Goal: Task Accomplishment & Management: Use online tool/utility

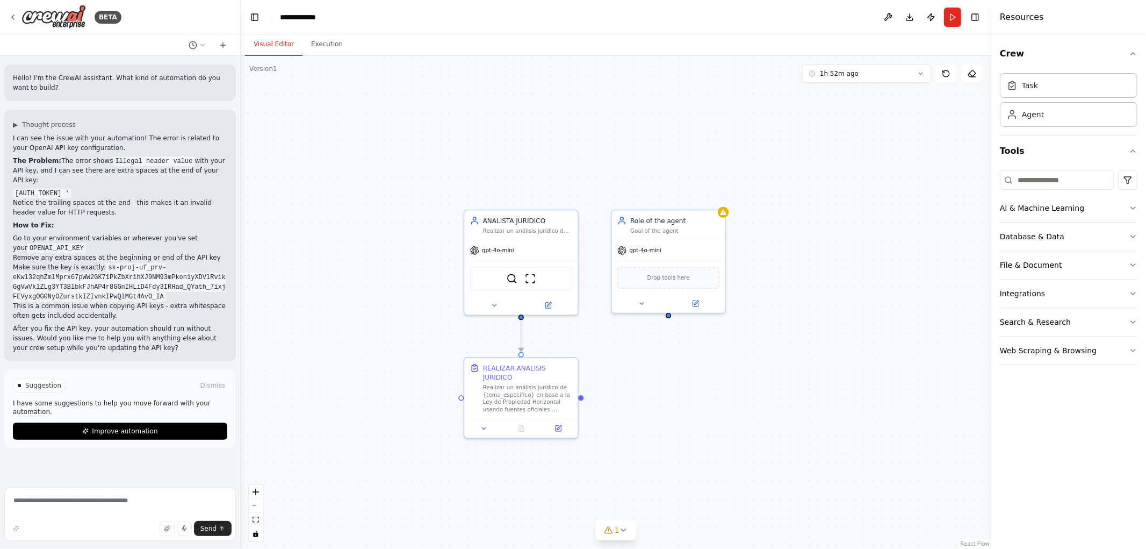
drag, startPoint x: 685, startPoint y: 375, endPoint x: 665, endPoint y: 487, distance: 114.0
click at [672, 490] on div ".deletable-edge-delete-btn { width: 20px; height: 20px; border: 0px solid #ffff…" at bounding box center [616, 302] width 751 height 493
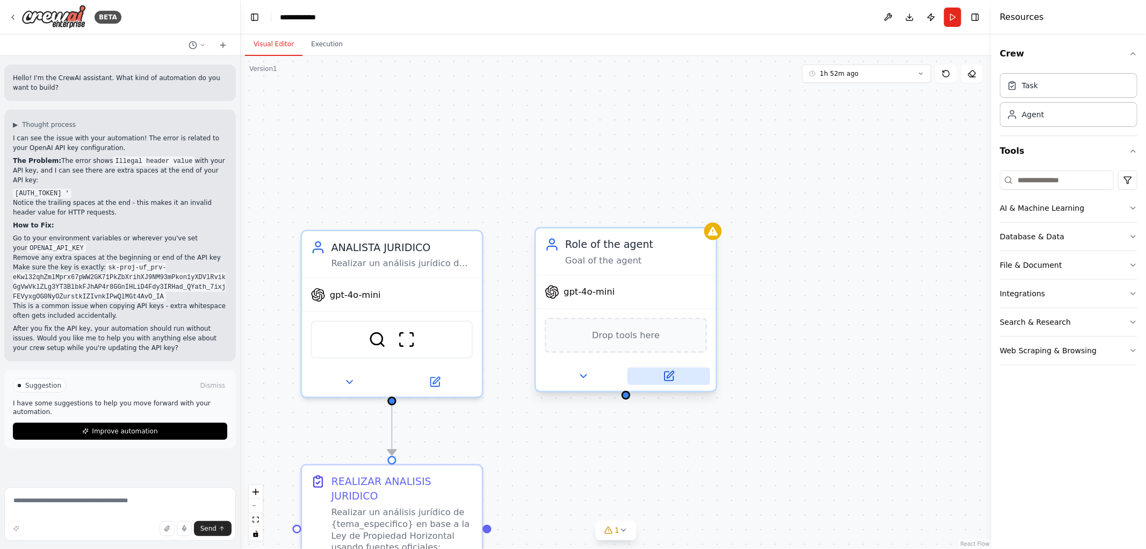
click at [668, 381] on button at bounding box center [669, 376] width 83 height 18
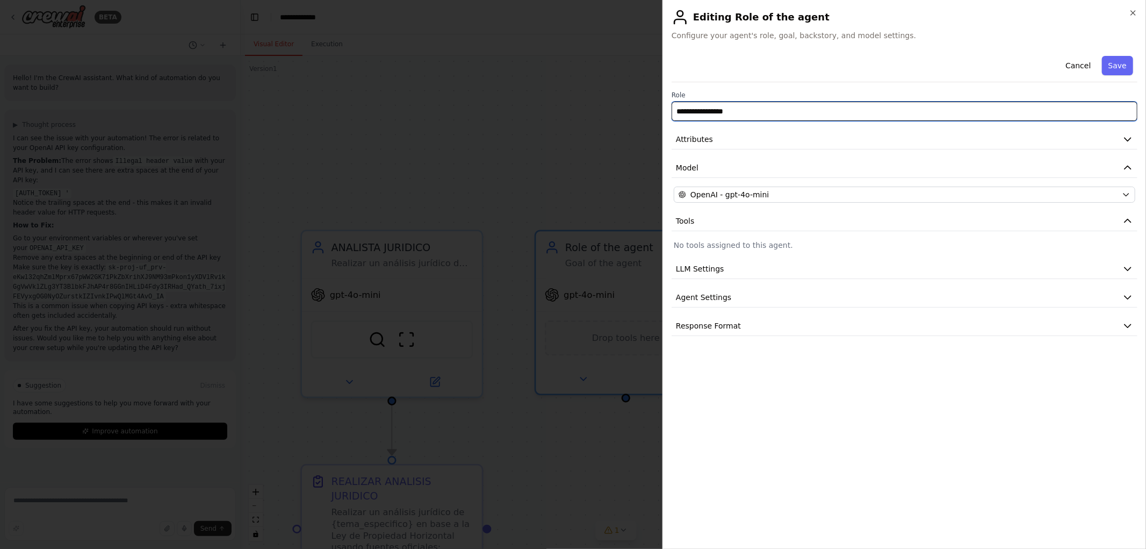
drag, startPoint x: 812, startPoint y: 110, endPoint x: 482, endPoint y: 96, distance: 329.7
click at [506, 105] on body "BETA Hello! I'm the CrewAI assistant. What kind of automation do you want to bu…" at bounding box center [573, 274] width 1146 height 549
type input "**********"
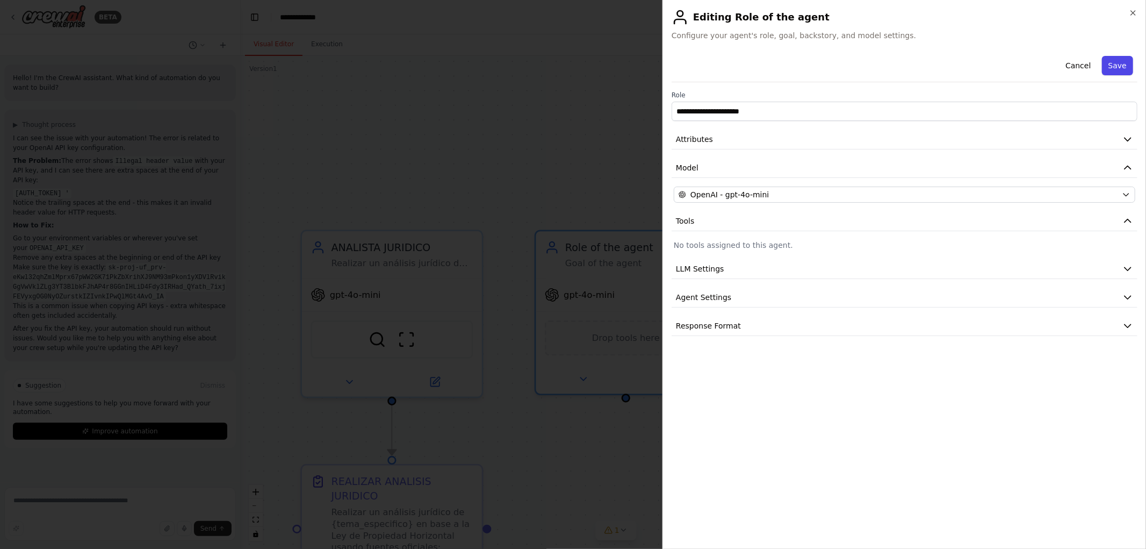
click at [1116, 63] on button "Save" at bounding box center [1117, 65] width 31 height 19
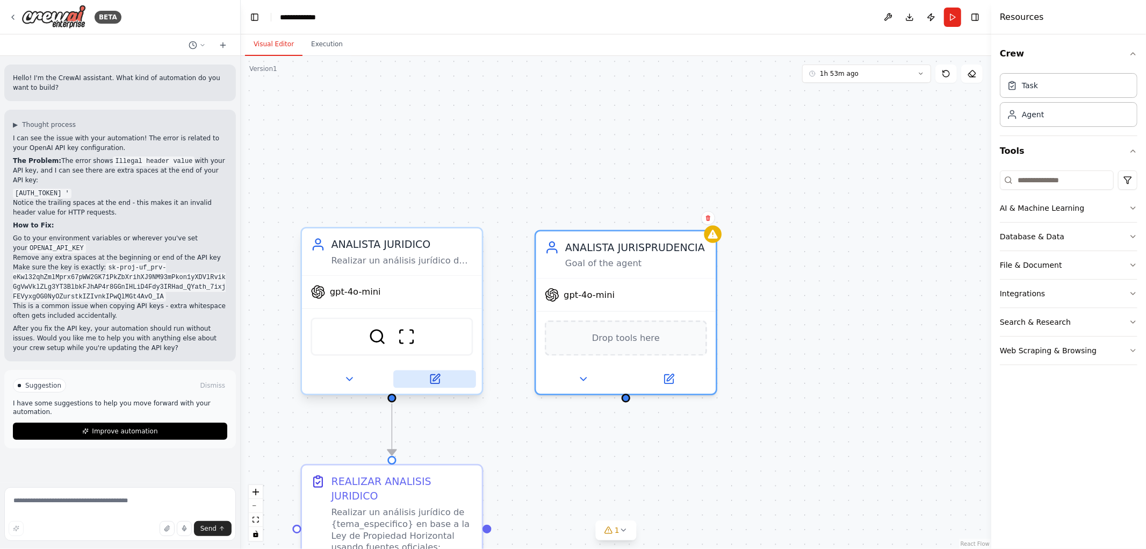
click at [441, 380] on button at bounding box center [434, 379] width 83 height 18
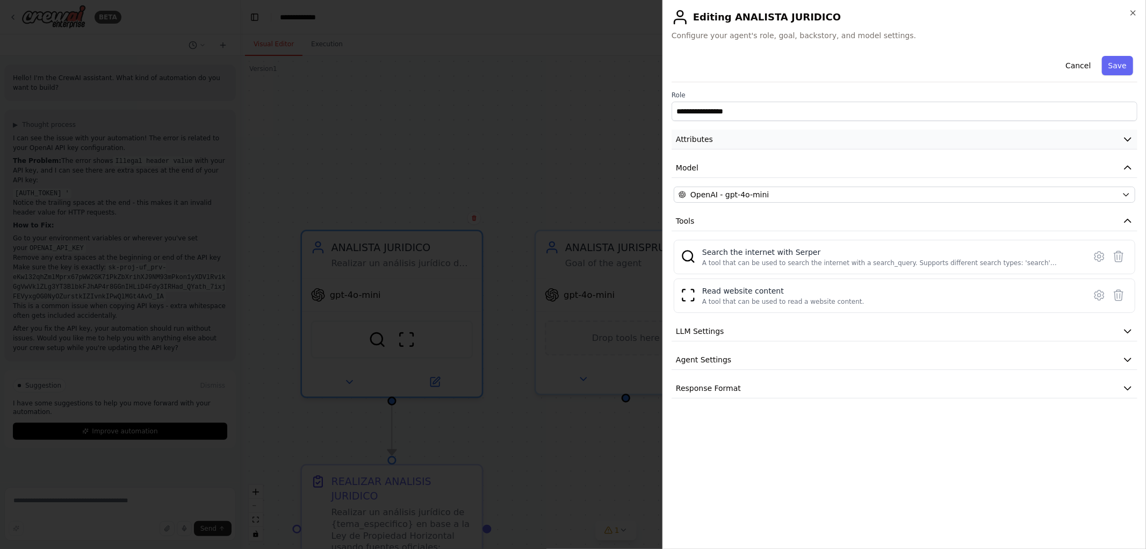
click at [1125, 134] on icon "button" at bounding box center [1127, 139] width 11 height 11
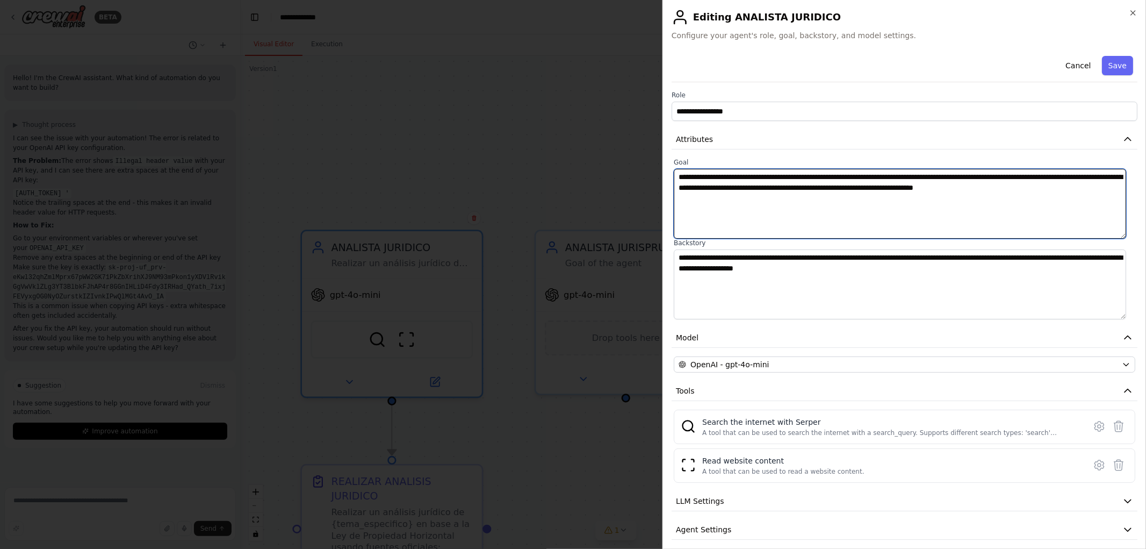
drag, startPoint x: 1059, startPoint y: 194, endPoint x: 463, endPoint y: 132, distance: 599.6
click at [463, 132] on body "BETA Hello! I'm the CrewAI assistant. What kind of automation do you want to bu…" at bounding box center [573, 274] width 1146 height 549
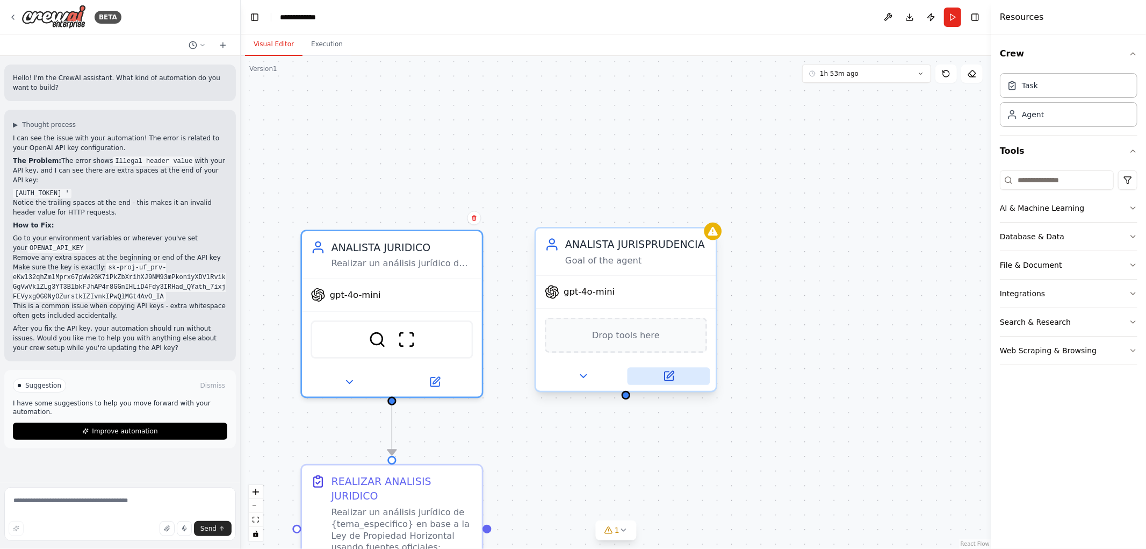
click at [669, 376] on icon at bounding box center [668, 375] width 9 height 9
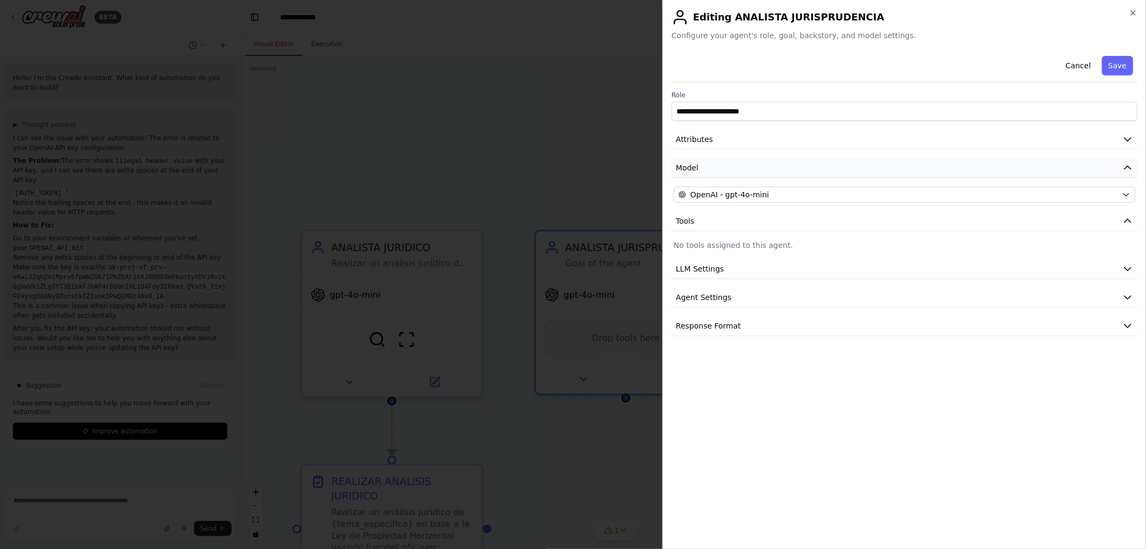
click at [744, 164] on button "Model" at bounding box center [905, 168] width 466 height 20
click at [768, 132] on button "Attributes" at bounding box center [905, 139] width 466 height 20
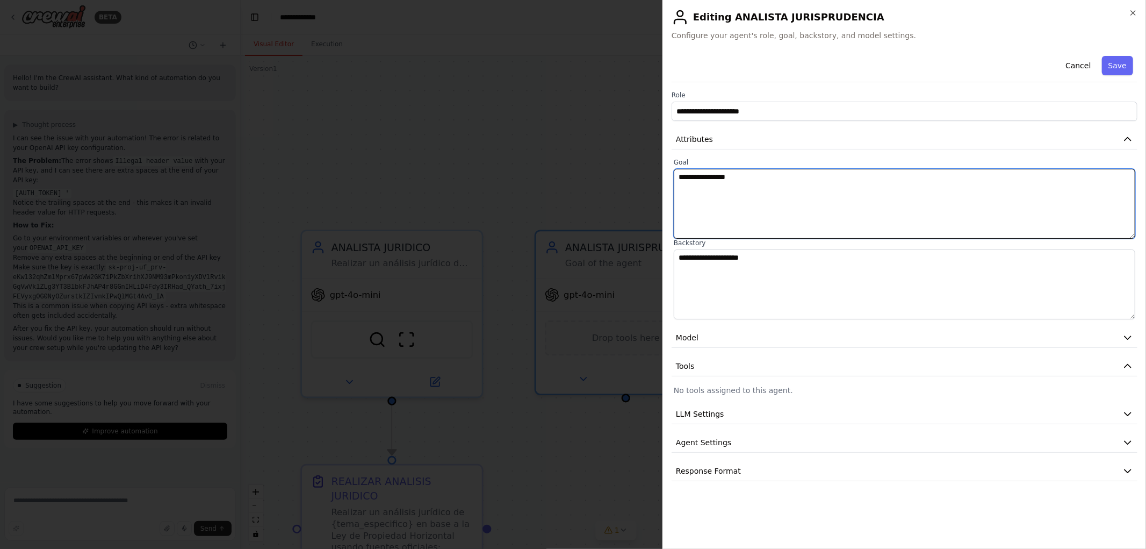
drag, startPoint x: 785, startPoint y: 185, endPoint x: 386, endPoint y: 133, distance: 402.7
click at [434, 145] on body "BETA Hello! I'm the CrewAI assistant. What kind of automation do you want to bu…" at bounding box center [573, 274] width 1146 height 549
paste textarea "**********"
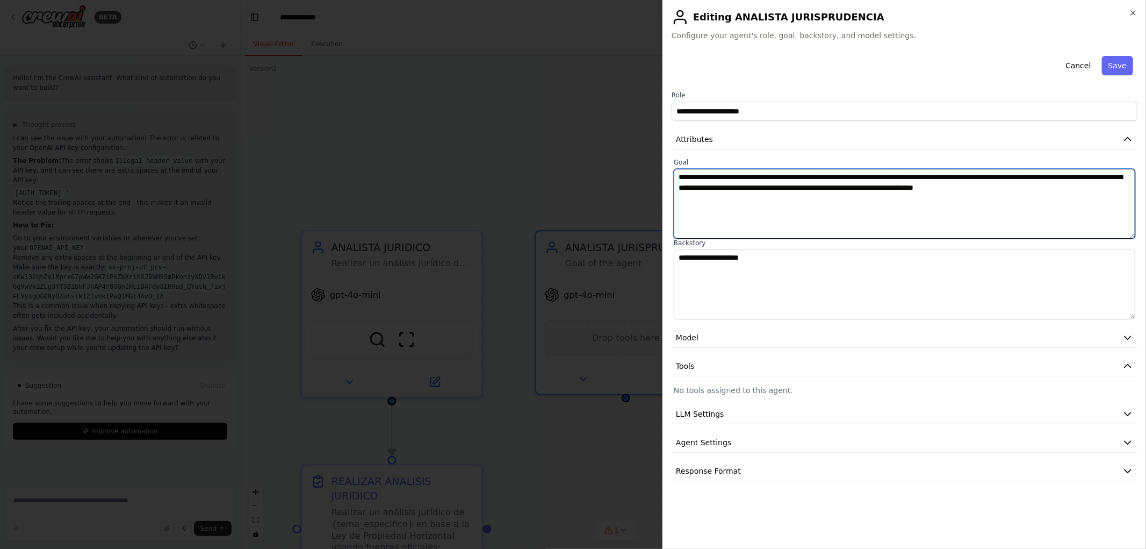
click at [761, 177] on textarea "**********" at bounding box center [905, 204] width 462 height 70
drag, startPoint x: 926, startPoint y: 175, endPoint x: 700, endPoint y: 183, distance: 226.3
click at [700, 183] on textarea "**********" at bounding box center [905, 204] width 462 height 70
click at [974, 190] on textarea "**********" at bounding box center [905, 204] width 462 height 70
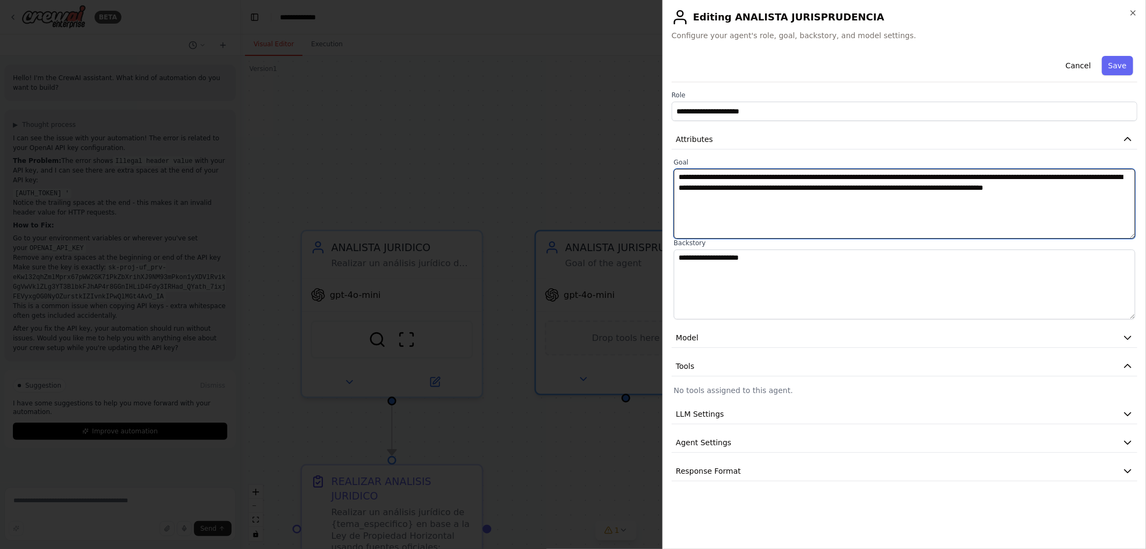
drag, startPoint x: 927, startPoint y: 175, endPoint x: 1072, endPoint y: 210, distance: 149.2
click at [1072, 210] on textarea "**********" at bounding box center [905, 204] width 462 height 70
click at [973, 172] on textarea "**********" at bounding box center [905, 204] width 462 height 70
click at [923, 178] on textarea "**********" at bounding box center [905, 204] width 462 height 70
click at [1022, 176] on textarea "**********" at bounding box center [905, 204] width 462 height 70
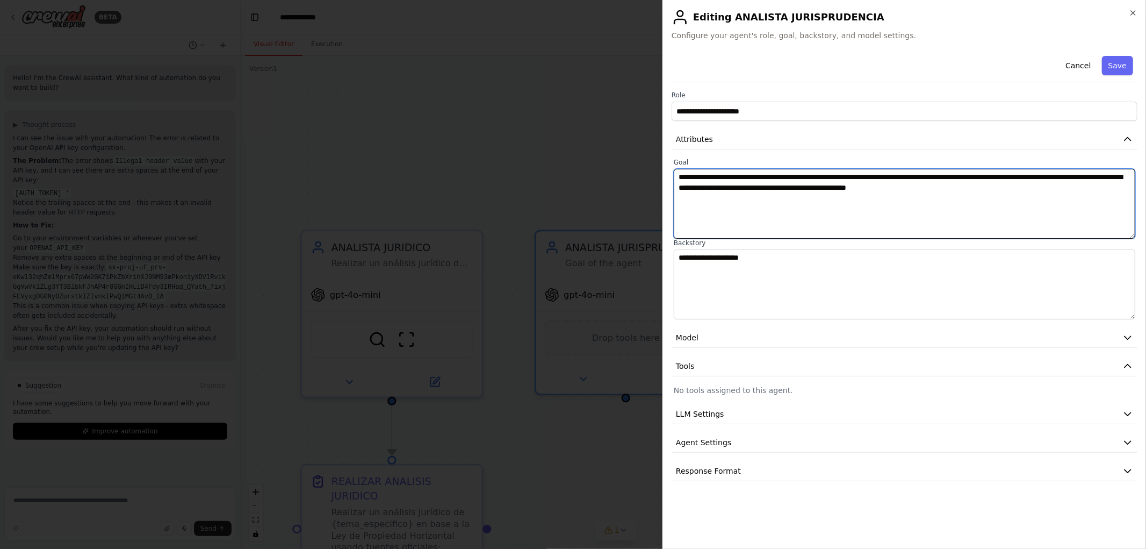
click at [1080, 176] on textarea "**********" at bounding box center [905, 204] width 462 height 70
click at [772, 176] on textarea "**********" at bounding box center [905, 204] width 462 height 70
click at [987, 191] on textarea "**********" at bounding box center [905, 204] width 462 height 70
click at [952, 190] on textarea "**********" at bounding box center [905, 204] width 462 height 70
click at [1087, 189] on textarea "**********" at bounding box center [905, 204] width 462 height 70
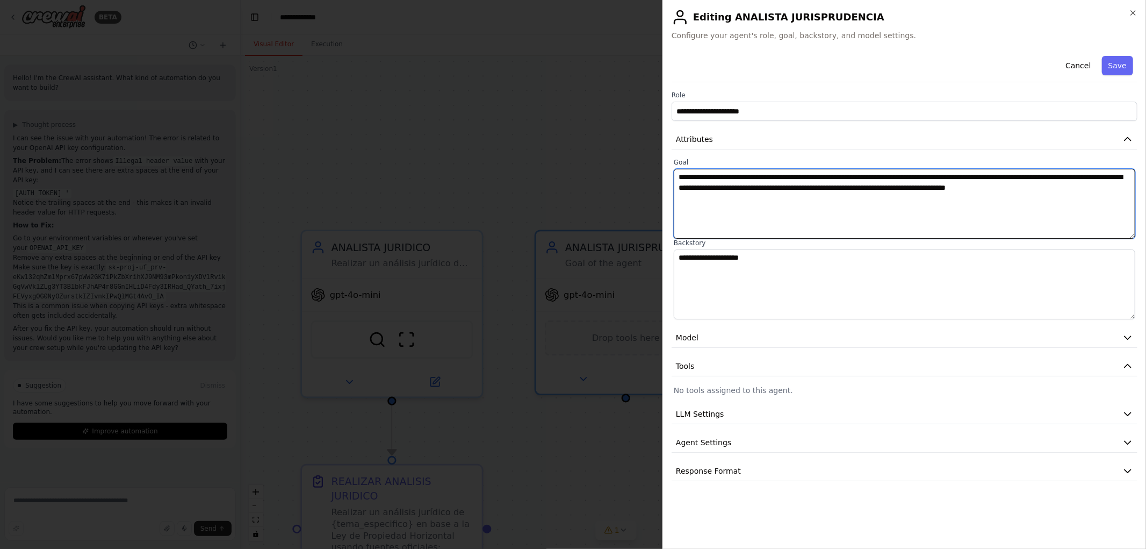
paste textarea "*********"
click at [1091, 190] on textarea "**********" at bounding box center [905, 204] width 462 height 70
type textarea "**********"
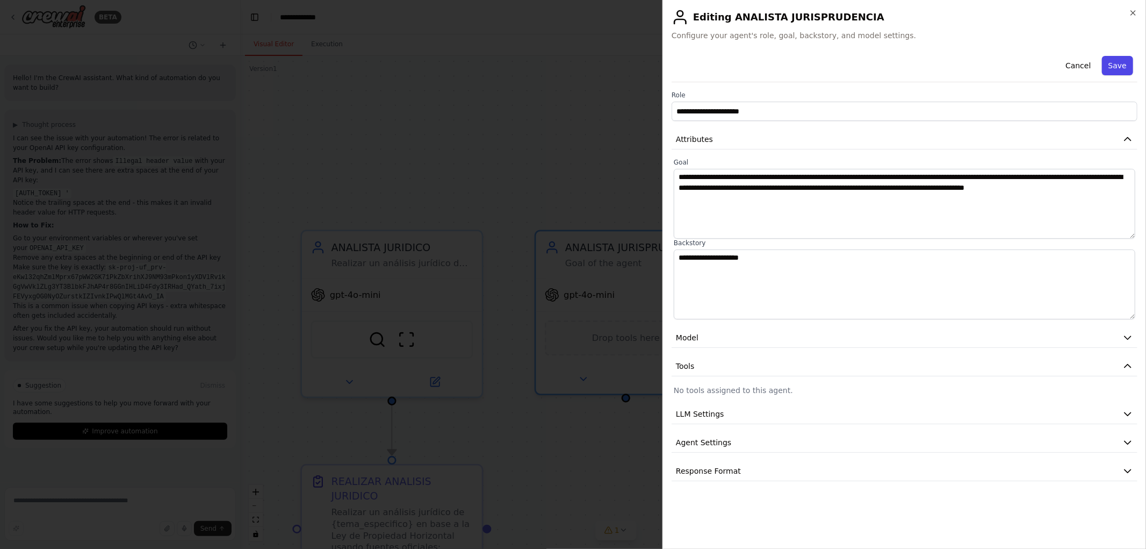
click at [1114, 61] on button "Save" at bounding box center [1117, 65] width 31 height 19
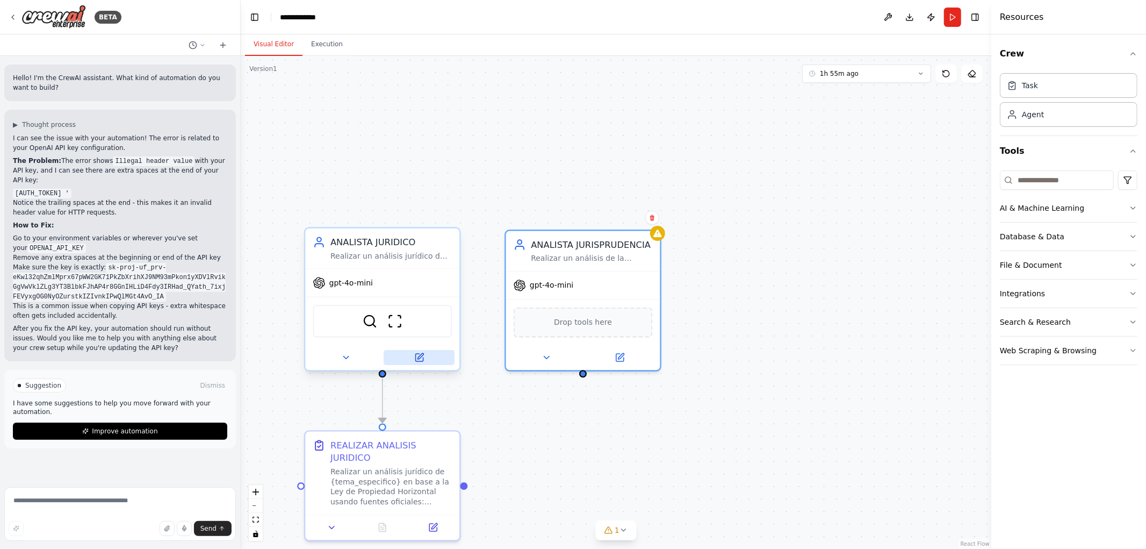
click at [412, 356] on button at bounding box center [419, 357] width 71 height 15
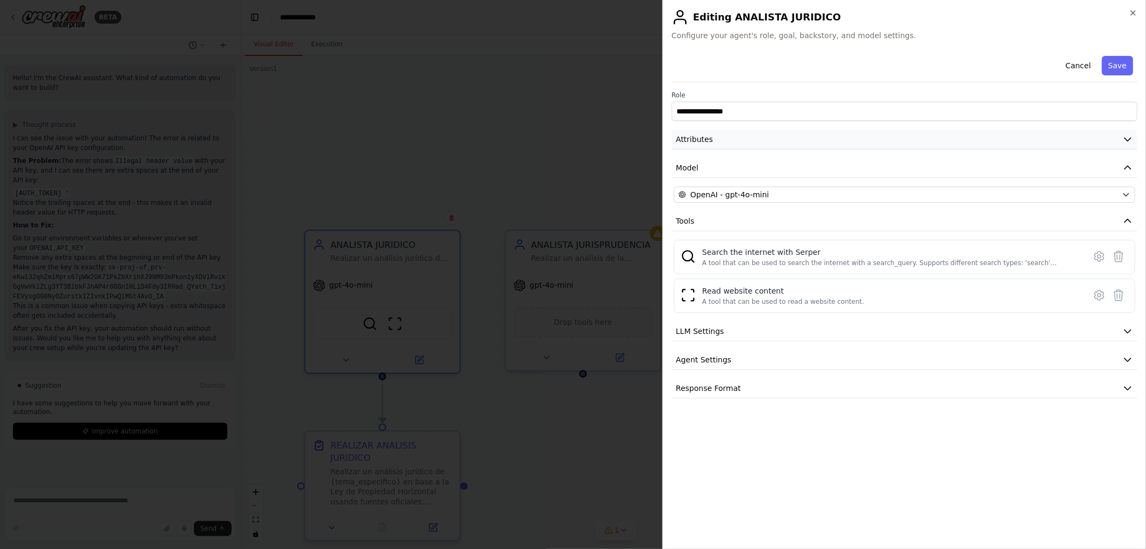
click at [1129, 145] on button "Attributes" at bounding box center [905, 139] width 466 height 20
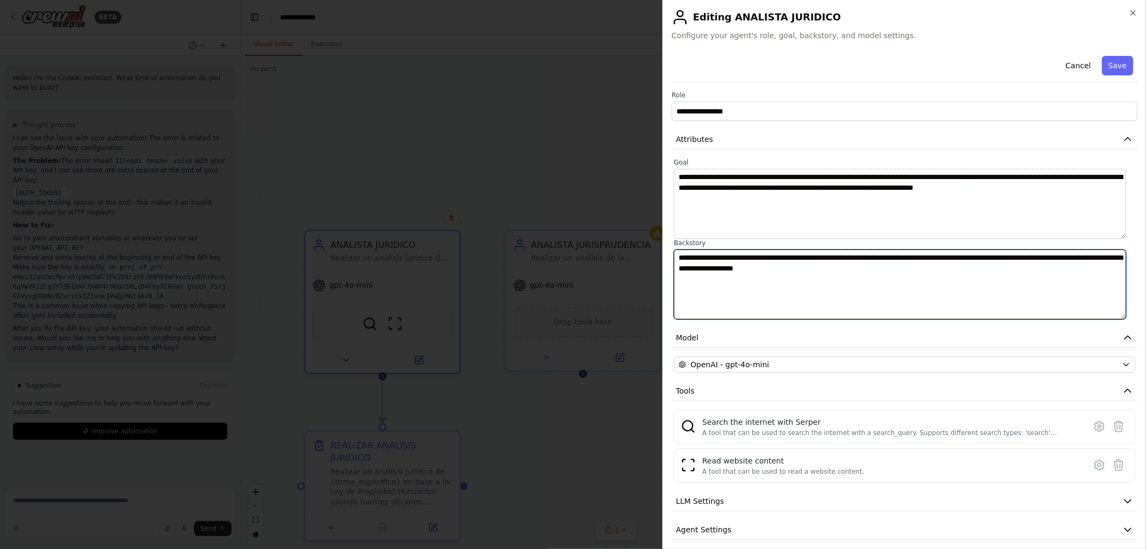
drag, startPoint x: 920, startPoint y: 269, endPoint x: 555, endPoint y: 206, distance: 370.7
click at [555, 206] on body "BETA Hello! I'm the CrewAI assistant. What kind of automation do you want to bu…" at bounding box center [573, 274] width 1146 height 549
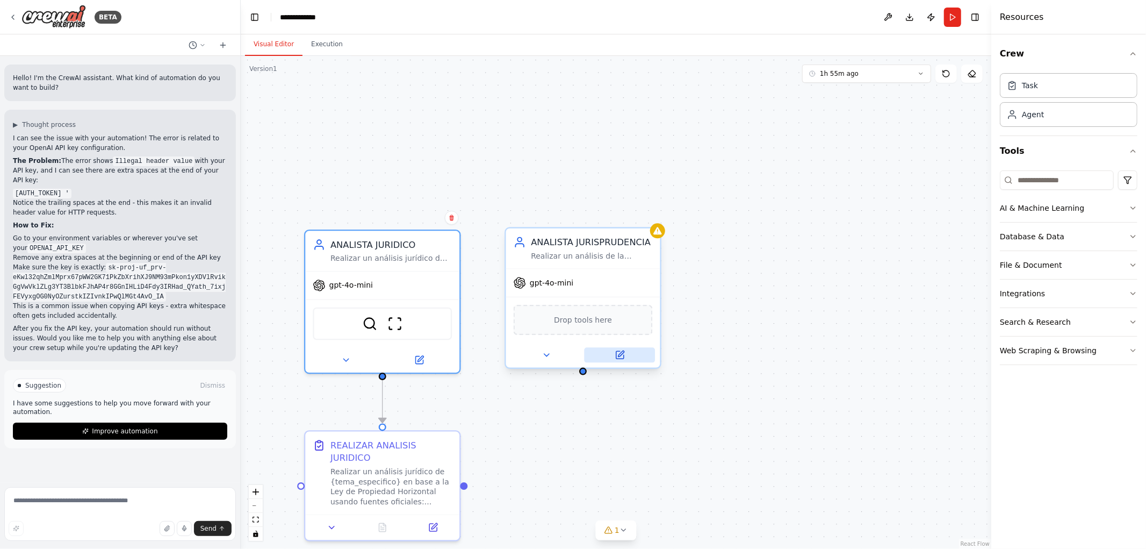
click at [625, 350] on button at bounding box center [619, 354] width 71 height 15
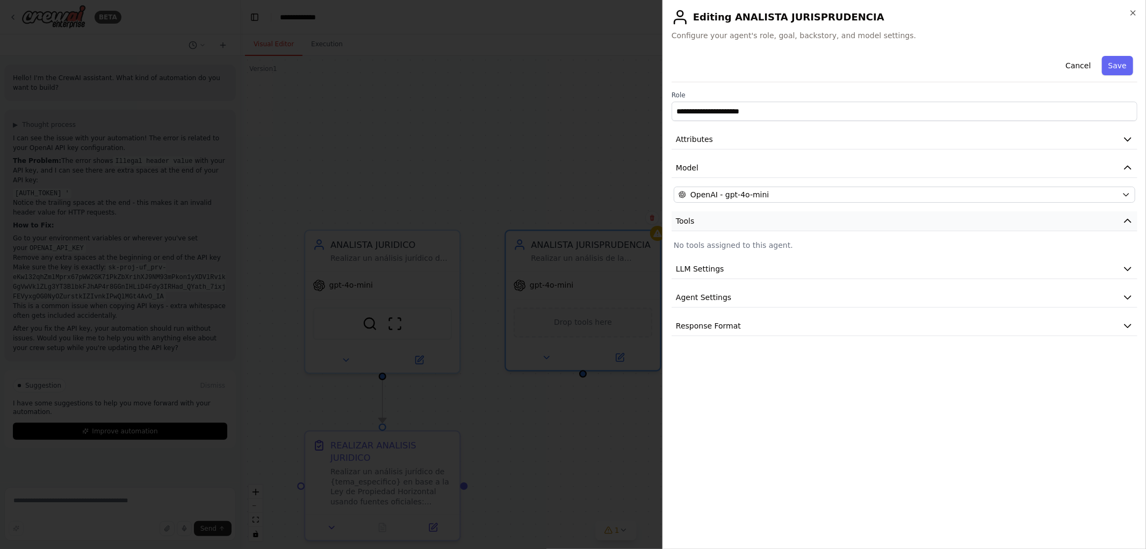
click at [748, 227] on button "Tools" at bounding box center [905, 221] width 466 height 20
click at [739, 168] on button "Model" at bounding box center [905, 168] width 466 height 20
click at [753, 144] on button "Attributes" at bounding box center [905, 139] width 466 height 20
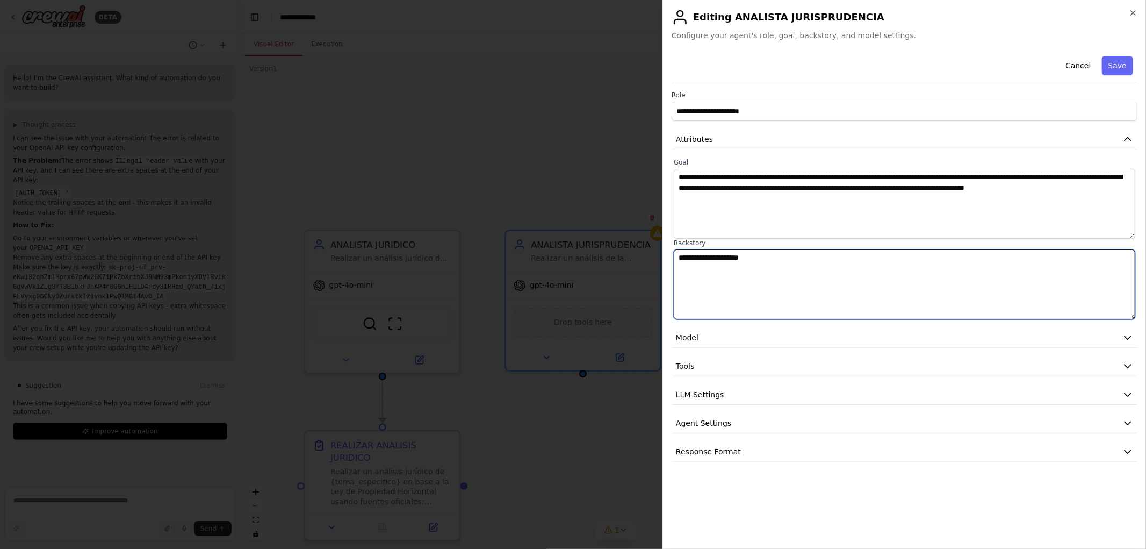
drag, startPoint x: 694, startPoint y: 255, endPoint x: 501, endPoint y: 213, distance: 197.8
click at [507, 215] on body "BETA Hello! I'm the CrewAI assistant. What kind of automation do you want to bu…" at bounding box center [573, 274] width 1146 height 549
paste textarea "**********"
drag, startPoint x: 823, startPoint y: 258, endPoint x: 997, endPoint y: 258, distance: 174.6
click at [997, 258] on textarea "**********" at bounding box center [905, 284] width 462 height 70
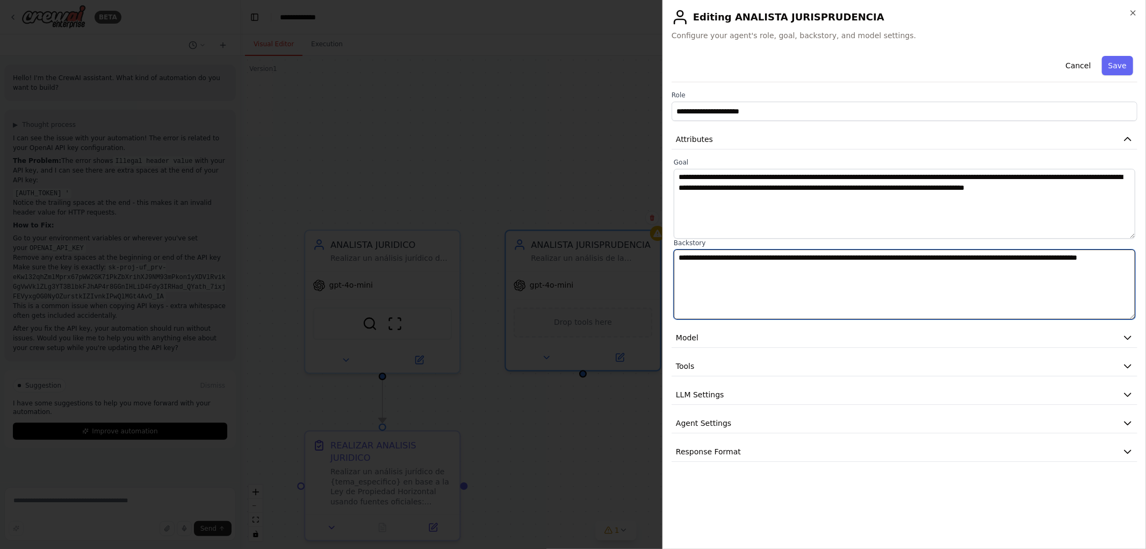
click at [740, 276] on textarea "**********" at bounding box center [905, 284] width 462 height 70
click at [873, 259] on textarea "**********" at bounding box center [905, 284] width 462 height 70
click at [1036, 257] on textarea "**********" at bounding box center [905, 284] width 462 height 70
click at [761, 269] on textarea "**********" at bounding box center [905, 284] width 462 height 70
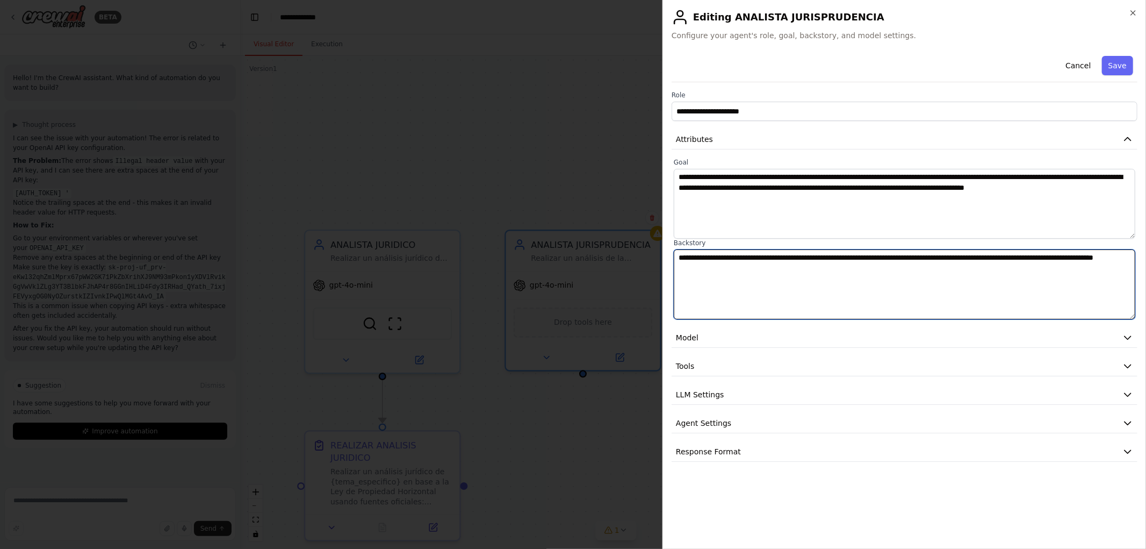
click at [783, 273] on textarea "**********" at bounding box center [905, 284] width 462 height 70
type textarea "**********"
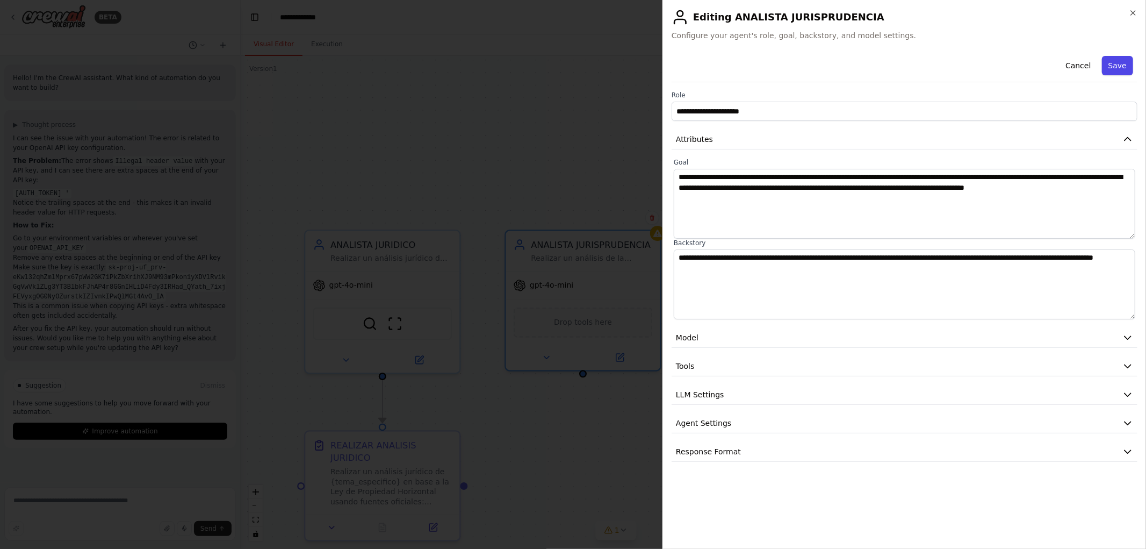
click at [1118, 74] on button "Save" at bounding box center [1117, 65] width 31 height 19
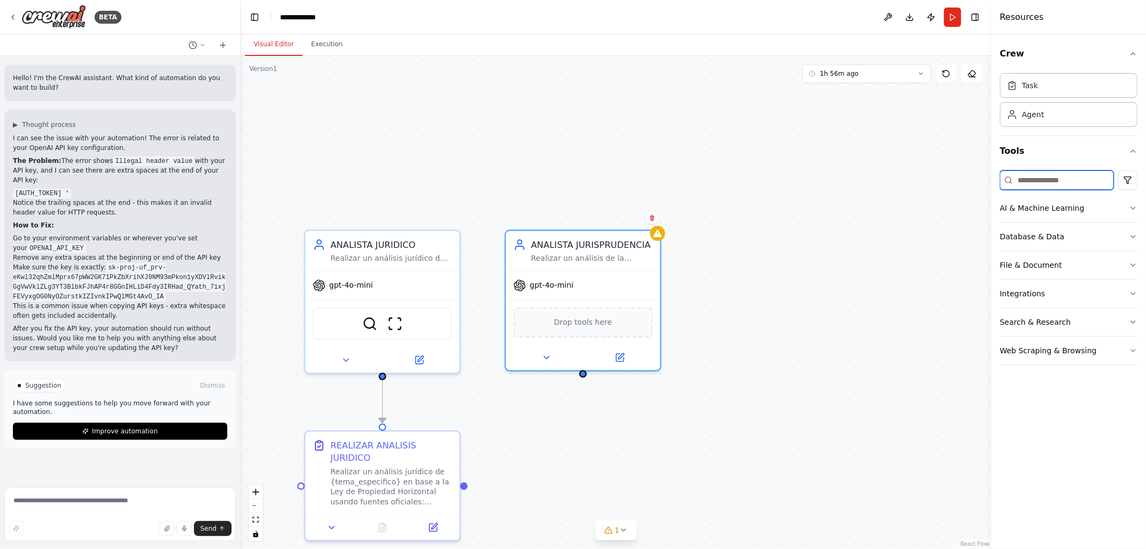
click at [1062, 177] on input at bounding box center [1057, 179] width 114 height 19
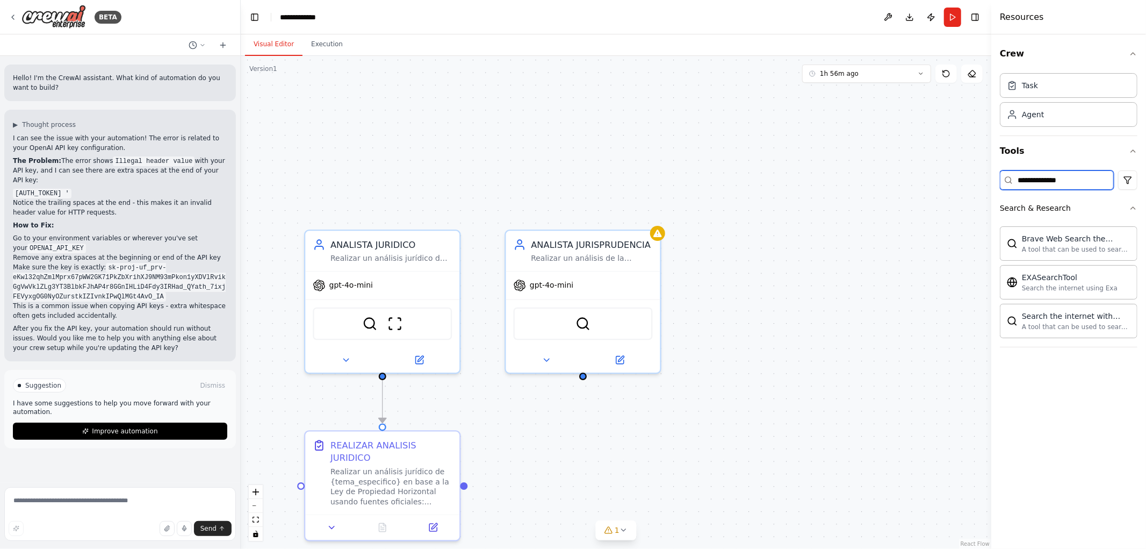
drag, startPoint x: 1078, startPoint y: 179, endPoint x: 887, endPoint y: 172, distance: 191.4
click at [915, 178] on div "BETA Hello! I'm the CrewAI assistant. What kind of automation do you want to bu…" at bounding box center [573, 274] width 1146 height 549
type input "****"
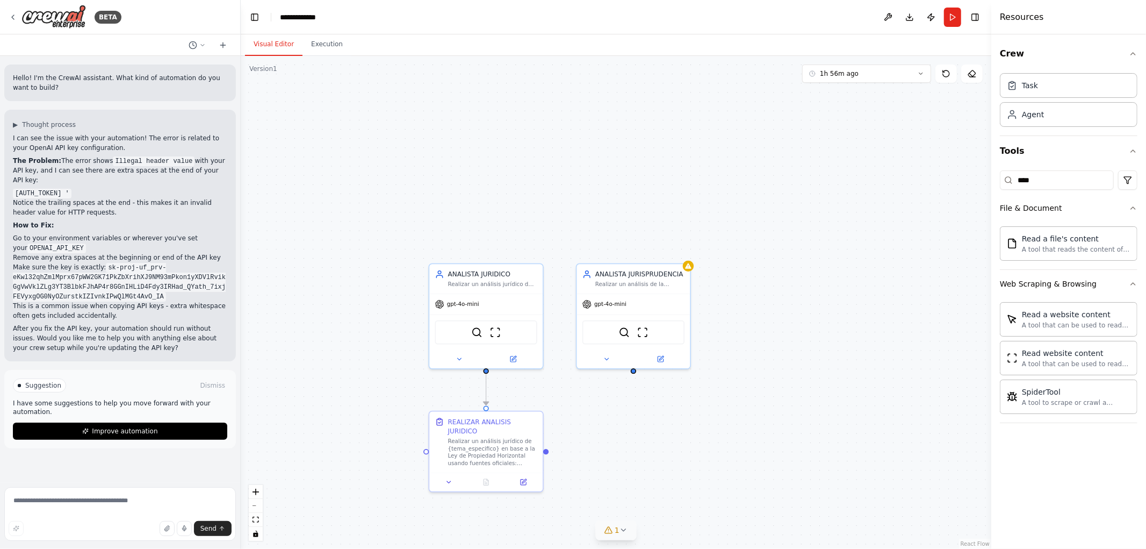
click at [617, 535] on span "1" at bounding box center [617, 529] width 5 height 11
click at [676, 443] on div ".deletable-edge-delete-btn { width: 20px; height: 20px; border: 0px solid #ffff…" at bounding box center [616, 302] width 751 height 493
click at [14, 15] on icon at bounding box center [13, 17] width 9 height 9
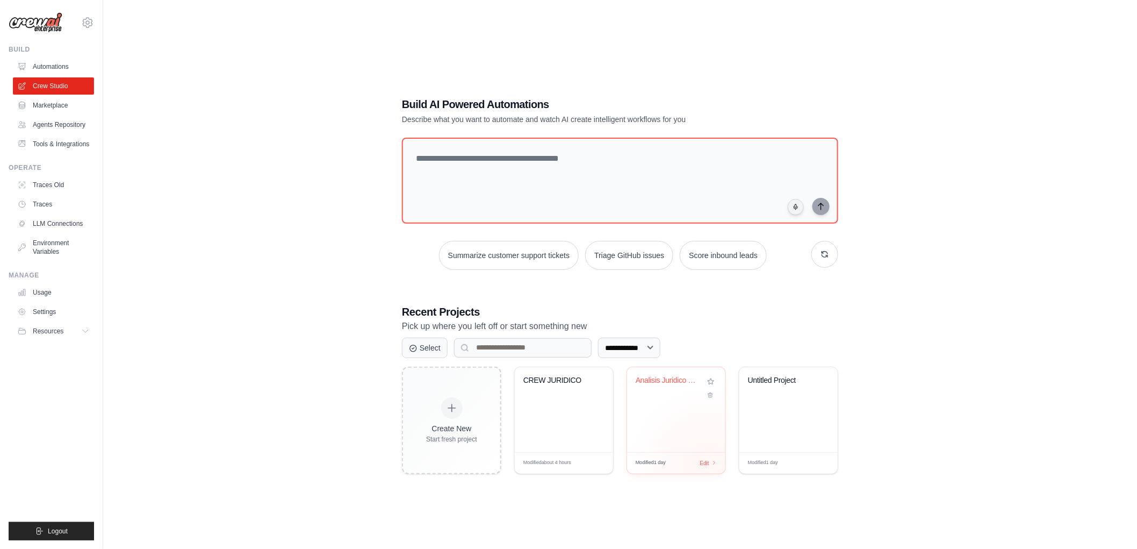
click at [707, 465] on div "Modified 1 day Edit" at bounding box center [676, 462] width 98 height 21
click at [591, 460] on span "Edit" at bounding box center [592, 462] width 10 height 9
click at [599, 464] on div "Edit" at bounding box center [596, 462] width 18 height 9
click at [710, 466] on div "Modified 1 day Edit" at bounding box center [676, 462] width 98 height 21
click at [595, 461] on span "Edit" at bounding box center [592, 462] width 10 height 9
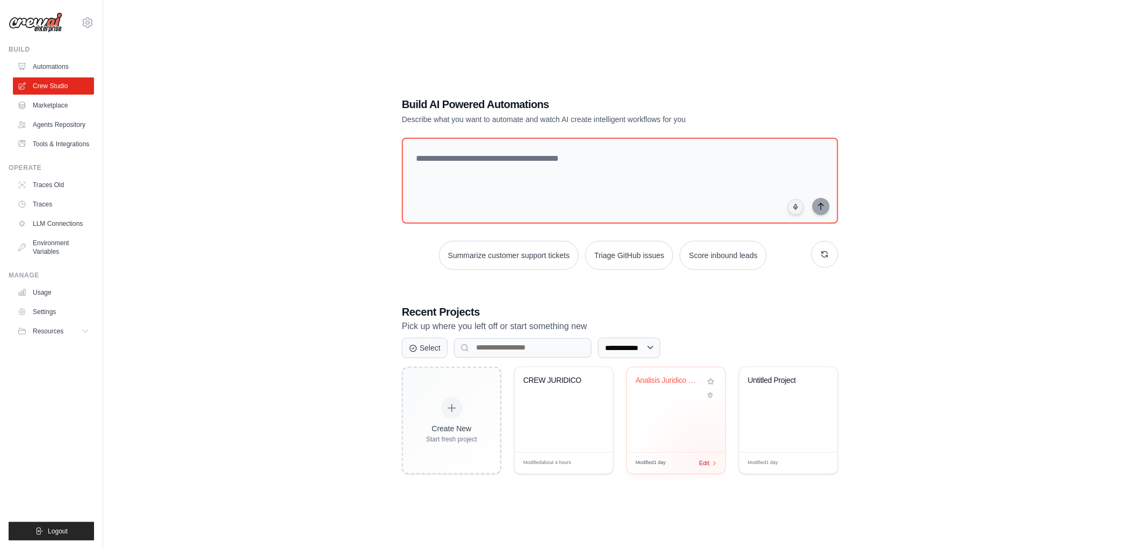
click at [708, 461] on span "Edit" at bounding box center [704, 462] width 10 height 9
click at [598, 463] on div "Edit" at bounding box center [596, 462] width 18 height 9
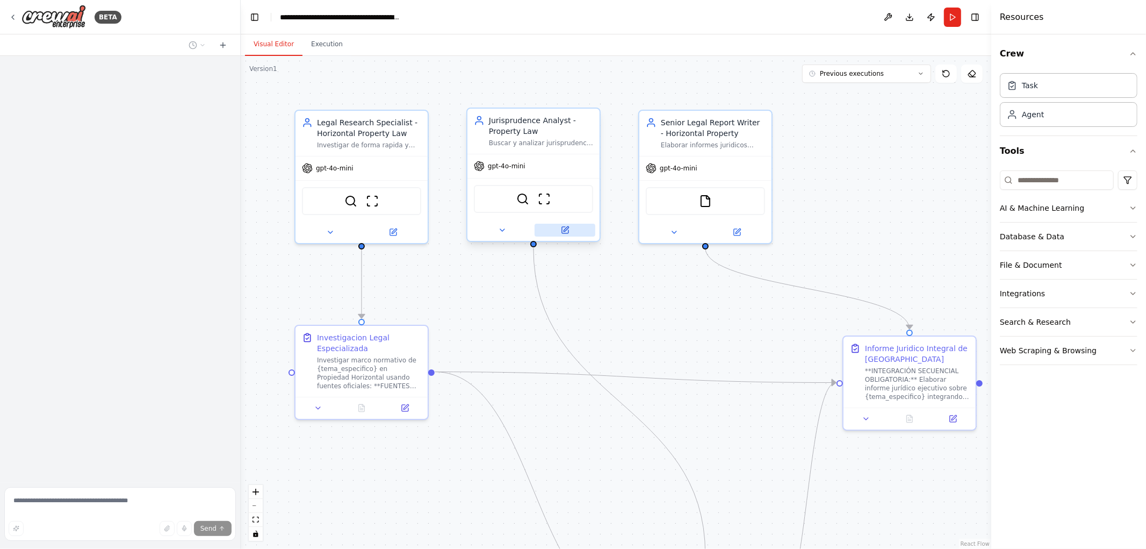
click at [568, 233] on icon at bounding box center [565, 230] width 9 height 9
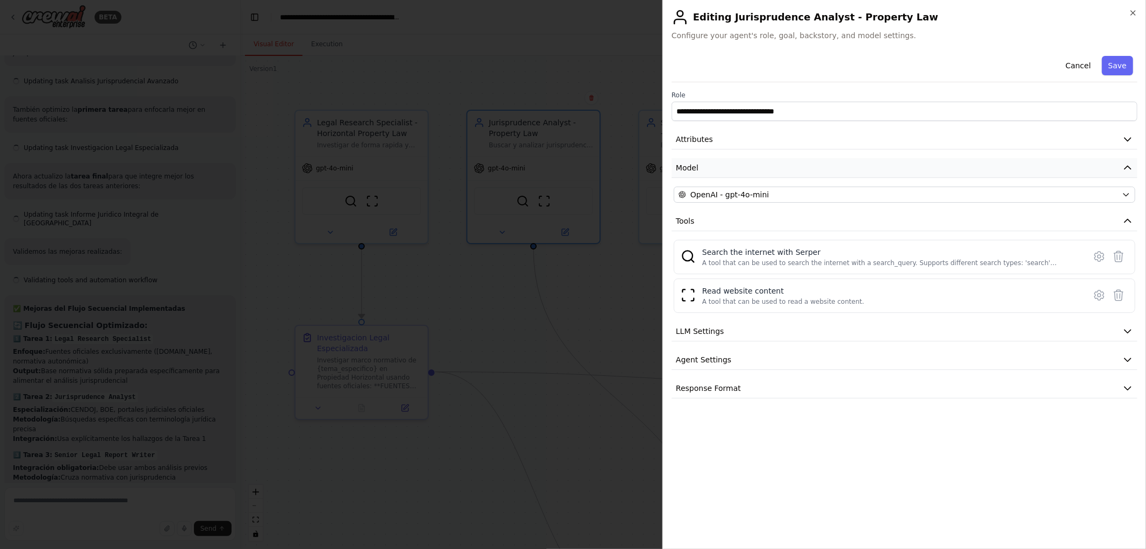
drag, startPoint x: 767, startPoint y: 156, endPoint x: 768, endPoint y: 163, distance: 7.6
click at [767, 158] on div "**********" at bounding box center [905, 225] width 466 height 347
click at [768, 165] on button "Model" at bounding box center [905, 168] width 466 height 20
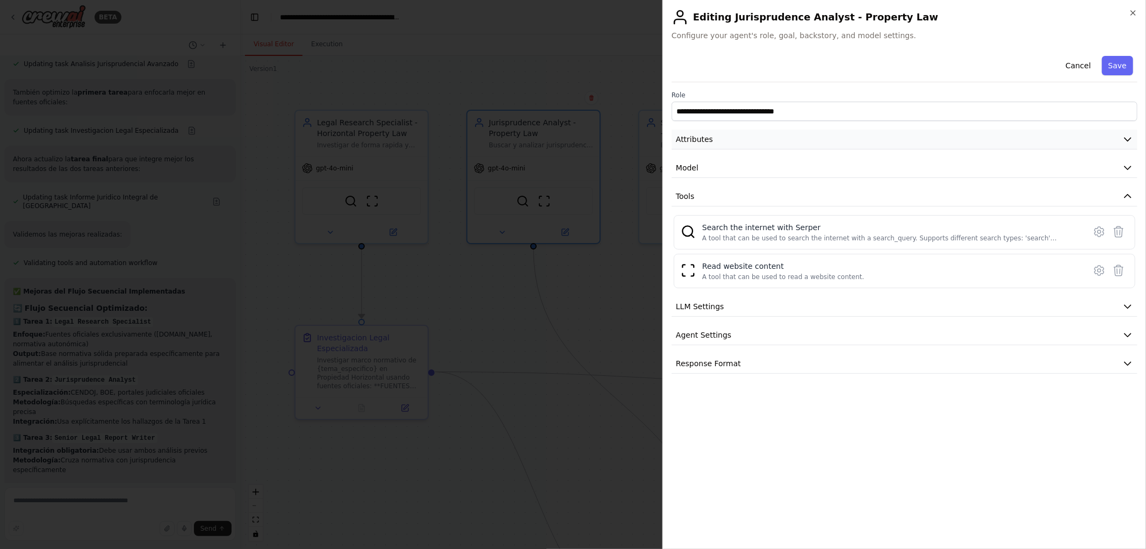
click at [704, 141] on span "Attributes" at bounding box center [694, 139] width 37 height 11
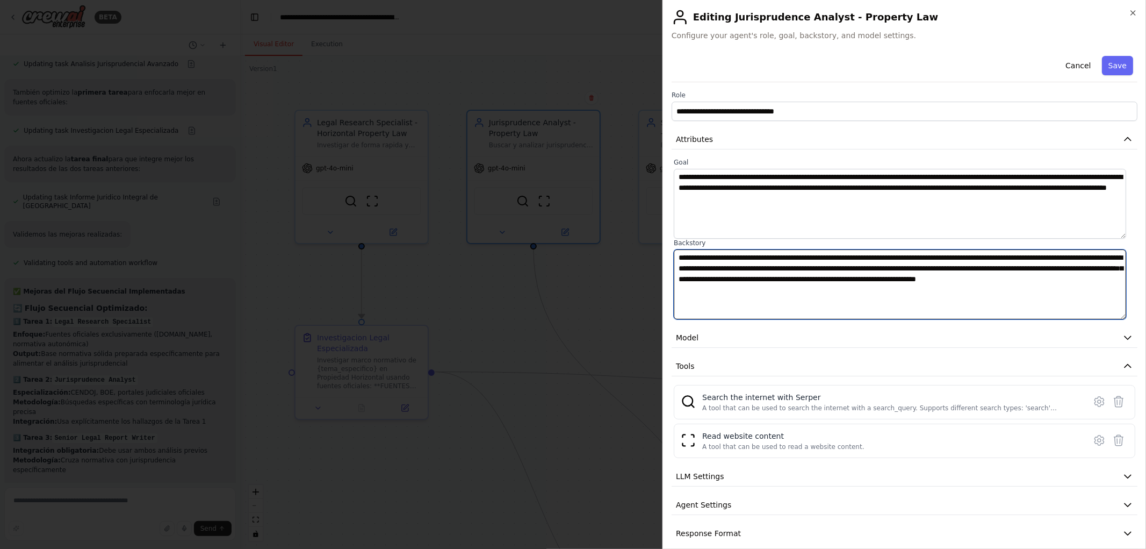
drag, startPoint x: 783, startPoint y: 256, endPoint x: 1090, endPoint y: 270, distance: 306.6
click at [1090, 270] on textarea "**********" at bounding box center [900, 284] width 452 height 70
click at [766, 291] on textarea "**********" at bounding box center [900, 284] width 452 height 70
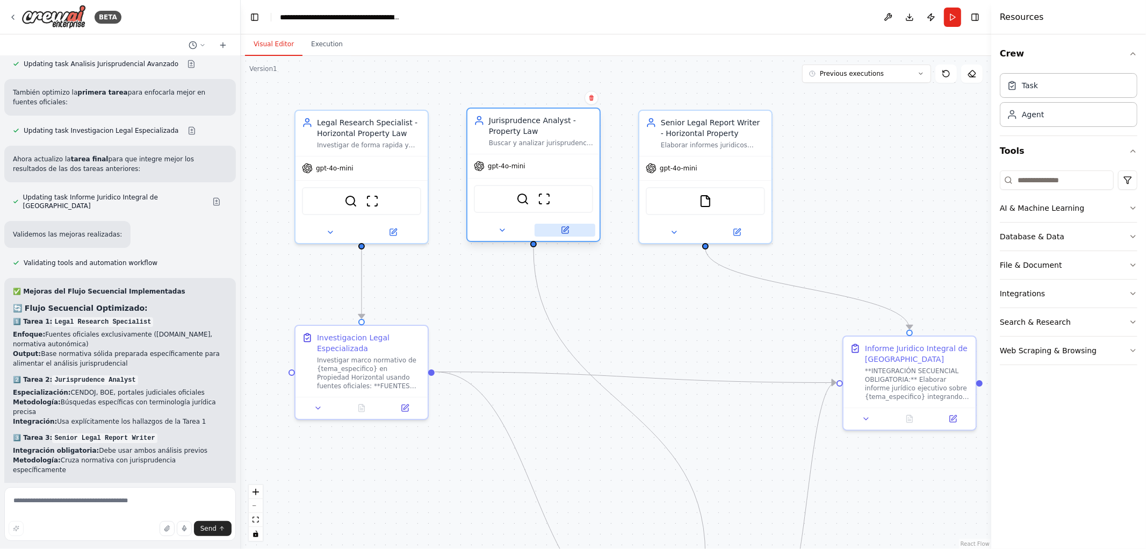
click at [571, 230] on button at bounding box center [565, 230] width 61 height 13
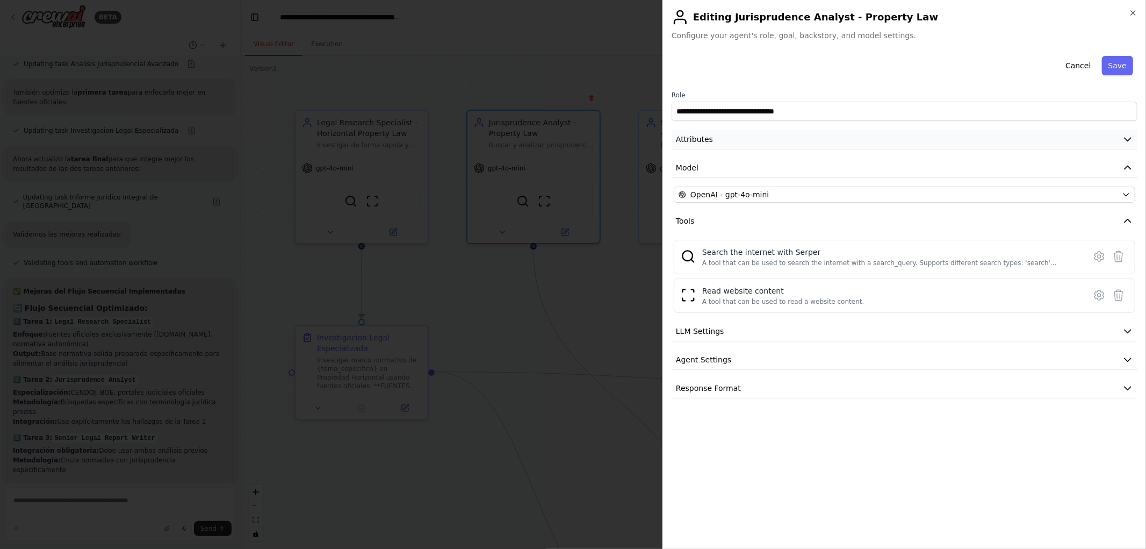
click at [1121, 138] on button "Attributes" at bounding box center [905, 139] width 466 height 20
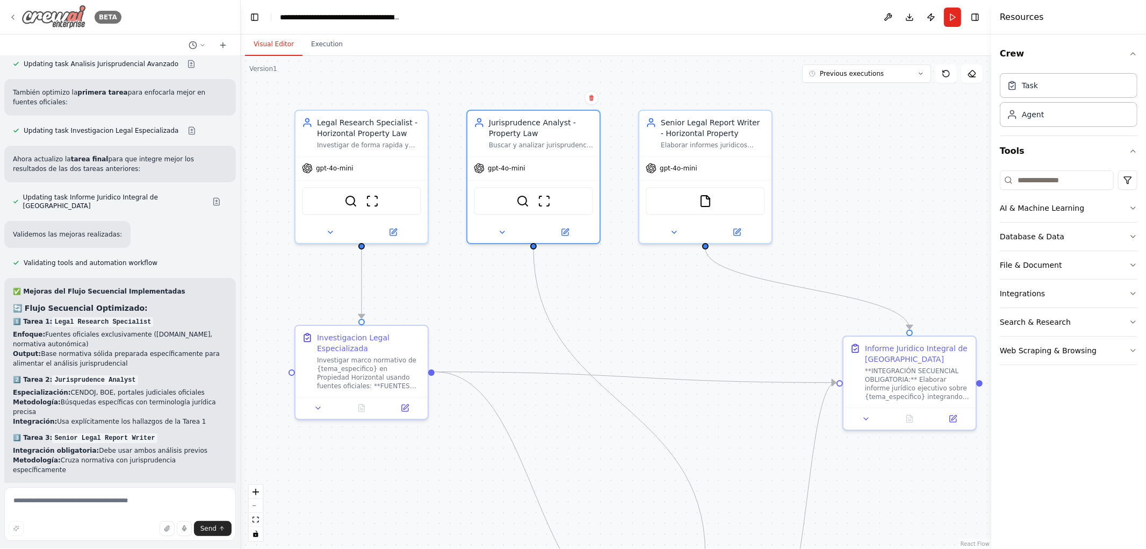
click at [13, 18] on icon at bounding box center [13, 17] width 2 height 4
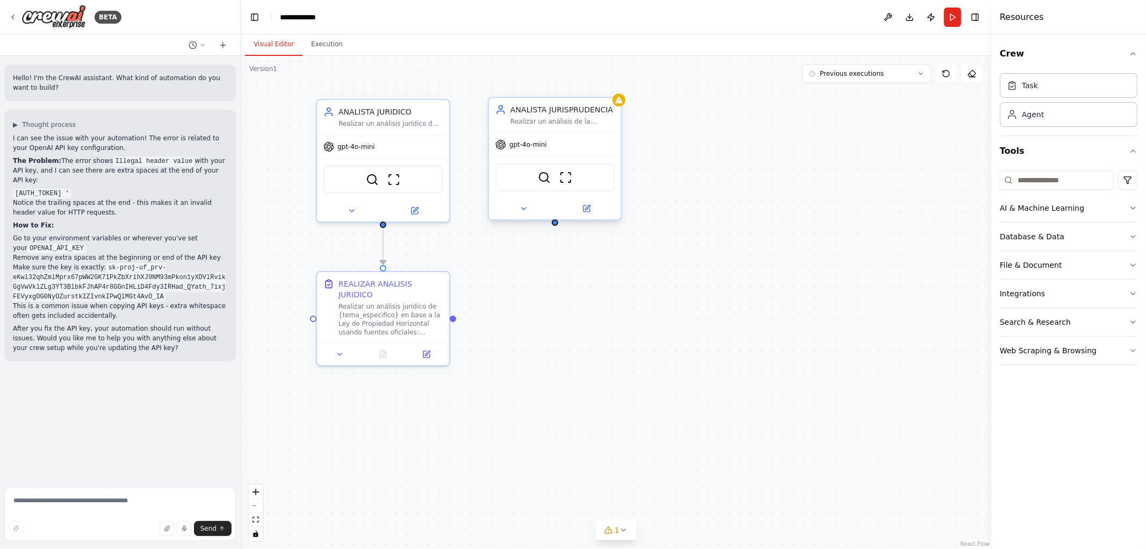
click at [594, 214] on div at bounding box center [555, 208] width 132 height 21
click at [588, 210] on icon at bounding box center [587, 208] width 6 height 6
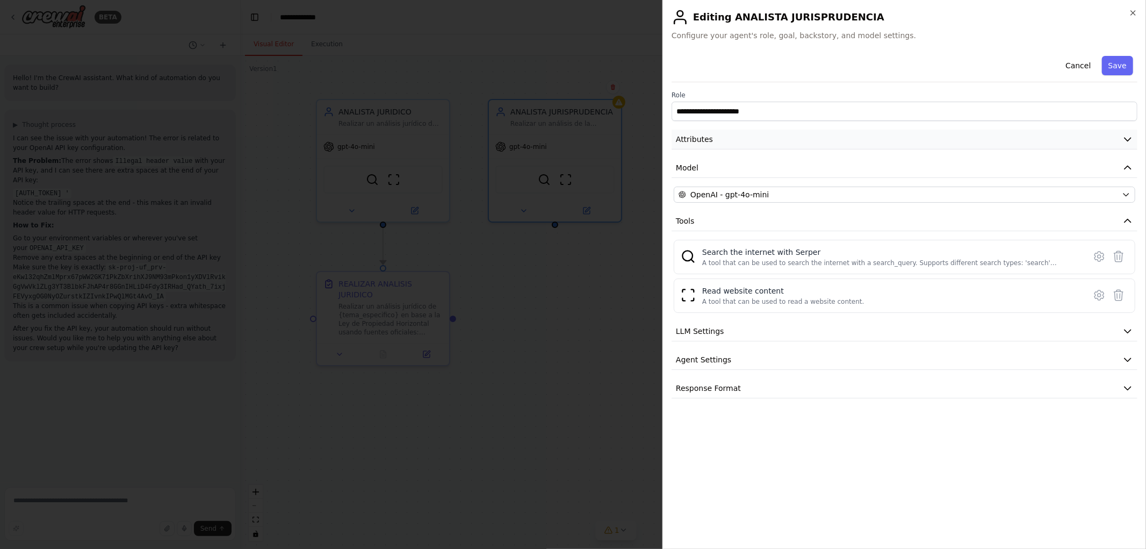
click at [1127, 135] on icon "button" at bounding box center [1127, 139] width 11 height 11
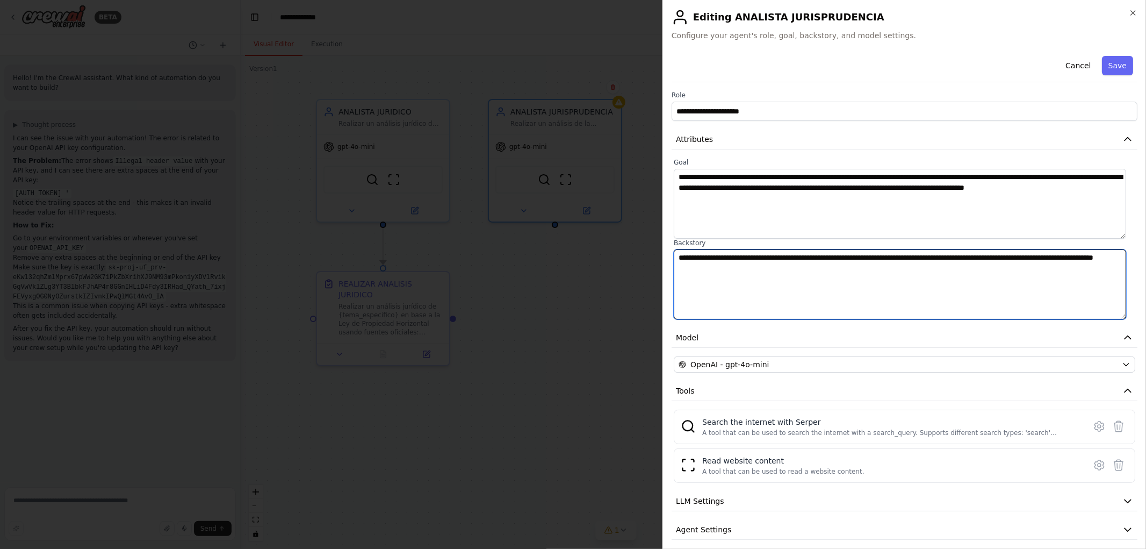
click at [722, 285] on textarea "**********" at bounding box center [900, 284] width 452 height 70
click at [786, 280] on textarea "**********" at bounding box center [900, 284] width 452 height 70
paste textarea
type textarea "**********"
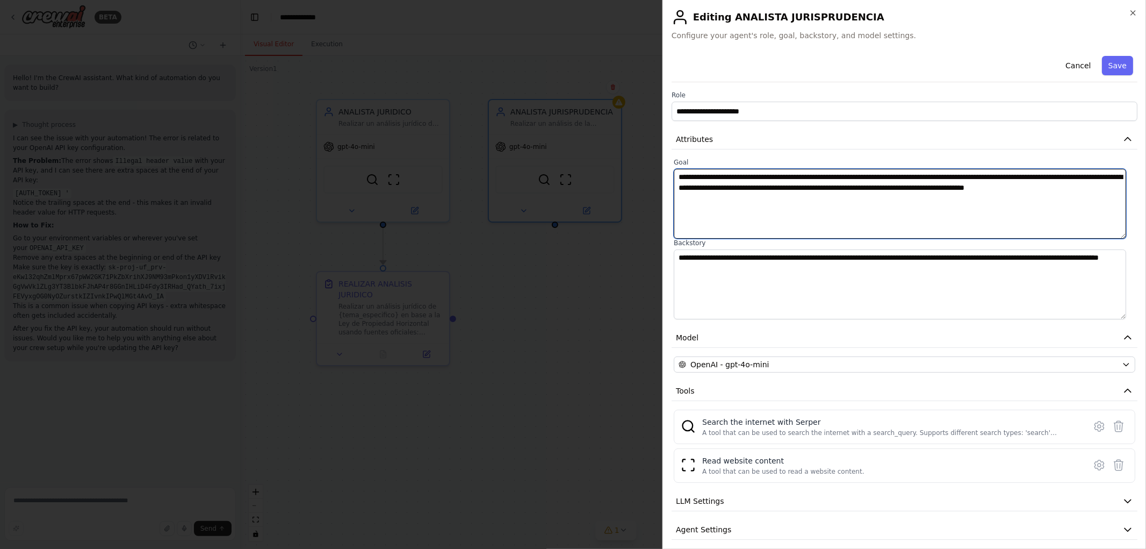
click at [1073, 187] on textarea "**********" at bounding box center [900, 204] width 452 height 70
type textarea "**********"
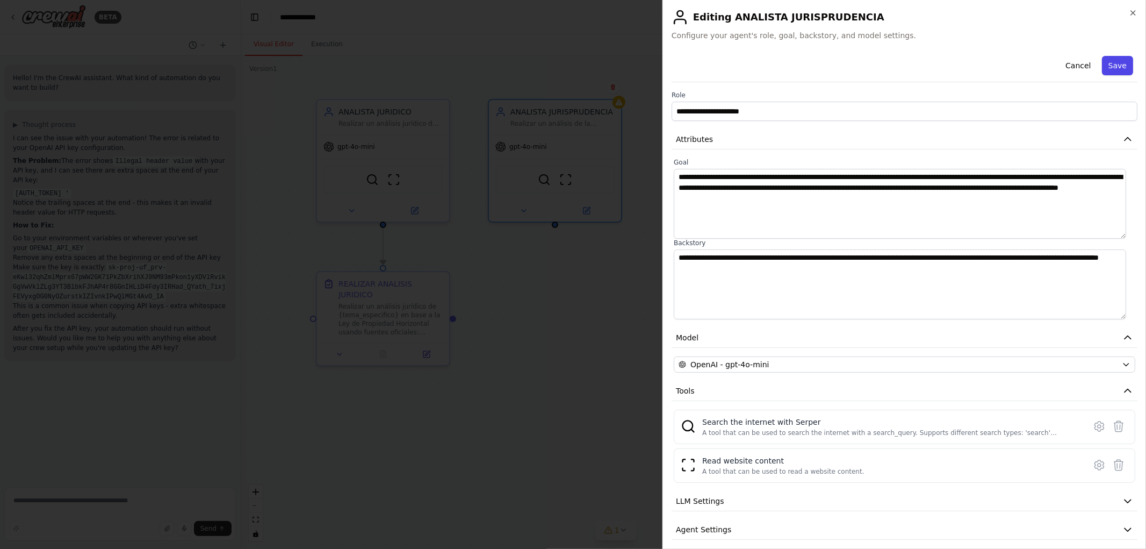
click at [1105, 67] on button "Save" at bounding box center [1117, 65] width 31 height 19
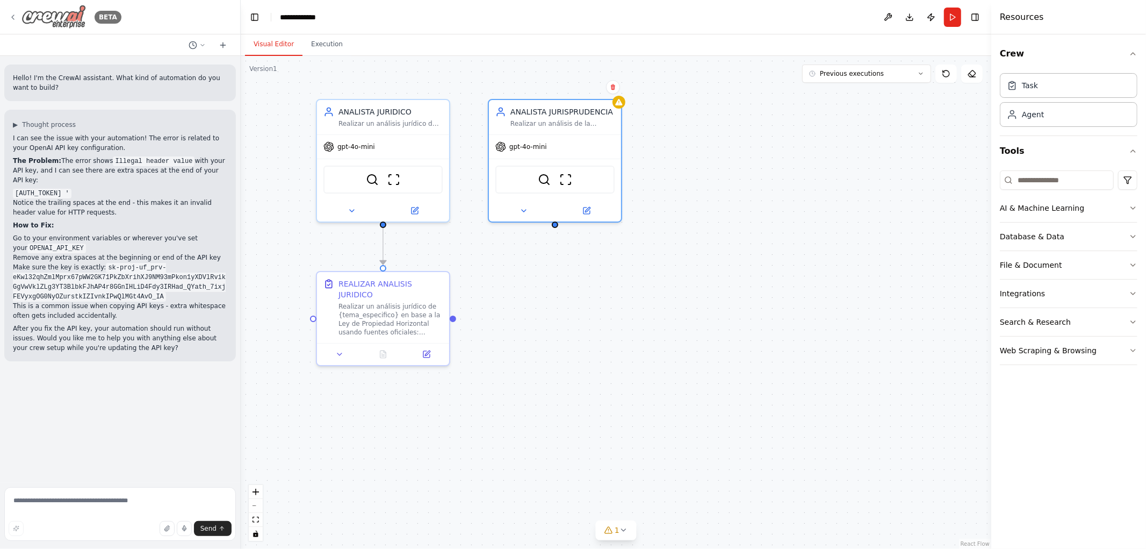
click at [18, 14] on div "BETA" at bounding box center [65, 17] width 113 height 24
click at [586, 208] on icon at bounding box center [587, 207] width 5 height 5
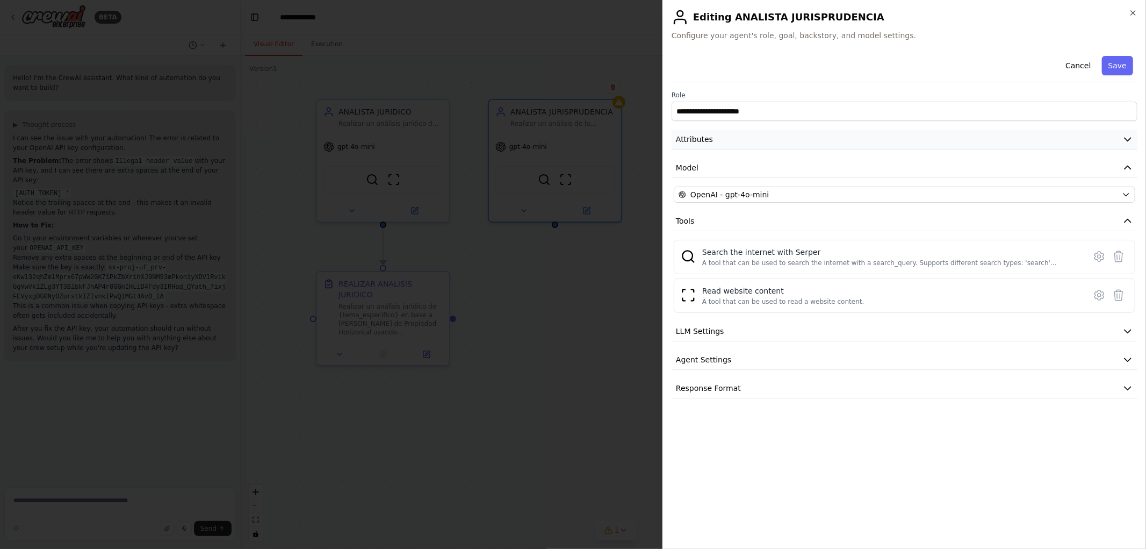
click at [1116, 140] on button "Attributes" at bounding box center [905, 139] width 466 height 20
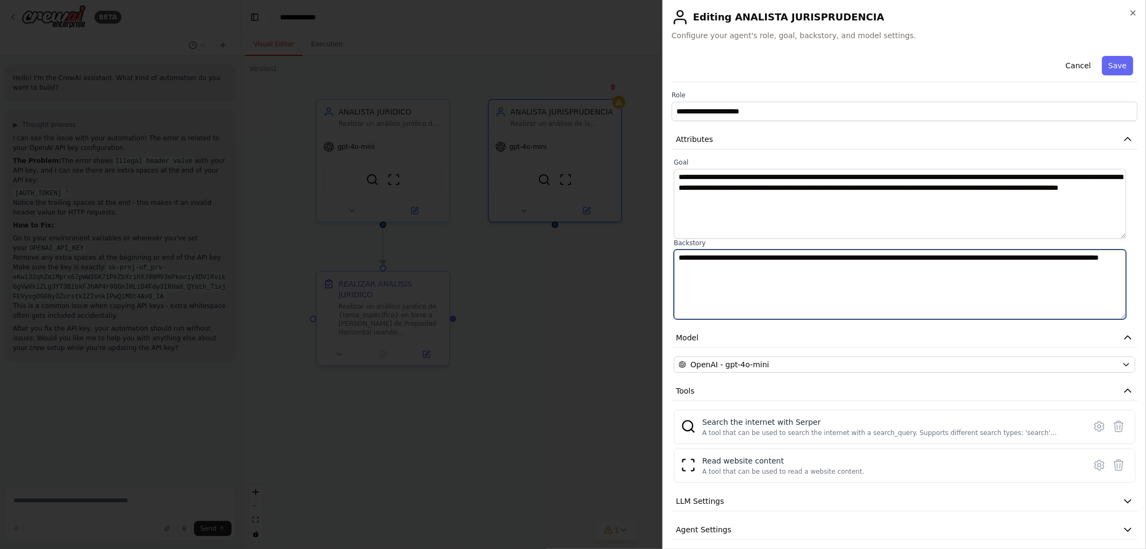
drag, startPoint x: 793, startPoint y: 286, endPoint x: 802, endPoint y: 282, distance: 9.9
click at [793, 286] on textarea "**********" at bounding box center [900, 284] width 452 height 70
paste textarea "**********"
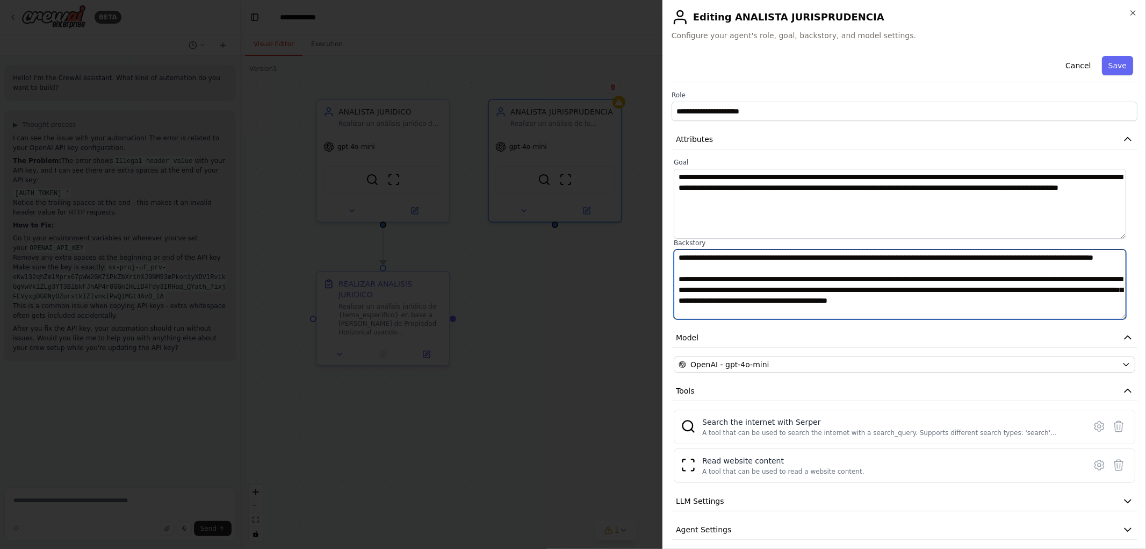
click at [758, 271] on textarea "**********" at bounding box center [900, 284] width 452 height 70
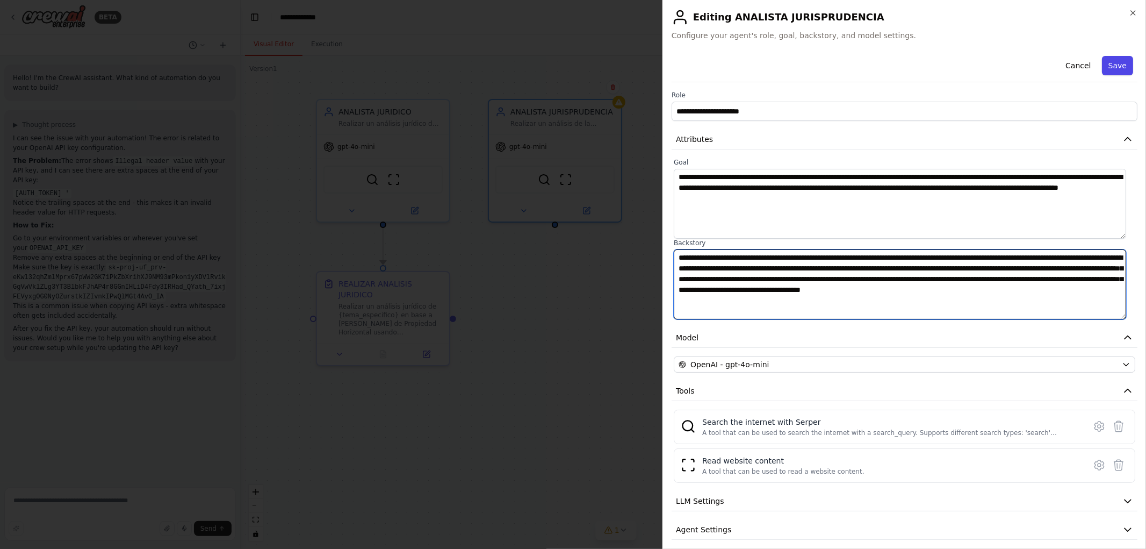
type textarea "**********"
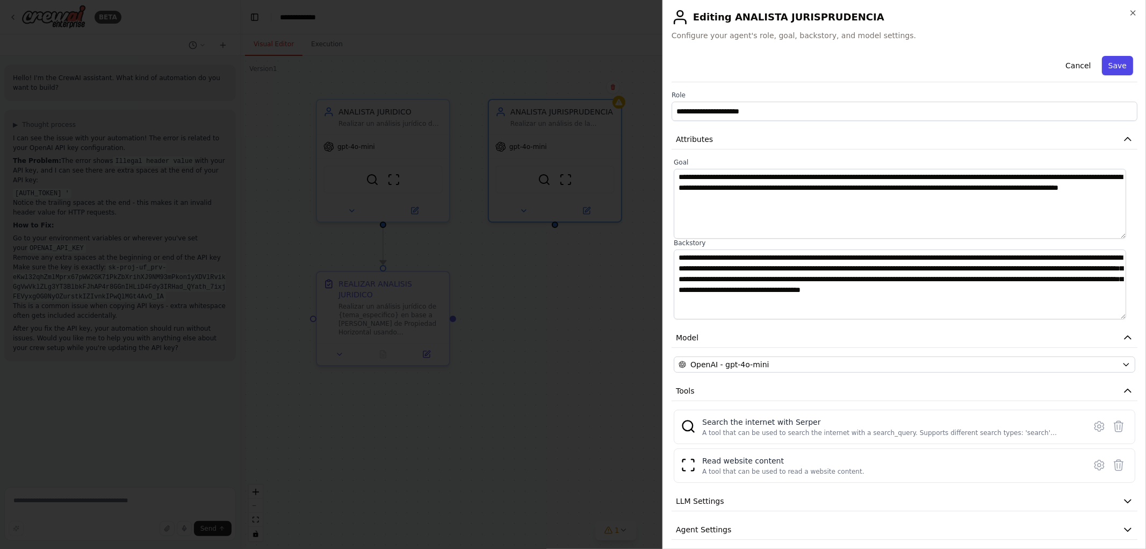
click at [1114, 67] on button "Save" at bounding box center [1117, 65] width 31 height 19
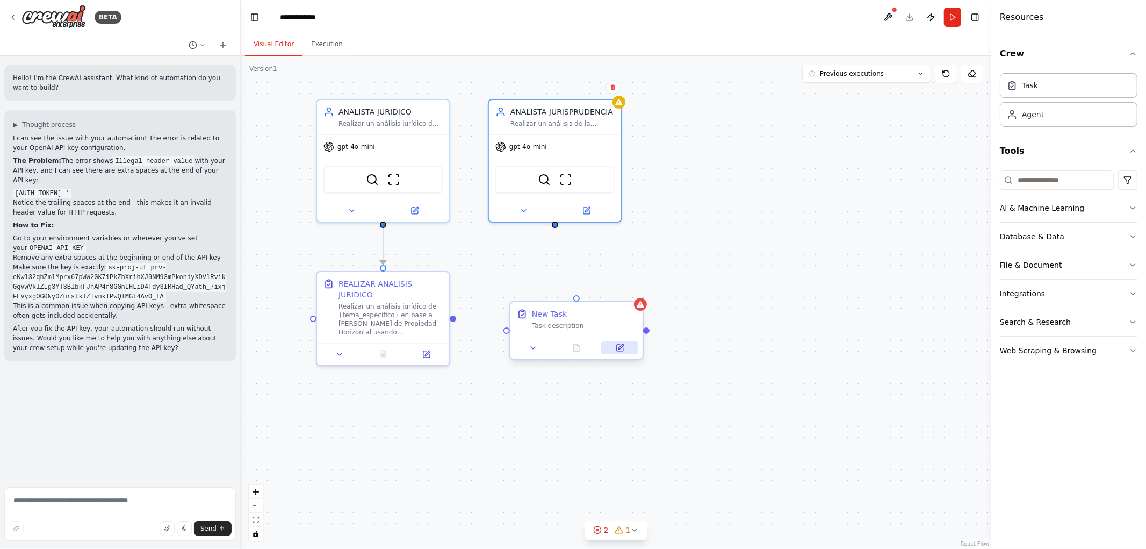
click at [621, 348] on icon at bounding box center [620, 346] width 5 height 5
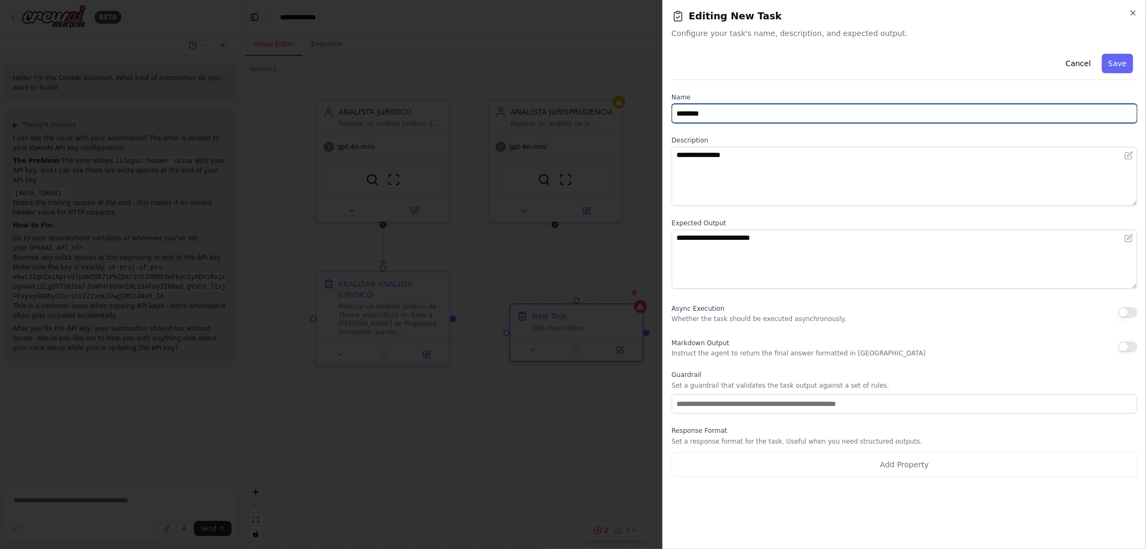
drag, startPoint x: 758, startPoint y: 106, endPoint x: 446, endPoint y: 79, distance: 312.8
click at [546, 99] on body "BETA Hello! I'm the CrewAI assistant. What kind of automation do you want to bu…" at bounding box center [573, 274] width 1146 height 549
type input "**********"
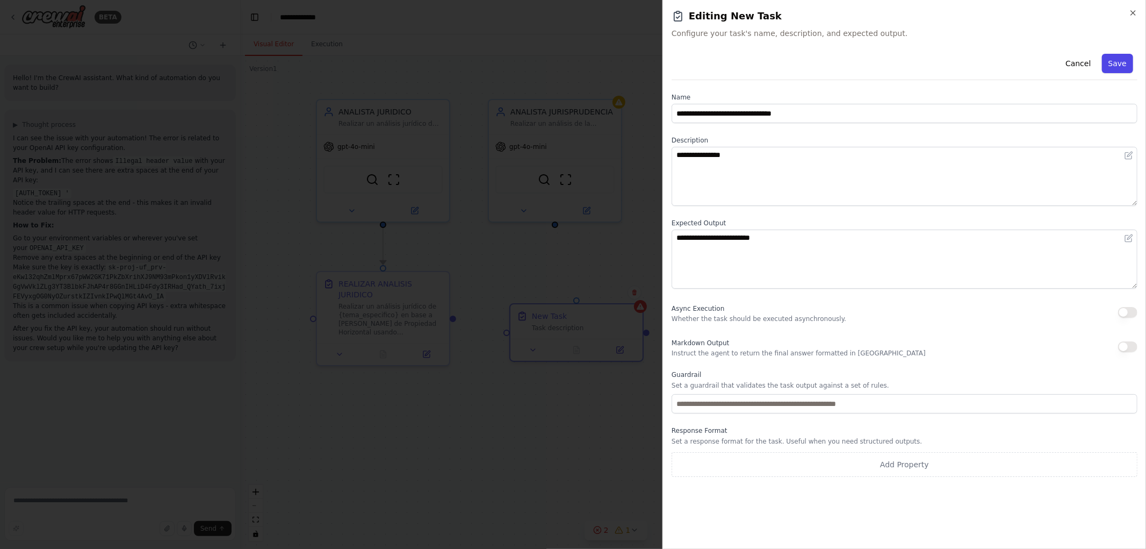
click at [1118, 62] on button "Save" at bounding box center [1117, 63] width 31 height 19
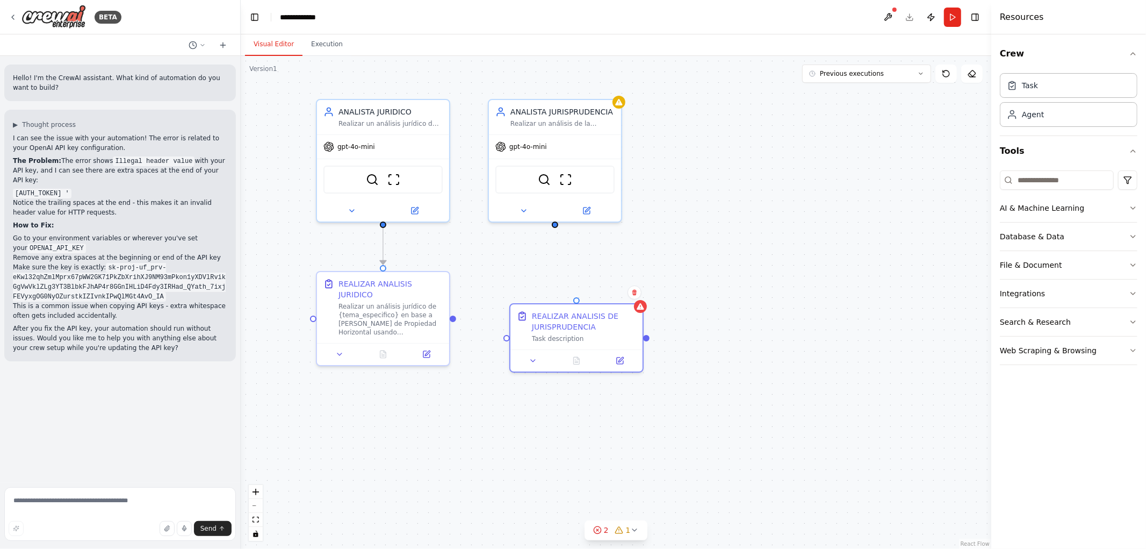
click at [717, 302] on div ".deletable-edge-delete-btn { width: 20px; height: 20px; border: 0px solid #ffff…" at bounding box center [616, 302] width 751 height 493
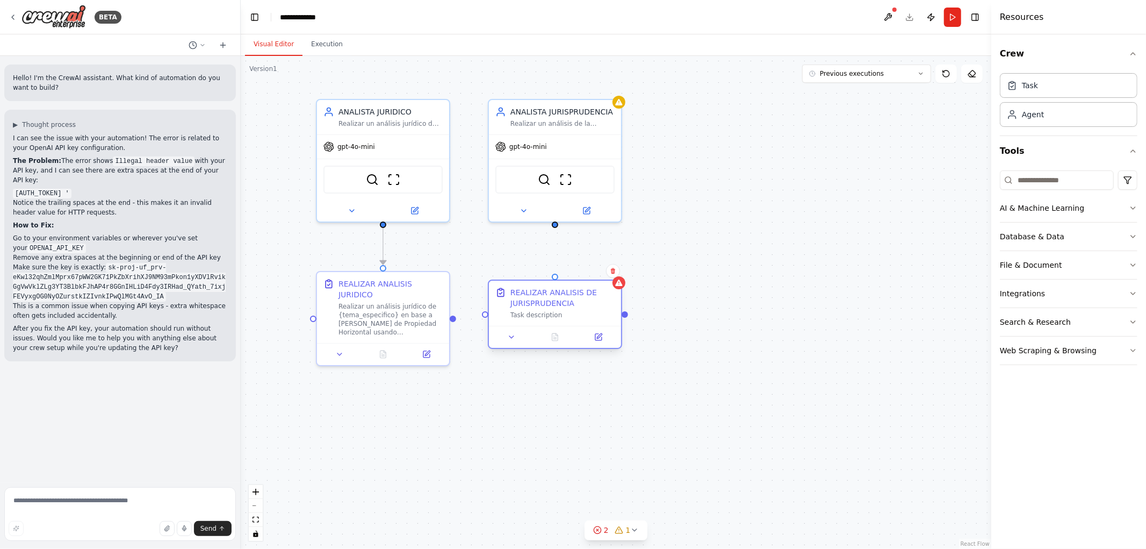
drag, startPoint x: 615, startPoint y: 327, endPoint x: 593, endPoint y: 305, distance: 30.4
click at [593, 305] on div "REALIZAR ANALISIS DE JURISPRUDENCIA" at bounding box center [562, 297] width 104 height 21
click at [731, 319] on div ".deletable-edge-delete-btn { width: 20px; height: 20px; border: 0px solid #ffff…" at bounding box center [616, 302] width 751 height 493
drag, startPoint x: 573, startPoint y: 305, endPoint x: 575, endPoint y: 296, distance: 8.7
click at [575, 296] on div "REALIZAR ANALISIS DE JURISPRUDENCIA" at bounding box center [562, 286] width 104 height 21
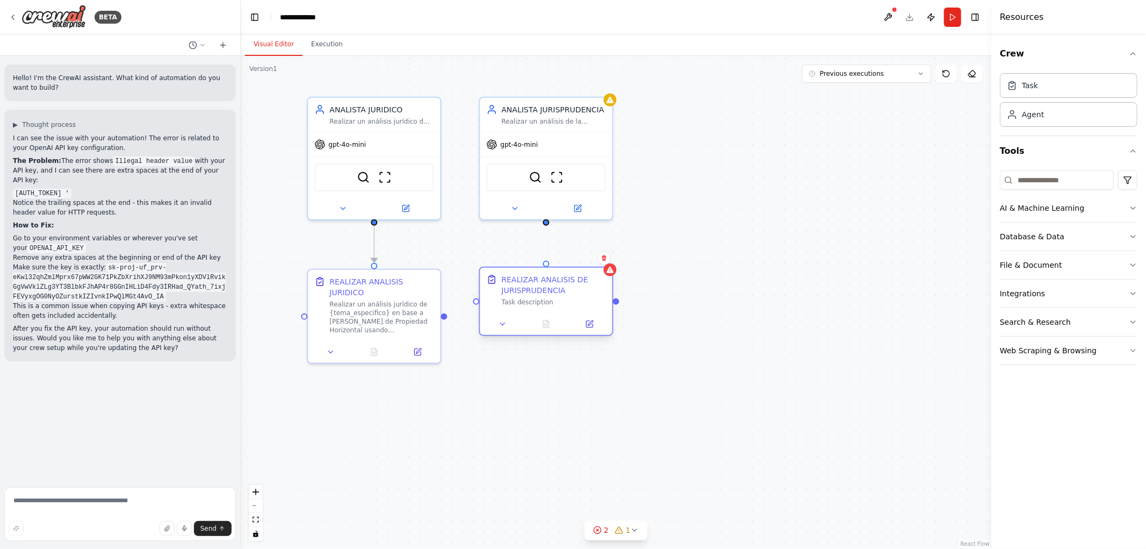
drag, startPoint x: 556, startPoint y: 303, endPoint x: 554, endPoint y: 309, distance: 6.3
click at [554, 309] on div "REALIZAR ANALISIS DE JURISPRUDENCIA Task description" at bounding box center [546, 290] width 132 height 45
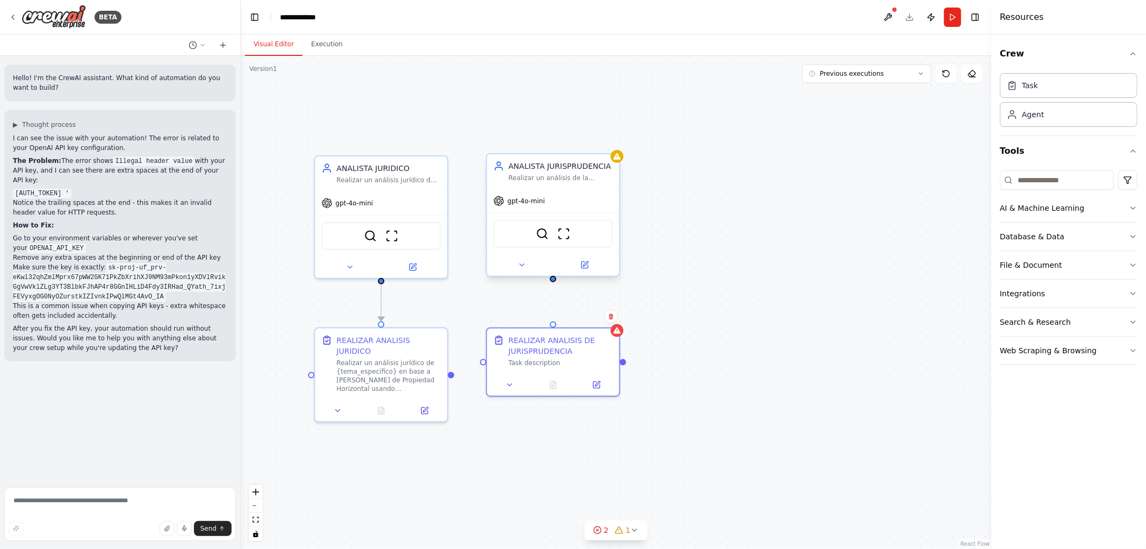
drag, startPoint x: 546, startPoint y: 222, endPoint x: 553, endPoint y: 281, distance: 59.0
click at [553, 281] on div ".deletable-edge-delete-btn { width: 20px; height: 20px; border: 0px solid #ffff…" at bounding box center [616, 302] width 751 height 493
drag, startPoint x: 551, startPoint y: 279, endPoint x: 551, endPoint y: 325, distance: 45.7
click at [551, 325] on div "REALIZAR ANALISIS JURIDICO Realizar un análisis jurídico de {tema_especifico} e…" at bounding box center [614, 358] width 751 height 493
click at [592, 348] on div "REALIZAR ANALISIS DE JURISPRUDENCIA" at bounding box center [560, 343] width 104 height 21
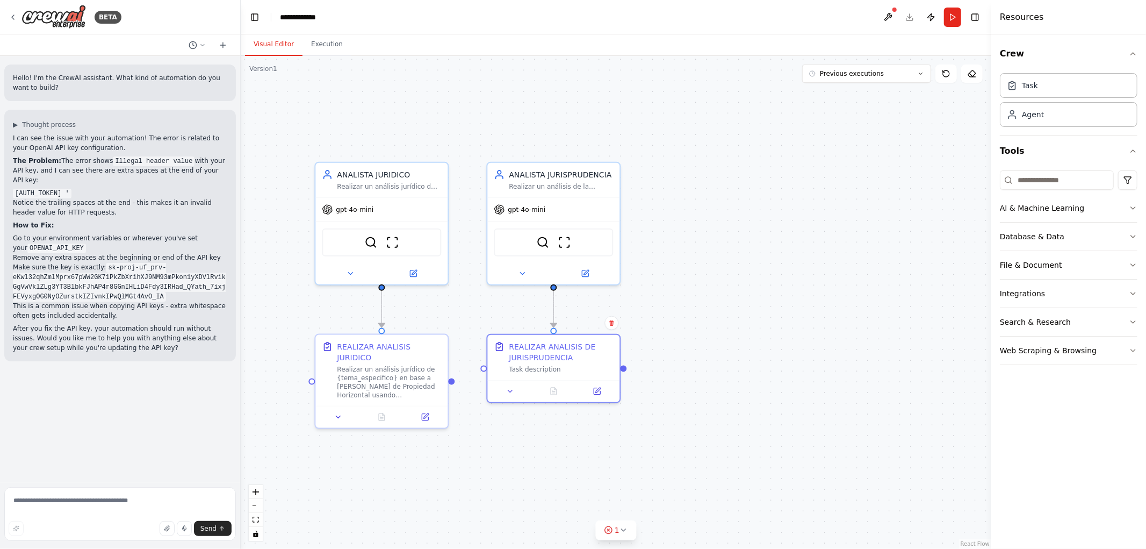
drag, startPoint x: 581, startPoint y: 399, endPoint x: 582, endPoint y: 407, distance: 7.5
click at [582, 407] on div ".deletable-edge-delete-btn { width: 20px; height: 20px; border: 0px solid #ffff…" at bounding box center [616, 302] width 751 height 493
drag, startPoint x: 588, startPoint y: 366, endPoint x: 600, endPoint y: 378, distance: 16.3
click at [600, 378] on div "REALIZAR ANALISIS DE JURISPRUDENCIA Task description" at bounding box center [564, 367] width 134 height 69
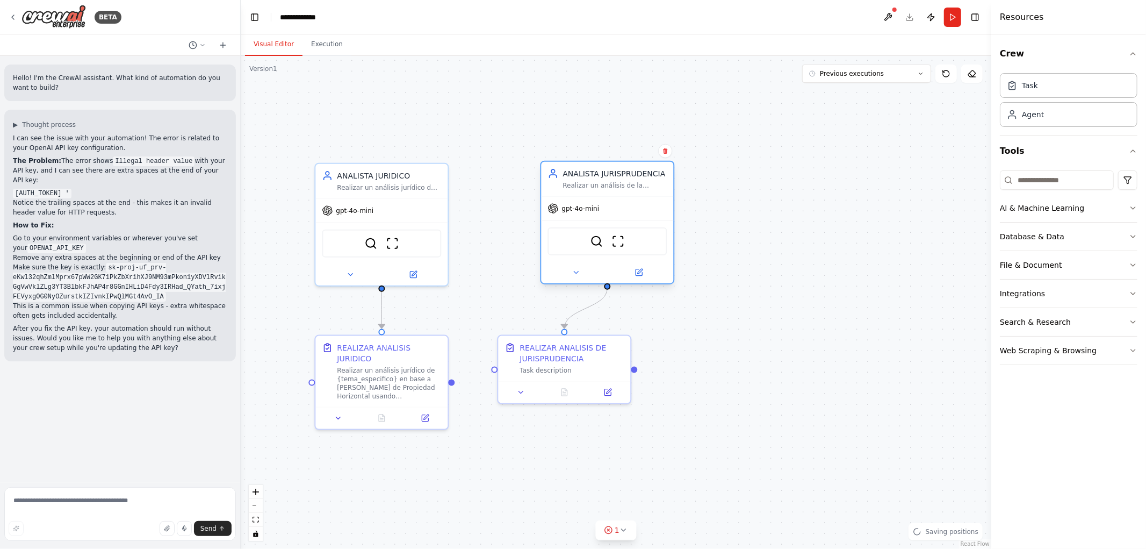
drag, startPoint x: 572, startPoint y: 192, endPoint x: 621, endPoint y: 196, distance: 49.6
click at [621, 196] on div "ANALISTA JURISPRUDENCIA Realizar un análisis de la jurisprudencia existente sob…" at bounding box center [607, 223] width 134 height 124
drag, startPoint x: 602, startPoint y: 342, endPoint x: 646, endPoint y: 354, distance: 45.5
click at [646, 354] on div "REALIZAR ANALISIS DE JURISPRUDENCIA" at bounding box center [615, 361] width 104 height 21
drag, startPoint x: 451, startPoint y: 373, endPoint x: 536, endPoint y: 383, distance: 85.4
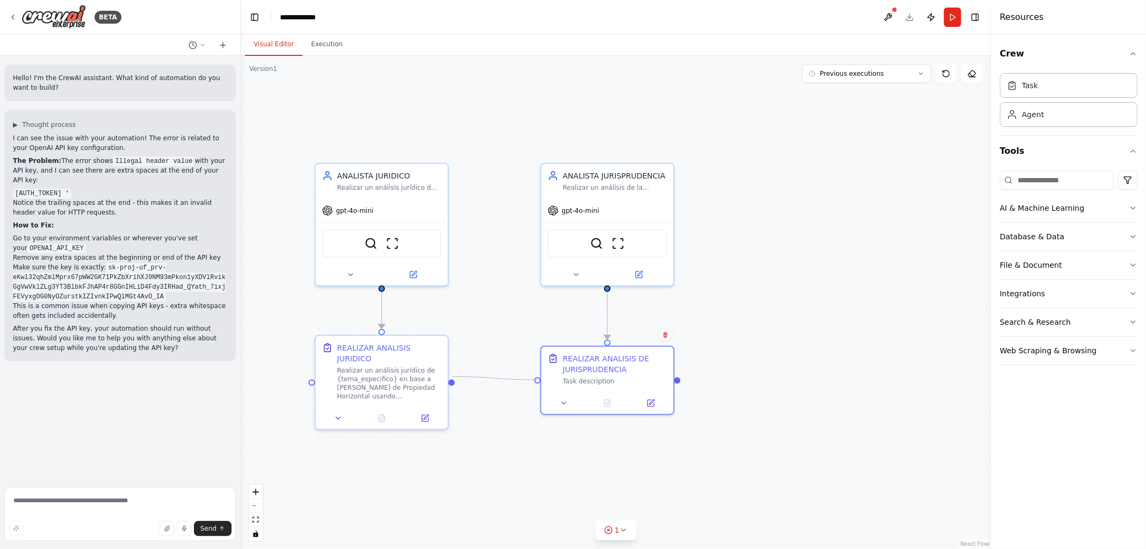
click at [539, 383] on div "REALIZAR ANALISIS JURIDICO Realizar un análisis jurídico de {tema_especifico} e…" at bounding box center [614, 366] width 751 height 493
click at [599, 435] on div ".deletable-edge-delete-btn { width: 20px; height: 20px; border: 0px solid #ffff…" at bounding box center [616, 302] width 751 height 493
click at [659, 407] on div at bounding box center [609, 401] width 132 height 22
click at [649, 398] on icon at bounding box center [653, 401] width 9 height 9
click at [16, 17] on icon at bounding box center [13, 17] width 9 height 9
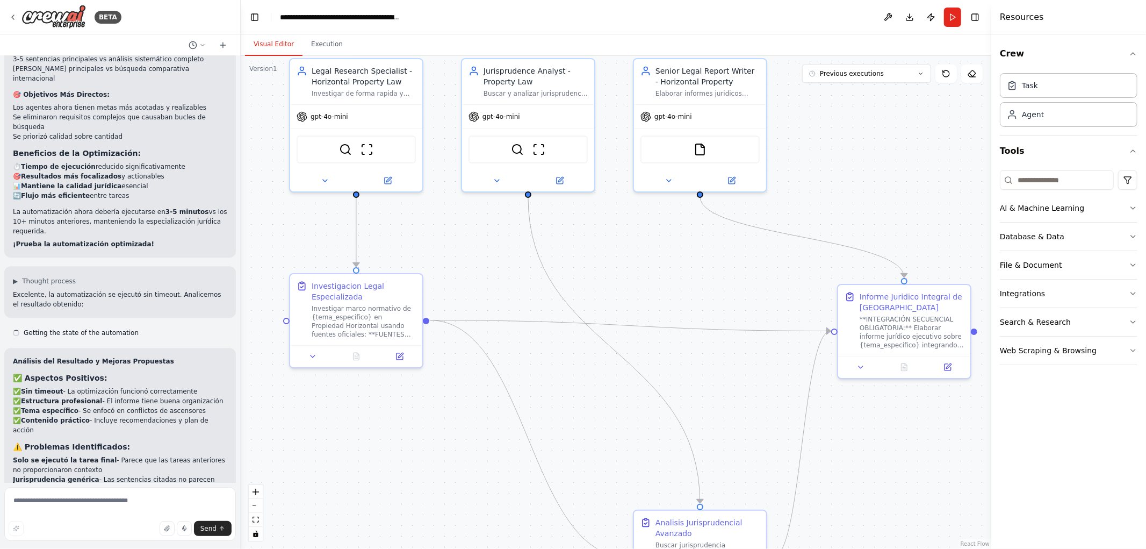
drag, startPoint x: 675, startPoint y: 350, endPoint x: 699, endPoint y: 298, distance: 57.2
click at [699, 298] on div ".deletable-edge-delete-btn { width: 20px; height: 20px; border: 0px solid #ffff…" at bounding box center [616, 302] width 751 height 493
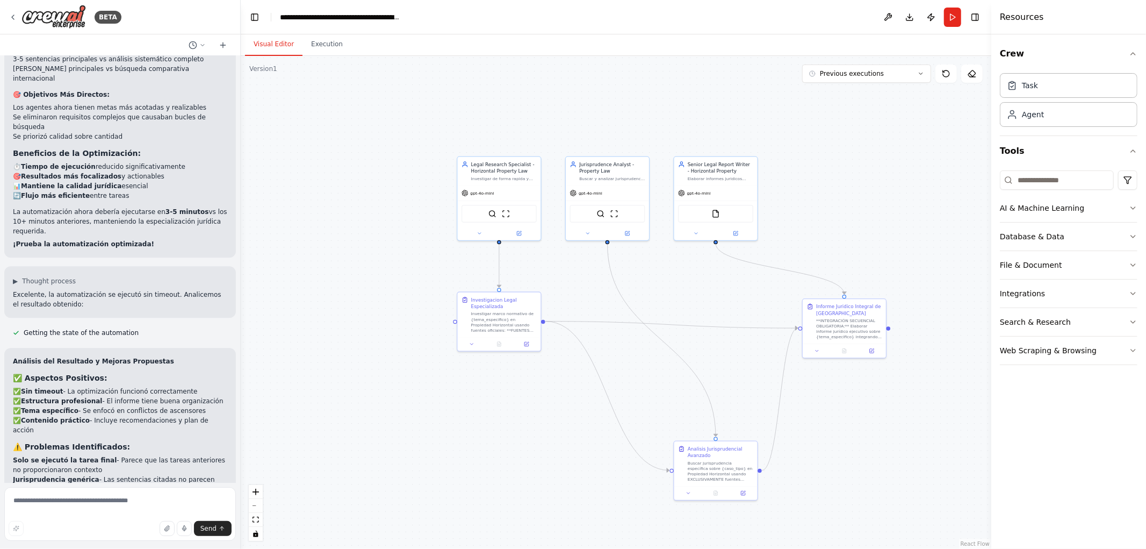
scroll to position [2387, 0]
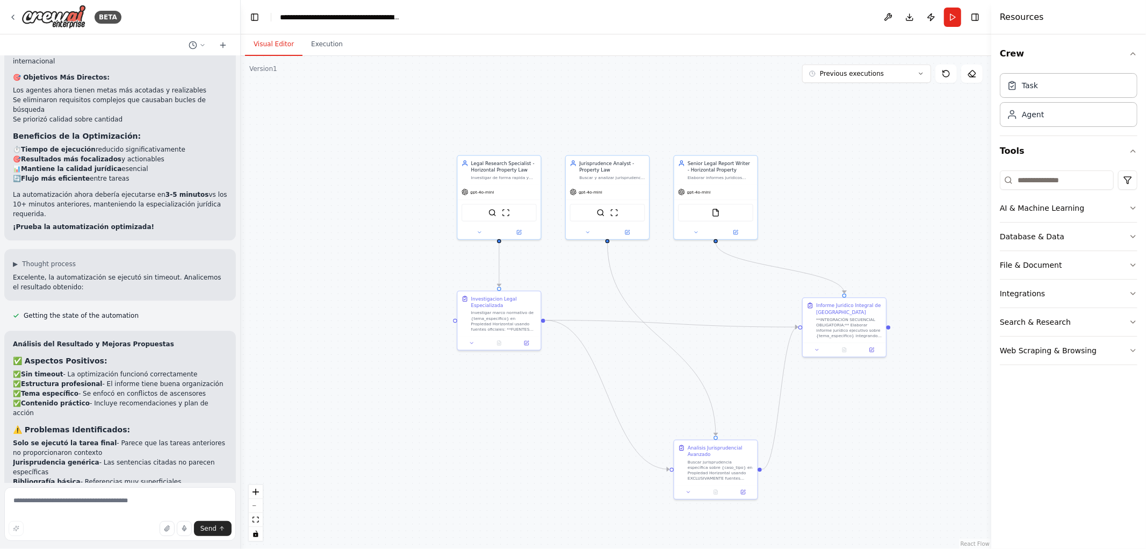
drag, startPoint x: 747, startPoint y: 364, endPoint x: 746, endPoint y: 340, distance: 24.2
click at [746, 341] on div ".deletable-edge-delete-btn { width: 20px; height: 20px; border: 0px solid #ffff…" at bounding box center [616, 302] width 751 height 493
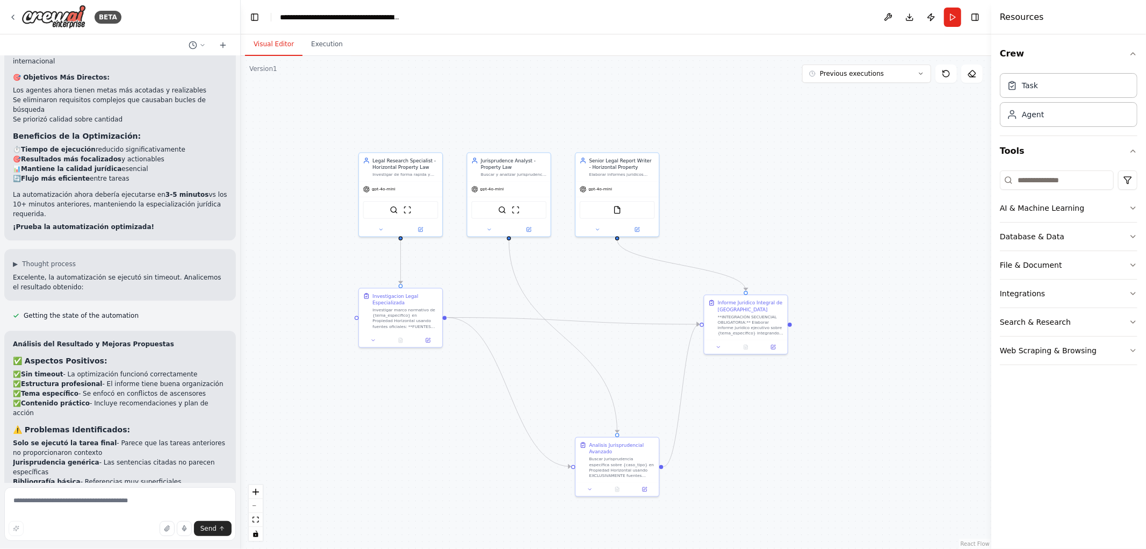
drag, startPoint x: 484, startPoint y: 271, endPoint x: 528, endPoint y: 319, distance: 65.0
click at [528, 319] on div ".deletable-edge-delete-btn { width: 20px; height: 20px; border: 0px solid #ffff…" at bounding box center [616, 302] width 751 height 493
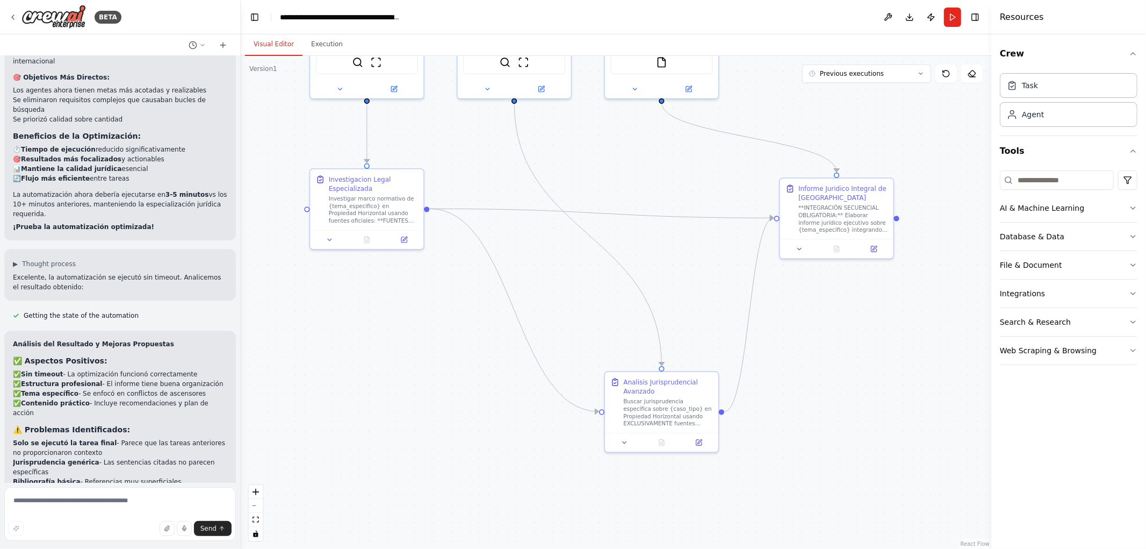
drag, startPoint x: 710, startPoint y: 314, endPoint x: 691, endPoint y: 248, distance: 68.0
click at [692, 254] on div ".deletable-edge-delete-btn { width: 20px; height: 20px; border: 0px solid #ffff…" at bounding box center [616, 302] width 751 height 493
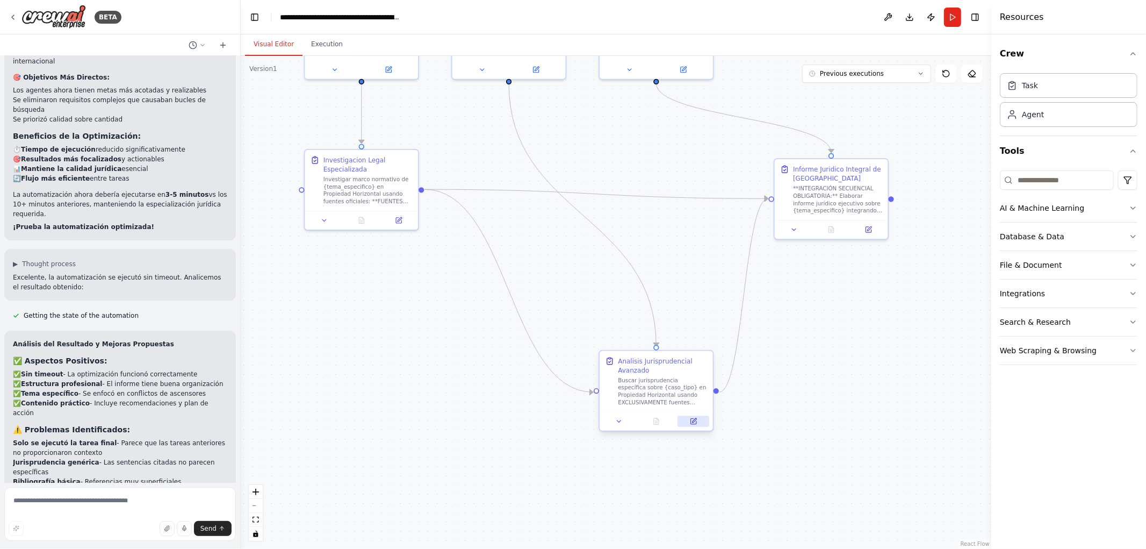
click at [694, 421] on icon at bounding box center [694, 420] width 4 height 4
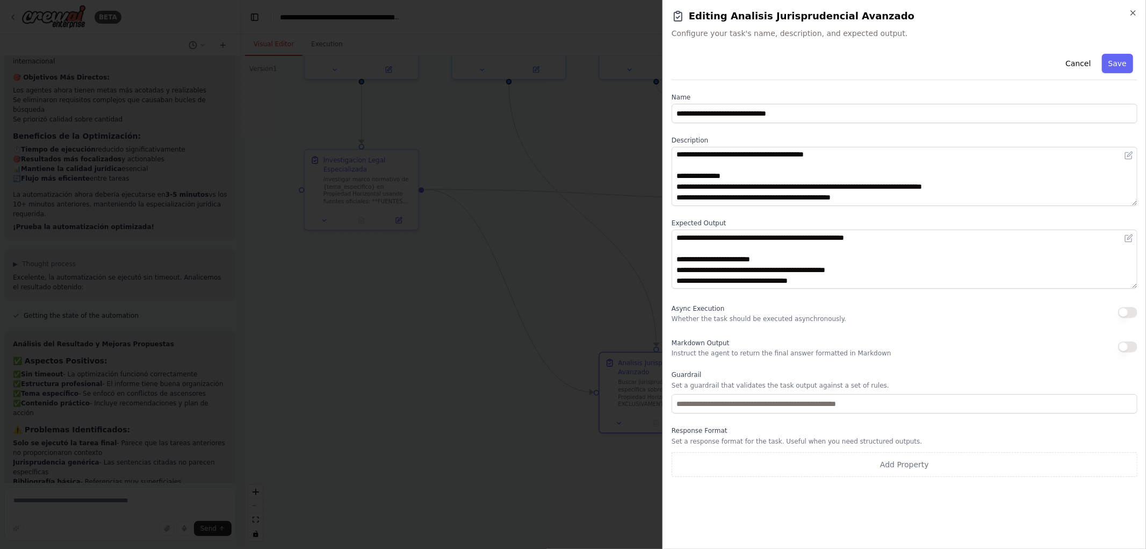
scroll to position [97, 0]
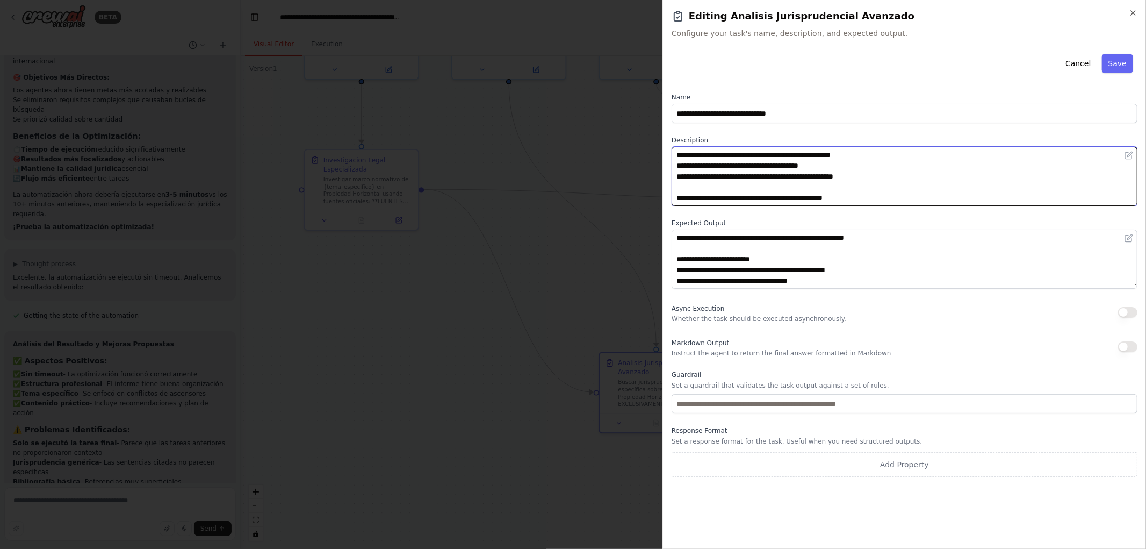
drag, startPoint x: 884, startPoint y: 200, endPoint x: 729, endPoint y: 141, distance: 166.1
click at [729, 141] on div "**********" at bounding box center [905, 171] width 466 height 70
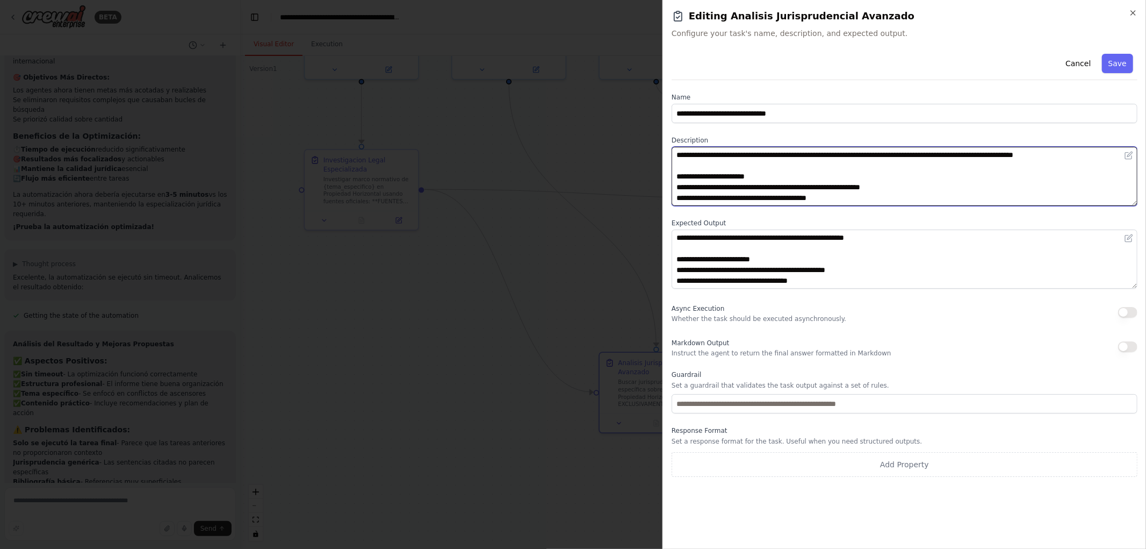
click at [675, 154] on textarea "**********" at bounding box center [905, 176] width 466 height 59
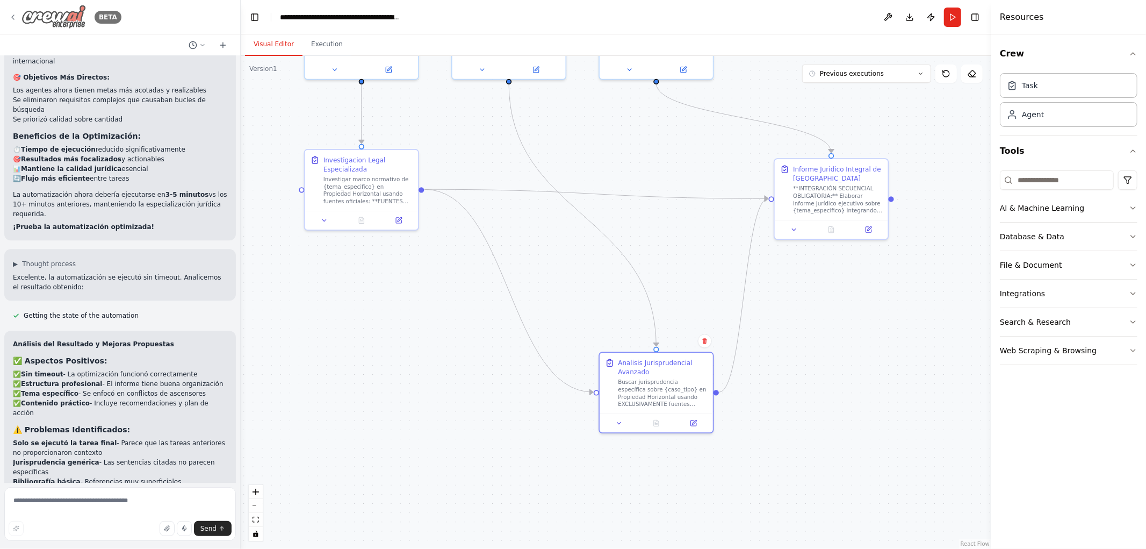
click at [19, 13] on div "BETA" at bounding box center [65, 17] width 113 height 24
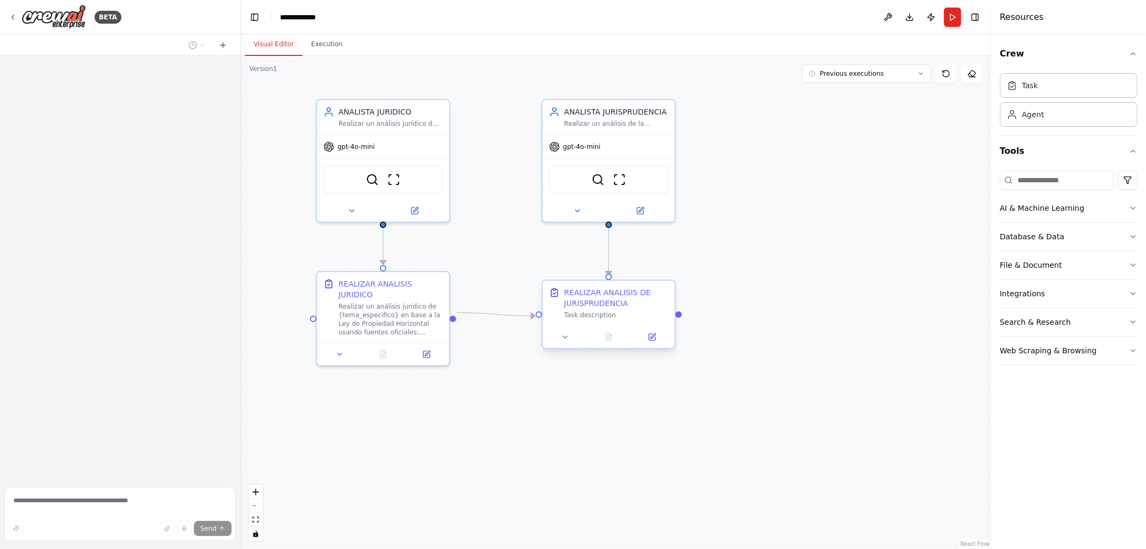
click at [653, 343] on div at bounding box center [609, 337] width 132 height 22
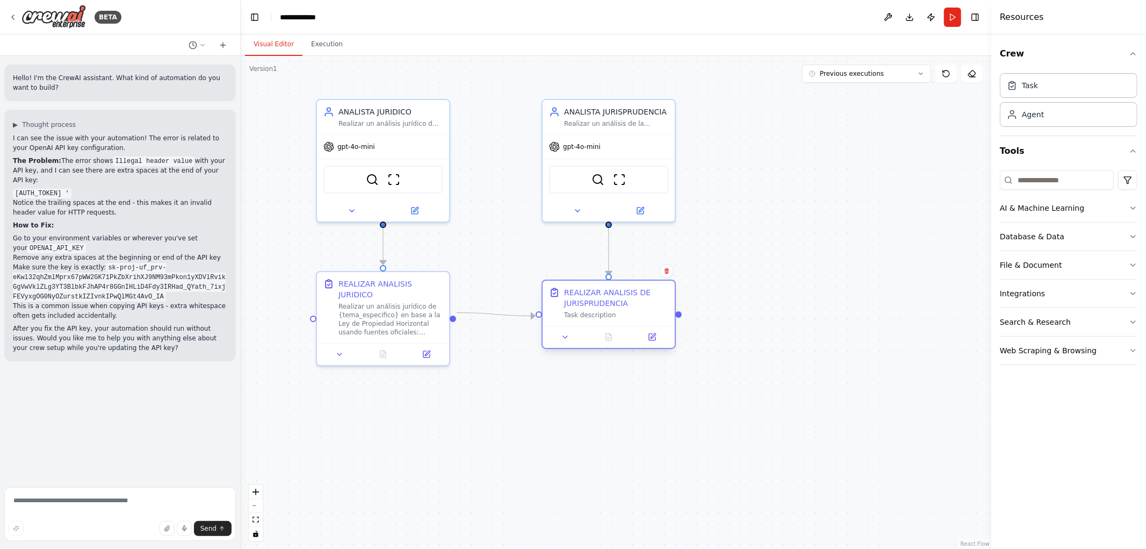
click at [652, 345] on div at bounding box center [609, 337] width 132 height 22
click at [654, 340] on icon at bounding box center [652, 337] width 9 height 9
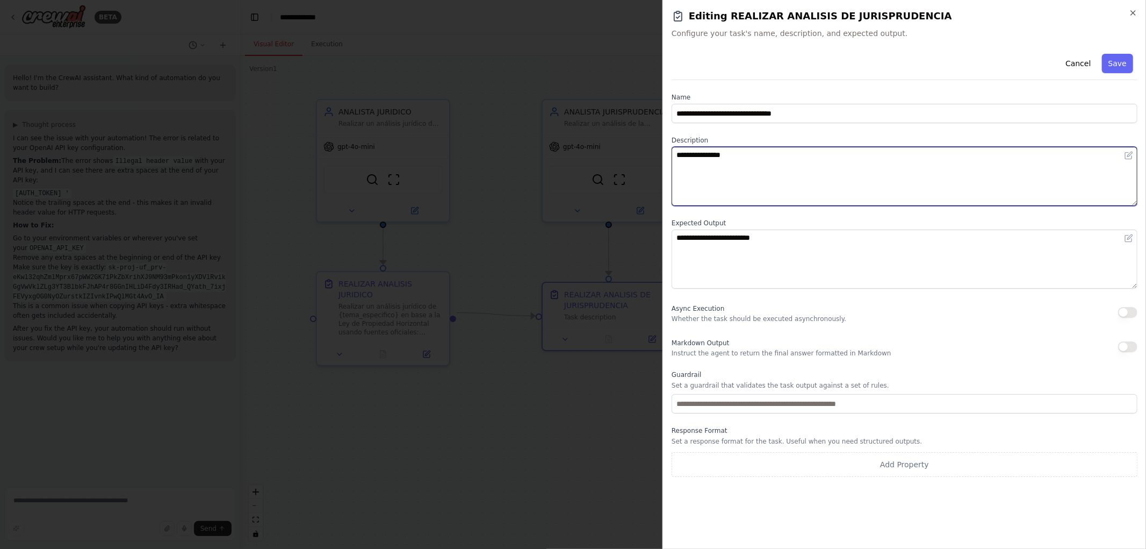
drag, startPoint x: 758, startPoint y: 160, endPoint x: 501, endPoint y: 131, distance: 258.5
click at [500, 125] on body "BETA Hello! I'm the CrewAI assistant. What kind of automation do you want to bu…" at bounding box center [573, 274] width 1146 height 549
paste textarea "**********"
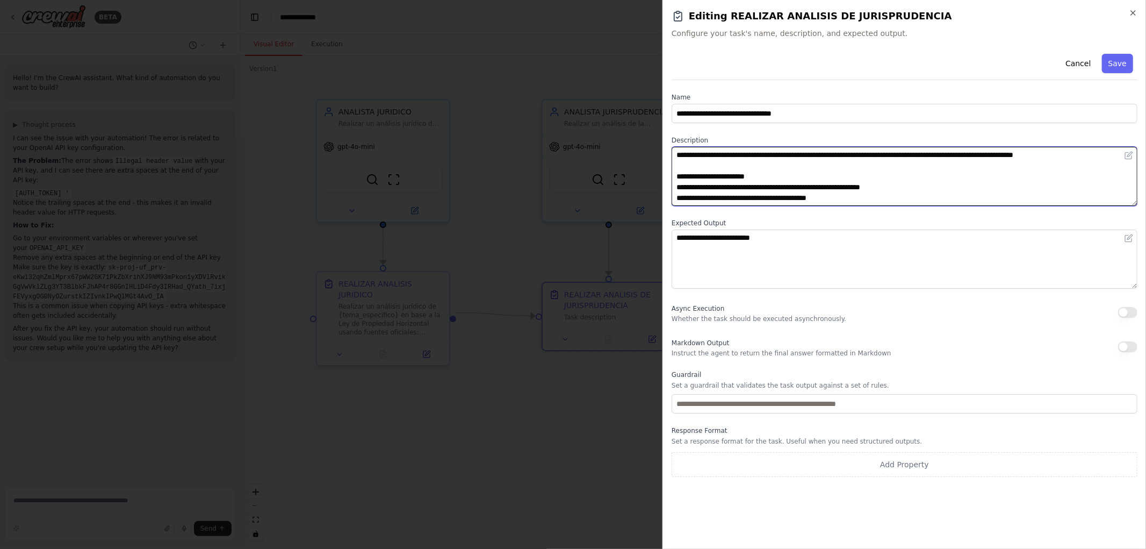
click at [751, 156] on textarea "**********" at bounding box center [905, 176] width 466 height 59
drag, startPoint x: 836, startPoint y: 156, endPoint x: 873, endPoint y: 156, distance: 37.1
click at [873, 156] on textarea "**********" at bounding box center [905, 176] width 466 height 59
type textarea "**********"
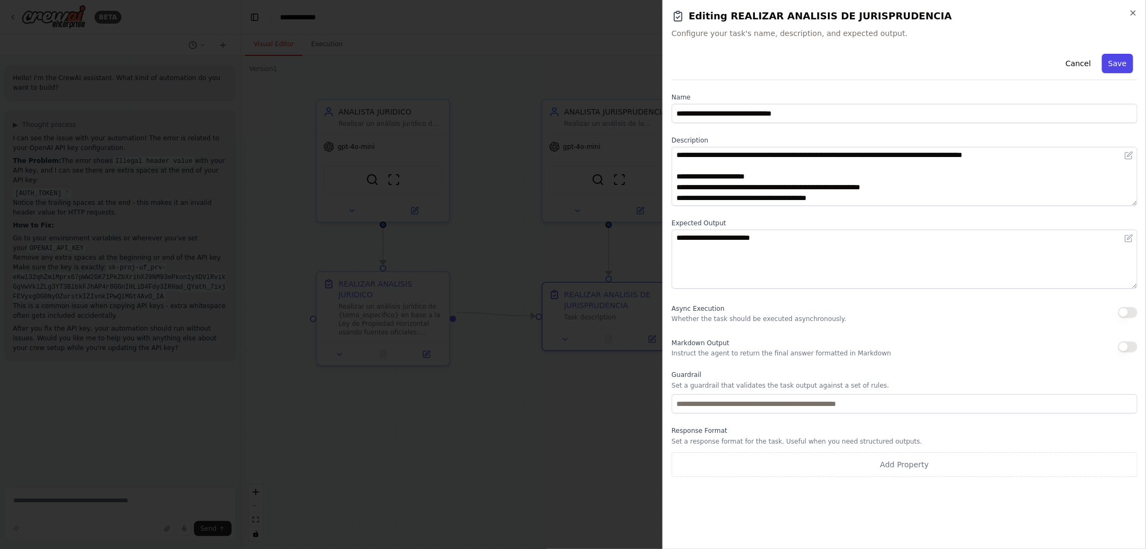
click at [1128, 56] on button "Save" at bounding box center [1117, 63] width 31 height 19
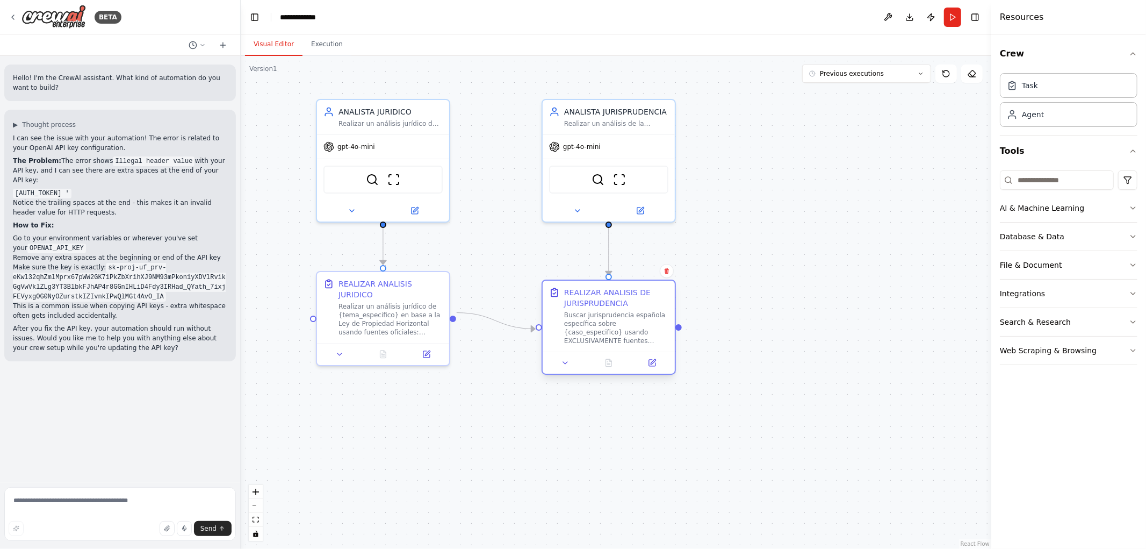
click at [651, 371] on div at bounding box center [609, 362] width 132 height 22
click at [651, 361] on icon at bounding box center [652, 362] width 6 height 6
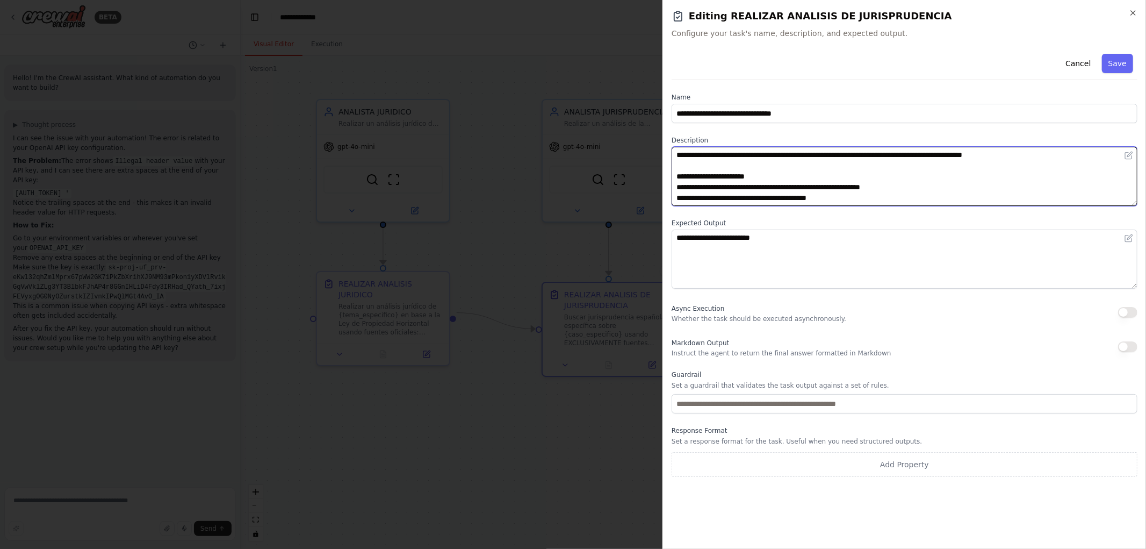
click at [858, 198] on textarea "**********" at bounding box center [905, 176] width 466 height 59
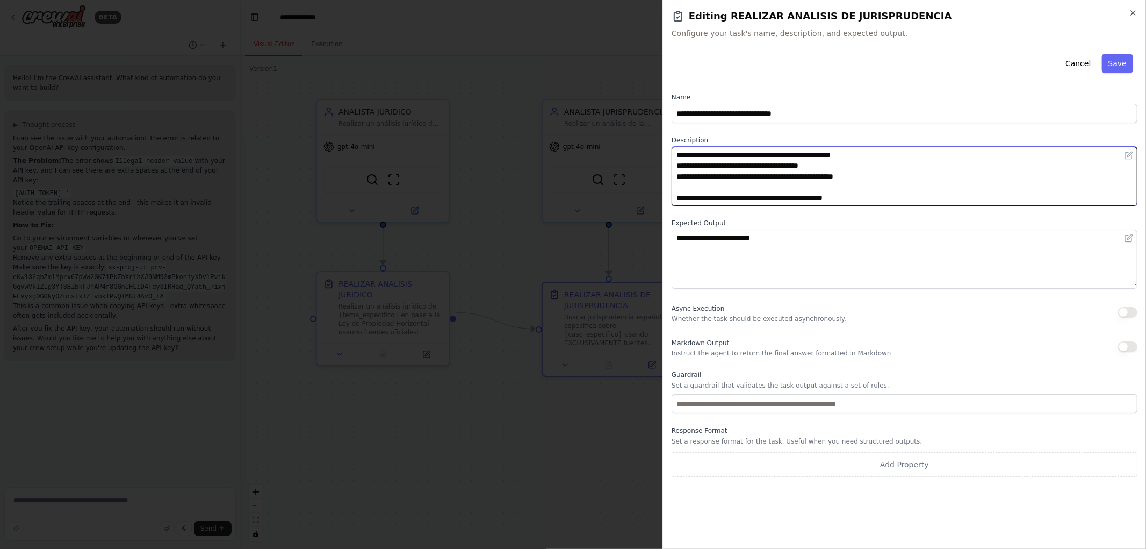
scroll to position [37, 0]
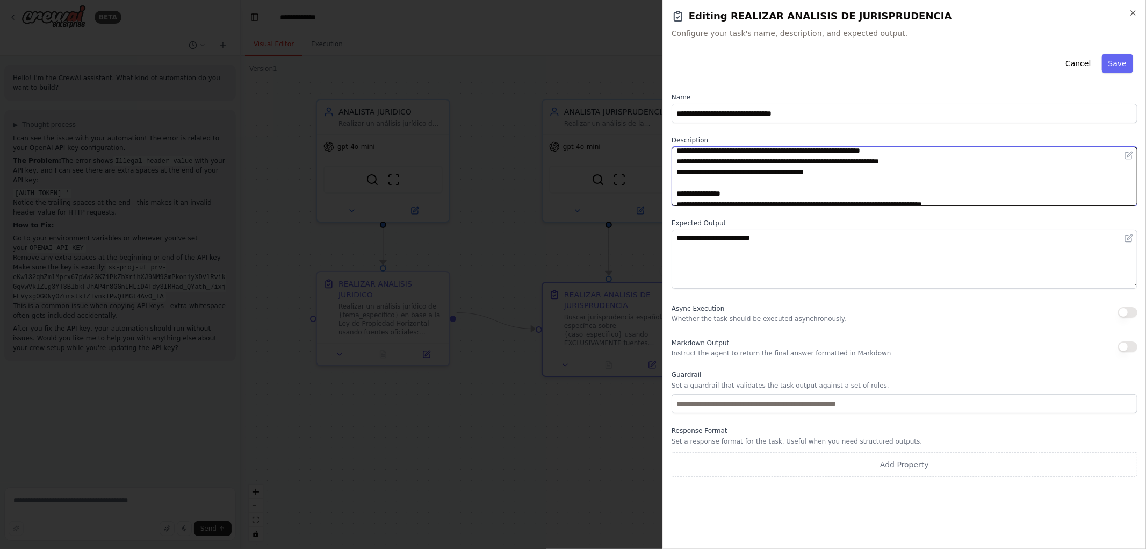
click at [855, 174] on textarea "**********" at bounding box center [905, 176] width 466 height 59
type textarea "**********"
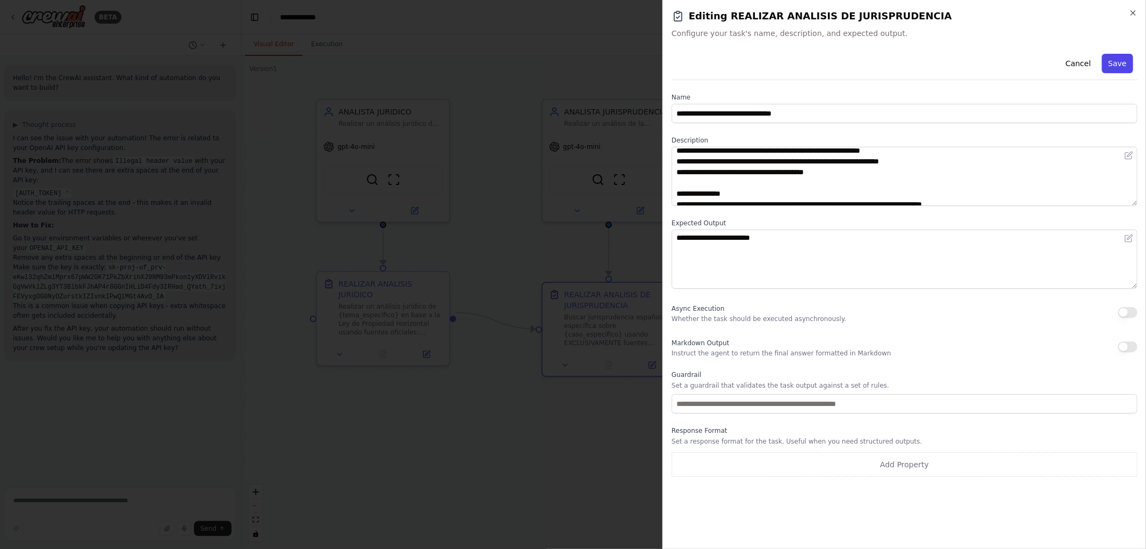
click at [1115, 65] on button "Save" at bounding box center [1117, 63] width 31 height 19
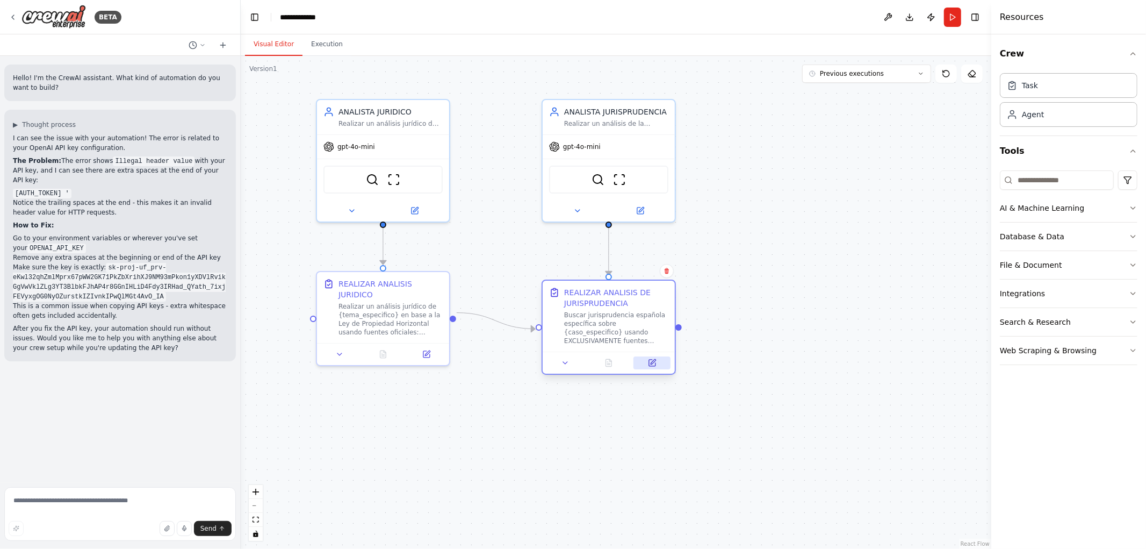
click at [651, 359] on icon at bounding box center [652, 362] width 6 height 6
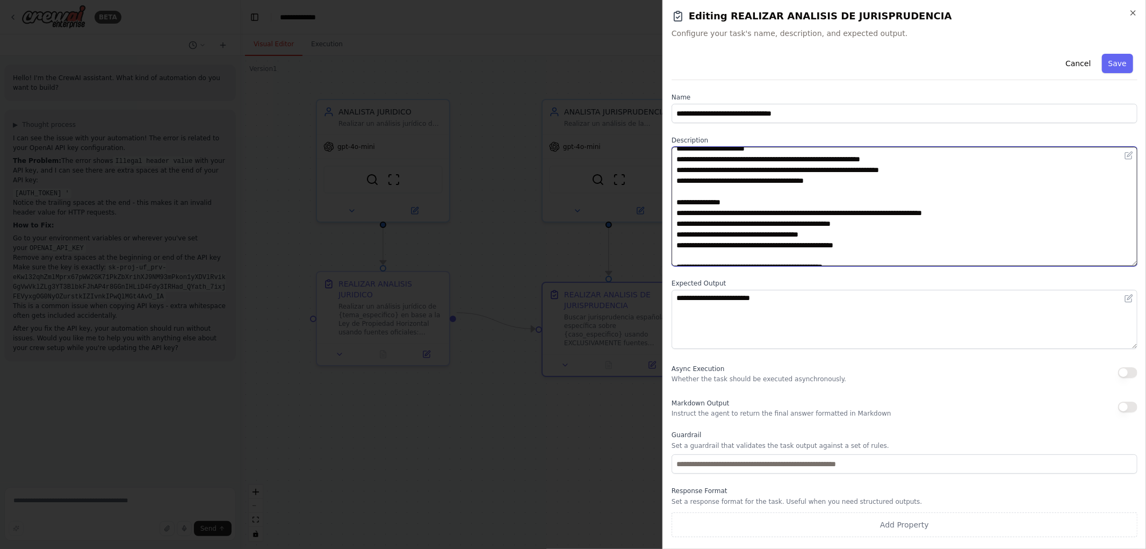
scroll to position [0, 0]
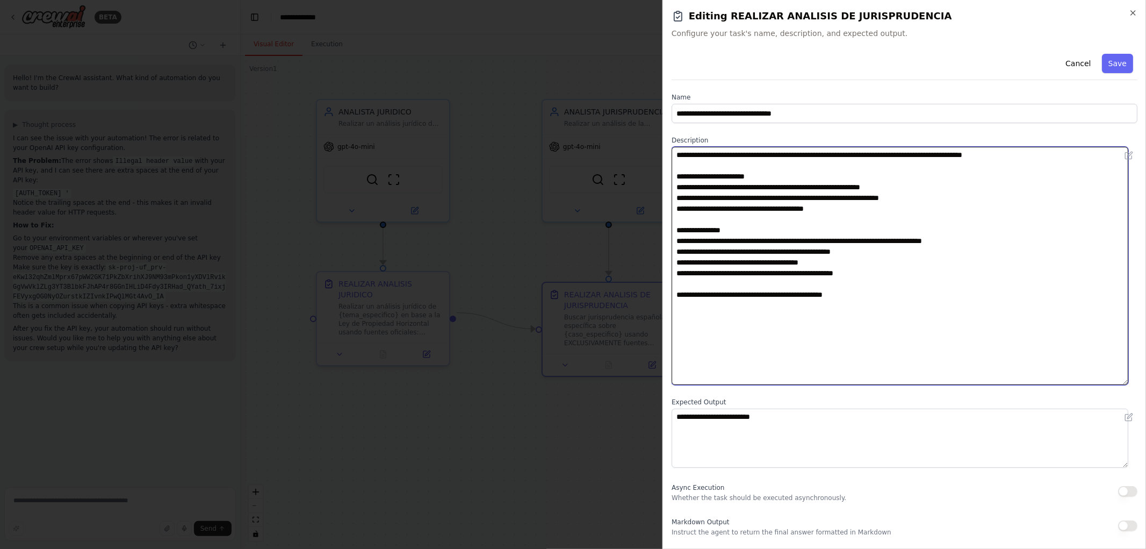
drag, startPoint x: 1130, startPoint y: 203, endPoint x: 1135, endPoint y: 385, distance: 182.8
click at [1135, 385] on div "**********" at bounding box center [905, 294] width 466 height 491
drag, startPoint x: 825, startPoint y: 293, endPoint x: 846, endPoint y: 308, distance: 26.1
click at [825, 293] on textarea "**********" at bounding box center [900, 268] width 457 height 242
click at [885, 297] on textarea "**********" at bounding box center [900, 268] width 457 height 242
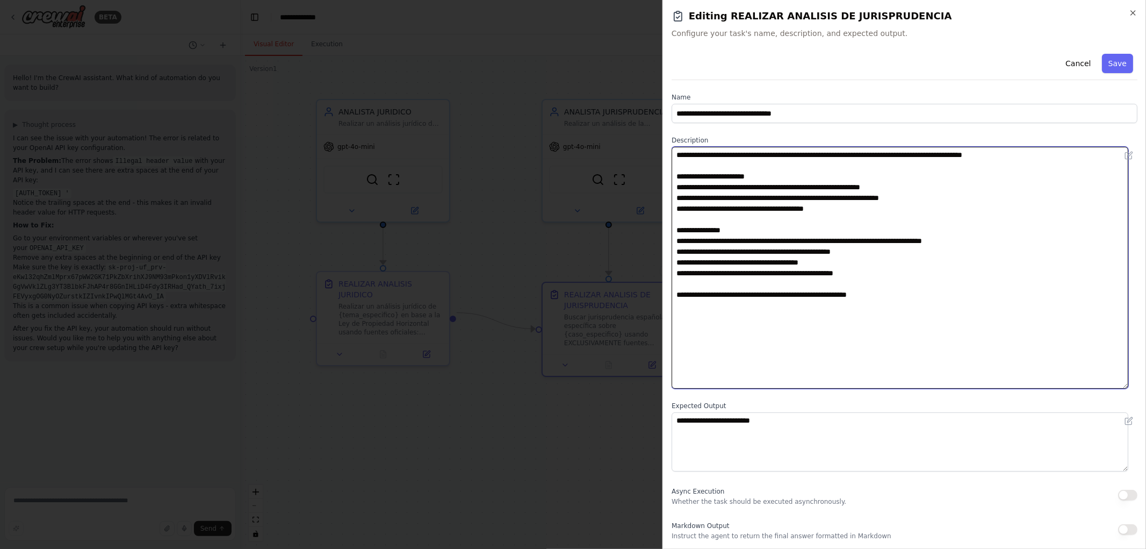
click at [772, 265] on textarea "**********" at bounding box center [900, 268] width 457 height 242
click at [825, 264] on textarea "**********" at bounding box center [900, 268] width 457 height 242
drag, startPoint x: 834, startPoint y: 155, endPoint x: 851, endPoint y: 156, distance: 16.7
click at [851, 156] on textarea "**********" at bounding box center [900, 268] width 457 height 242
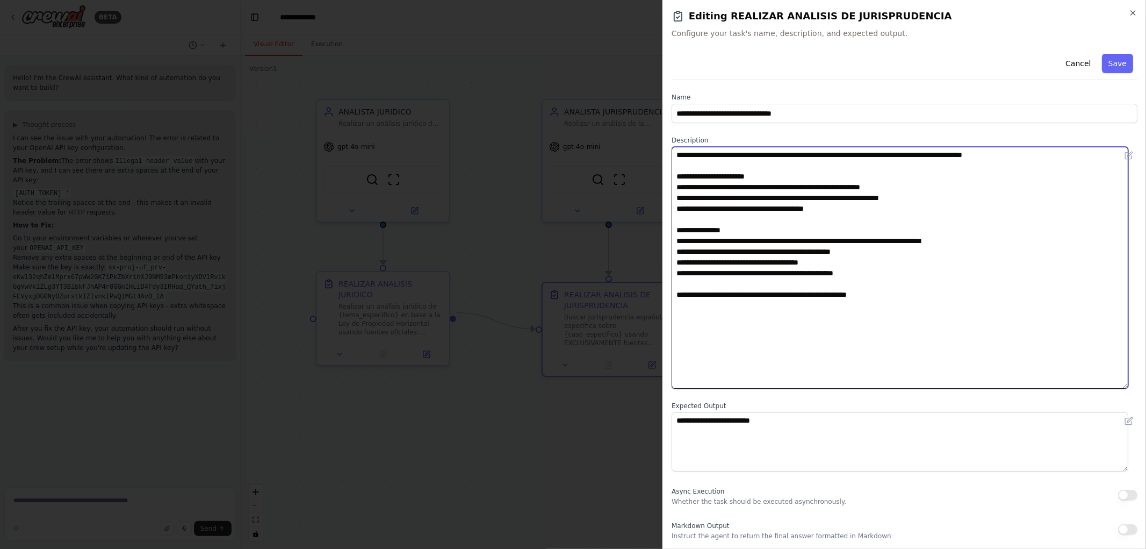
drag, startPoint x: 836, startPoint y: 156, endPoint x: 891, endPoint y: 157, distance: 54.8
click at [891, 157] on textarea "**********" at bounding box center [900, 268] width 457 height 242
drag, startPoint x: 775, startPoint y: 239, endPoint x: 813, endPoint y: 241, distance: 37.6
click at [813, 241] on textarea "**********" at bounding box center [900, 268] width 457 height 242
paste textarea "******"
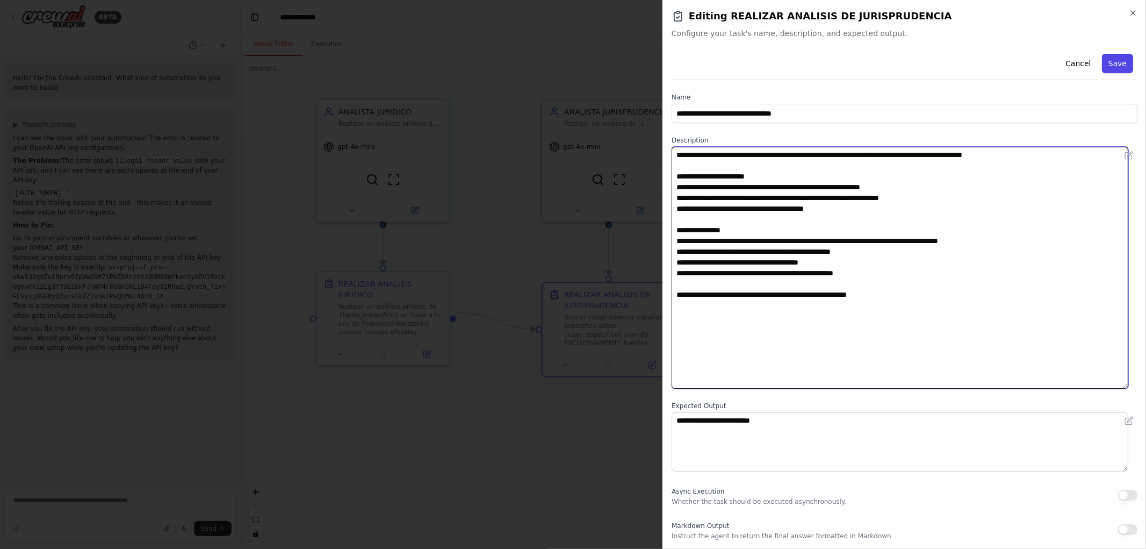
type textarea "**********"
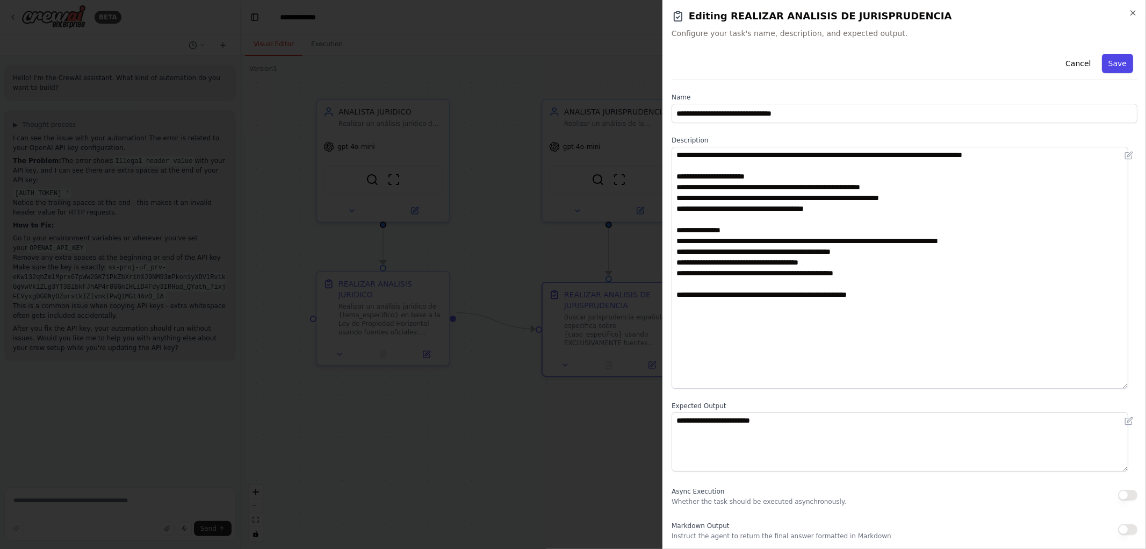
click at [1119, 62] on button "Save" at bounding box center [1117, 63] width 31 height 19
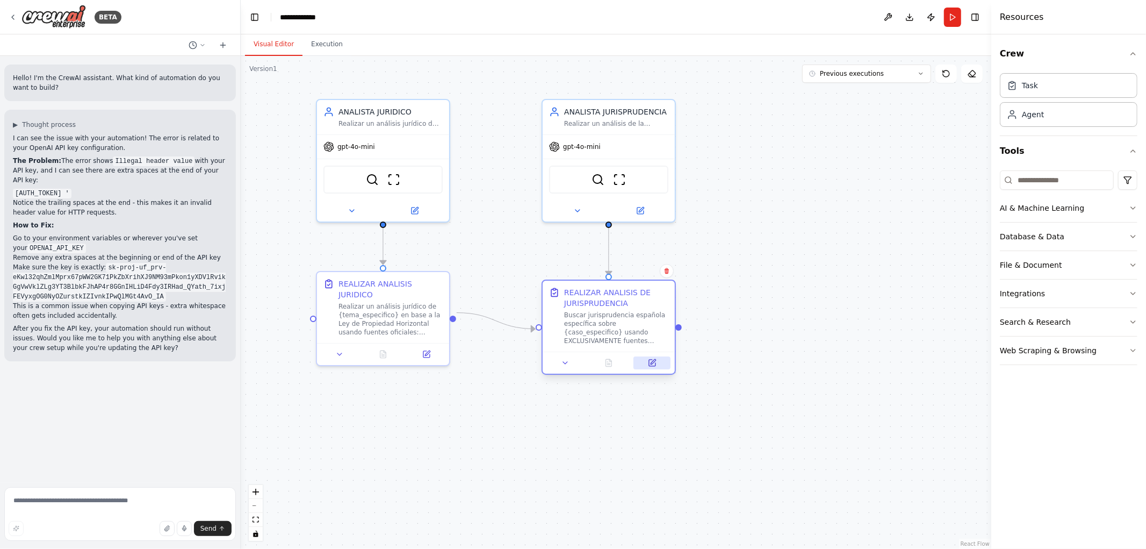
click at [646, 360] on button at bounding box center [651, 362] width 37 height 13
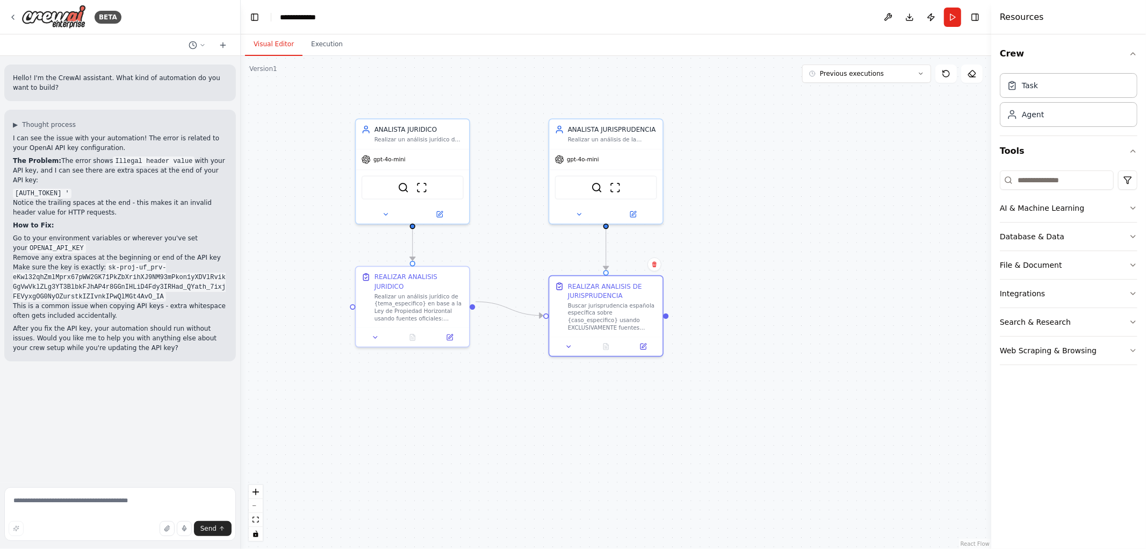
drag, startPoint x: 510, startPoint y: 205, endPoint x: 539, endPoint y: 239, distance: 44.6
click at [539, 239] on div ".deletable-edge-delete-btn { width: 20px; height: 20px; border: 0px solid #ffff…" at bounding box center [616, 302] width 751 height 493
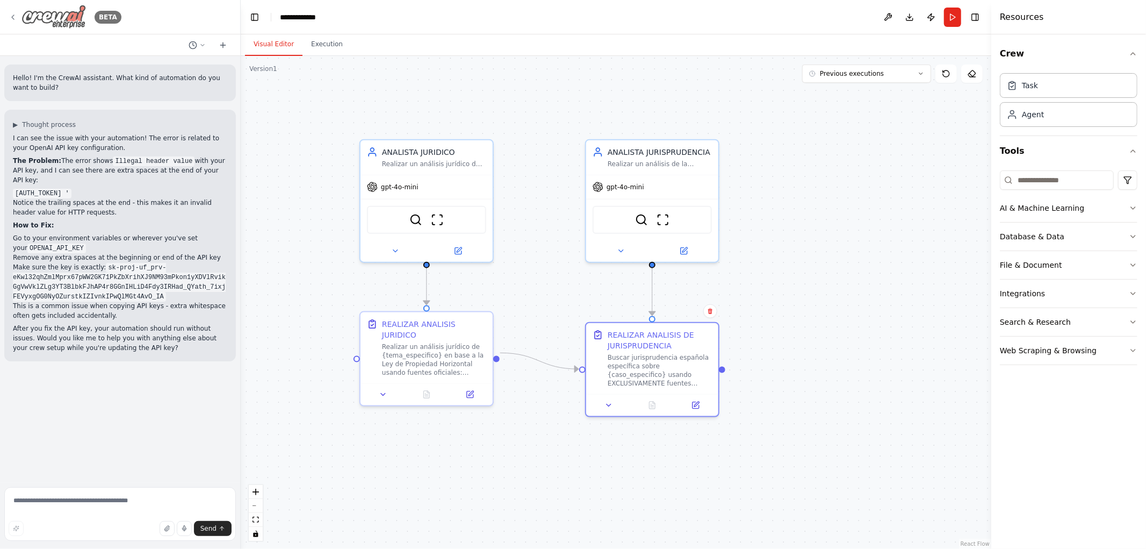
click at [17, 12] on div "BETA" at bounding box center [65, 17] width 113 height 24
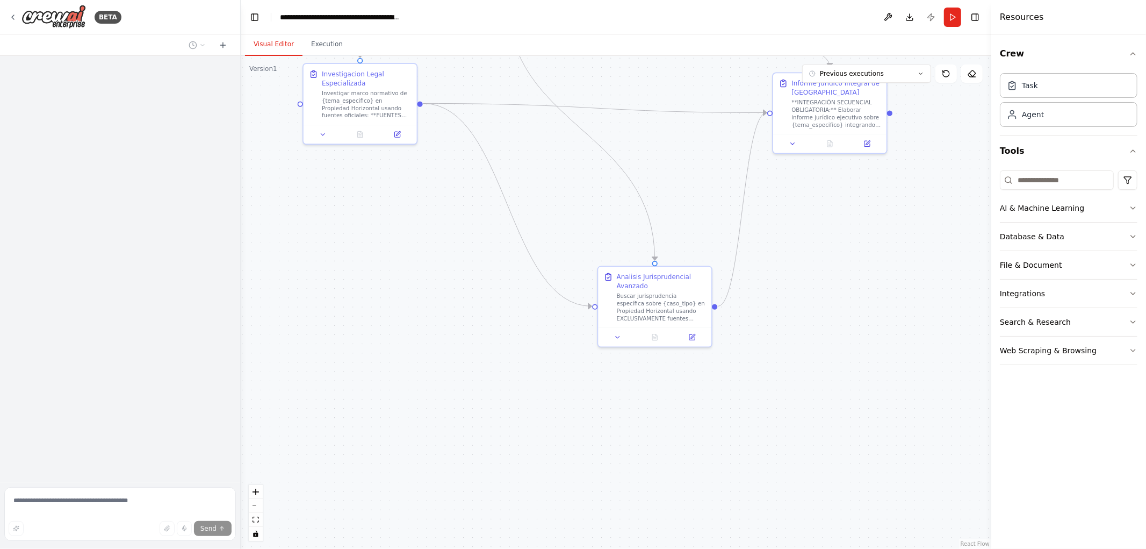
drag, startPoint x: 707, startPoint y: 371, endPoint x: 671, endPoint y: 66, distance: 307.3
click at [671, 68] on div ".deletable-edge-delete-btn { width: 20px; height: 20px; border: 0px solid #ffff…" at bounding box center [616, 302] width 751 height 493
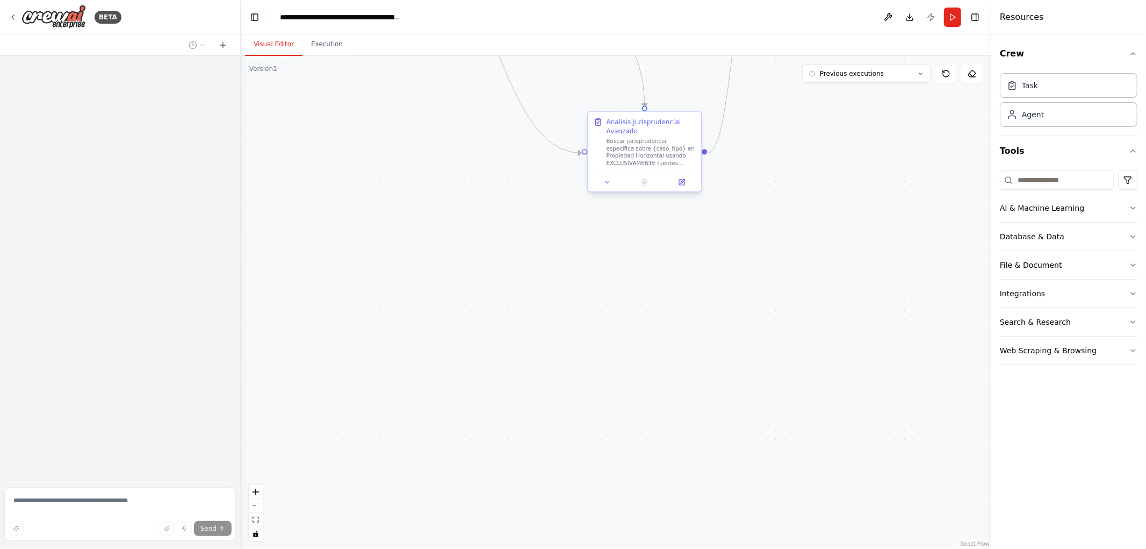
click at [683, 189] on div at bounding box center [644, 181] width 113 height 19
click at [683, 182] on icon at bounding box center [681, 181] width 5 height 5
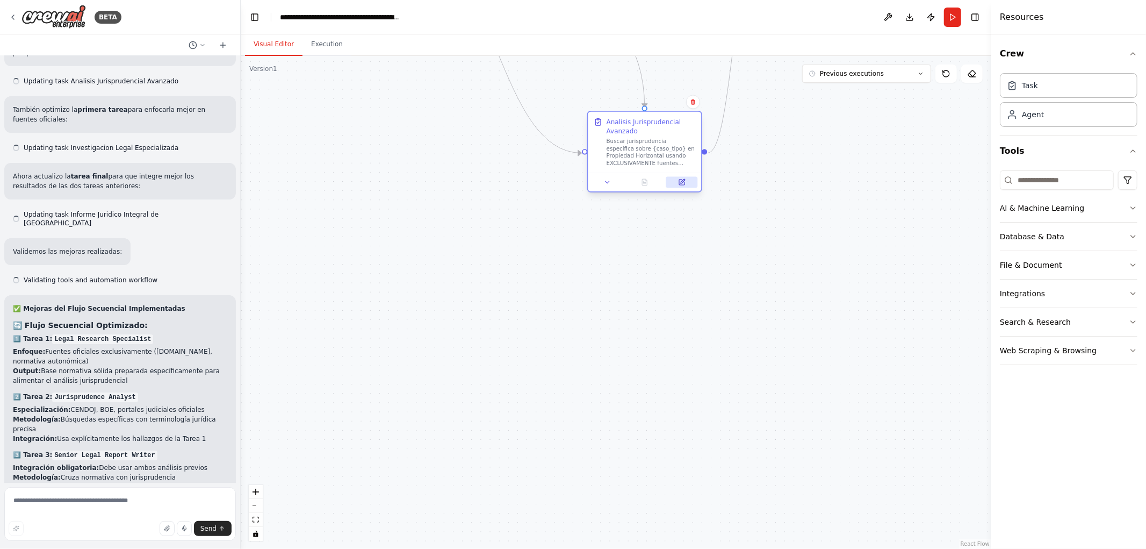
click at [679, 181] on icon at bounding box center [681, 181] width 5 height 5
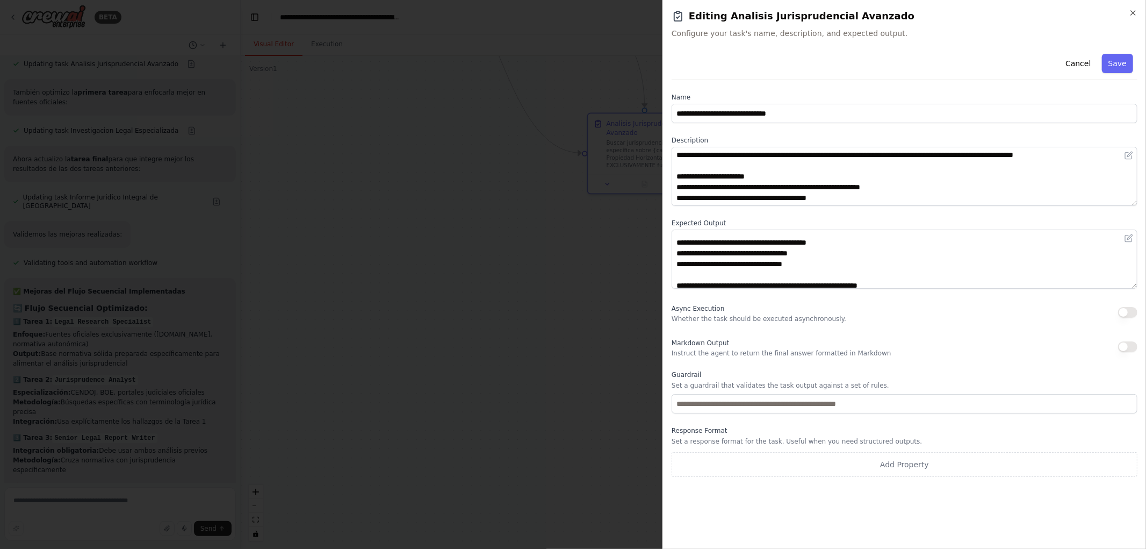
scroll to position [140, 0]
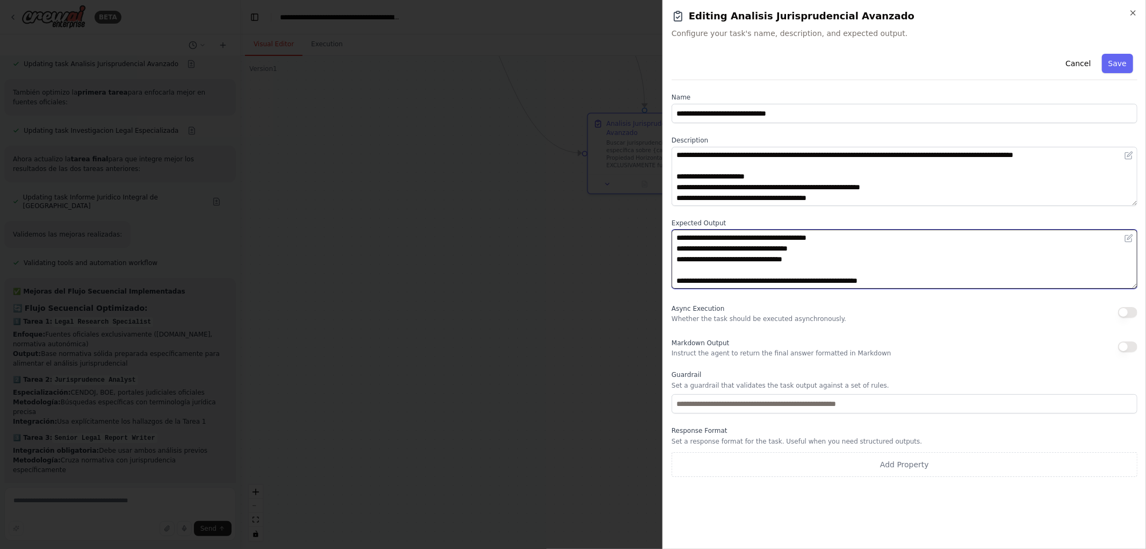
click at [877, 262] on textarea "**********" at bounding box center [905, 258] width 466 height 59
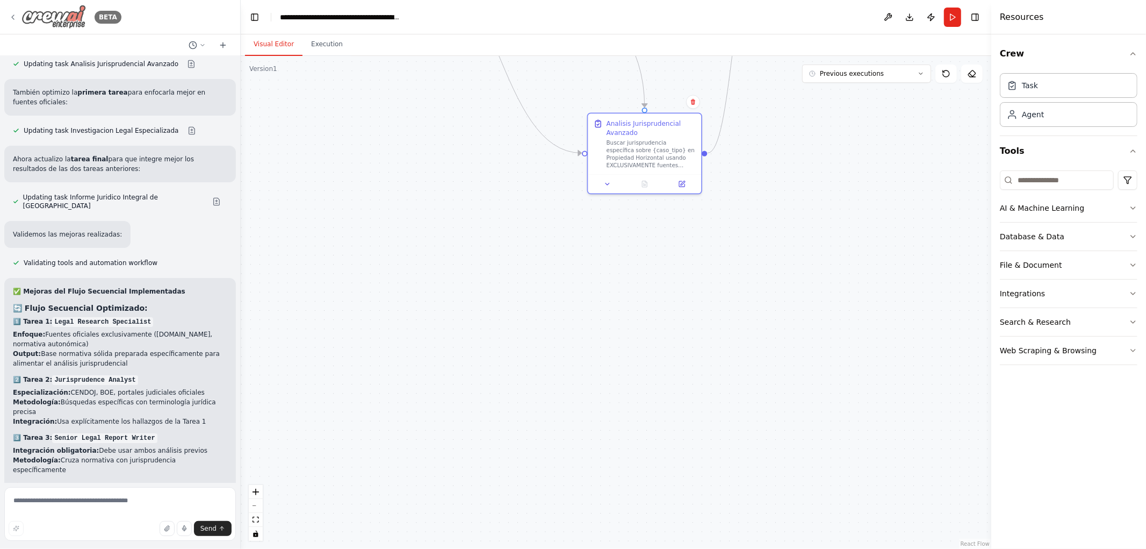
click at [13, 18] on icon at bounding box center [13, 17] width 9 height 9
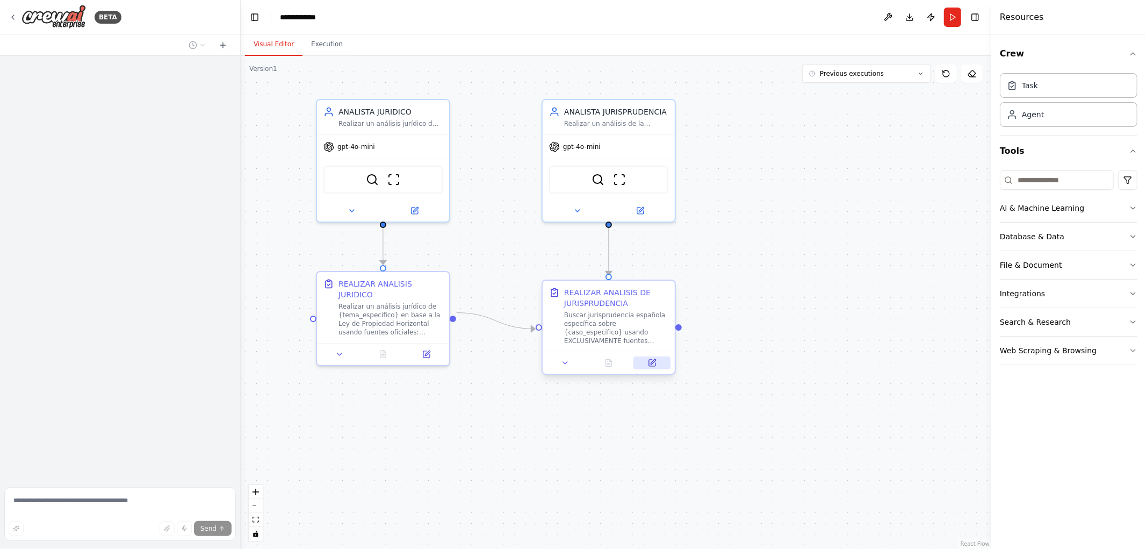
click at [658, 364] on button at bounding box center [651, 362] width 37 height 13
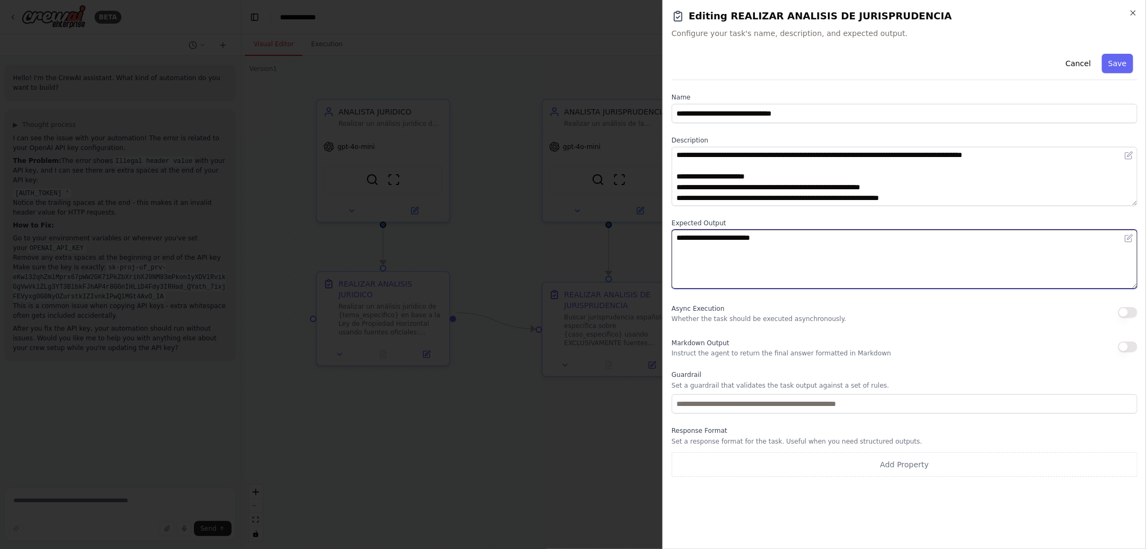
drag, startPoint x: 828, startPoint y: 240, endPoint x: 301, endPoint y: 197, distance: 528.3
click at [337, 201] on body "BETA Hello! I'm the CrewAI assistant. What kind of automation do you want to bu…" at bounding box center [573, 274] width 1146 height 549
paste textarea "**********"
click at [807, 237] on textarea "**********" at bounding box center [905, 258] width 466 height 59
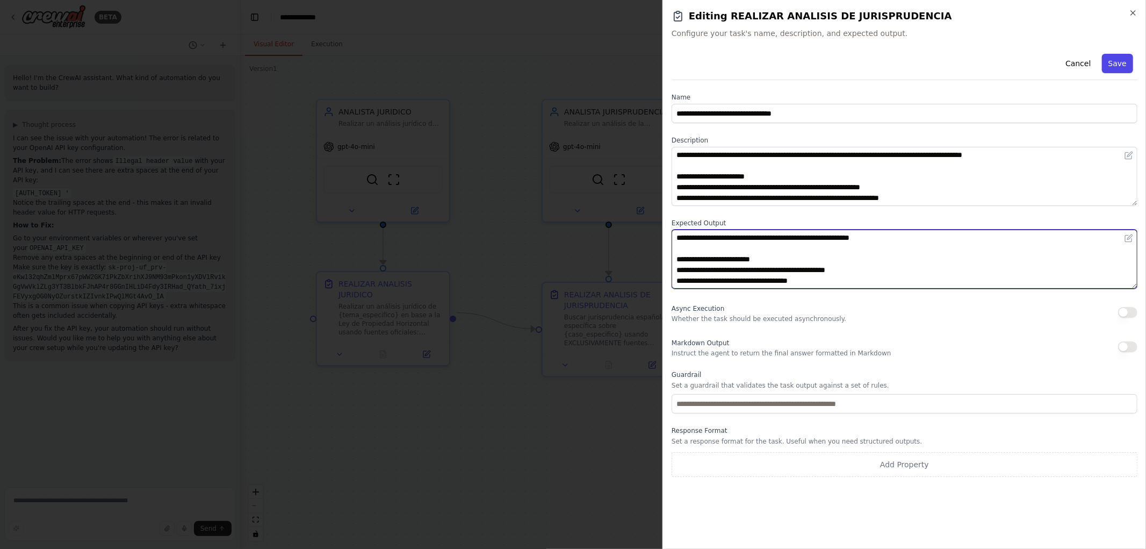
type textarea "**********"
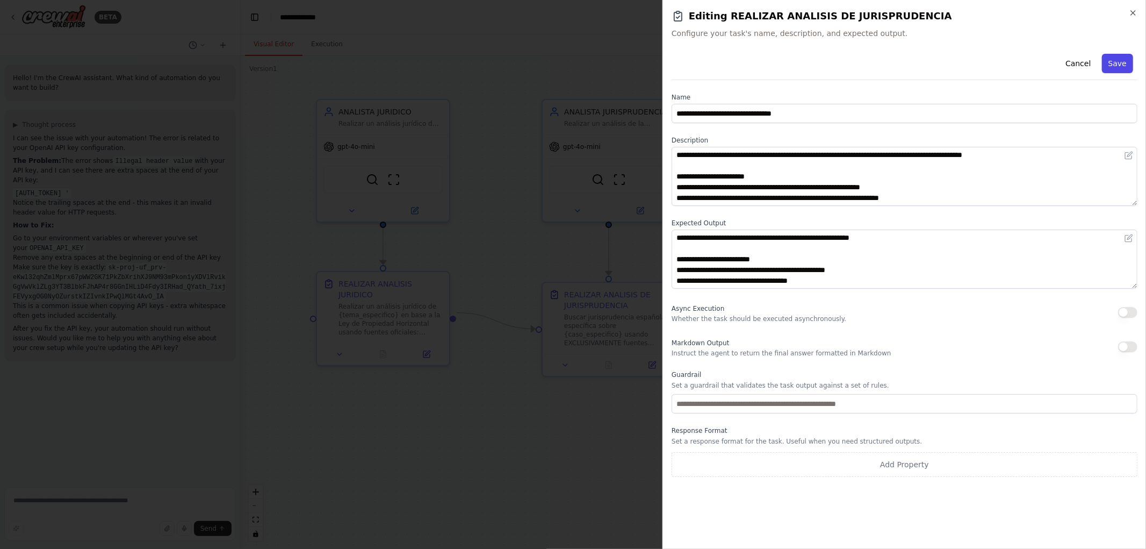
click at [1126, 58] on button "Save" at bounding box center [1117, 63] width 31 height 19
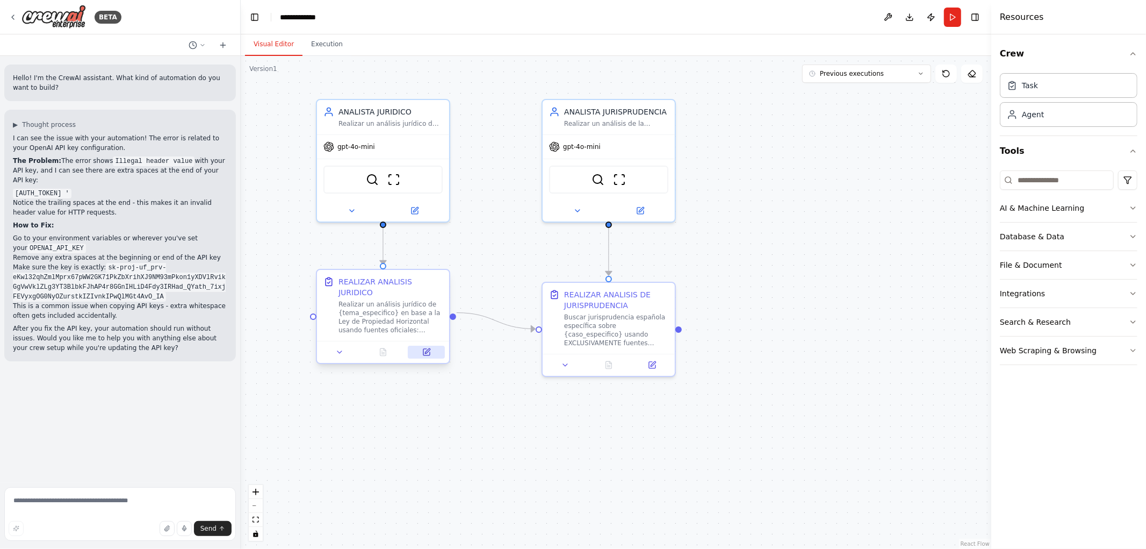
click at [430, 348] on icon at bounding box center [426, 352] width 9 height 9
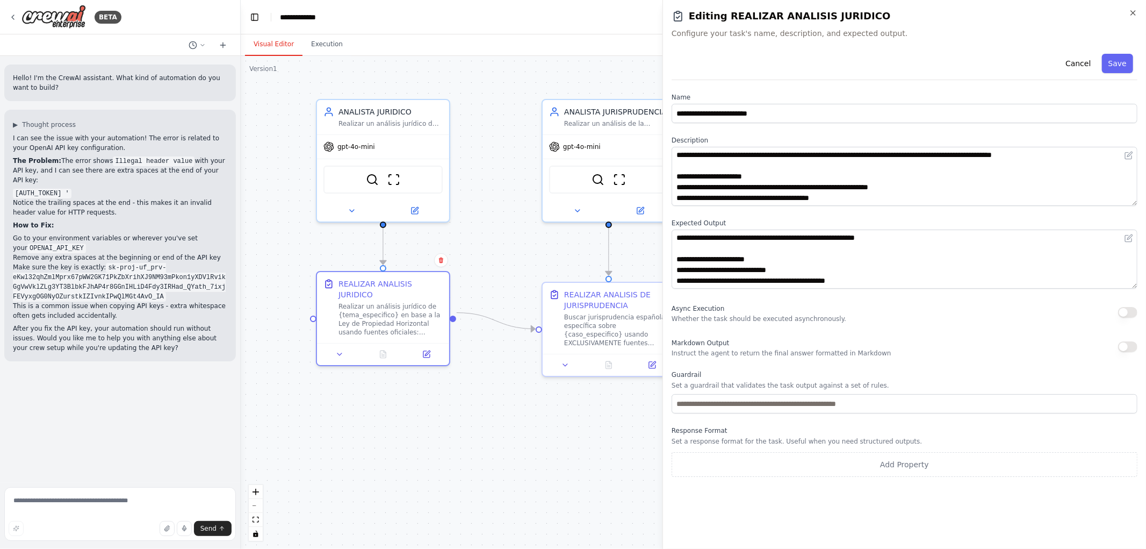
drag, startPoint x: 566, startPoint y: 387, endPoint x: 593, endPoint y: 383, distance: 27.7
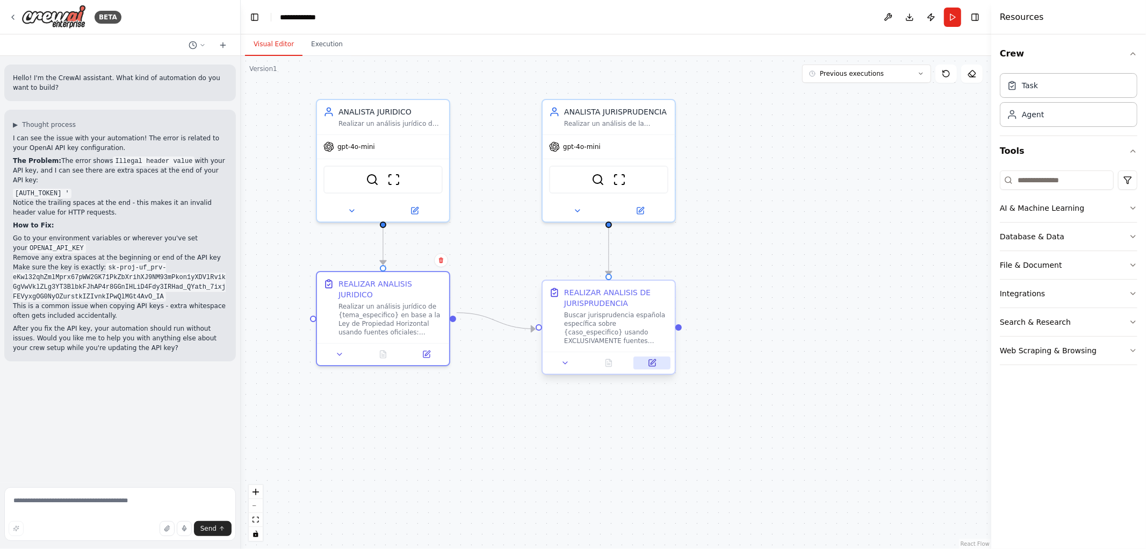
click at [648, 361] on icon at bounding box center [652, 362] width 9 height 9
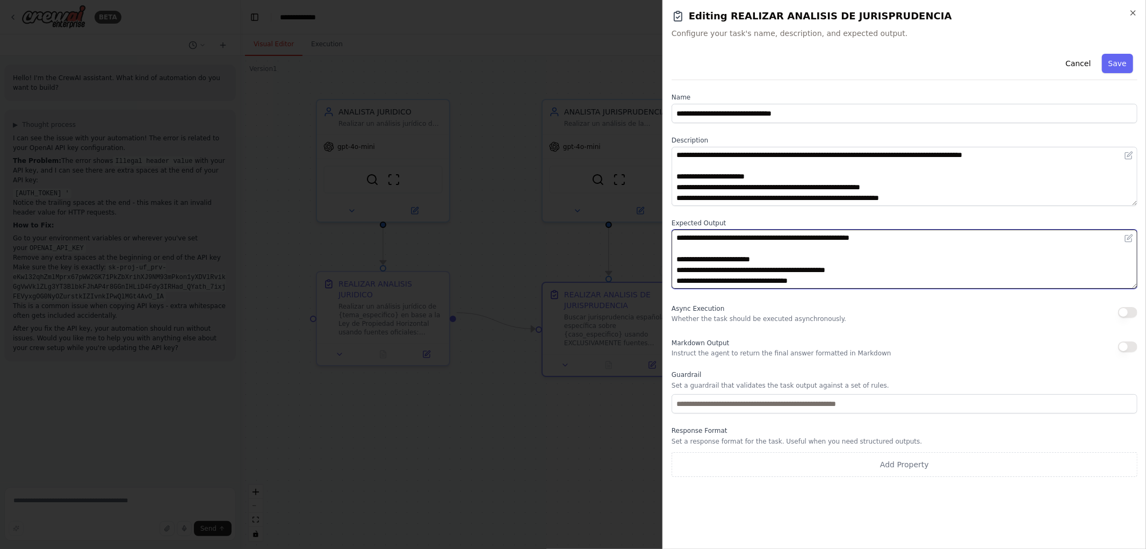
click at [803, 239] on textarea "**********" at bounding box center [905, 258] width 466 height 59
type textarea "**********"
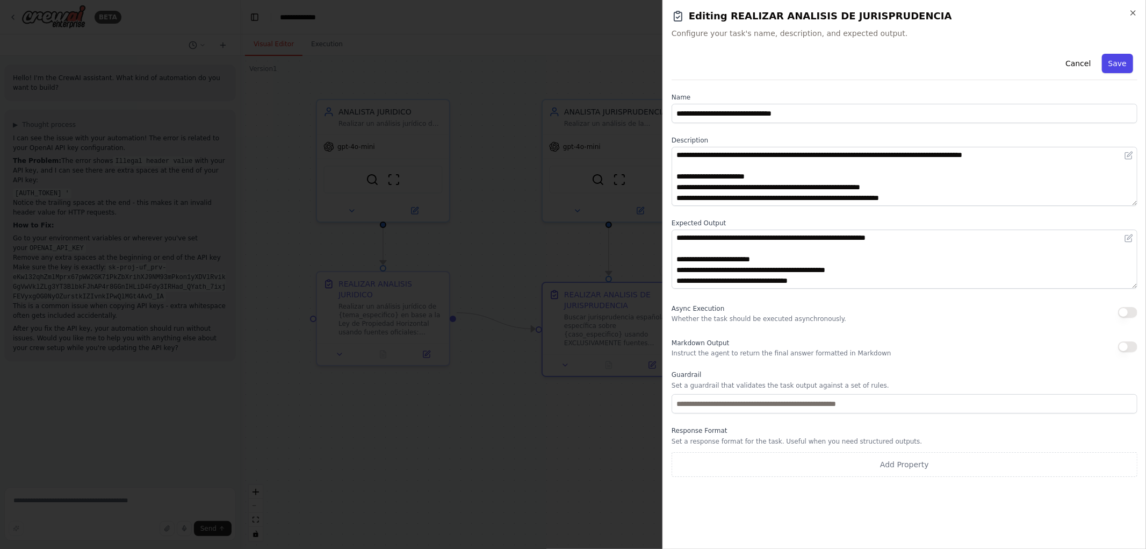
click at [1110, 61] on button "Save" at bounding box center [1117, 63] width 31 height 19
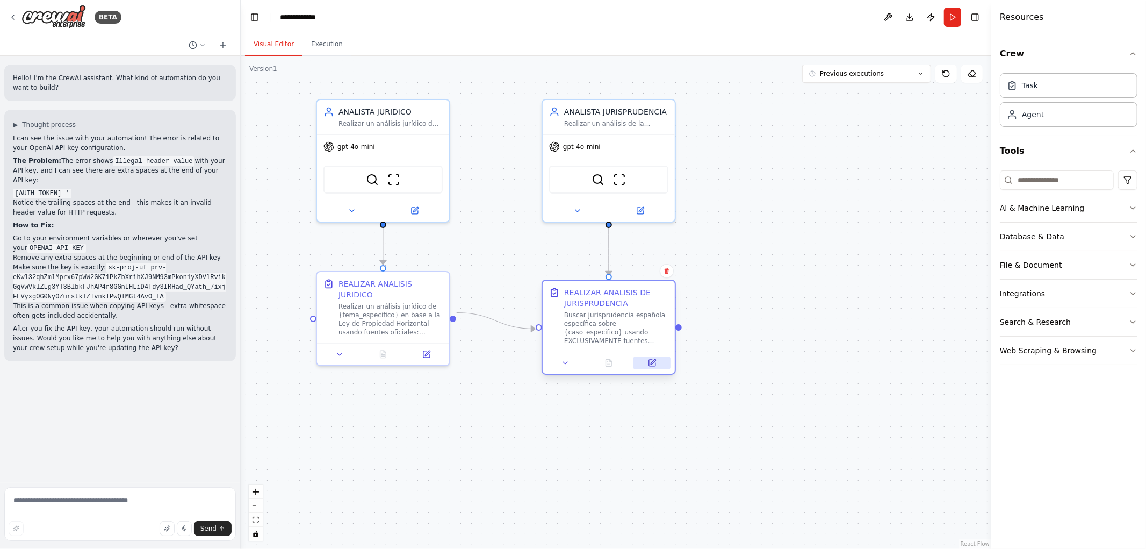
click at [652, 368] on button at bounding box center [651, 362] width 37 height 13
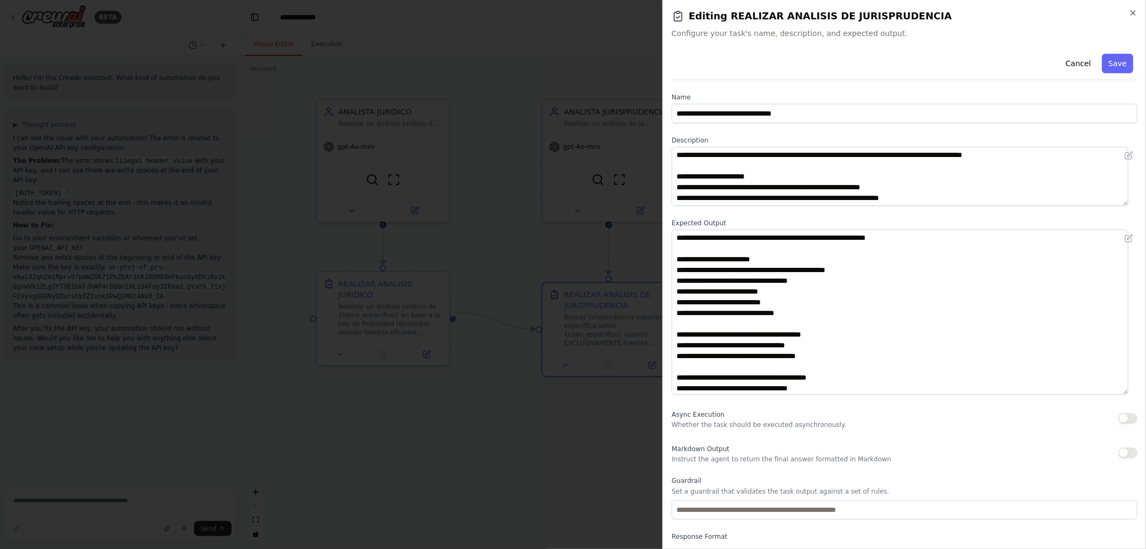
drag, startPoint x: 1134, startPoint y: 286, endPoint x: 1114, endPoint y: 393, distance: 108.8
click at [1114, 393] on textarea "**********" at bounding box center [900, 311] width 457 height 165
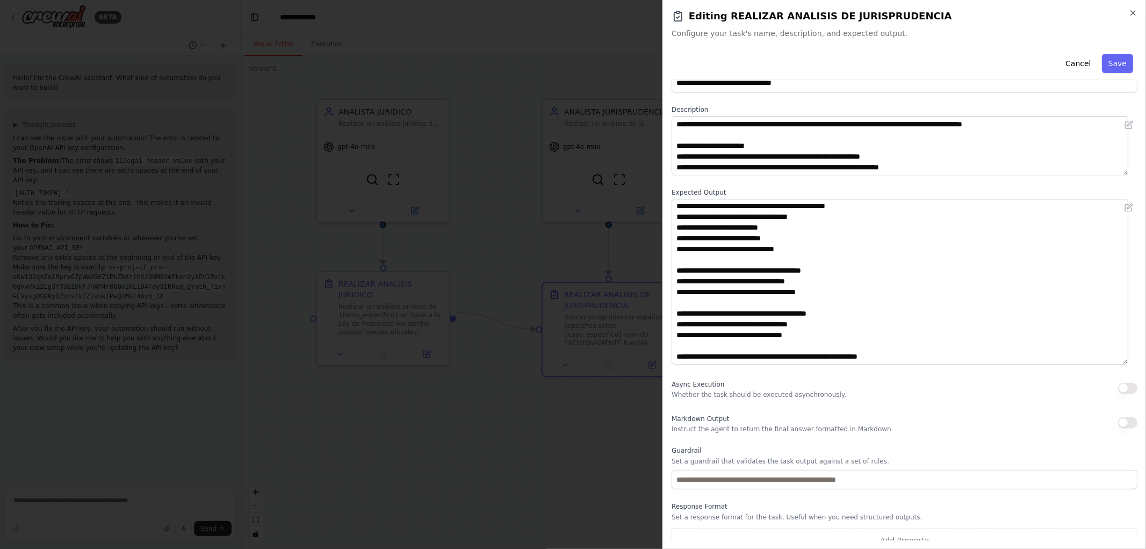
scroll to position [43, 0]
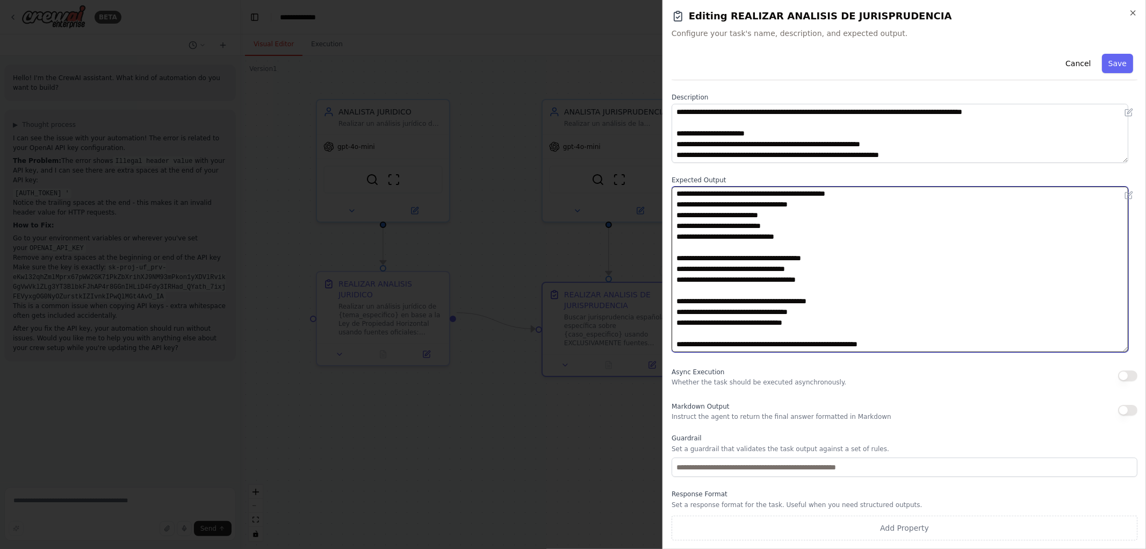
click at [825, 281] on textarea "**********" at bounding box center [900, 268] width 457 height 165
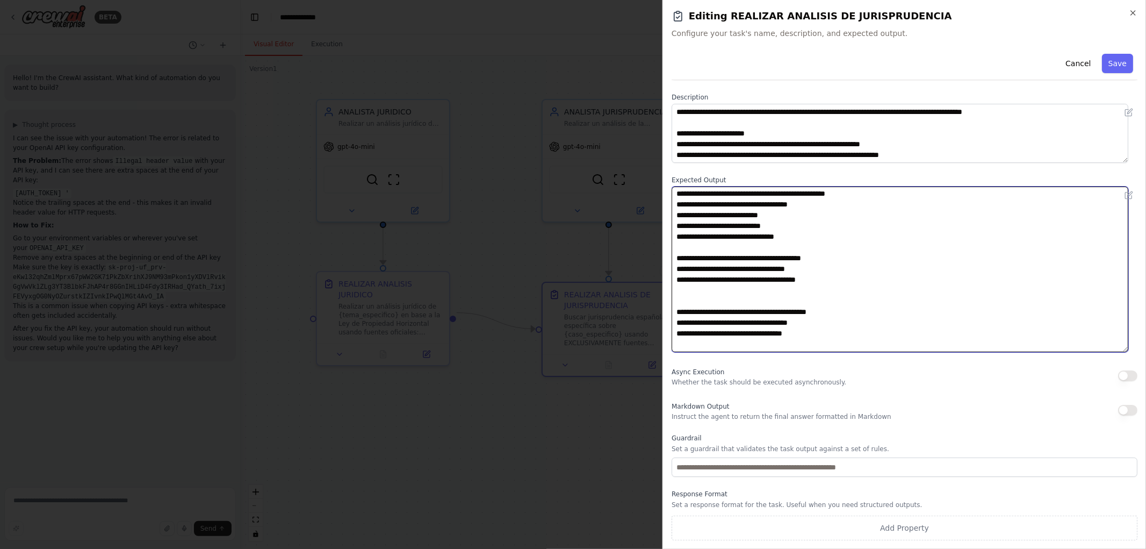
type textarea "**********"
click at [687, 286] on textarea "**********" at bounding box center [900, 268] width 457 height 165
click at [675, 289] on textarea "**********" at bounding box center [900, 268] width 457 height 165
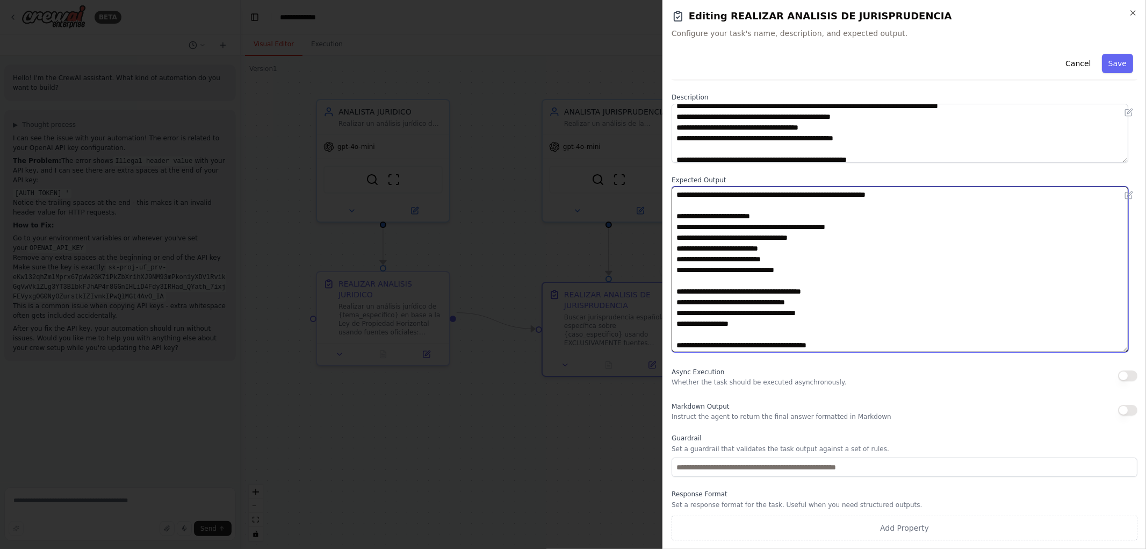
scroll to position [97, 0]
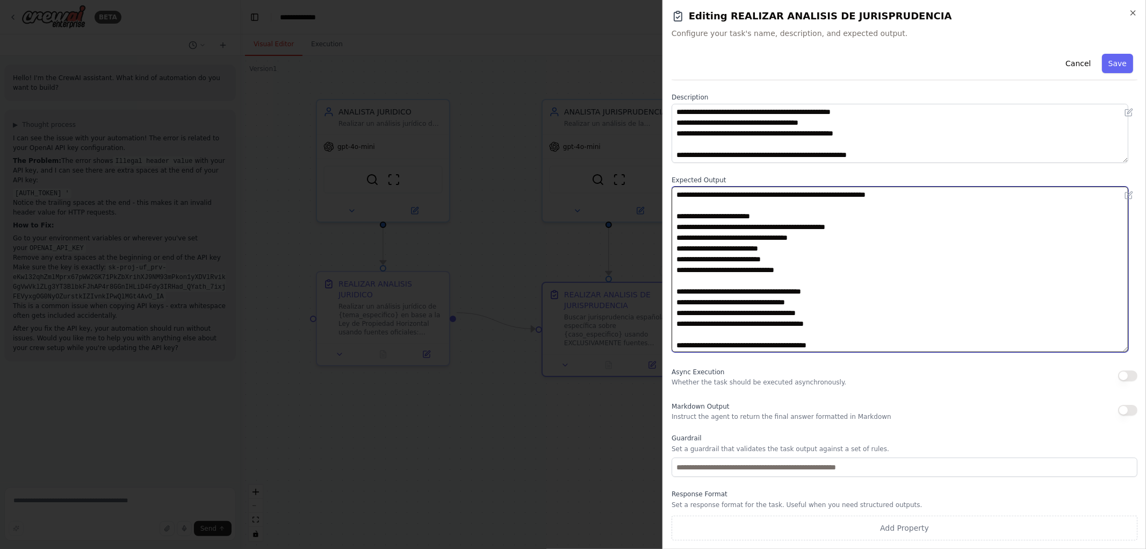
click at [701, 326] on textarea "**********" at bounding box center [900, 268] width 457 height 165
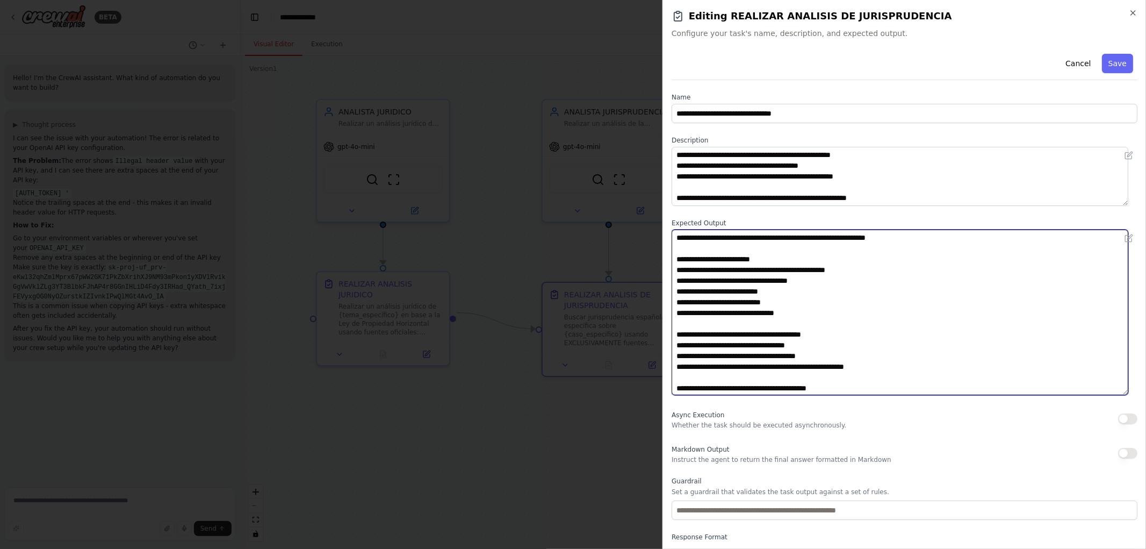
type textarea "**********"
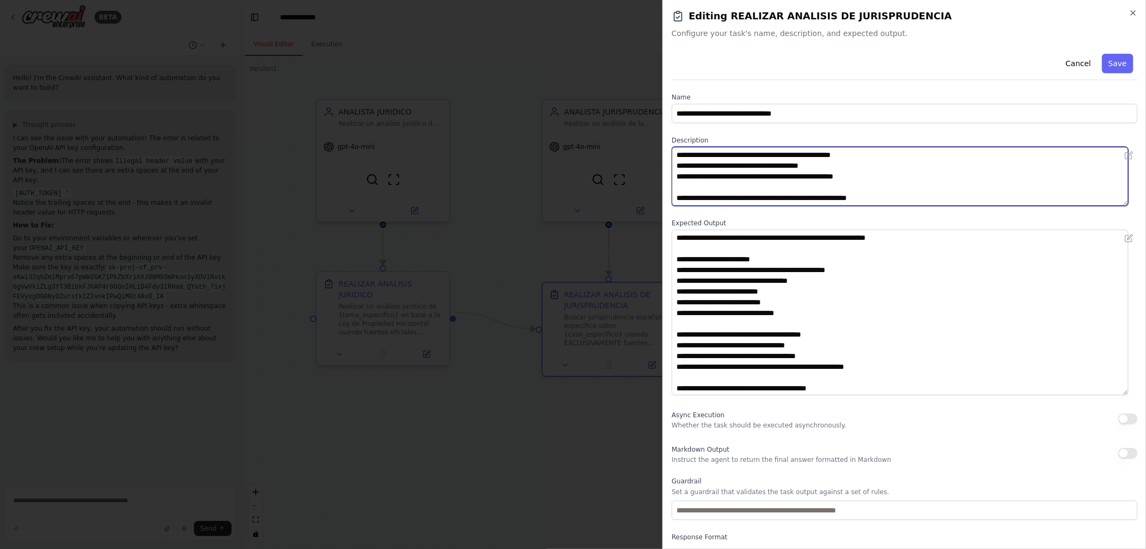
click at [892, 195] on textarea "**********" at bounding box center [900, 176] width 457 height 59
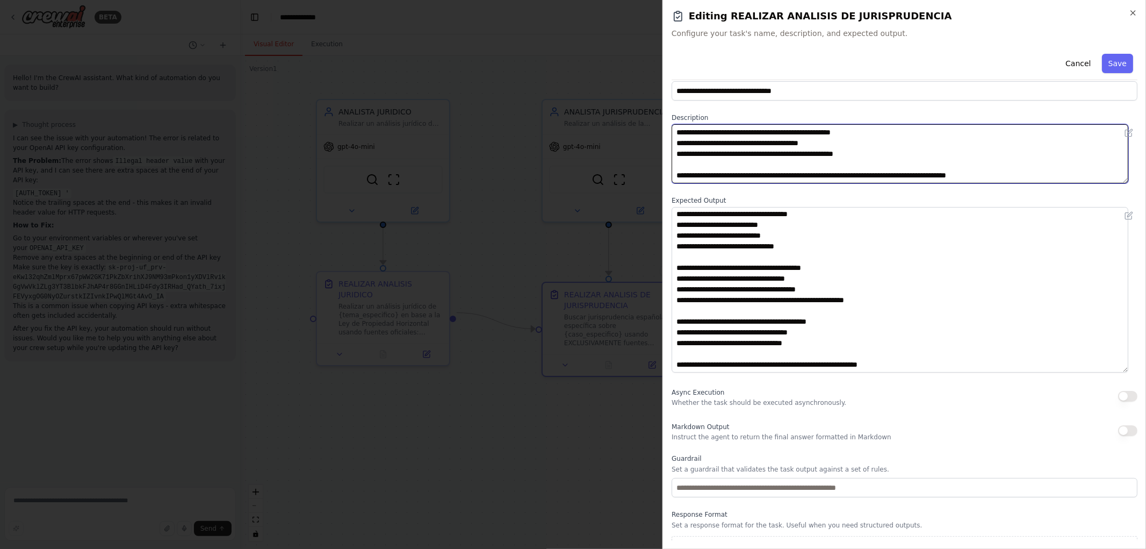
scroll to position [43, 0]
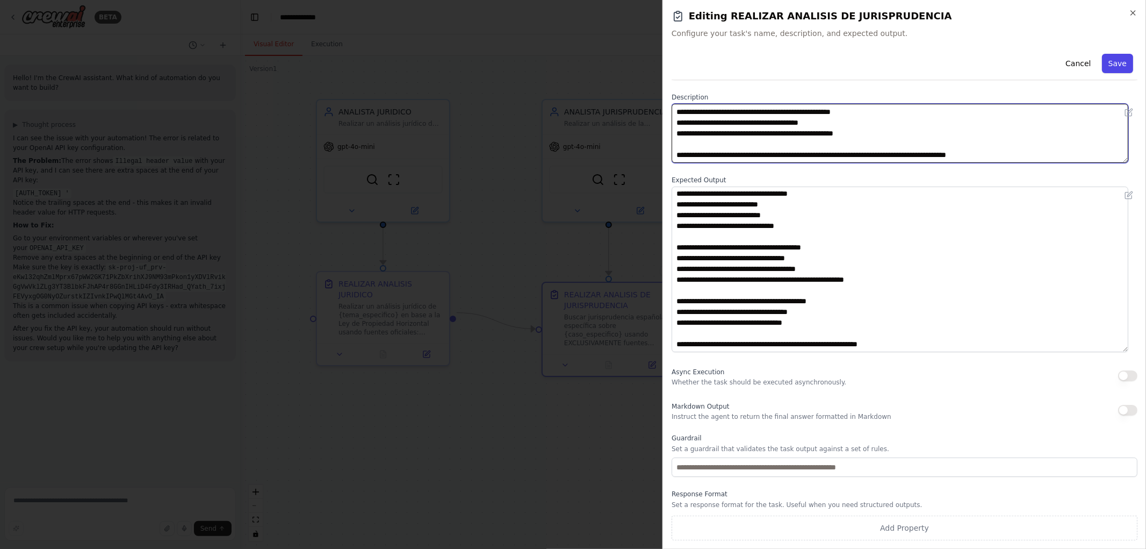
type textarea "**********"
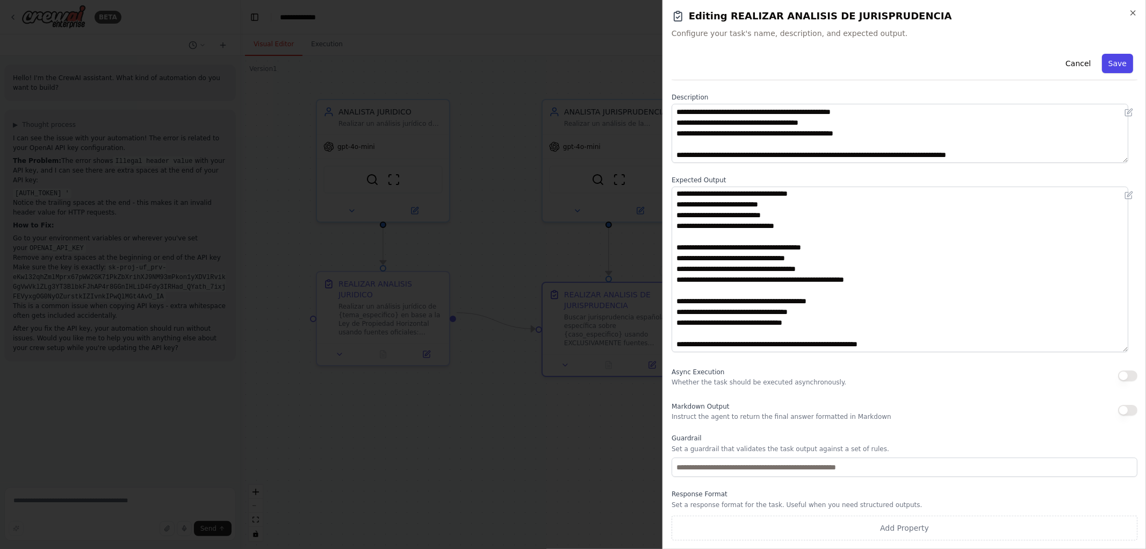
click at [1113, 67] on button "Save" at bounding box center [1117, 63] width 31 height 19
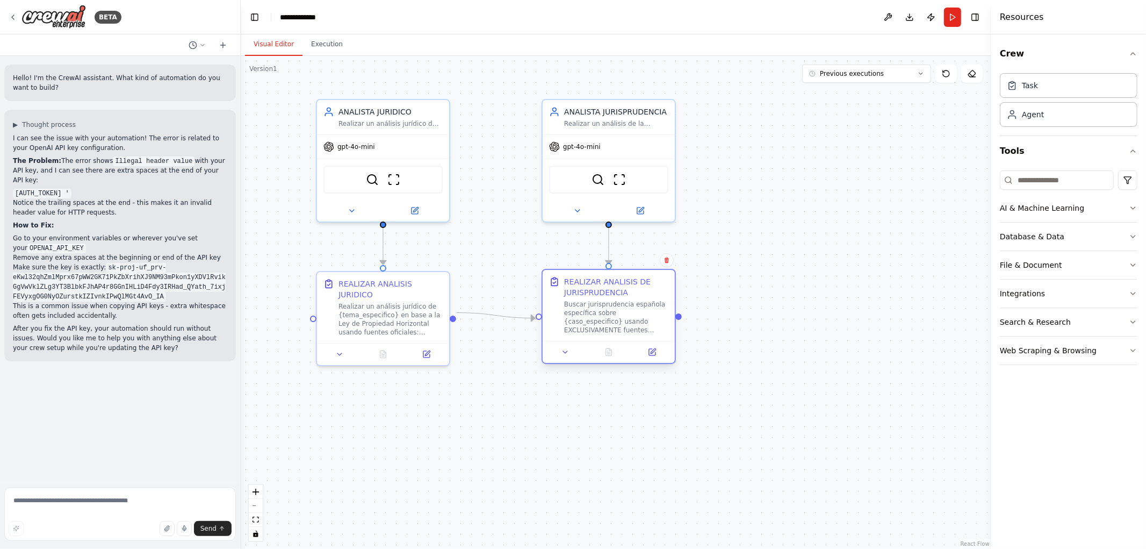
drag, startPoint x: 565, startPoint y: 292, endPoint x: 565, endPoint y: 277, distance: 14.5
click at [565, 277] on div "REALIZAR ANALISIS DE JURISPRUDENCIA" at bounding box center [616, 286] width 104 height 21
click at [904, 81] on button "Previous executions" at bounding box center [866, 73] width 129 height 18
click at [799, 206] on div ".deletable-edge-delete-btn { width: 20px; height: 20px; border: 0px solid #ffff…" at bounding box center [616, 302] width 751 height 493
click at [792, 208] on div ".deletable-edge-delete-btn { width: 20px; height: 20px; border: 0px solid #ffff…" at bounding box center [616, 302] width 751 height 493
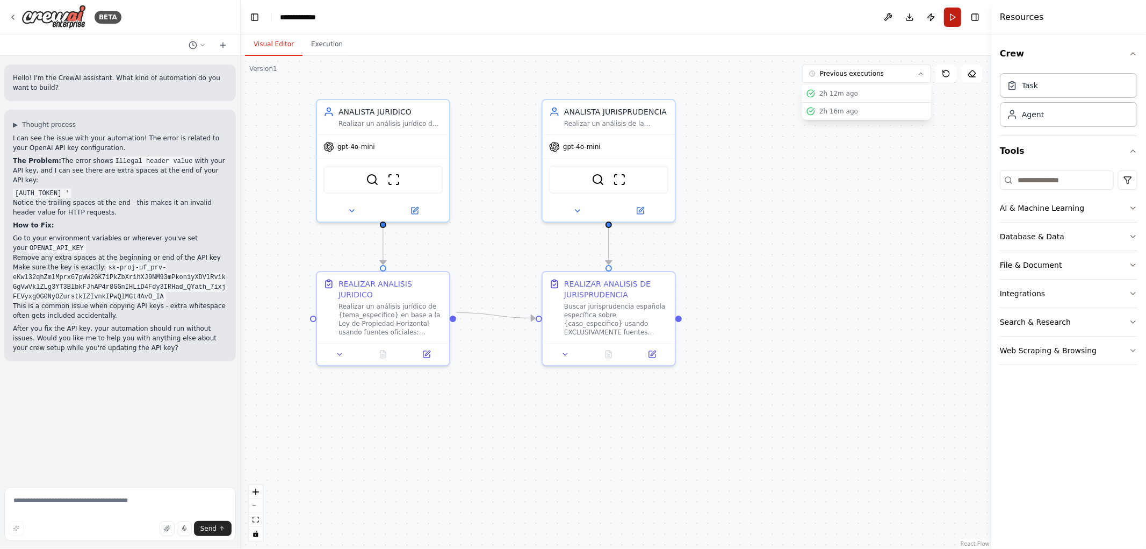
click at [952, 21] on button "Run" at bounding box center [952, 17] width 17 height 19
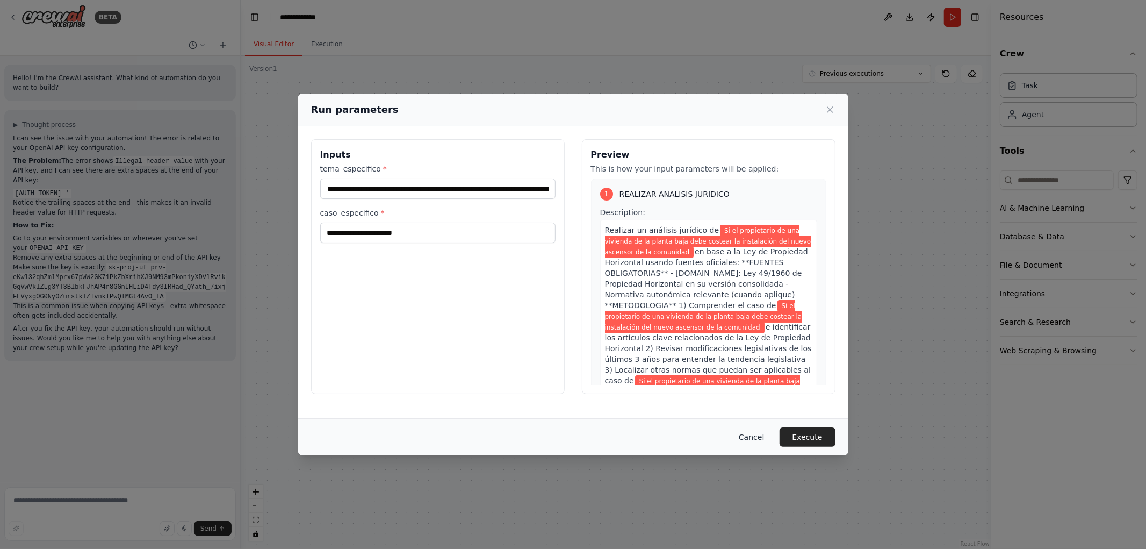
click at [748, 436] on button "Cancel" at bounding box center [751, 436] width 42 height 19
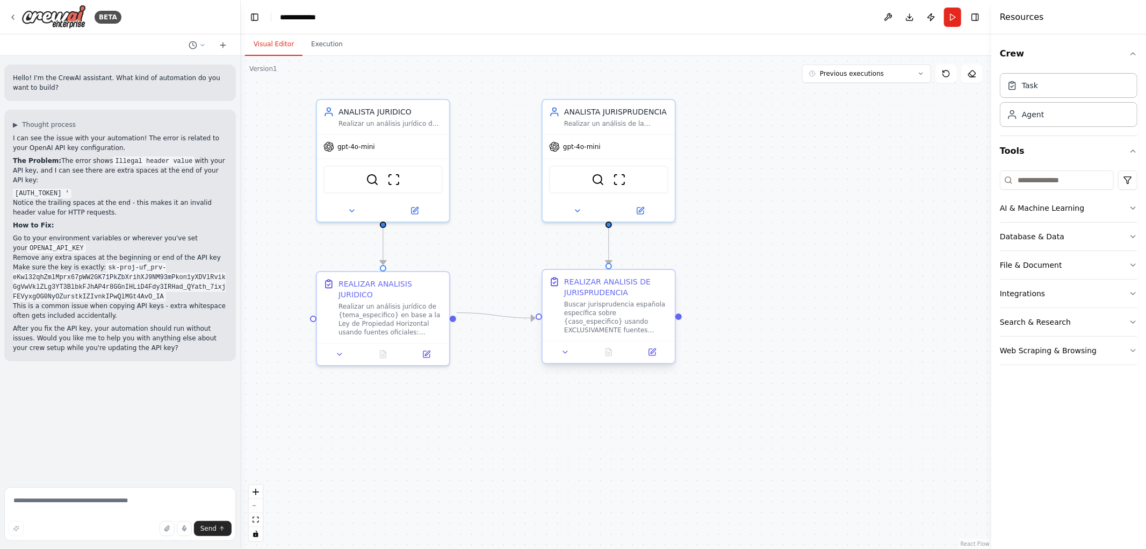
click at [658, 358] on div at bounding box center [609, 352] width 132 height 22
click at [652, 352] on icon at bounding box center [653, 350] width 5 height 5
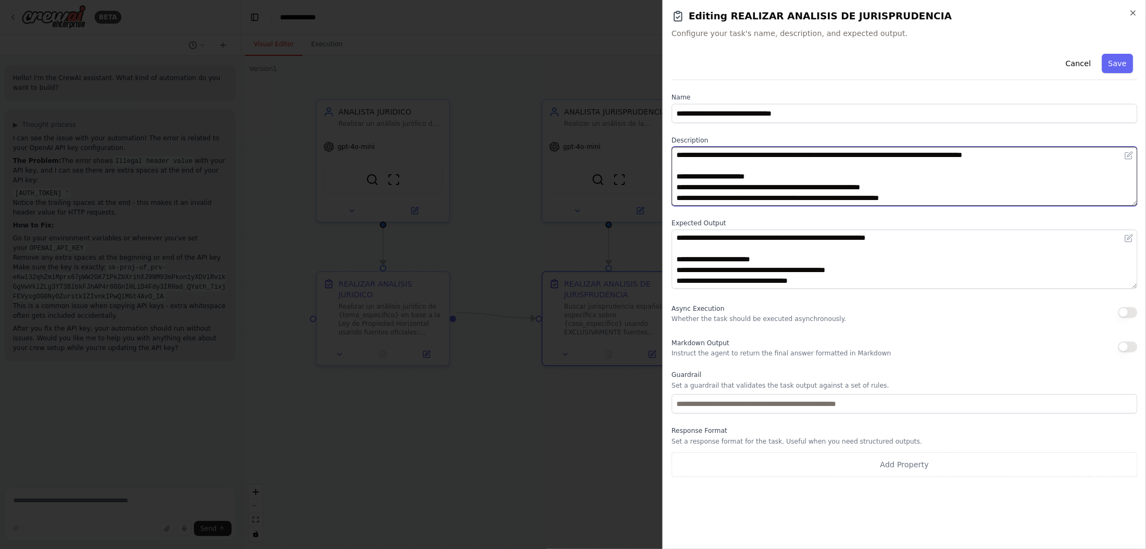
drag, startPoint x: 839, startPoint y: 155, endPoint x: 851, endPoint y: 156, distance: 12.4
click at [851, 156] on textarea "**********" at bounding box center [905, 176] width 466 height 59
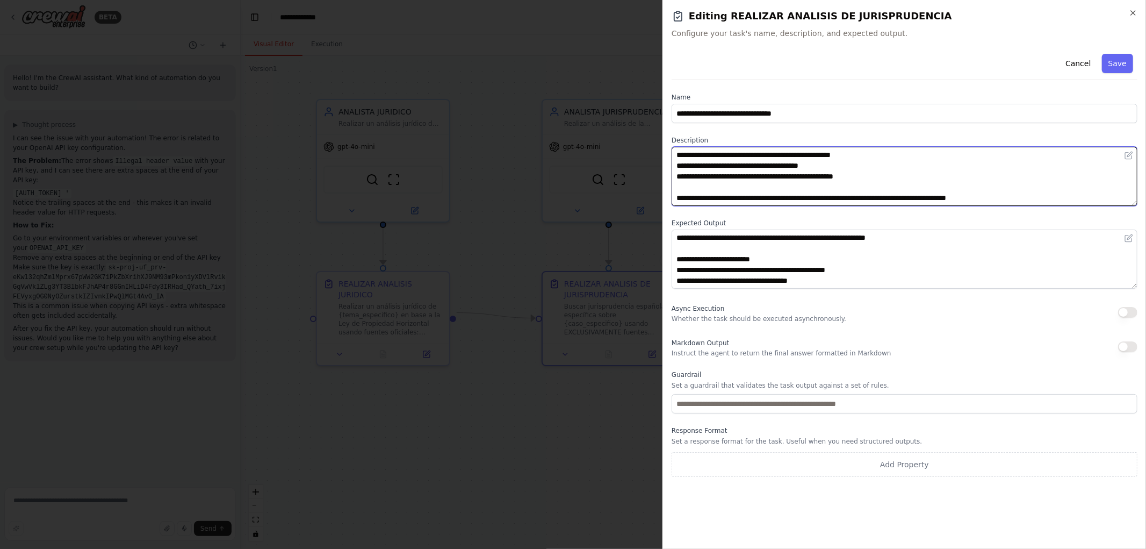
scroll to position [87, 0]
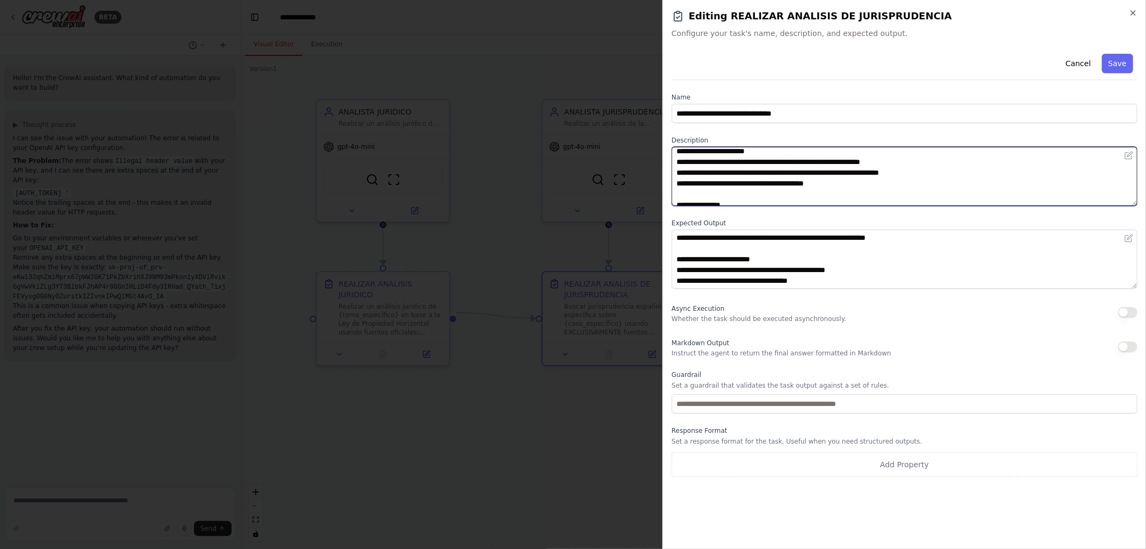
drag, startPoint x: 777, startPoint y: 153, endPoint x: 792, endPoint y: 155, distance: 14.6
click at [792, 155] on textarea "**********" at bounding box center [905, 176] width 466 height 59
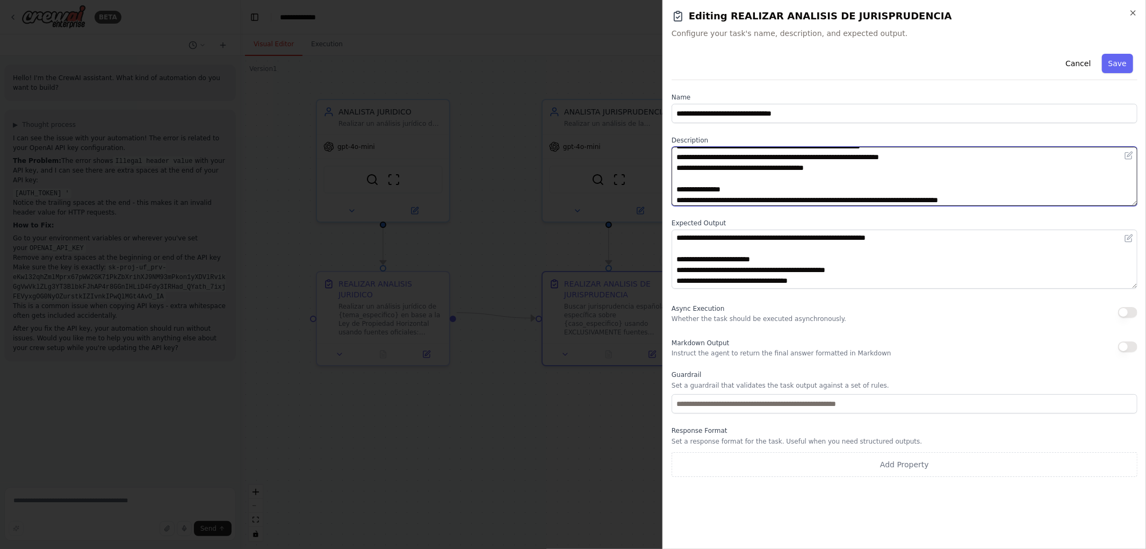
scroll to position [60, 0]
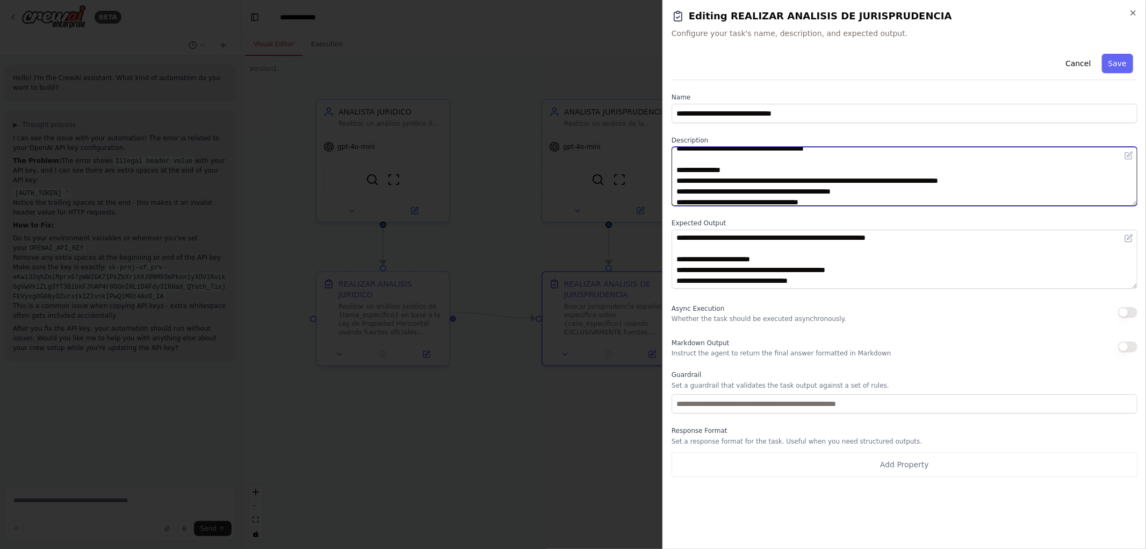
click at [777, 179] on textarea "**********" at bounding box center [905, 176] width 466 height 59
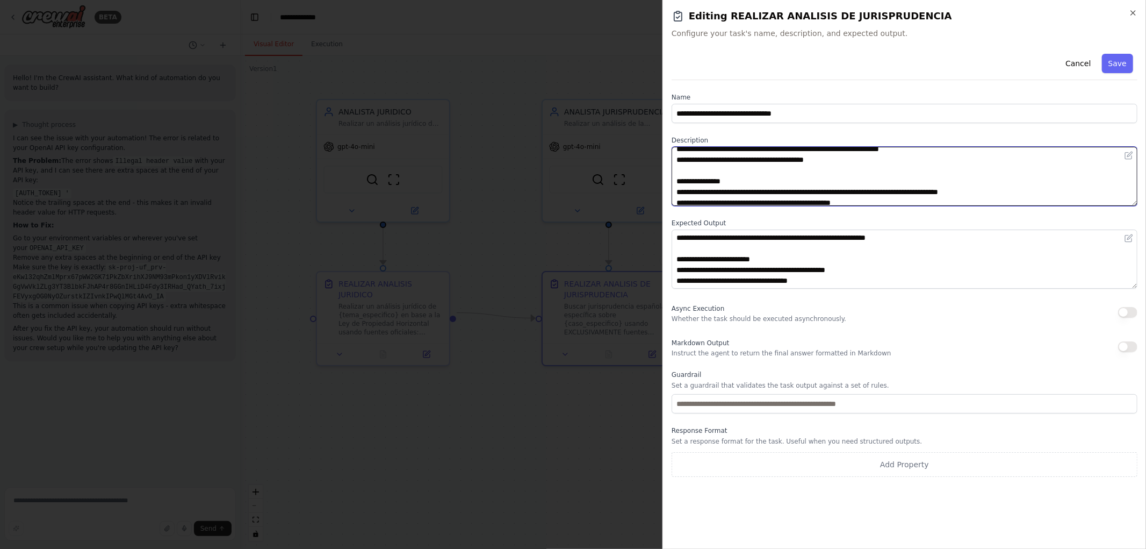
scroll to position [0, 0]
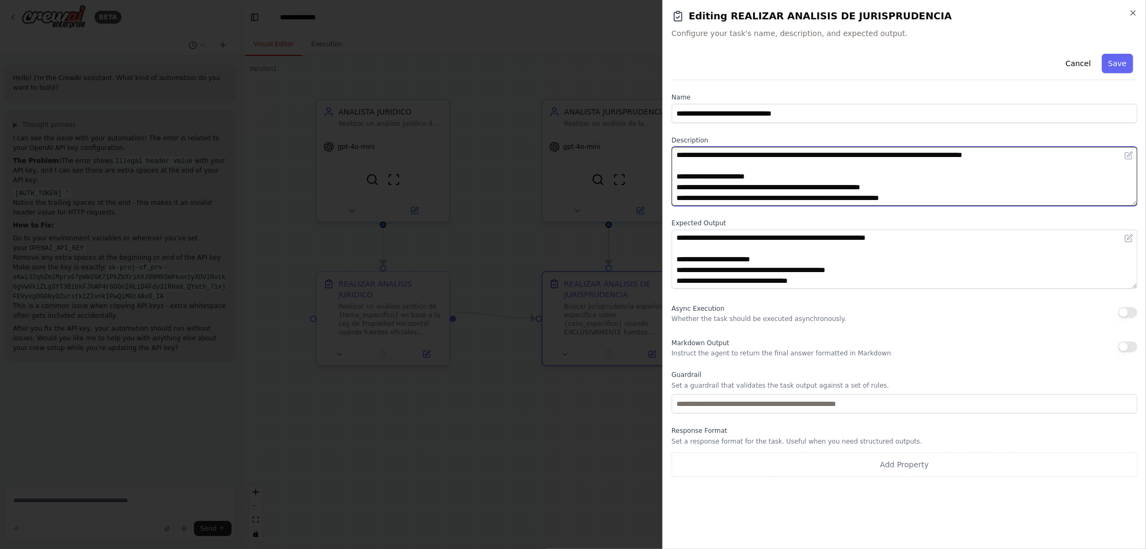
click at [889, 156] on textarea "**********" at bounding box center [905, 176] width 466 height 59
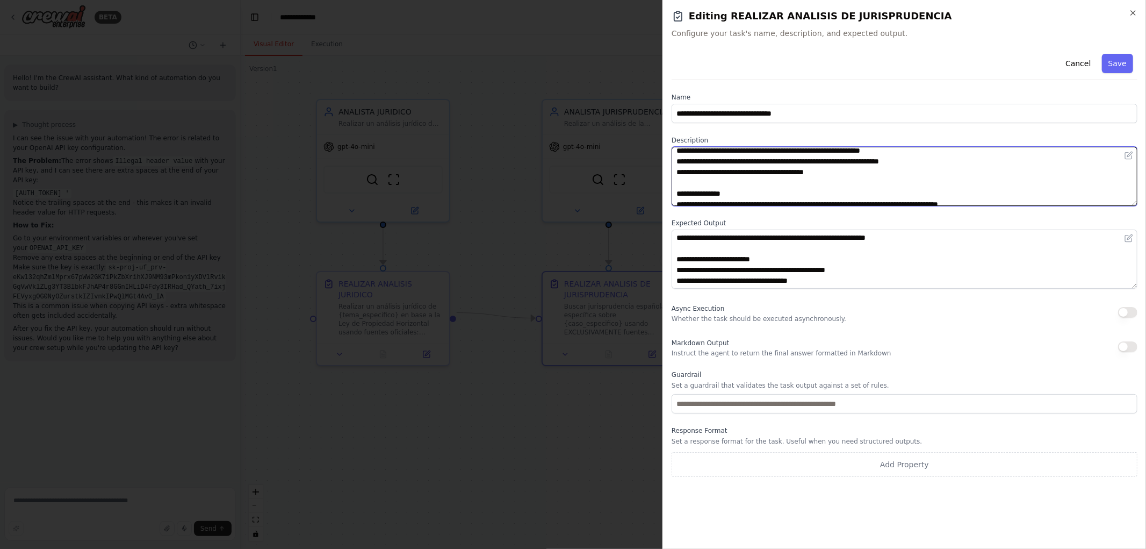
scroll to position [97, 0]
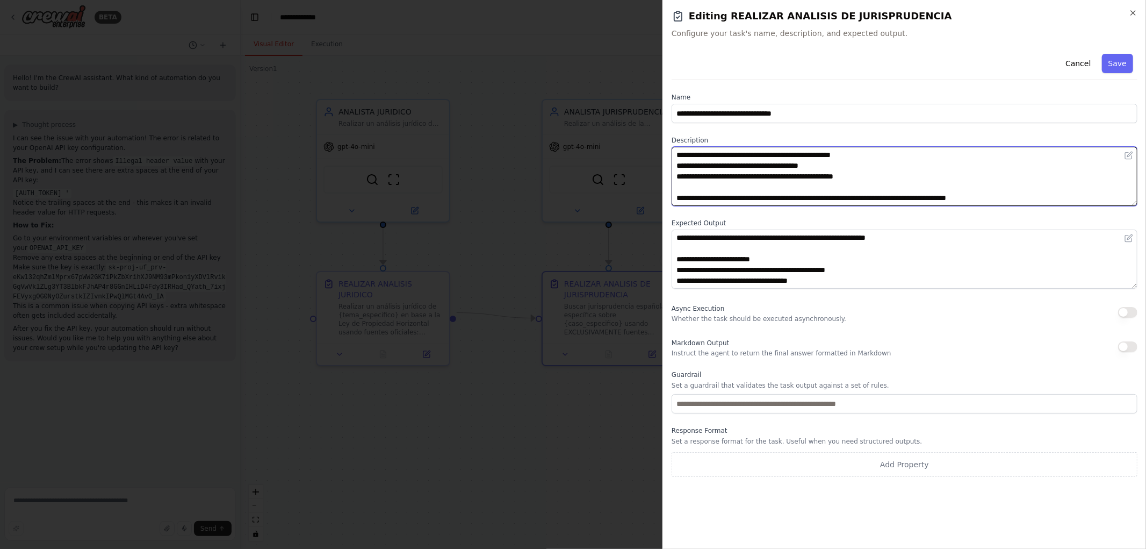
type textarea "**********"
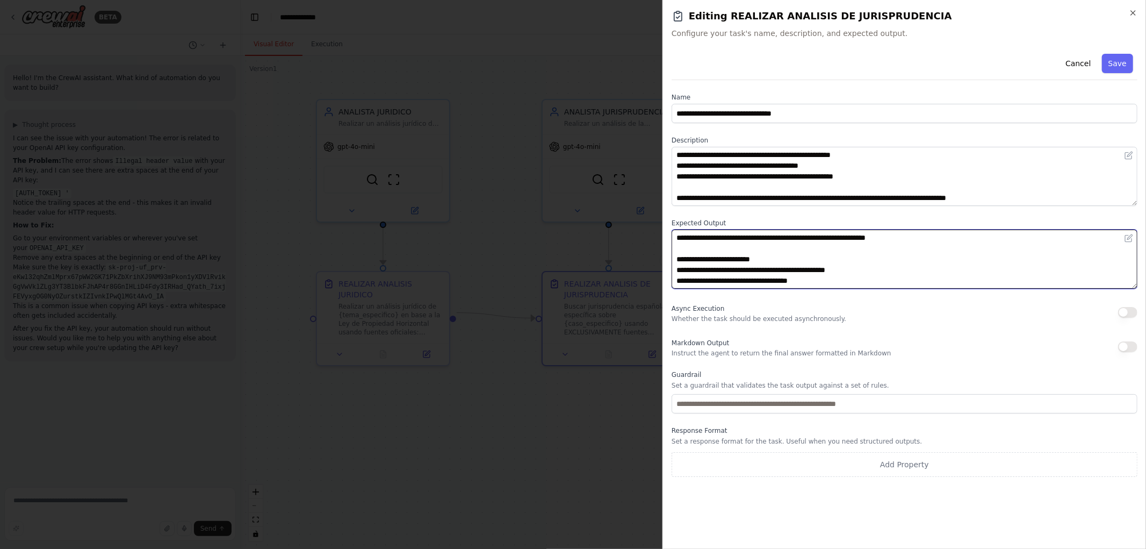
click at [937, 261] on textarea "**********" at bounding box center [905, 258] width 466 height 59
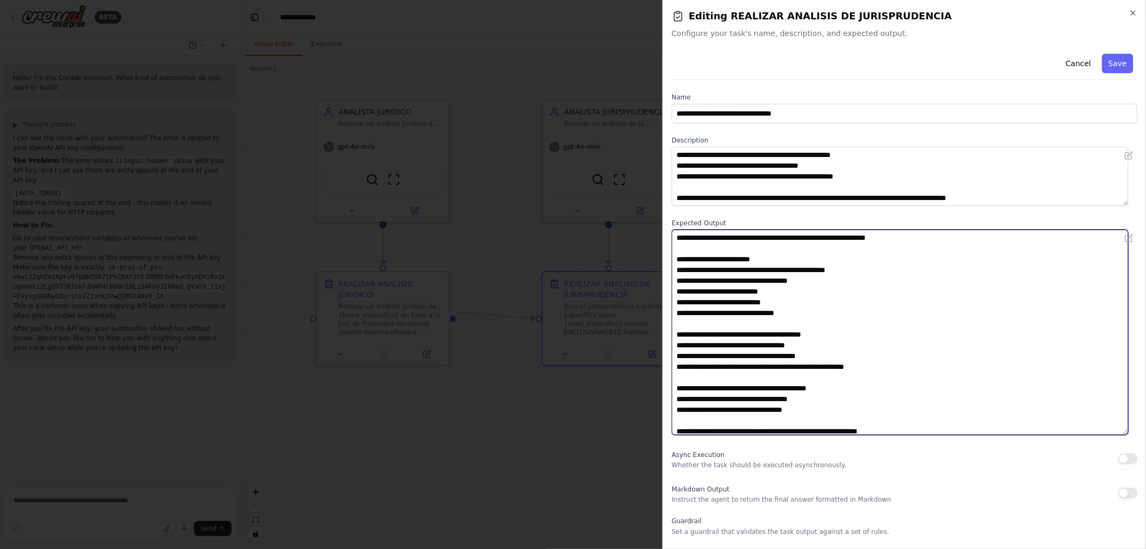
drag, startPoint x: 1132, startPoint y: 284, endPoint x: 1065, endPoint y: 421, distance: 152.6
click at [1107, 435] on textarea "**********" at bounding box center [900, 331] width 457 height 205
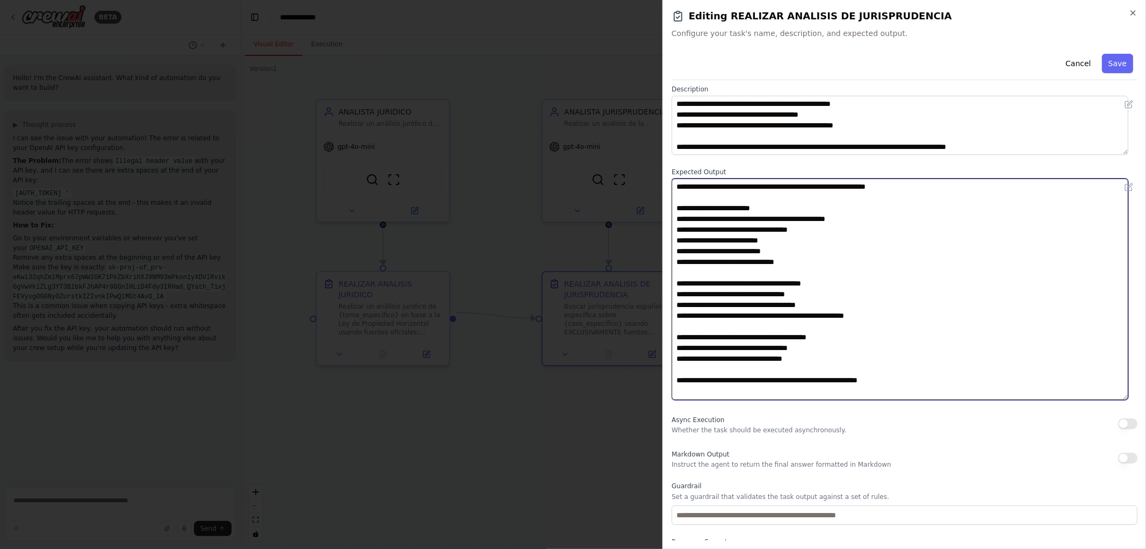
scroll to position [0, 0]
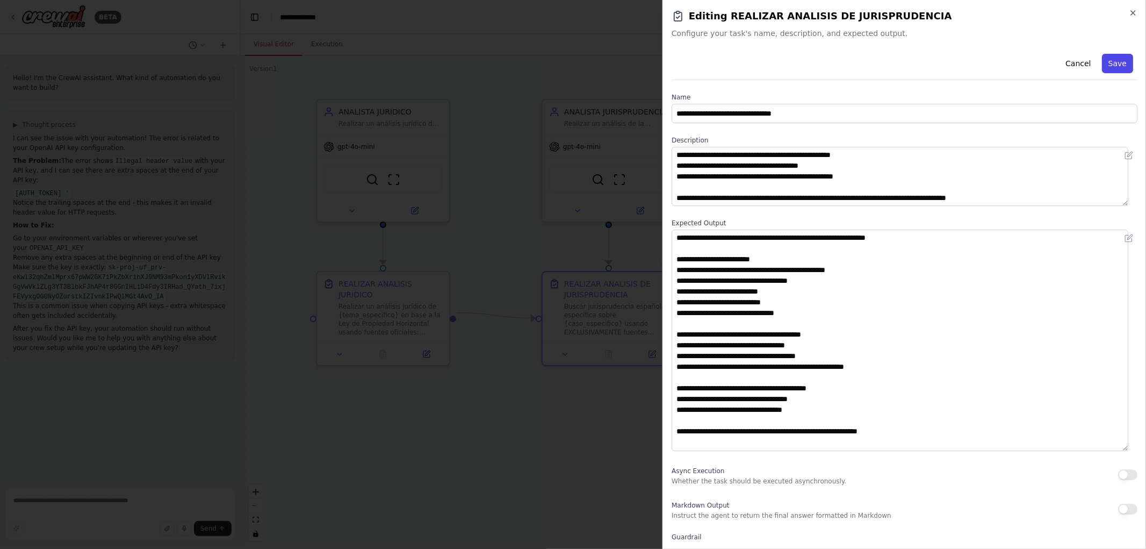
click at [1110, 67] on button "Save" at bounding box center [1117, 63] width 31 height 19
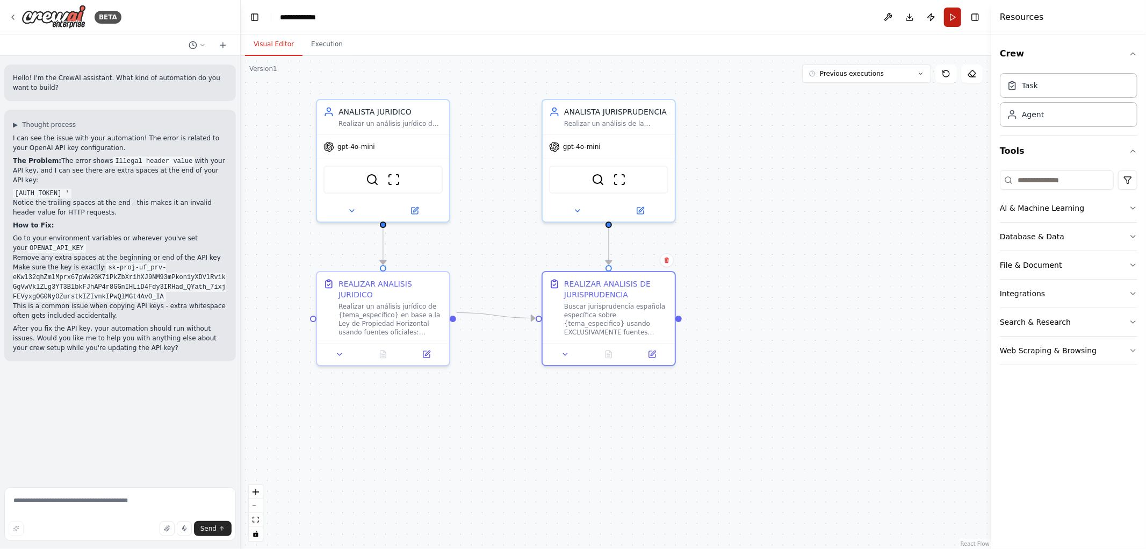
click at [955, 20] on button "Run" at bounding box center [952, 17] width 17 height 19
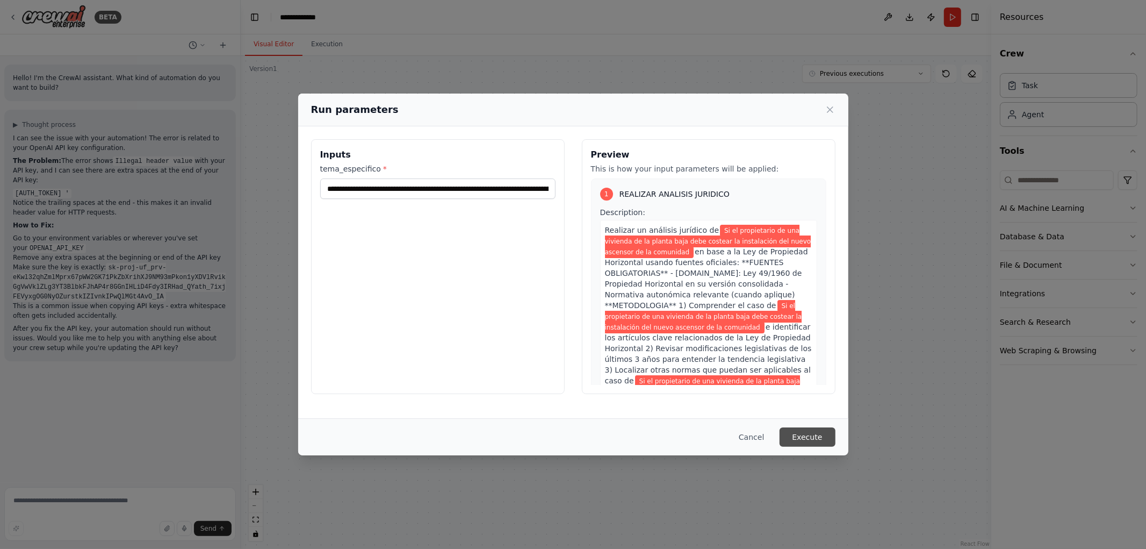
click at [804, 437] on button "Execute" at bounding box center [808, 436] width 56 height 19
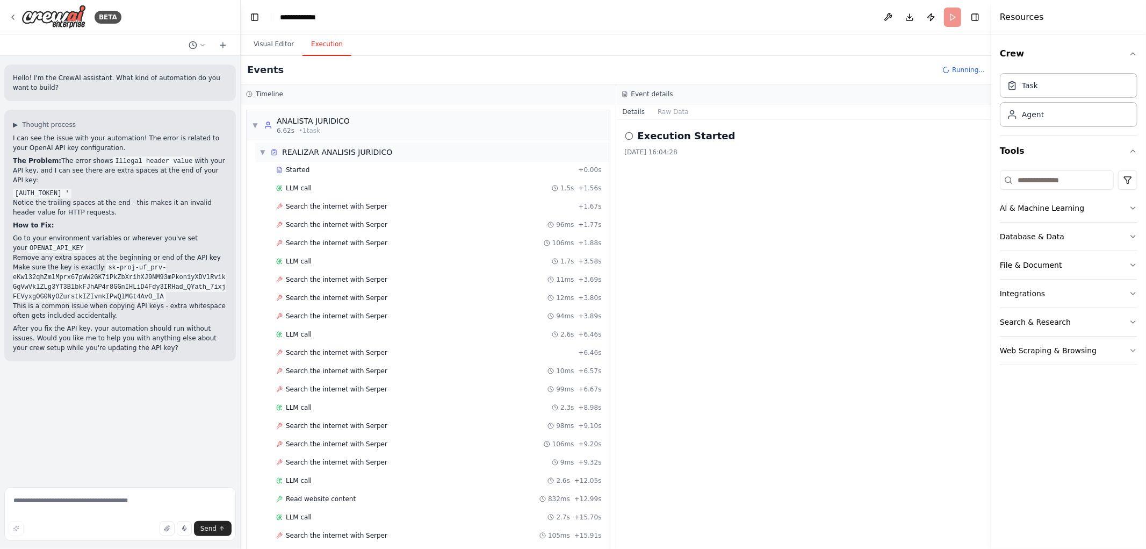
click at [263, 152] on span "▼" at bounding box center [263, 152] width 6 height 9
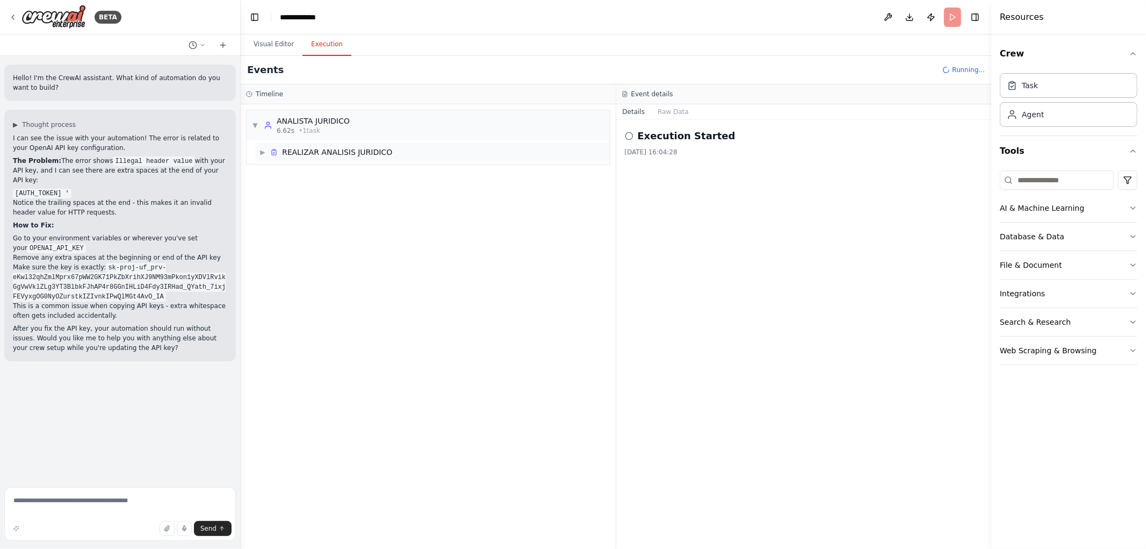
click at [261, 154] on span "▶" at bounding box center [263, 152] width 6 height 9
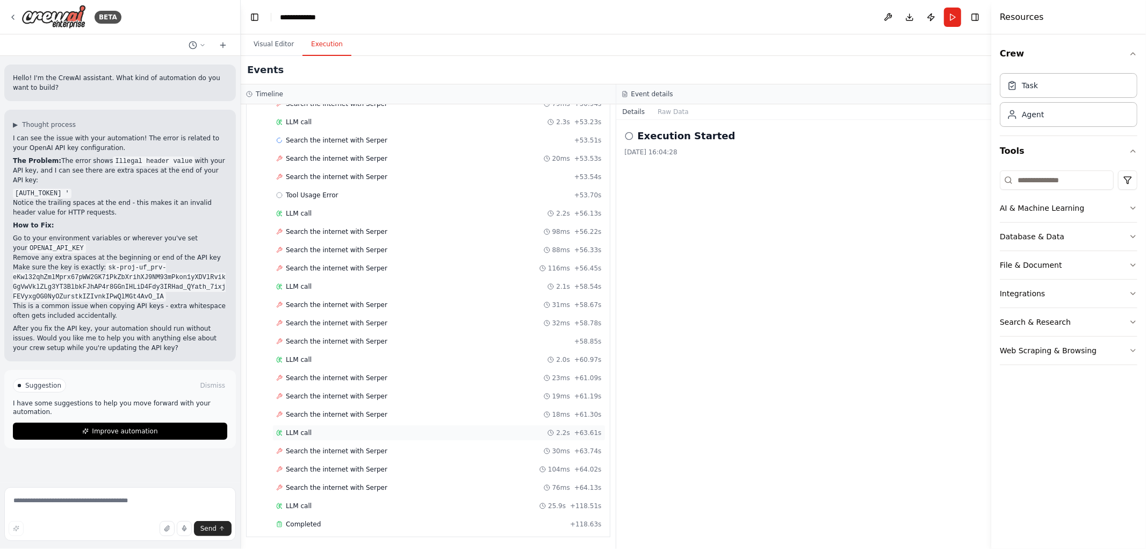
scroll to position [3125, 0]
click at [272, 44] on button "Visual Editor" at bounding box center [273, 44] width 57 height 23
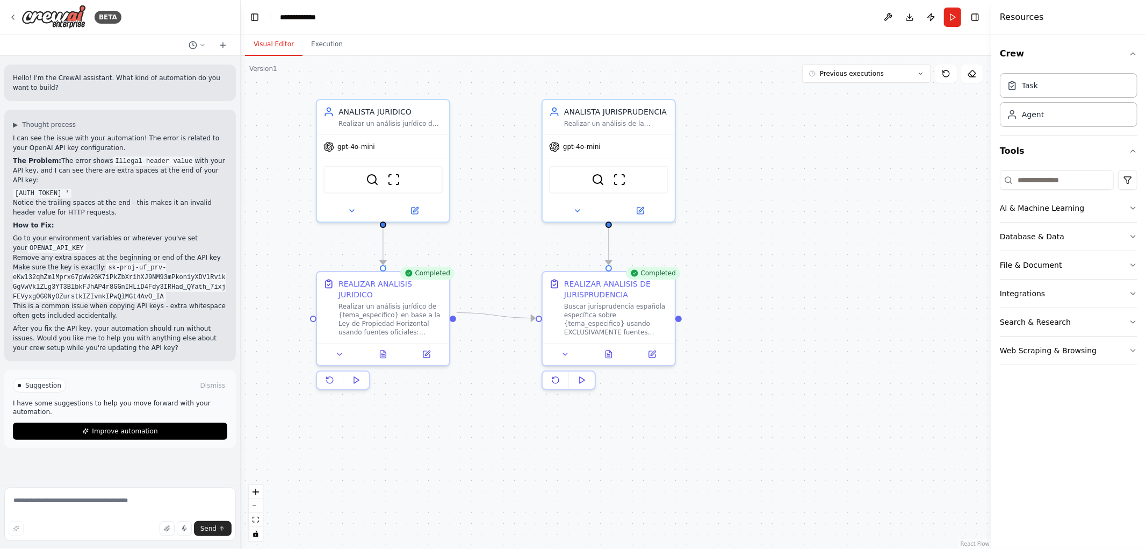
click at [750, 414] on div ".deletable-edge-delete-btn { width: 20px; height: 20px; border: 0px solid #ffff…" at bounding box center [616, 302] width 751 height 493
click at [606, 356] on button at bounding box center [609, 351] width 46 height 13
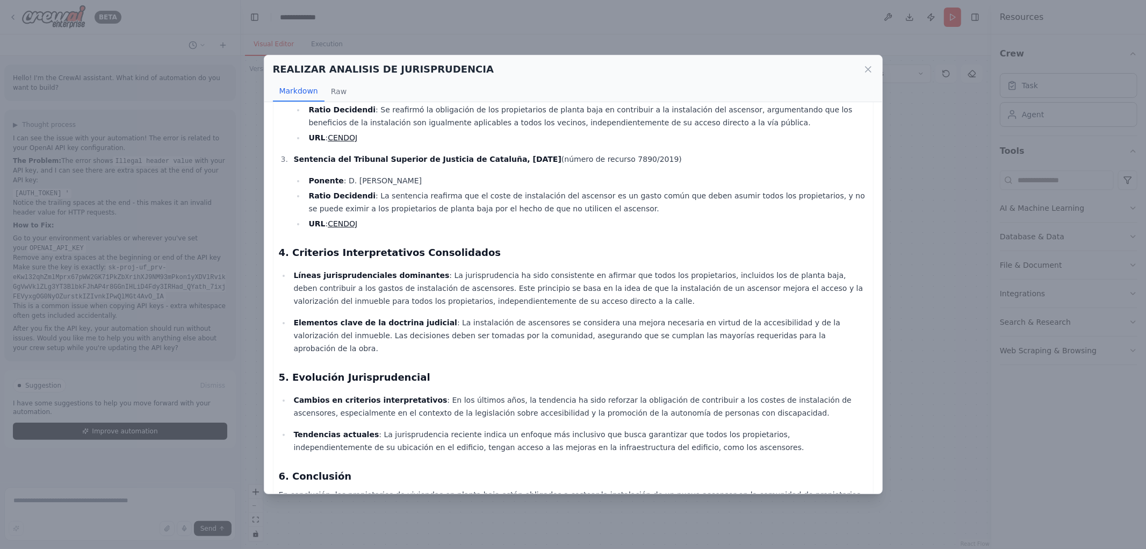
scroll to position [539, 0]
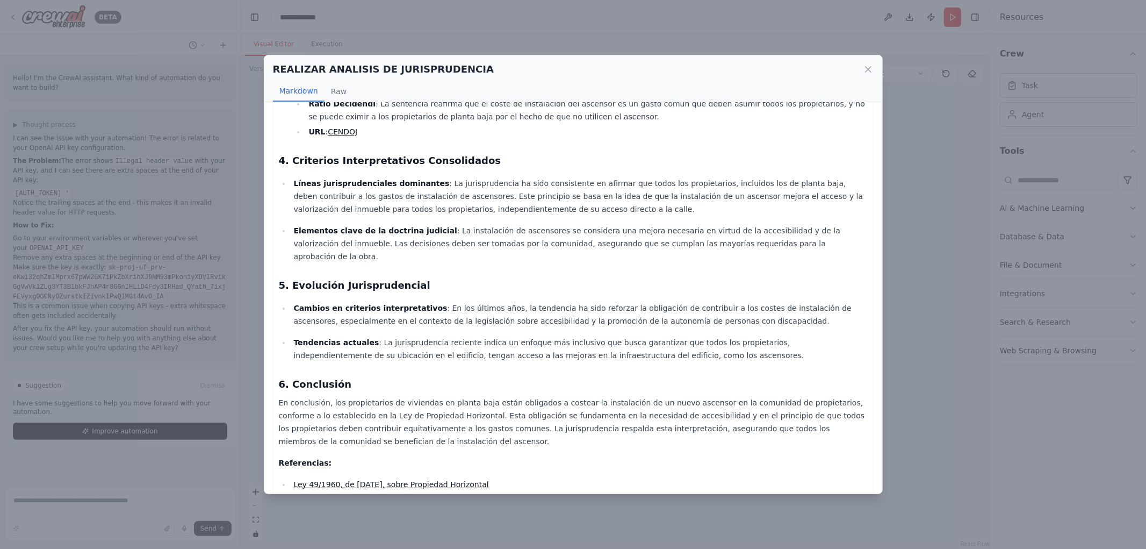
click at [873, 64] on div "REALIZAR ANALISIS DE JURISPRUDENCIA Markdown Raw" at bounding box center [573, 78] width 618 height 47
click at [871, 72] on icon at bounding box center [868, 69] width 5 height 5
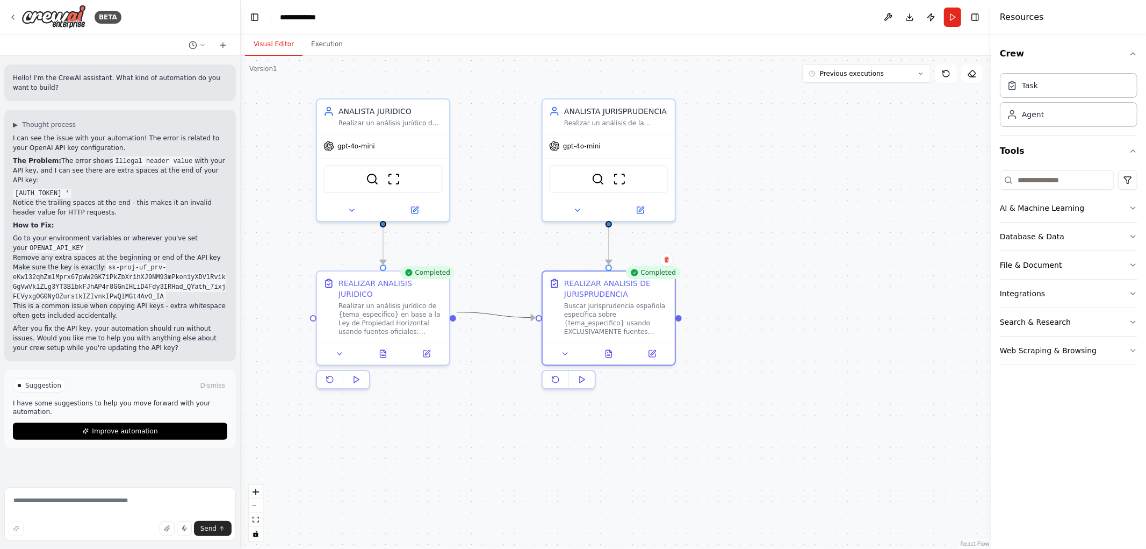
click at [499, 315] on icon "Edge from c76fb646-3dda-4b9d-8a02-16635aafb64f to aec40d73-87a5-4d48-b5d4-ed3fd…" at bounding box center [496, 314] width 78 height 5
click at [496, 316] on icon at bounding box center [496, 315] width 8 height 10
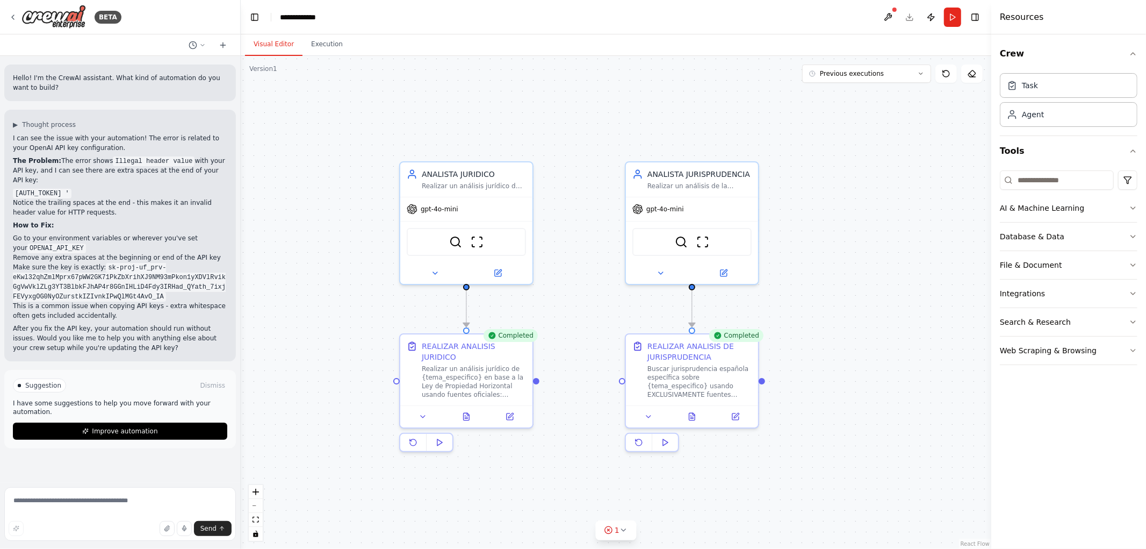
drag, startPoint x: 530, startPoint y: 92, endPoint x: 583, endPoint y: 121, distance: 60.8
click at [583, 121] on div ".deletable-edge-delete-btn { width: 20px; height: 20px; border: 0px solid #ffff…" at bounding box center [616, 302] width 751 height 493
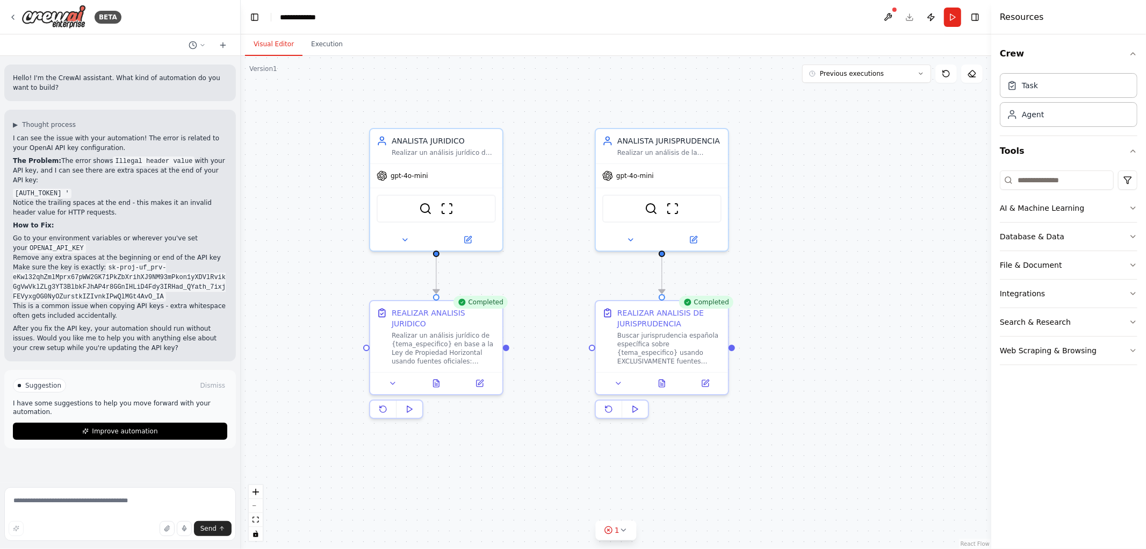
drag, startPoint x: 575, startPoint y: 89, endPoint x: 552, endPoint y: 89, distance: 23.1
click at [571, 92] on div ".deletable-edge-delete-btn { width: 20px; height: 20px; border: 0px solid #ffff…" at bounding box center [616, 302] width 751 height 493
drag, startPoint x: 558, startPoint y: 88, endPoint x: 582, endPoint y: 196, distance: 110.3
click at [668, 344] on div ".deletable-edge-delete-btn { width: 20px; height: 20px; border: 0px solid #ffff…" at bounding box center [616, 302] width 751 height 493
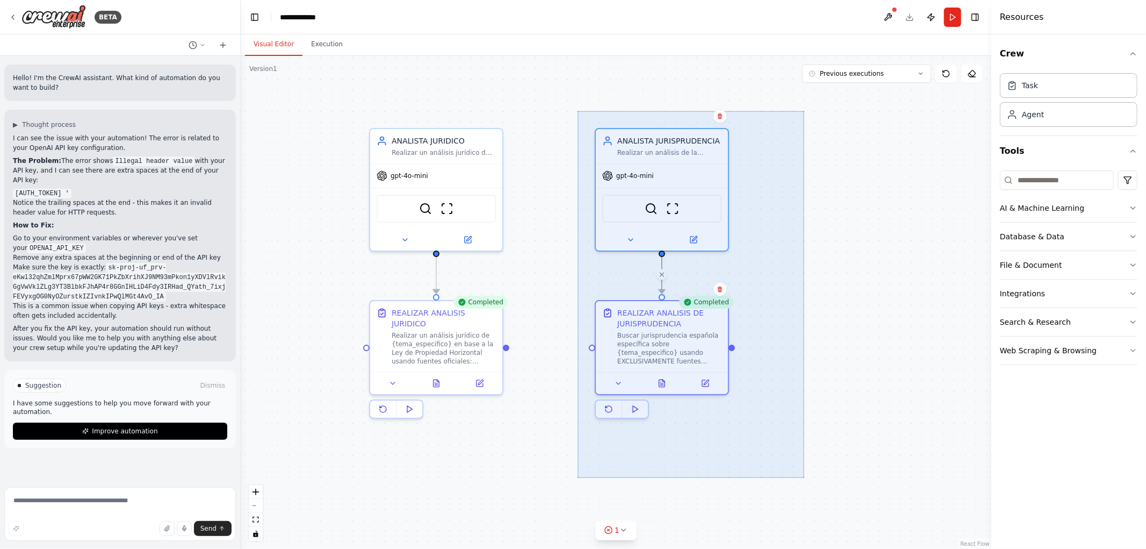
drag, startPoint x: 578, startPoint y: 111, endPoint x: 804, endPoint y: 474, distance: 428.3
click at [804, 476] on div ".deletable-edge-delete-btn { width: 20px; height: 20px; border: 0px solid #ffff…" at bounding box center [616, 302] width 751 height 493
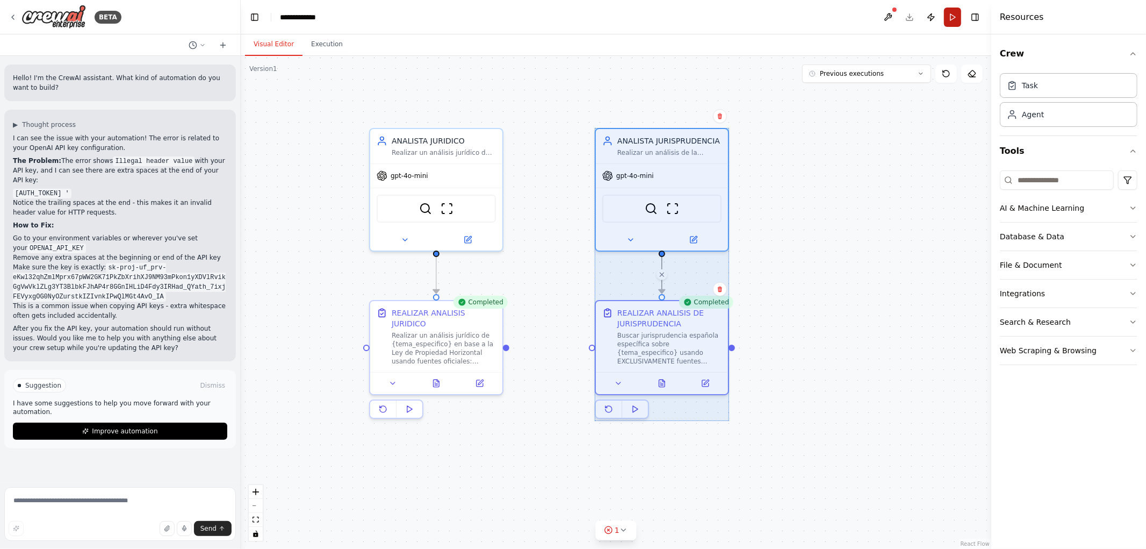
click at [956, 22] on button "Run" at bounding box center [952, 17] width 17 height 19
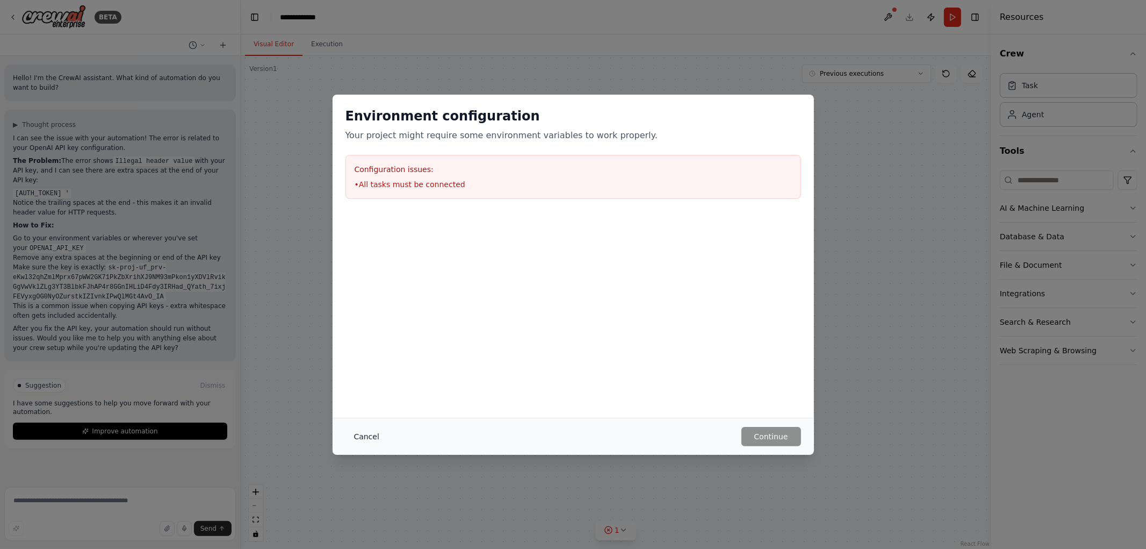
click at [358, 433] on button "Cancel" at bounding box center [366, 436] width 42 height 19
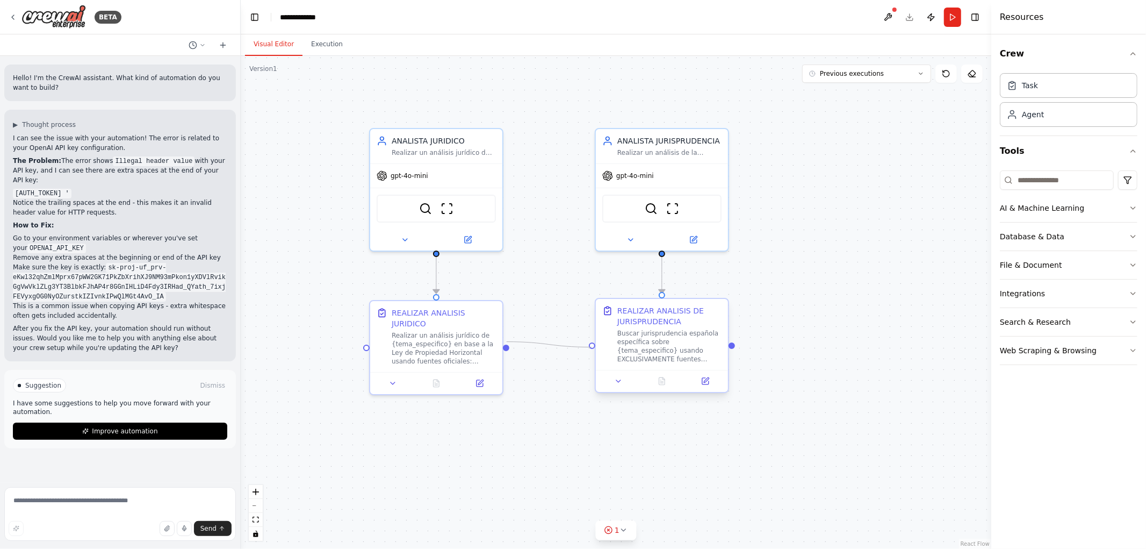
drag, startPoint x: 506, startPoint y: 341, endPoint x: 595, endPoint y: 353, distance: 90.5
click at [595, 353] on div "REALIZAR ANALISIS JURIDICO Realizar un análisis jurídico de {tema_especifico} e…" at bounding box center [669, 331] width 751 height 493
click at [847, 303] on div ".deletable-edge-delete-btn { width: 20px; height: 20px; border: 0px solid #ffff…" at bounding box center [616, 302] width 751 height 493
click at [846, 77] on span "Previous executions" at bounding box center [852, 73] width 64 height 9
click at [847, 90] on div "20m ago" at bounding box center [872, 93] width 107 height 9
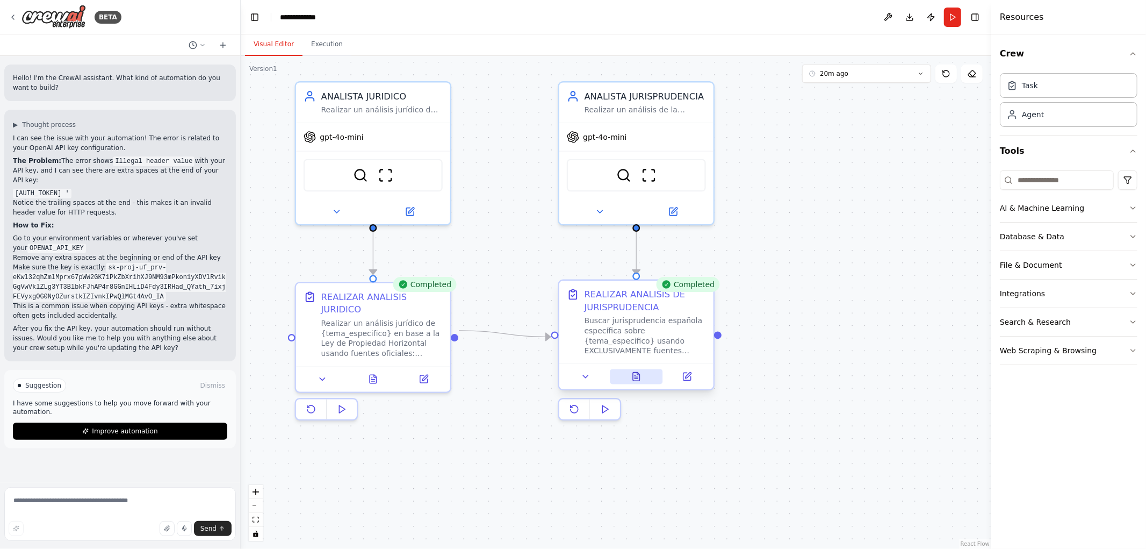
click at [636, 378] on icon at bounding box center [636, 378] width 3 height 0
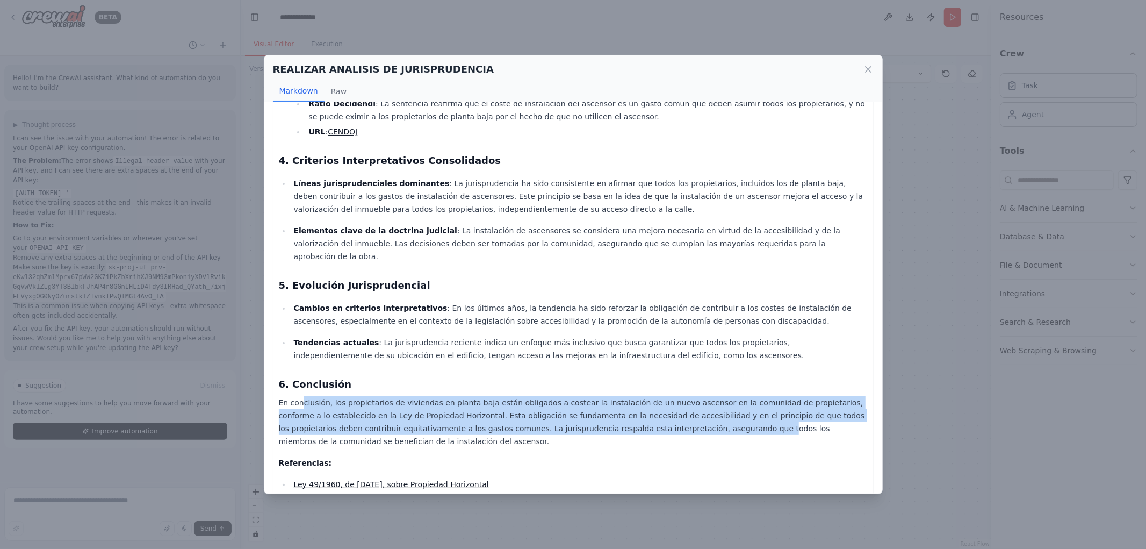
drag, startPoint x: 302, startPoint y: 374, endPoint x: 623, endPoint y: 394, distance: 321.4
click at [623, 400] on p "En conclusión, los propietarios de viviendas en planta baja están obligados a c…" at bounding box center [573, 422] width 589 height 52
click at [623, 396] on p "En conclusión, los propietarios de viviendas en planta baja están obligados a c…" at bounding box center [573, 422] width 589 height 52
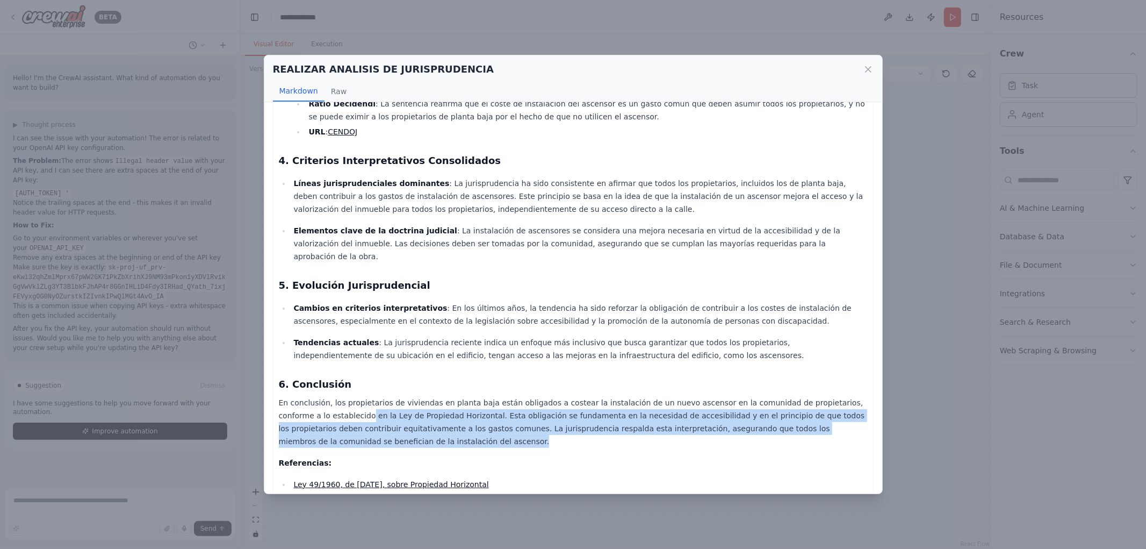
drag, startPoint x: 316, startPoint y: 388, endPoint x: 858, endPoint y: 408, distance: 542.5
click at [858, 408] on div "Informe Jurídico: Obligaciones del Propietario de una Vivienda en Planta Baja s…" at bounding box center [573, 42] width 601 height 942
click at [629, 401] on p "En conclusión, los propietarios de viviendas en planta baja están obligados a c…" at bounding box center [573, 422] width 589 height 52
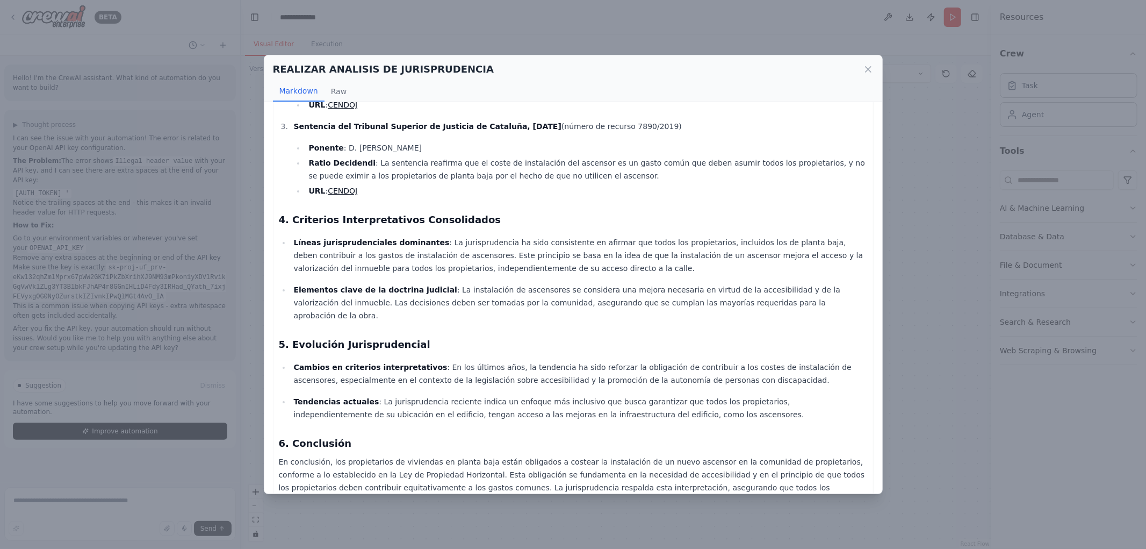
scroll to position [361, 0]
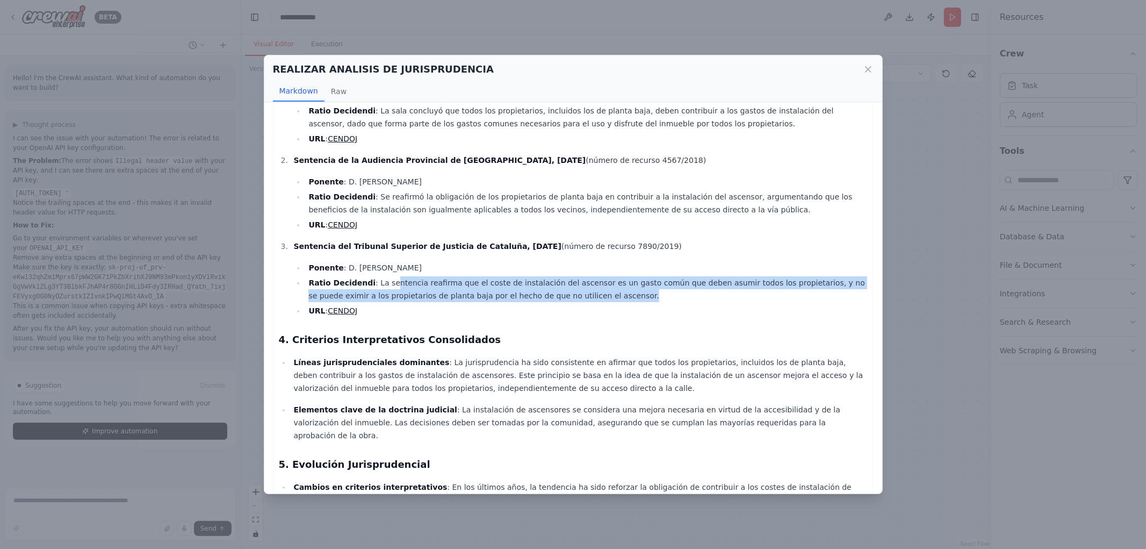
drag, startPoint x: 395, startPoint y: 269, endPoint x: 582, endPoint y: 279, distance: 186.8
click at [582, 279] on li "Ratio Decidendi : La sentencia reafirma que el coste de instalación del ascenso…" at bounding box center [586, 289] width 562 height 26
click at [566, 280] on li "Ratio Decidendi : La sentencia reafirma que el coste de instalación del ascenso…" at bounding box center [586, 289] width 562 height 26
drag, startPoint x: 442, startPoint y: 265, endPoint x: 629, endPoint y: 286, distance: 188.1
click at [629, 286] on ul "Ponente : D. José Luis García-Vaquero Ratio Decidendi : La sentencia reafirma q…" at bounding box center [580, 289] width 574 height 56
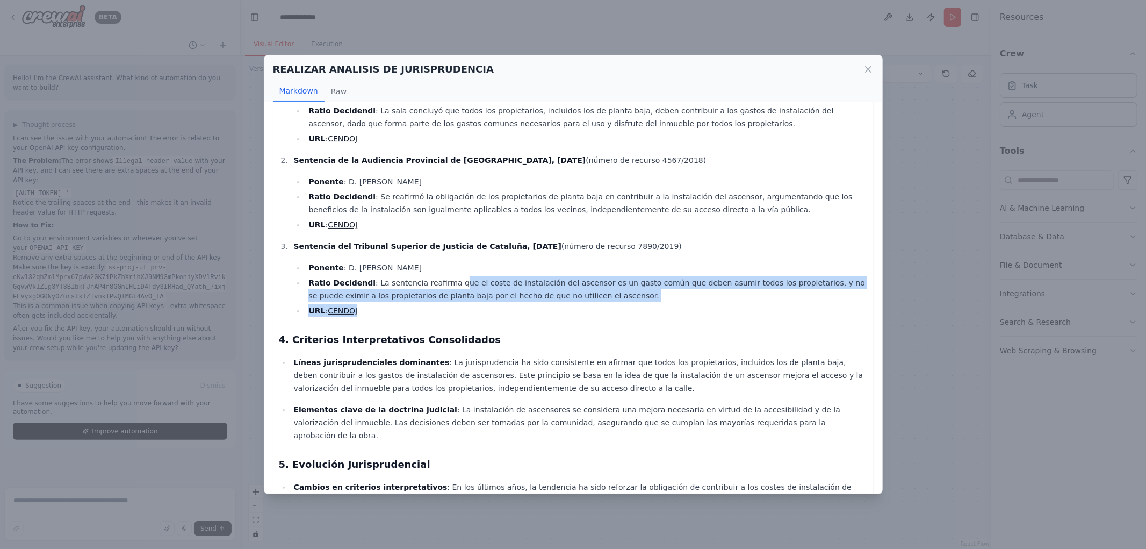
click at [619, 304] on li "URL : CENDOJ" at bounding box center [586, 310] width 562 height 13
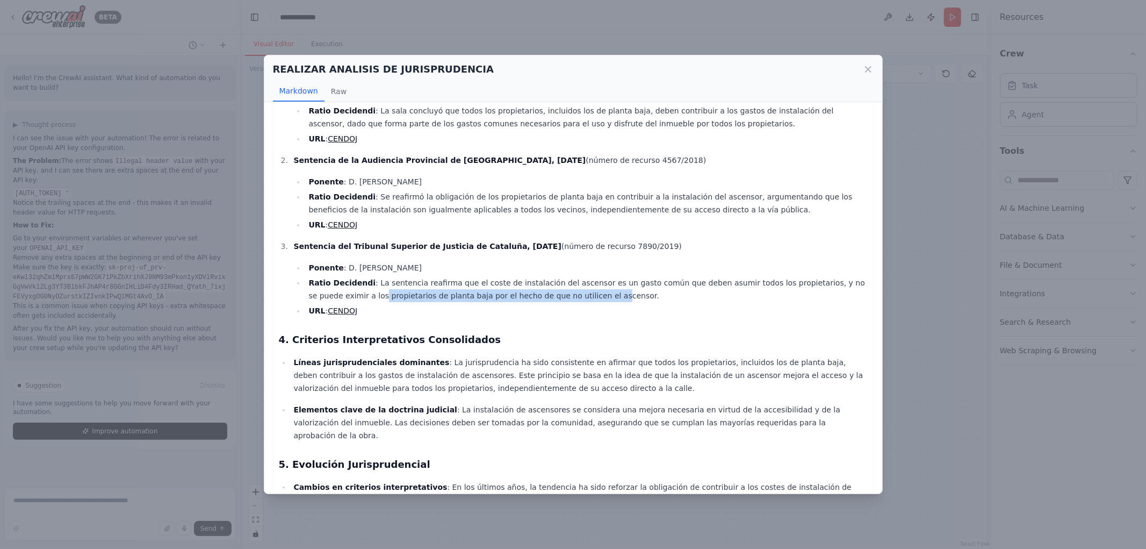
drag, startPoint x: 415, startPoint y: 278, endPoint x: 532, endPoint y: 280, distance: 117.7
click at [532, 280] on li "Ratio Decidendi : La sentencia reafirma que el coste de instalación del ascenso…" at bounding box center [586, 289] width 562 height 26
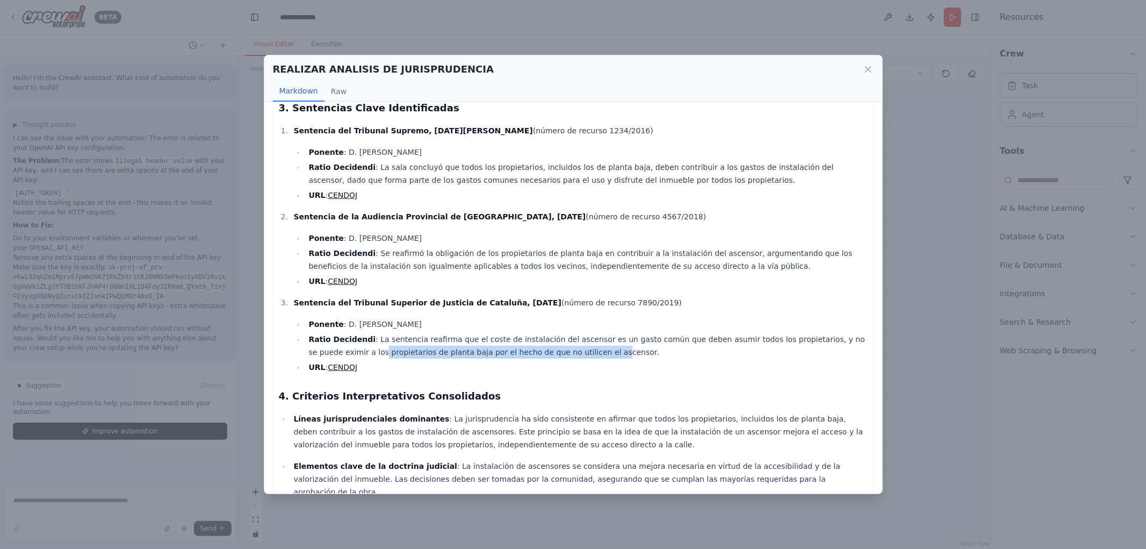
scroll to position [241, 0]
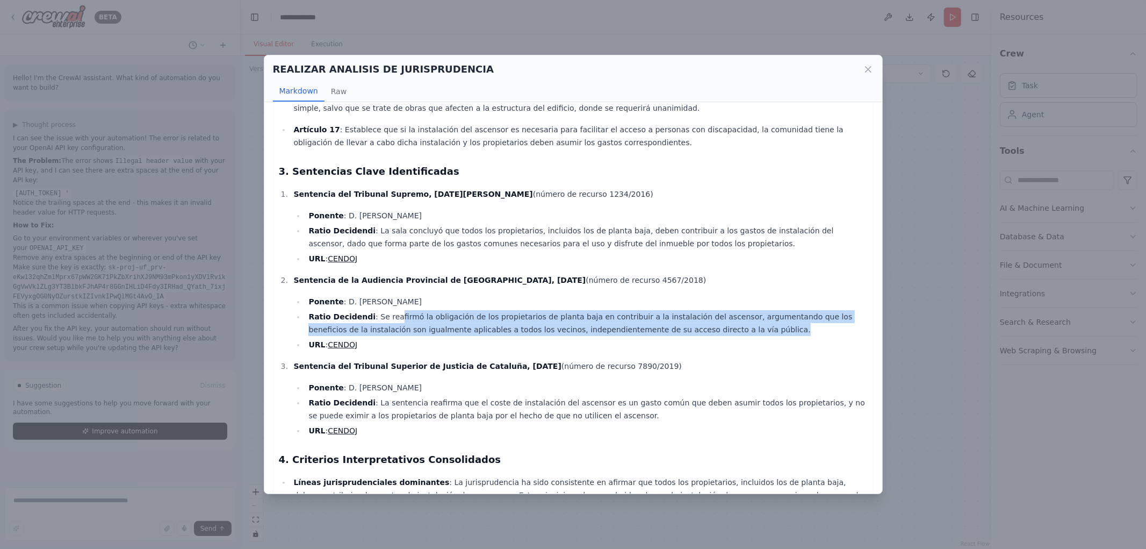
drag, startPoint x: 388, startPoint y: 299, endPoint x: 686, endPoint y: 319, distance: 298.3
click at [695, 318] on li "Ratio Decidendi : Se reafirmó la obligación de los propietarios de planta baja …" at bounding box center [586, 323] width 562 height 26
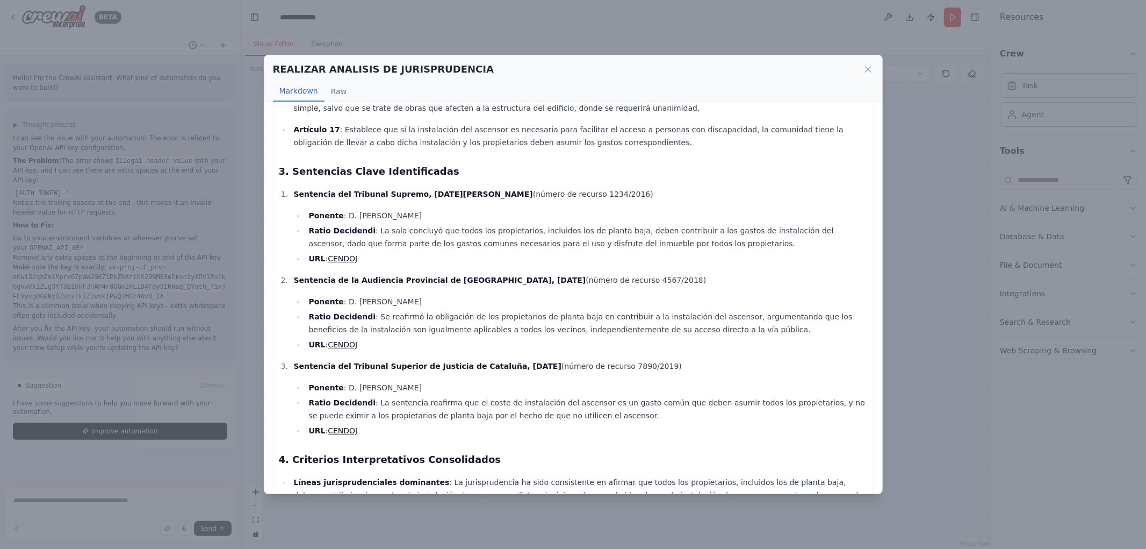
click at [657, 338] on li "URL : CENDOJ" at bounding box center [586, 344] width 562 height 13
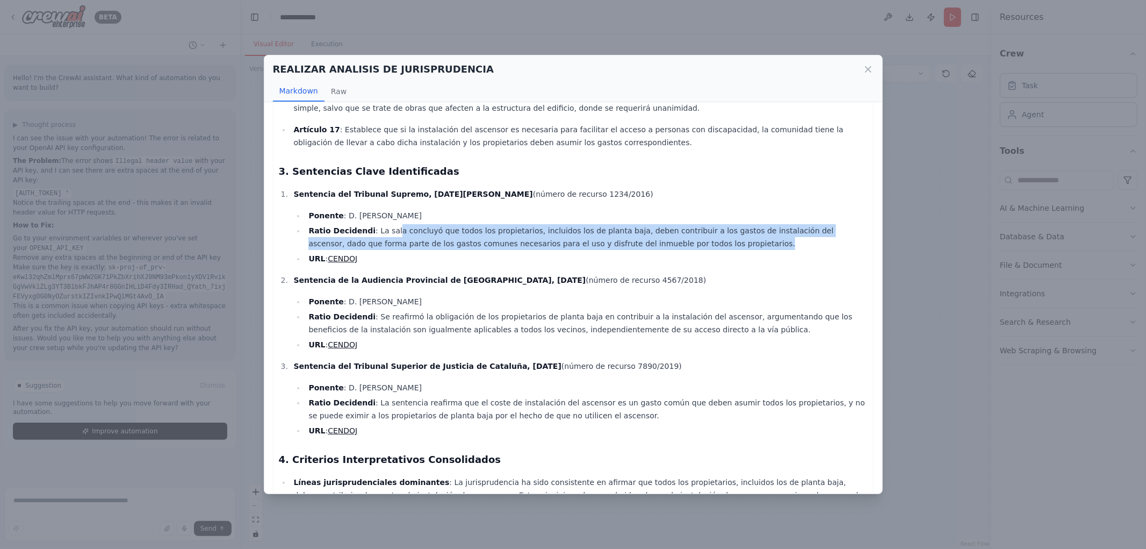
drag, startPoint x: 437, startPoint y: 217, endPoint x: 649, endPoint y: 233, distance: 211.8
click at [649, 233] on li "Ratio Decidendi : La sala concluyó que todos los propietarios, incluidos los de…" at bounding box center [586, 237] width 562 height 26
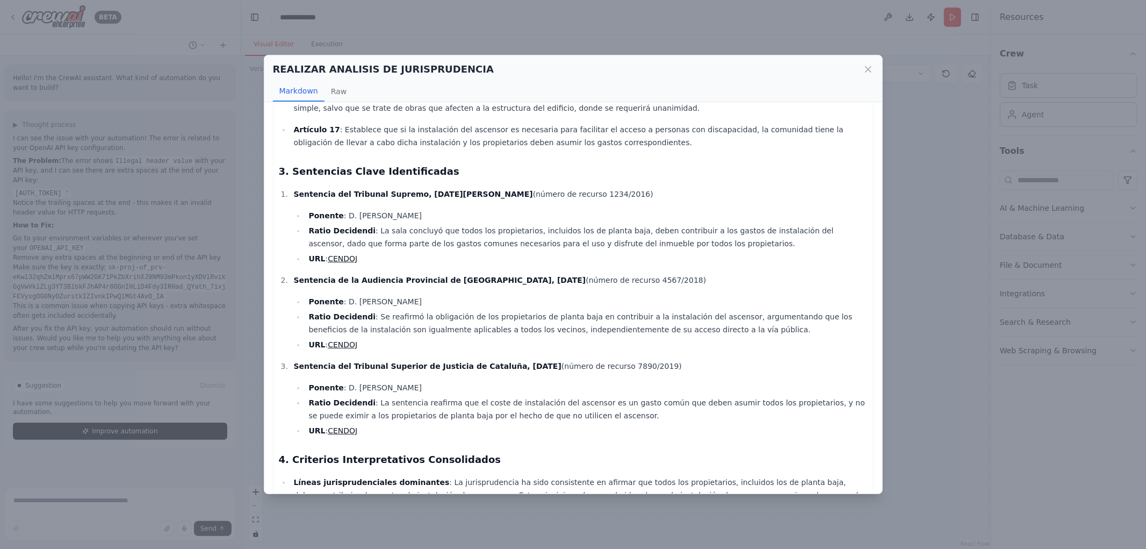
click at [643, 252] on li "URL : CENDOJ" at bounding box center [586, 258] width 562 height 13
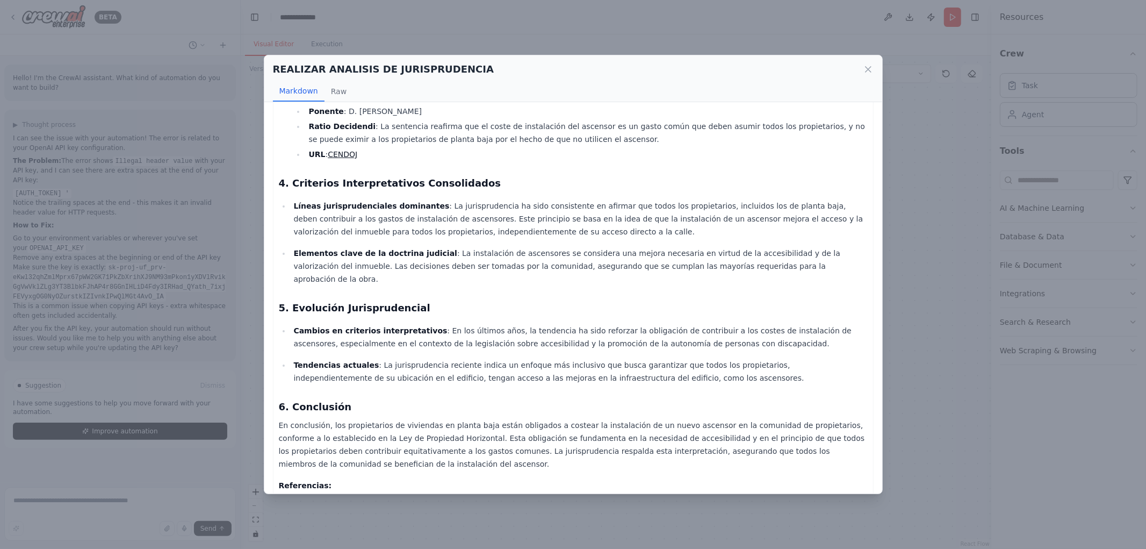
scroll to position [539, 0]
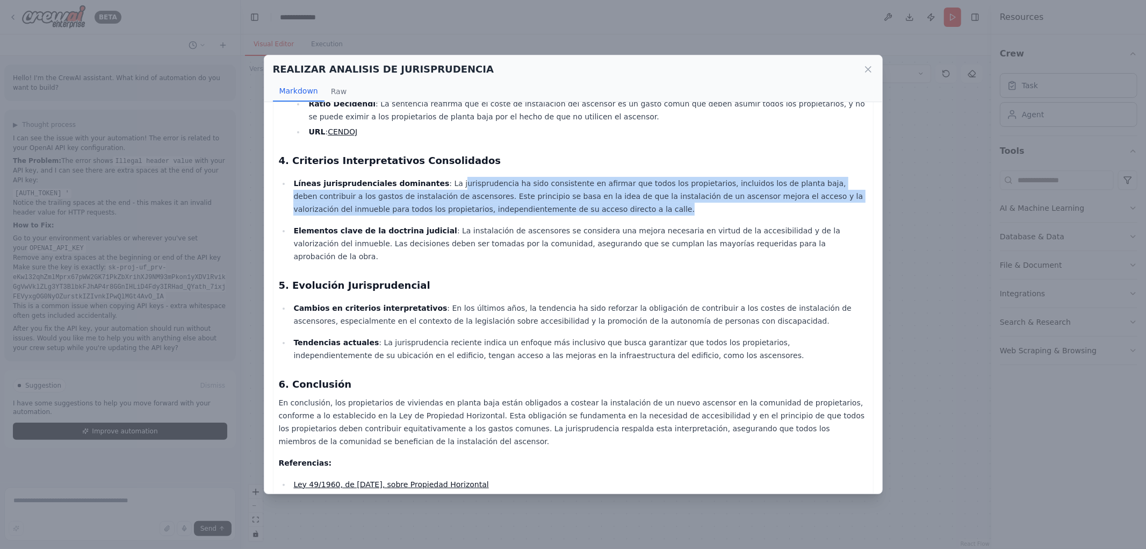
drag, startPoint x: 440, startPoint y: 169, endPoint x: 564, endPoint y: 195, distance: 127.4
click at [564, 195] on p "Líneas jurisprudenciales dominantes : La jurisprudencia ha sido consistente en …" at bounding box center [580, 196] width 574 height 39
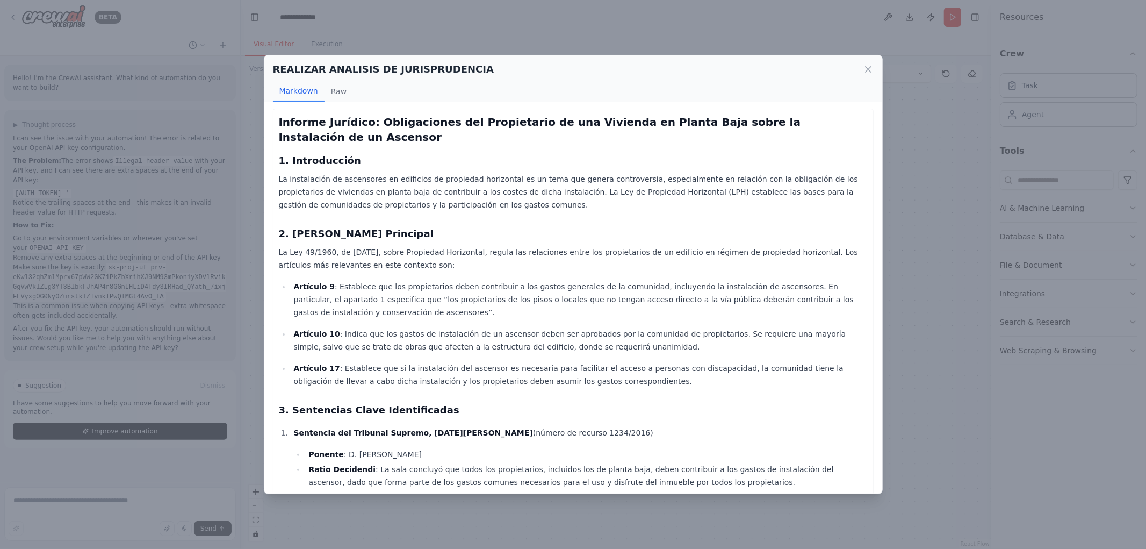
scroll to position [0, 0]
click at [871, 71] on icon at bounding box center [868, 69] width 11 height 11
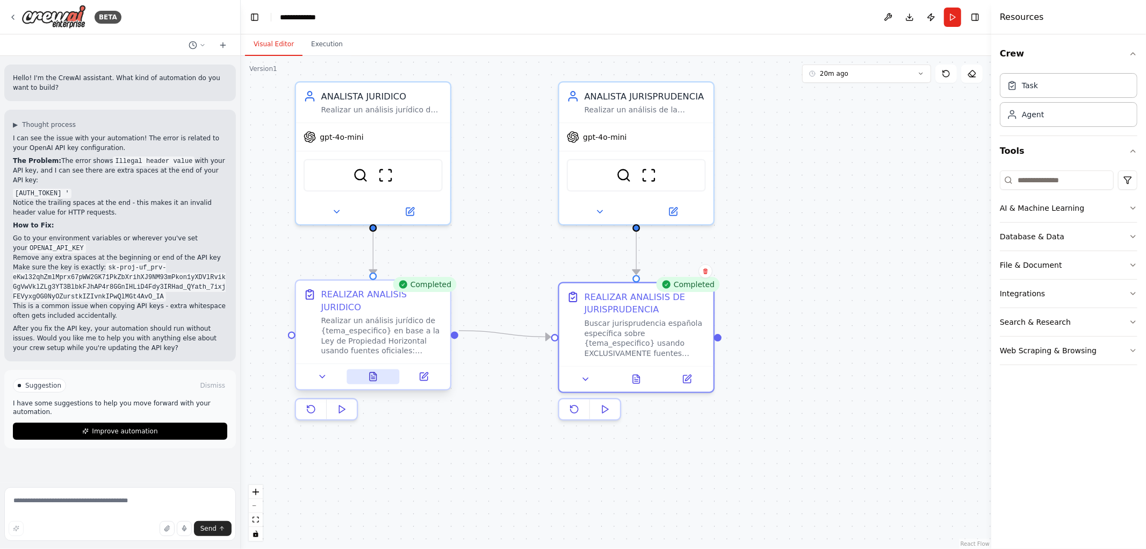
click at [387, 369] on button at bounding box center [373, 376] width 53 height 15
click at [371, 371] on icon at bounding box center [373, 376] width 10 height 10
click at [372, 377] on icon at bounding box center [372, 377] width 3 height 0
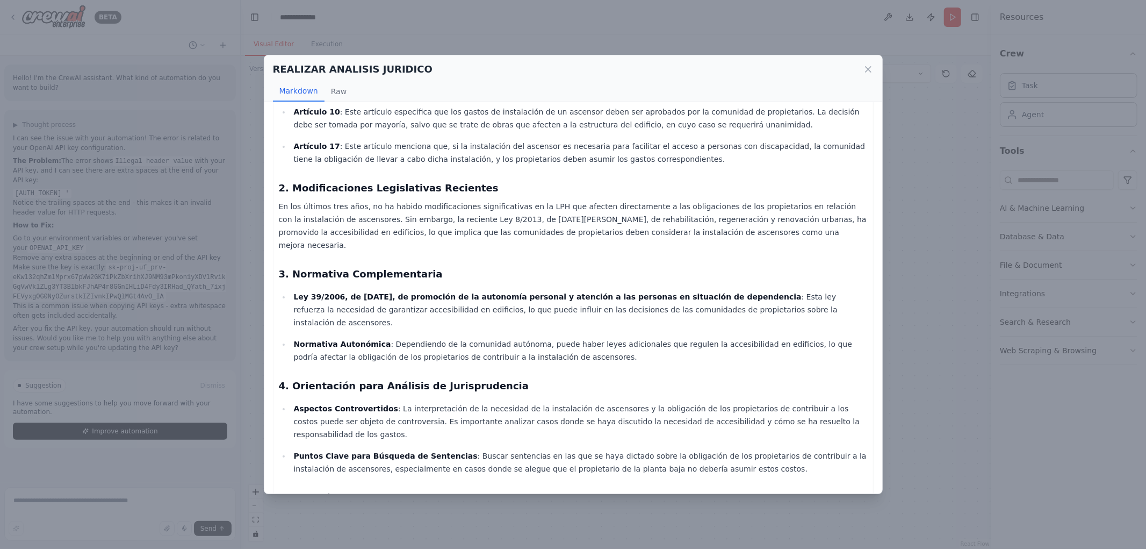
scroll to position [179, 0]
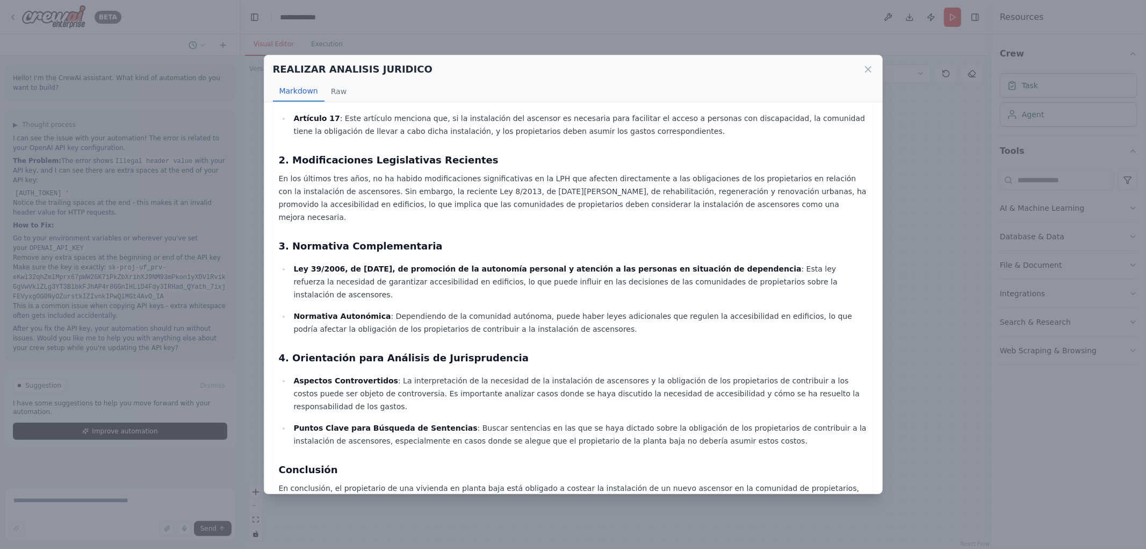
drag, startPoint x: 541, startPoint y: 298, endPoint x: 520, endPoint y: 294, distance: 21.8
click at [520, 296] on div "Informe Jurídico: Obligaciones del Propietario de una Vivienda en Planta Baja s…" at bounding box center [573, 264] width 589 height 653
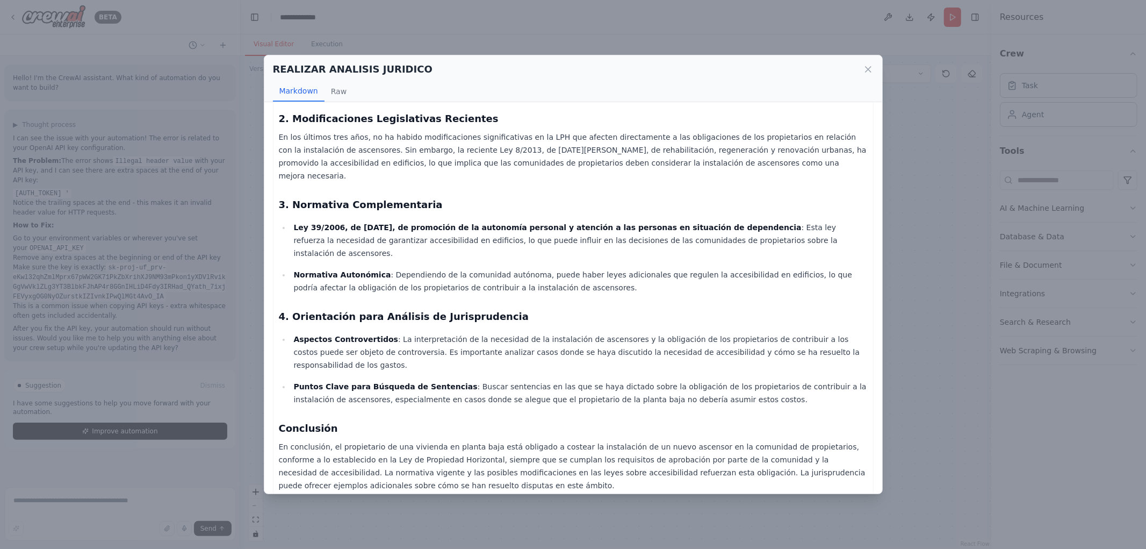
scroll to position [239, 0]
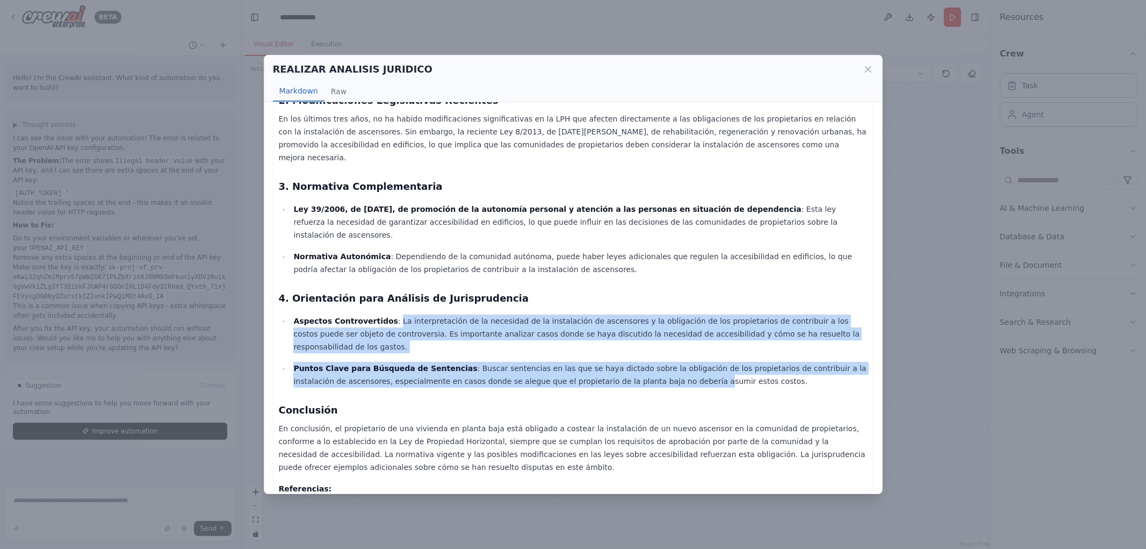
drag, startPoint x: 383, startPoint y: 279, endPoint x: 636, endPoint y: 321, distance: 256.5
click at [633, 321] on ul "Aspectos Controvertidos : La interpretación de la necesidad de la instalación d…" at bounding box center [573, 350] width 589 height 73
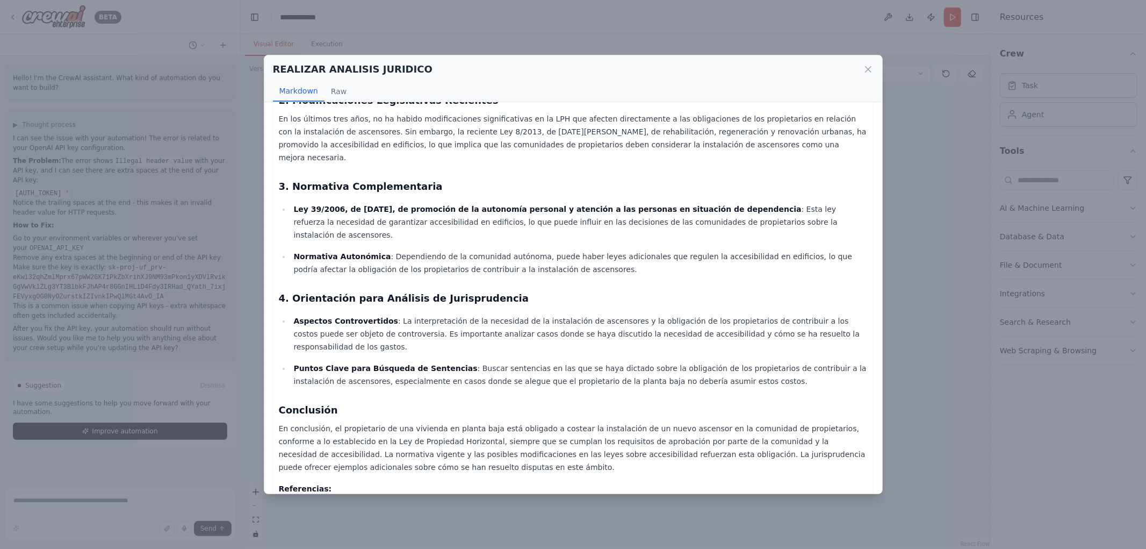
click at [636, 362] on p "Puntos Clave para Búsqueda de Sentencias : Buscar sentencias en las que se haya…" at bounding box center [580, 375] width 574 height 26
click at [866, 72] on icon at bounding box center [868, 69] width 11 height 11
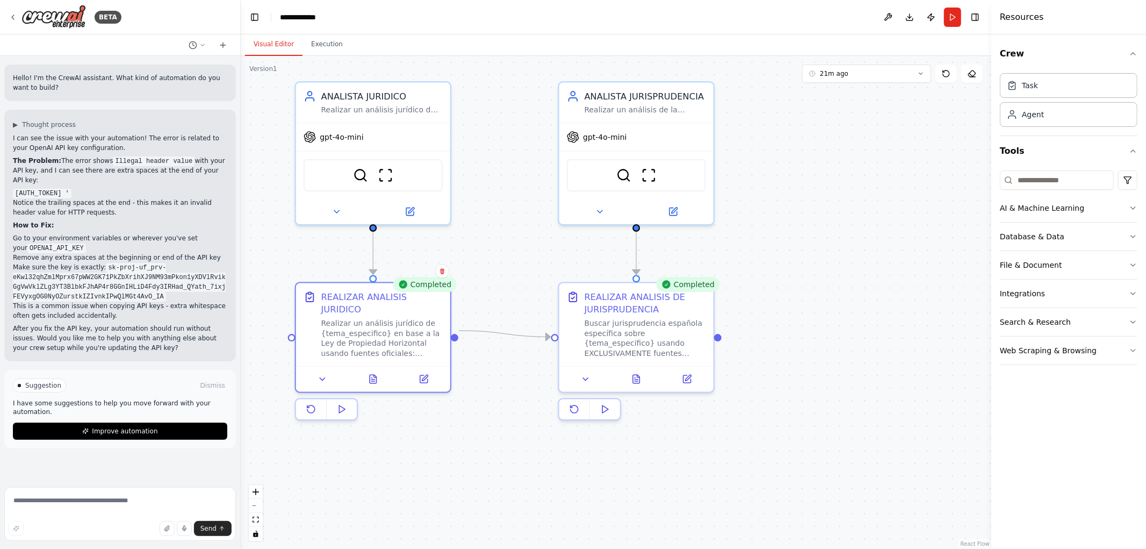
click at [764, 221] on div ".deletable-edge-delete-btn { width: 20px; height: 20px; border: 0px solid #ffff…" at bounding box center [616, 302] width 751 height 493
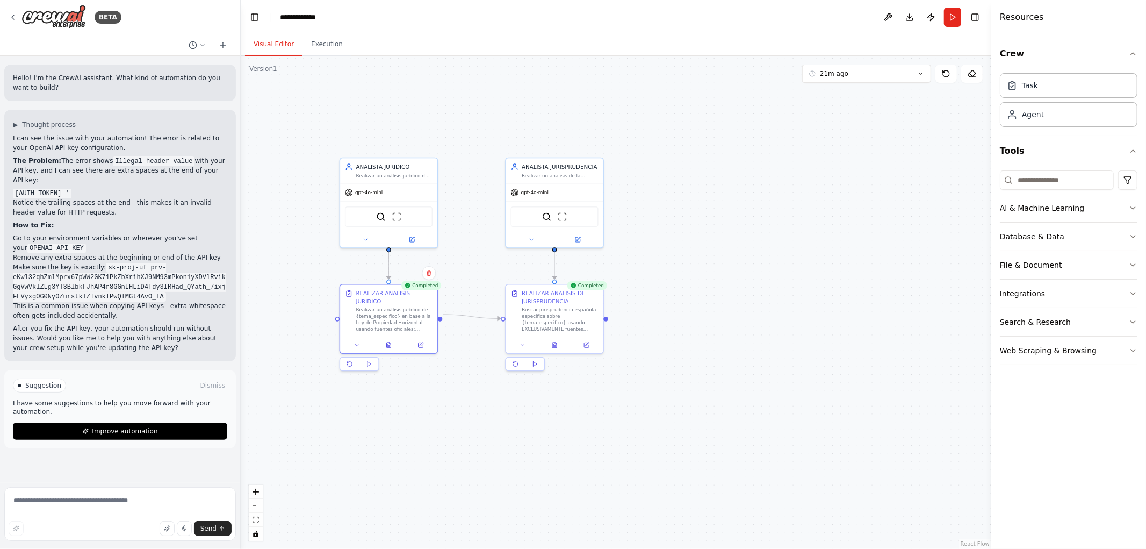
drag, startPoint x: 865, startPoint y: 328, endPoint x: 701, endPoint y: 314, distance: 165.0
click at [701, 314] on div ".deletable-edge-delete-btn { width: 20px; height: 20px; border: 0px solid #ffff…" at bounding box center [616, 302] width 751 height 493
drag, startPoint x: 543, startPoint y: 318, endPoint x: 545, endPoint y: 410, distance: 92.5
click at [545, 410] on div "Buscar jurisprudencia española específica sobre {tema_especifico} usando EXCLUS…" at bounding box center [559, 413] width 77 height 25
click at [17, 17] on div "BETA" at bounding box center [65, 17] width 113 height 24
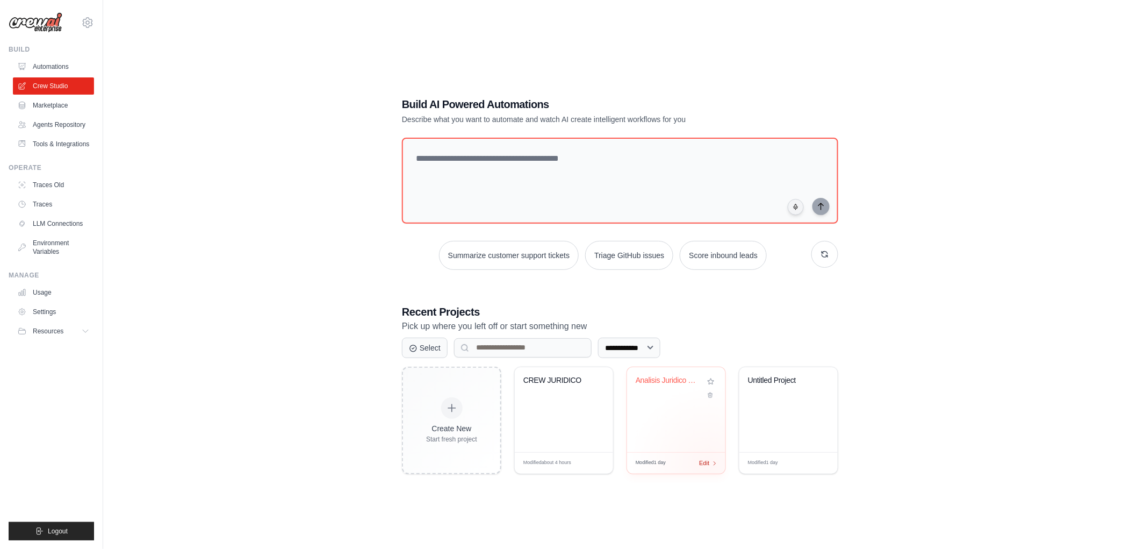
click at [708, 464] on div "Modified 1 day Edit" at bounding box center [676, 462] width 98 height 21
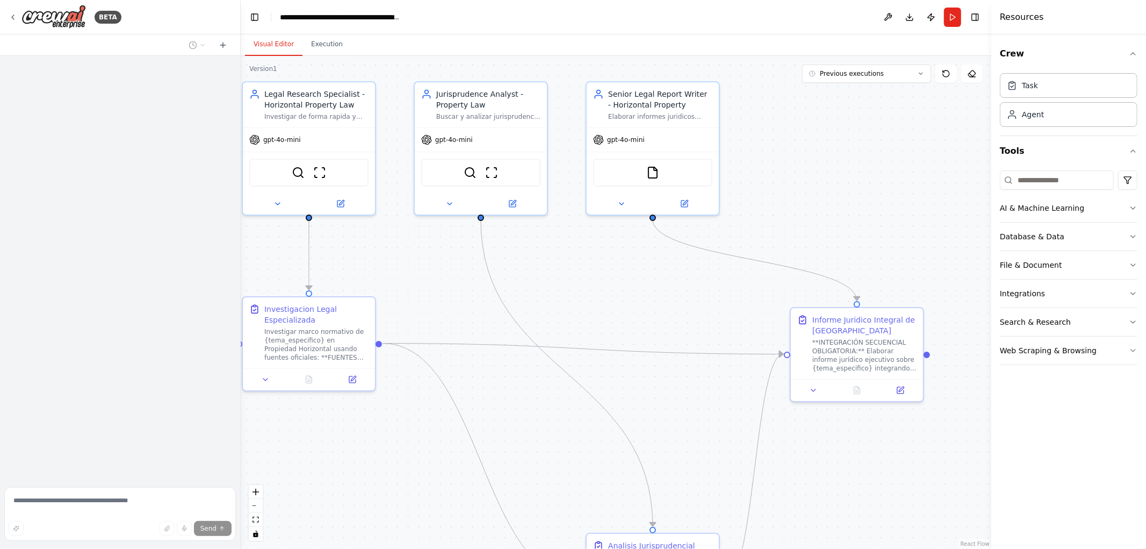
drag, startPoint x: 653, startPoint y: 319, endPoint x: 584, endPoint y: 296, distance: 73.2
click at [590, 296] on div ".deletable-edge-delete-btn { width: 20px; height: 20px; border: 0px solid #ffff…" at bounding box center [616, 302] width 751 height 493
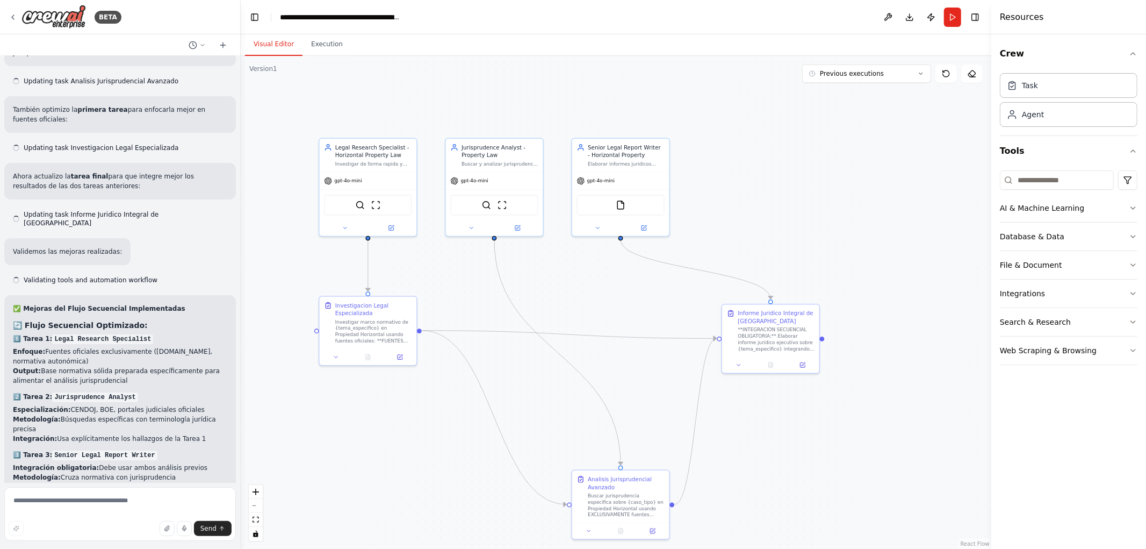
scroll to position [3355, 0]
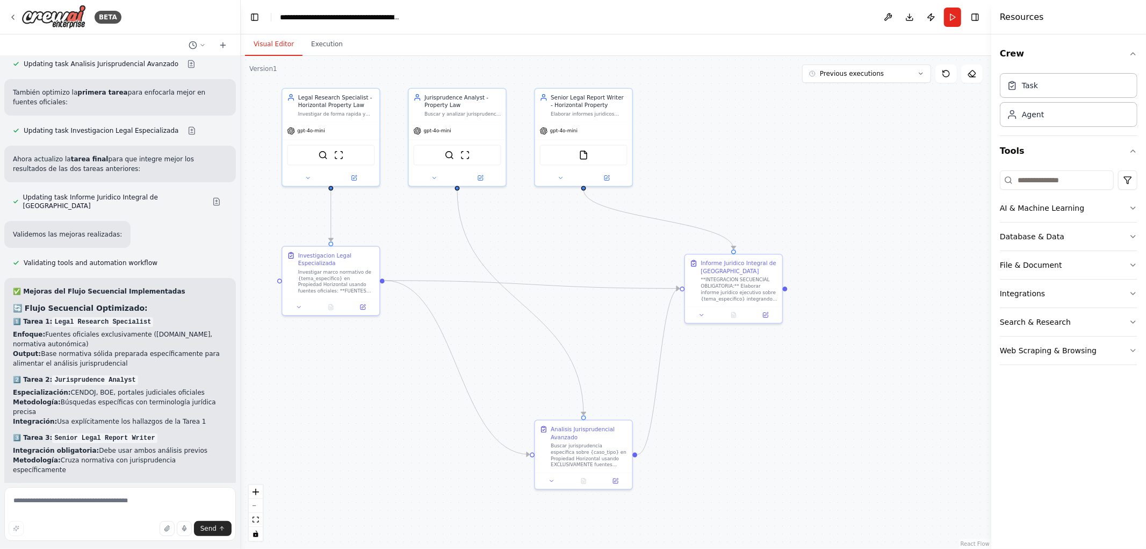
drag, startPoint x: 657, startPoint y: 312, endPoint x: 620, endPoint y: 262, distance: 62.2
click at [620, 262] on div ".deletable-edge-delete-btn { width: 20px; height: 20px; border: 0px solid #ffff…" at bounding box center [616, 302] width 751 height 493
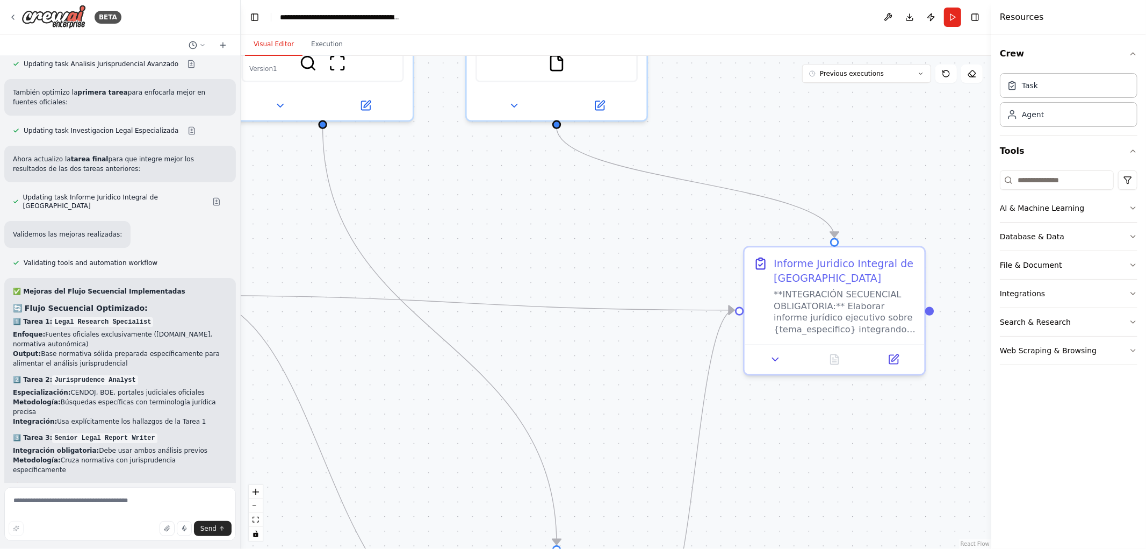
drag, startPoint x: 594, startPoint y: 244, endPoint x: 592, endPoint y: 363, distance: 118.8
click at [601, 380] on div ".deletable-edge-delete-btn { width: 20px; height: 20px; border: 0px solid #ffff…" at bounding box center [616, 302] width 751 height 493
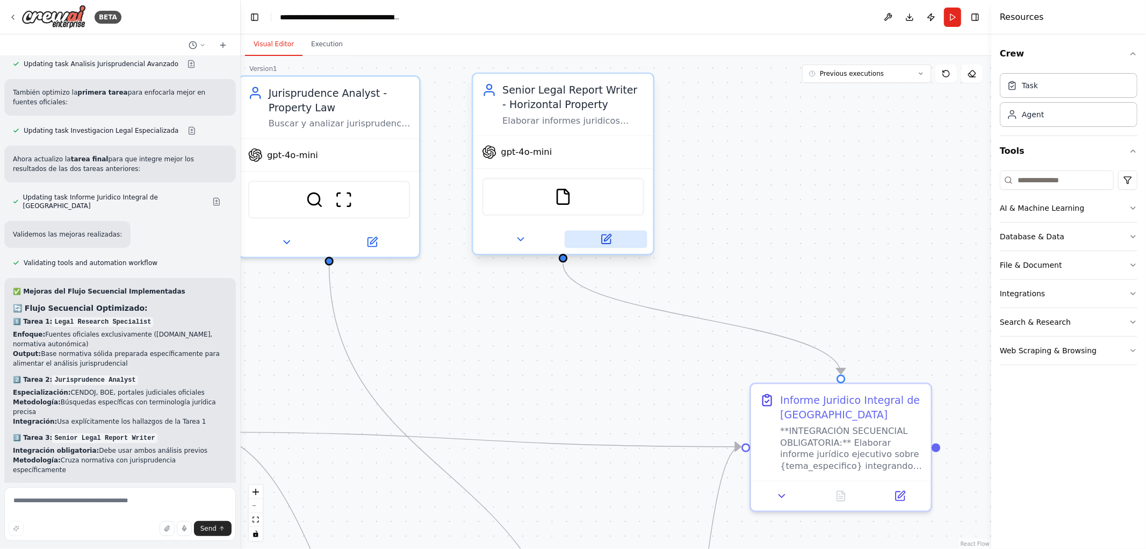
click at [610, 237] on icon at bounding box center [606, 239] width 12 height 12
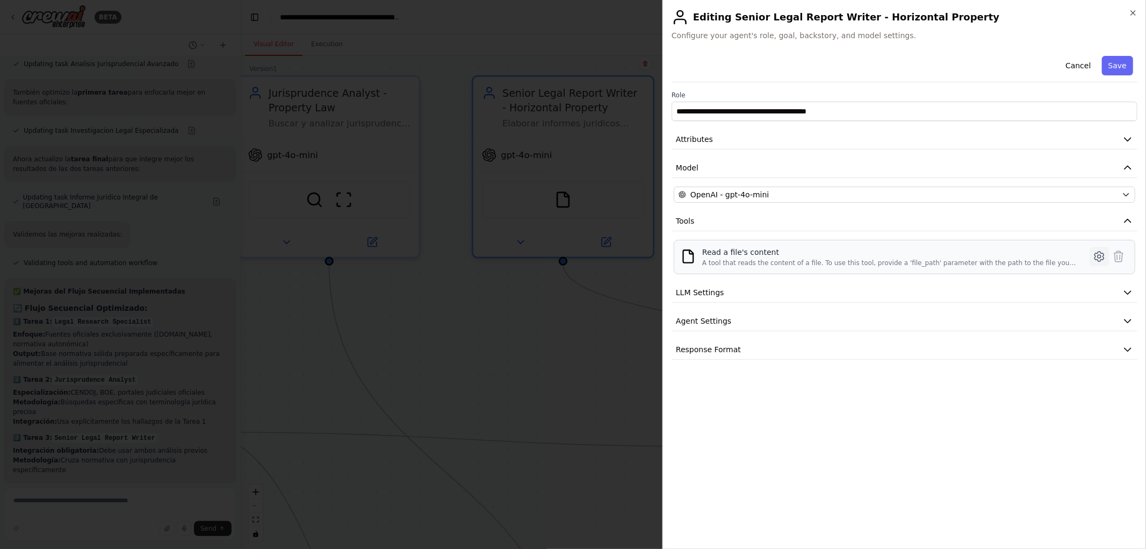
click at [1100, 262] on icon at bounding box center [1099, 256] width 13 height 13
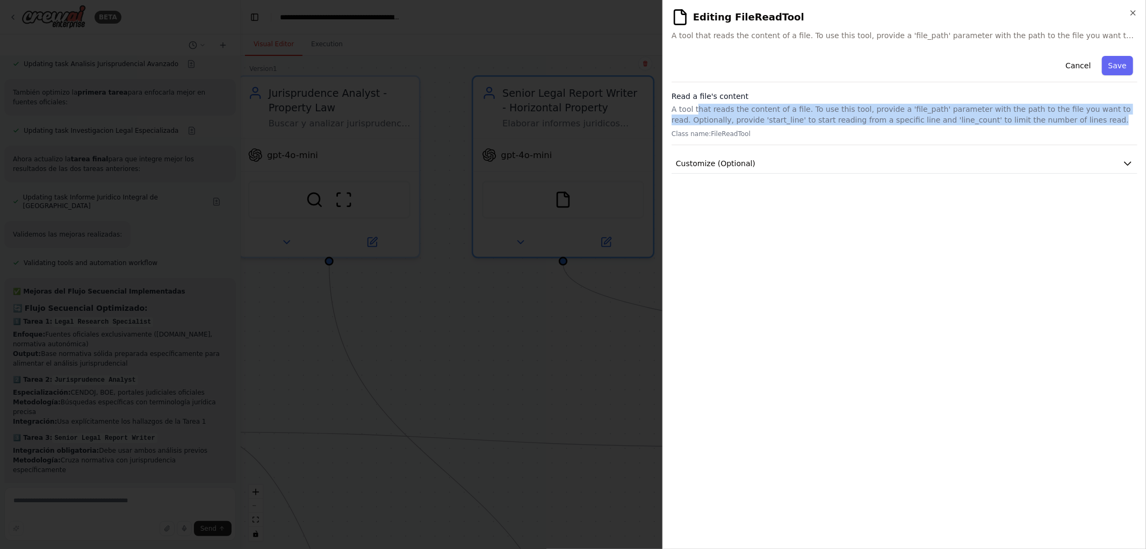
drag, startPoint x: 698, startPoint y: 110, endPoint x: 1016, endPoint y: 123, distance: 317.8
click at [1016, 123] on p "A tool that reads the content of a file. To use this tool, provide a 'file_path…" at bounding box center [905, 114] width 466 height 21
click at [971, 159] on button "Customize (Optional)" at bounding box center [905, 164] width 466 height 20
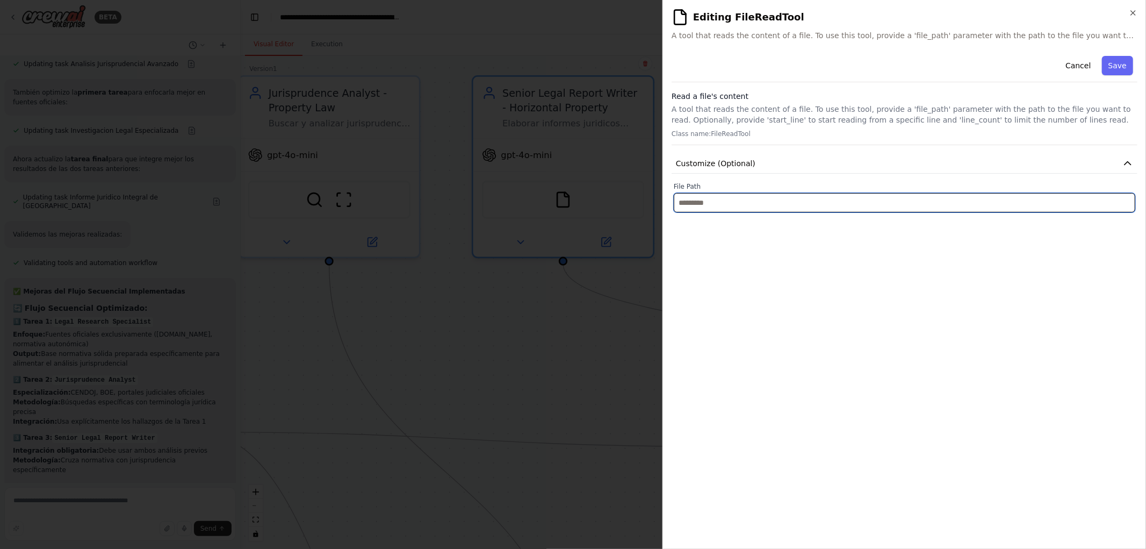
click at [890, 210] on input "text" at bounding box center [905, 202] width 462 height 19
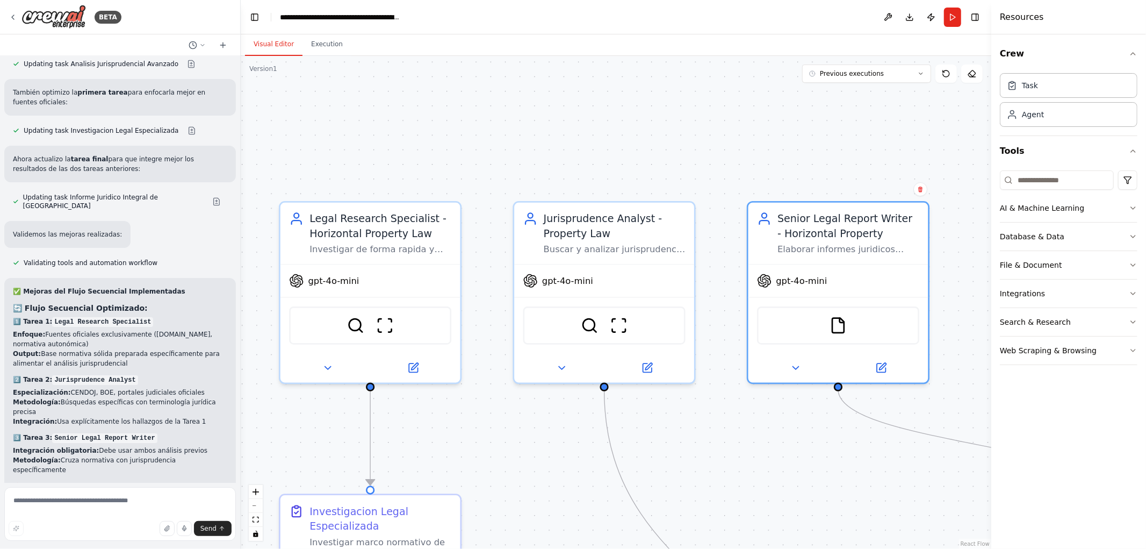
drag, startPoint x: 477, startPoint y: 364, endPoint x: 745, endPoint y: 476, distance: 290.5
click at [752, 488] on div ".deletable-edge-delete-btn { width: 20px; height: 20px; border: 0px solid #ffff…" at bounding box center [616, 302] width 751 height 493
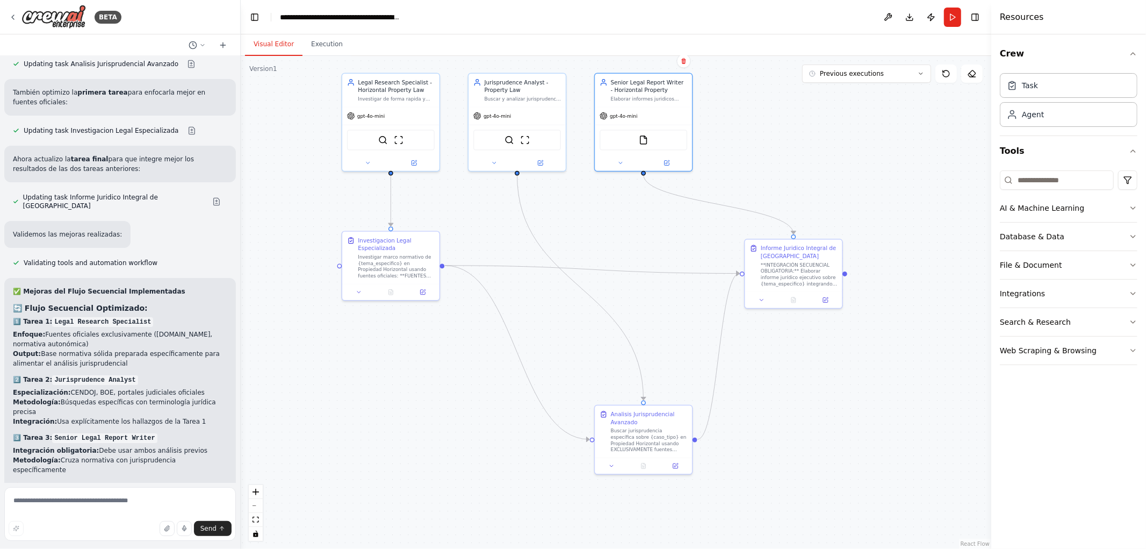
drag, startPoint x: 750, startPoint y: 471, endPoint x: 604, endPoint y: 235, distance: 277.2
click at [604, 235] on div ".deletable-edge-delete-btn { width: 20px; height: 20px; border: 0px solid #ffff…" at bounding box center [616, 302] width 751 height 493
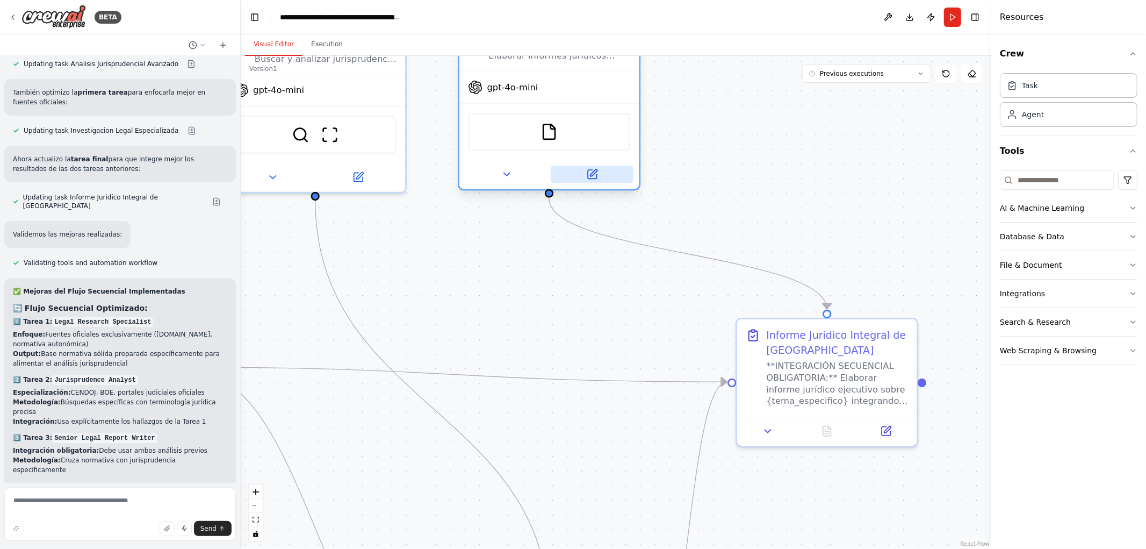
click at [593, 174] on icon at bounding box center [592, 174] width 9 height 9
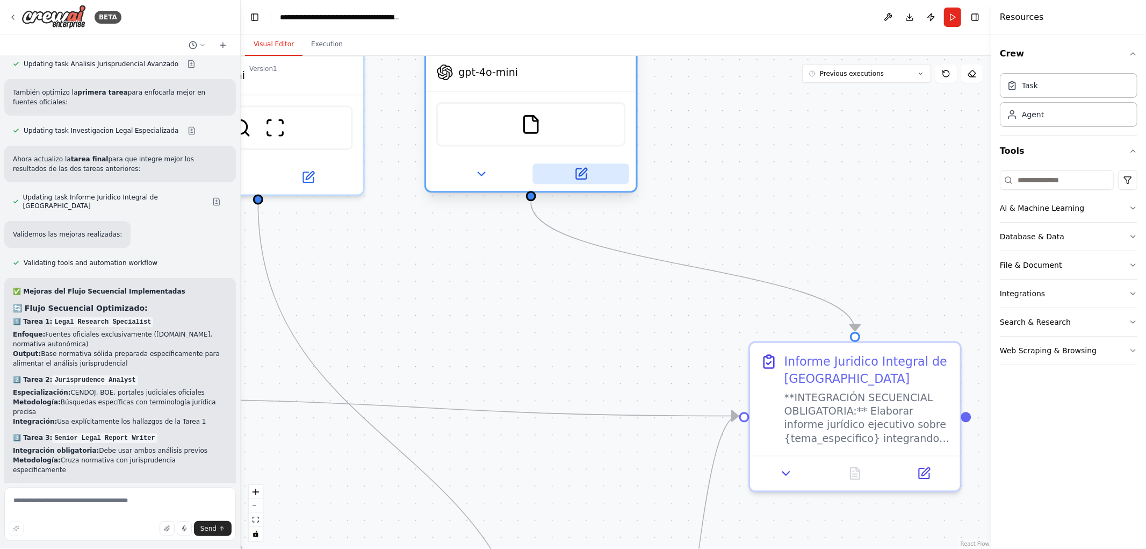
click at [579, 171] on icon at bounding box center [581, 174] width 10 height 10
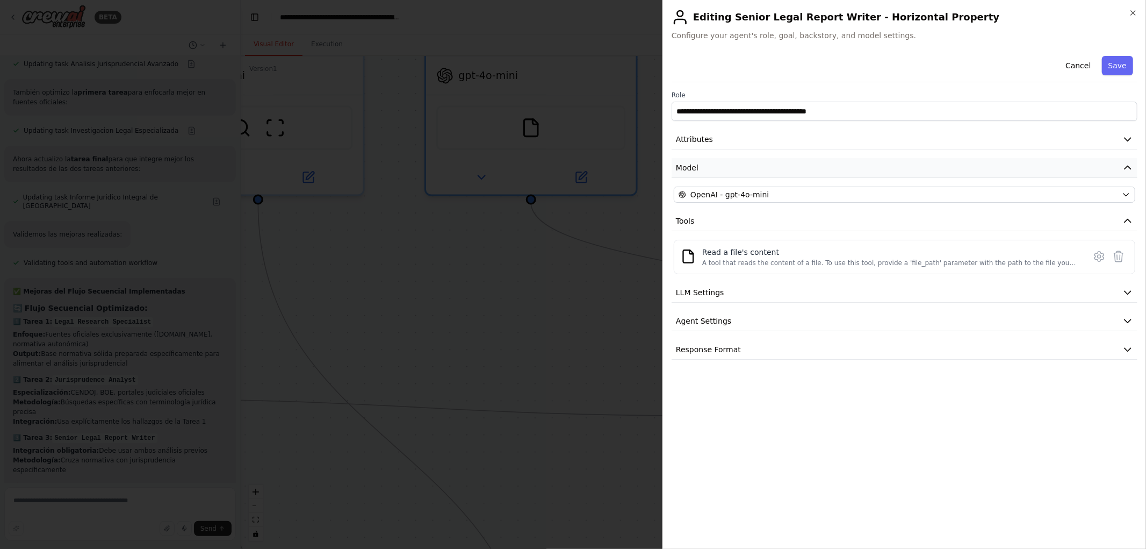
click at [1076, 174] on button "Model" at bounding box center [905, 168] width 466 height 20
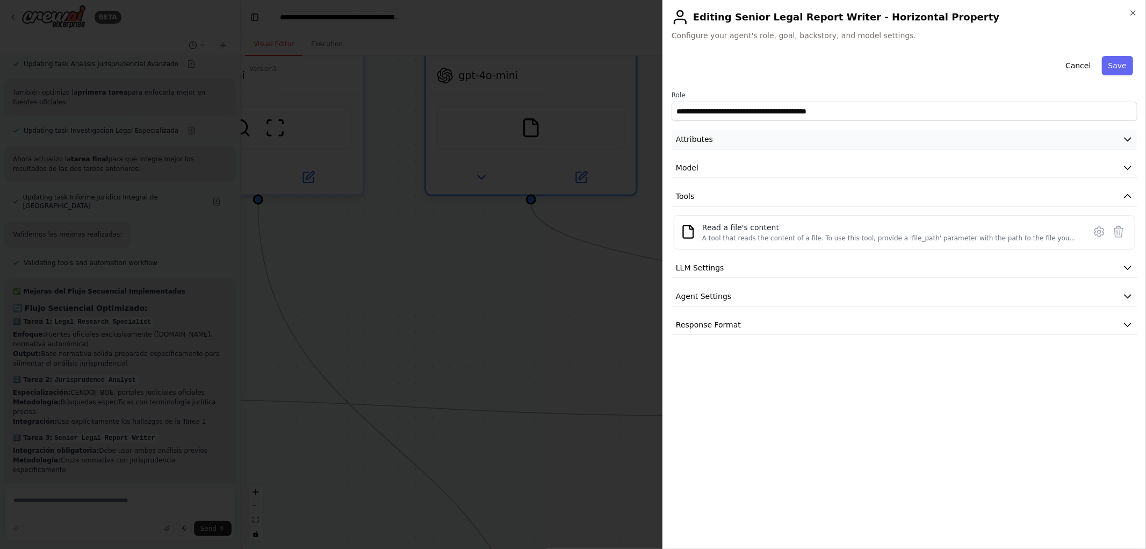
click at [916, 141] on button "Attributes" at bounding box center [905, 139] width 466 height 20
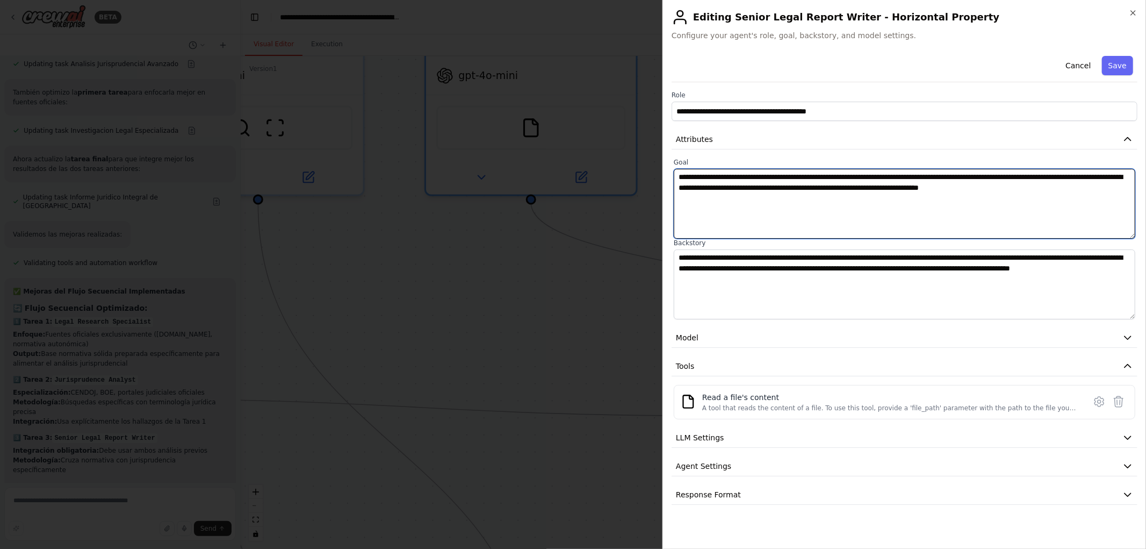
click at [745, 186] on textarea "**********" at bounding box center [905, 204] width 462 height 70
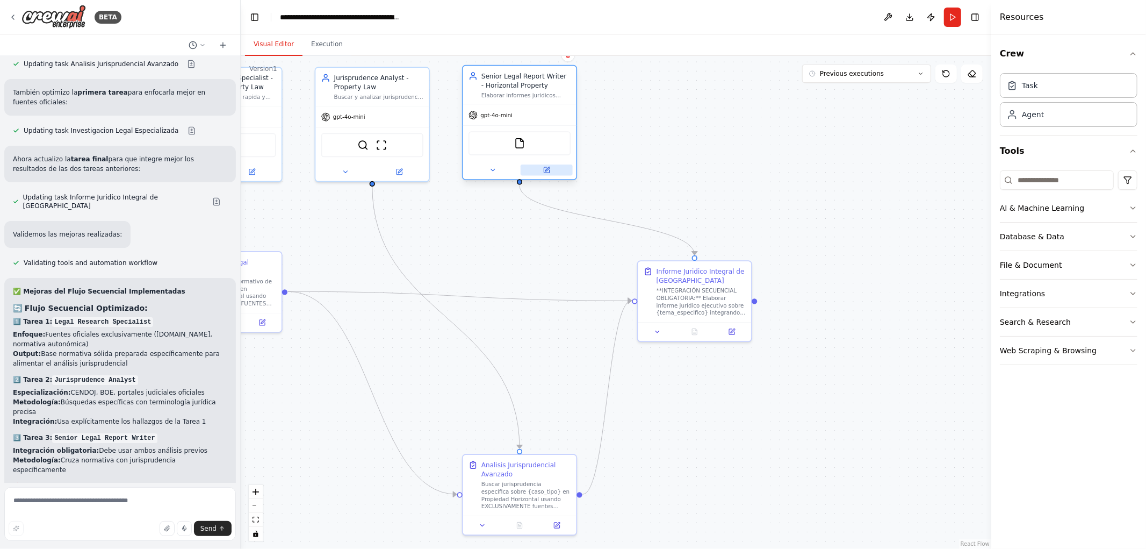
click at [551, 168] on button at bounding box center [547, 169] width 52 height 11
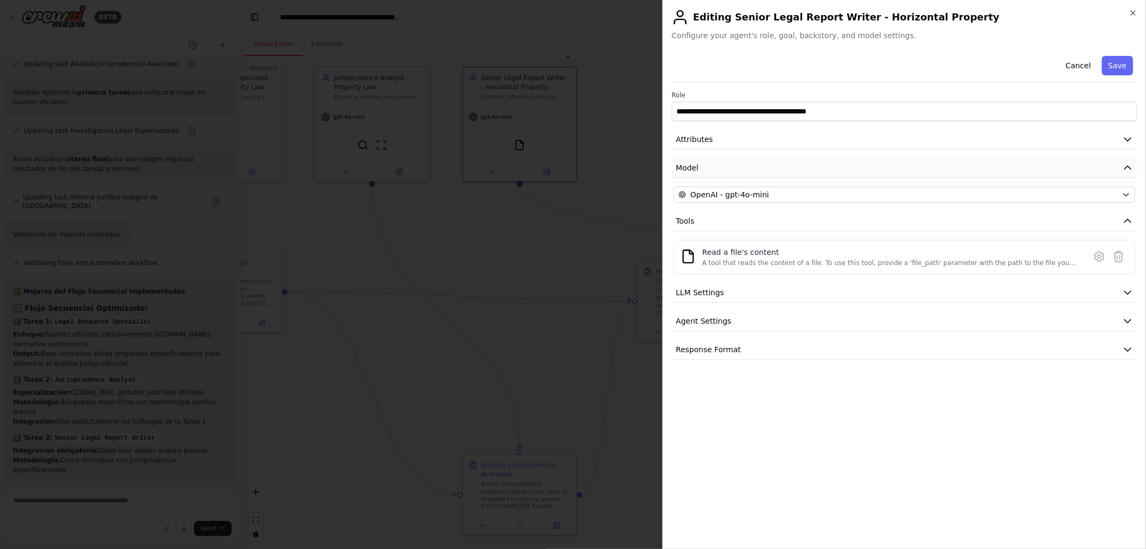
click at [1058, 169] on button "Model" at bounding box center [905, 168] width 466 height 20
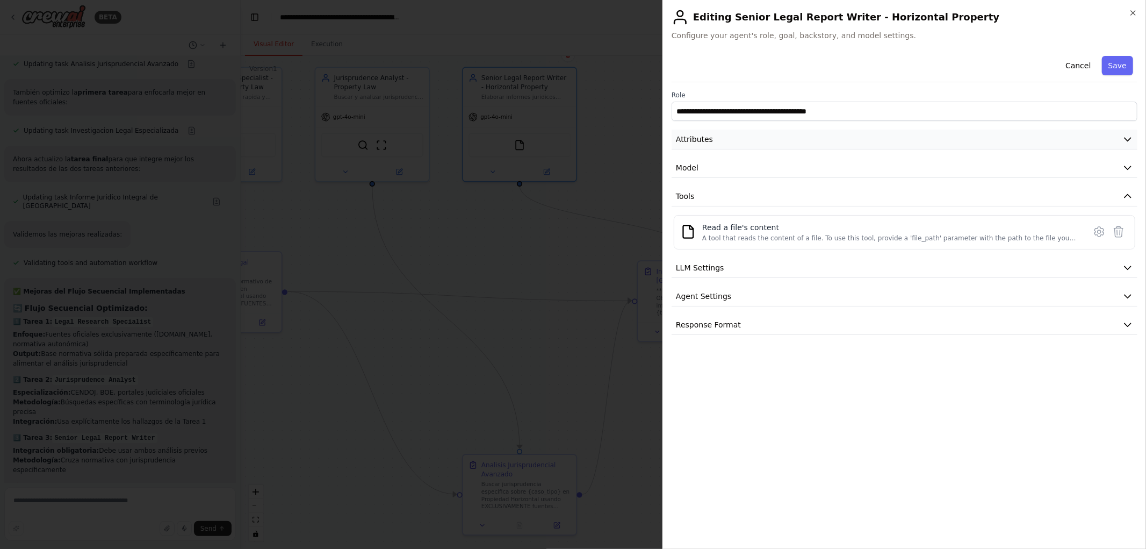
click at [1060, 143] on button "Attributes" at bounding box center [905, 139] width 466 height 20
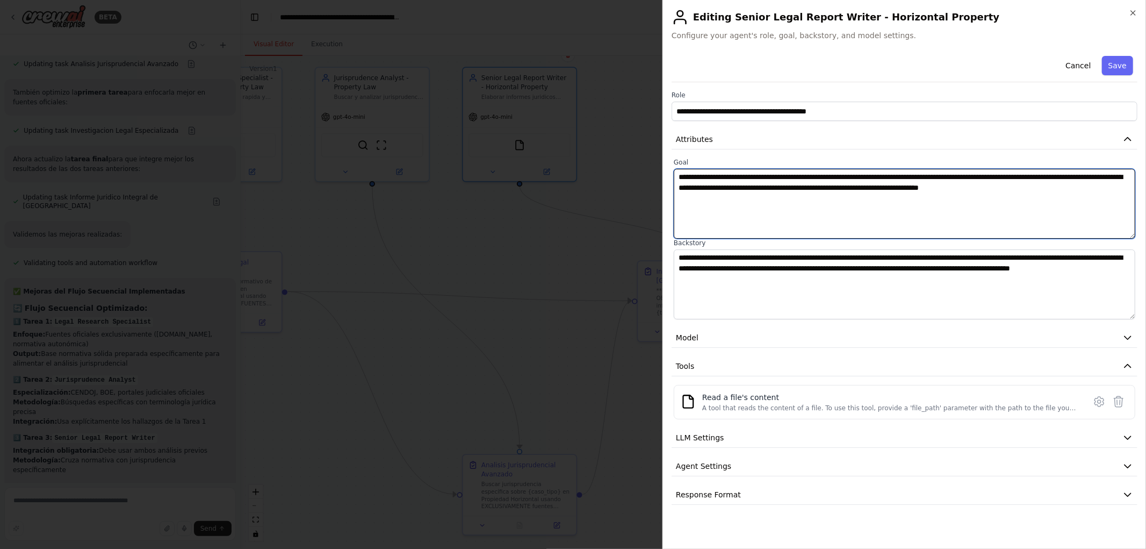
drag, startPoint x: 1110, startPoint y: 185, endPoint x: 477, endPoint y: 168, distance: 632.6
click at [477, 168] on body "BETA Quiero crear una crew para analisis juridicos de alto valor especializados…" at bounding box center [573, 274] width 1146 height 549
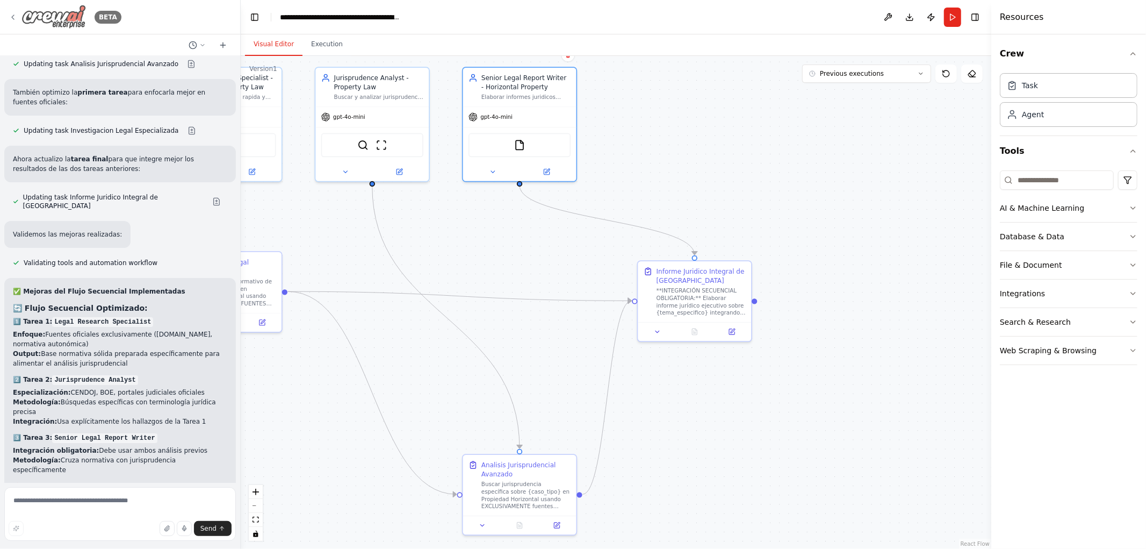
click at [17, 17] on icon at bounding box center [13, 17] width 9 height 9
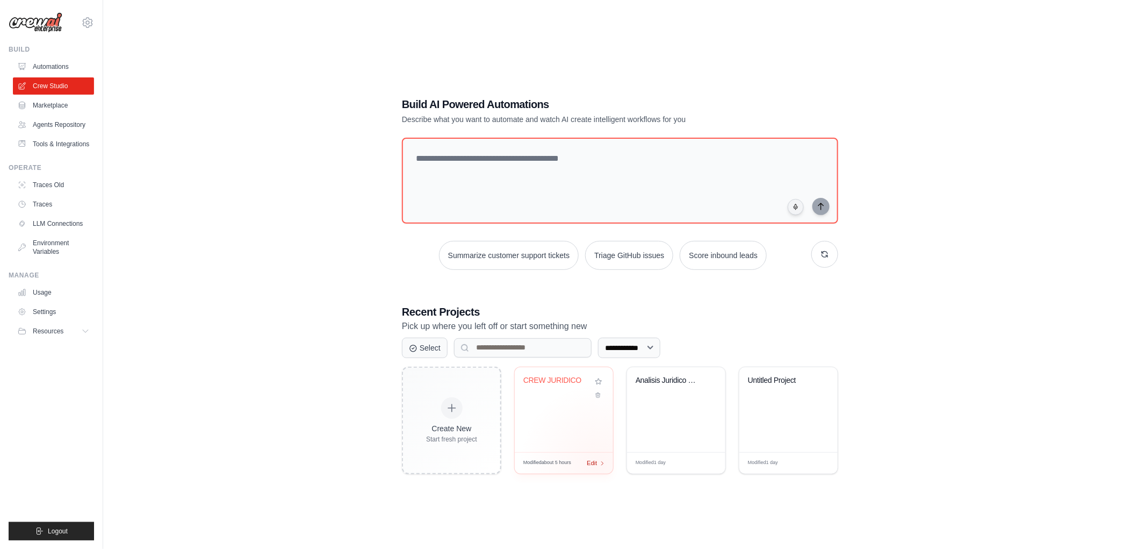
click at [600, 463] on div "Edit" at bounding box center [596, 462] width 18 height 9
click at [711, 459] on div "Edit" at bounding box center [708, 462] width 18 height 9
click at [598, 462] on div "Edit" at bounding box center [596, 462] width 18 height 9
click at [701, 461] on span "Edit" at bounding box center [704, 462] width 10 height 9
click at [593, 461] on span "Edit" at bounding box center [592, 462] width 10 height 9
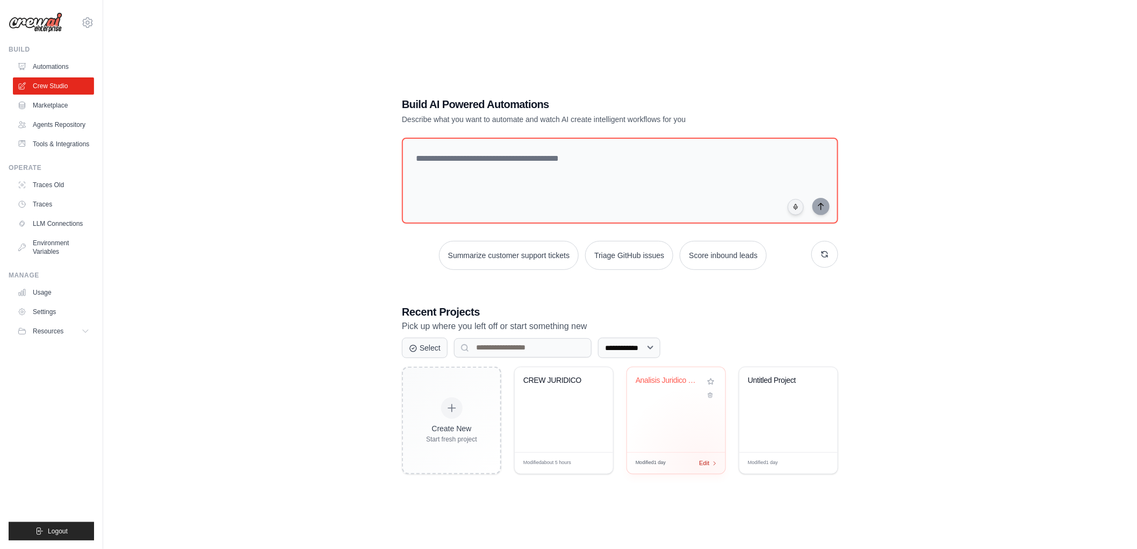
click at [702, 464] on span "Edit" at bounding box center [704, 462] width 10 height 9
click at [599, 464] on div "Edit" at bounding box center [596, 462] width 18 height 9
click at [707, 460] on span "Edit" at bounding box center [704, 462] width 10 height 9
click at [600, 464] on div "Modified about 5 hours Edit" at bounding box center [564, 462] width 98 height 21
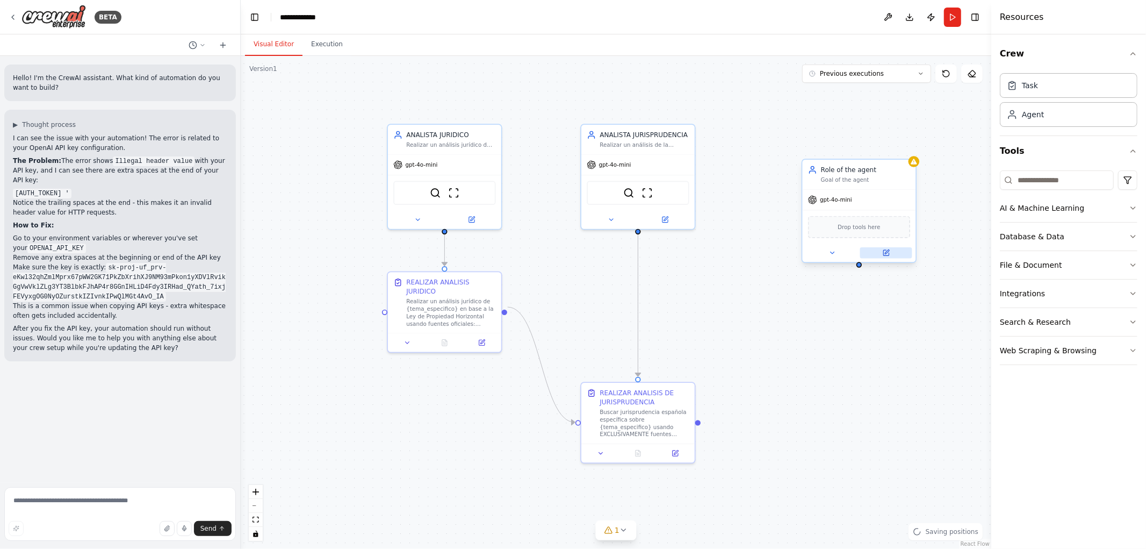
click at [883, 251] on icon at bounding box center [886, 253] width 8 height 8
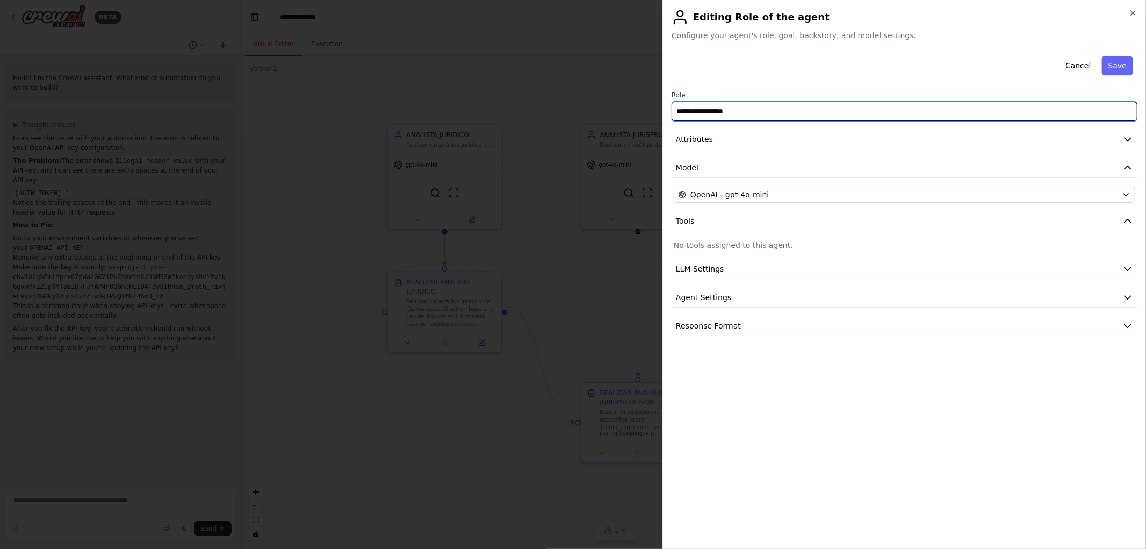
drag, startPoint x: 706, startPoint y: 115, endPoint x: 543, endPoint y: 97, distance: 164.4
click at [593, 104] on body "BETA Hello! I'm the CrewAI assistant. What kind of automation do you want to bu…" at bounding box center [573, 274] width 1146 height 549
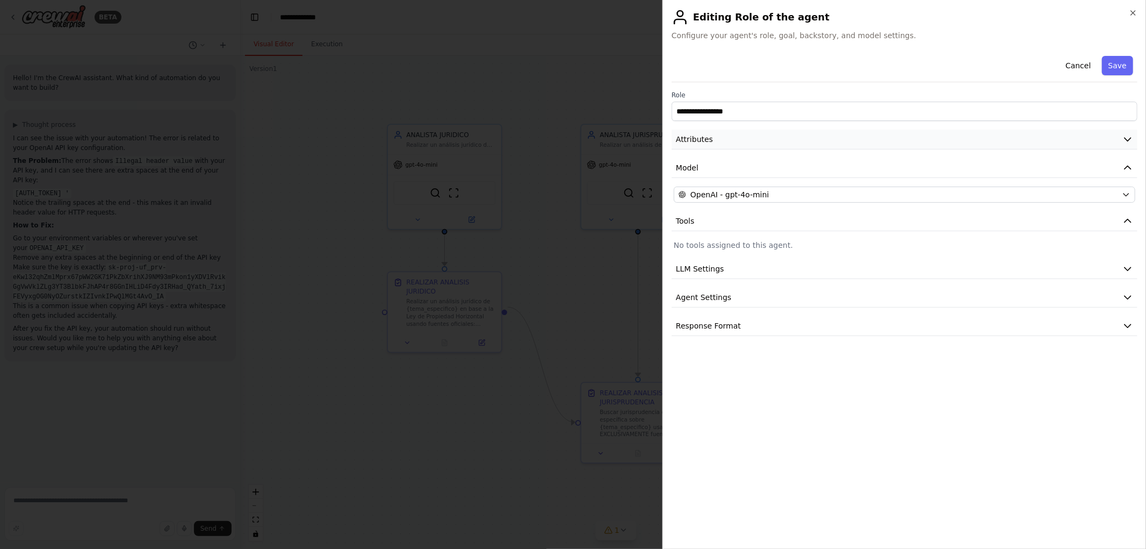
click at [728, 143] on button "Attributes" at bounding box center [905, 139] width 466 height 20
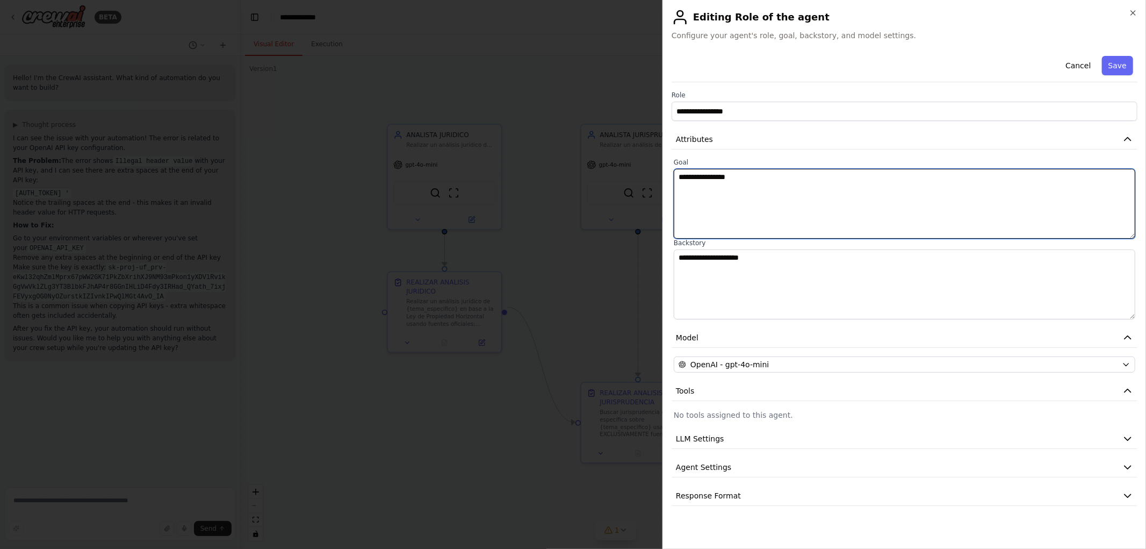
drag, startPoint x: 781, startPoint y: 186, endPoint x: 557, endPoint y: 170, distance: 224.1
click at [630, 179] on body "BETA Hello! I'm the CrewAI assistant. What kind of automation do you want to bu…" at bounding box center [573, 274] width 1146 height 549
paste textarea "**********"
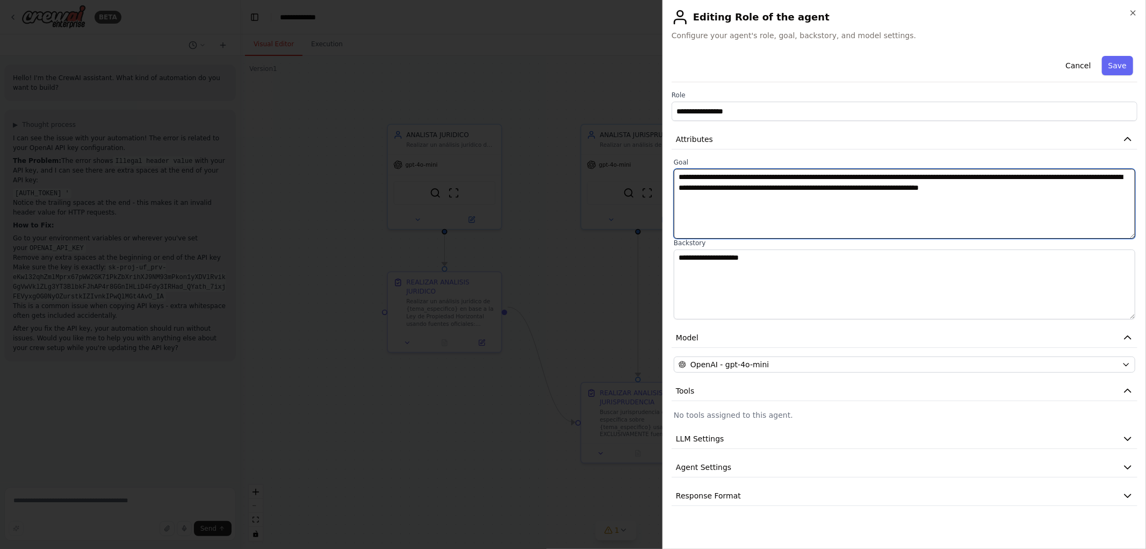
click at [751, 176] on textarea "**********" at bounding box center [905, 204] width 462 height 70
drag, startPoint x: 803, startPoint y: 178, endPoint x: 842, endPoint y: 176, distance: 39.8
click at [842, 176] on textarea "**********" at bounding box center [905, 204] width 462 height 70
drag, startPoint x: 850, startPoint y: 178, endPoint x: 940, endPoint y: 190, distance: 91.1
click at [927, 177] on textarea "**********" at bounding box center [905, 204] width 462 height 70
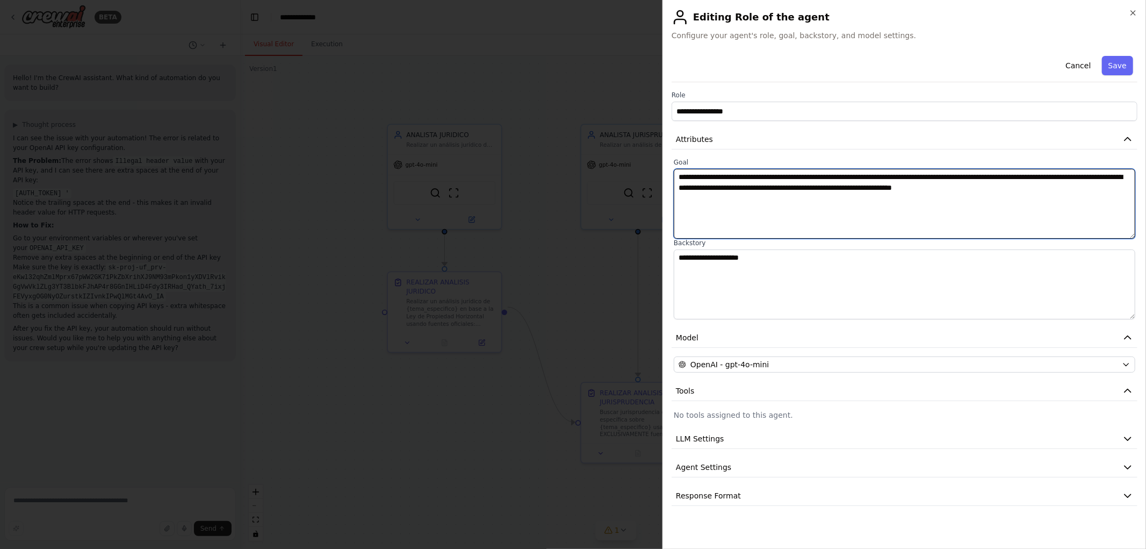
click at [1011, 176] on textarea "**********" at bounding box center [905, 204] width 462 height 70
click at [1109, 176] on textarea "**********" at bounding box center [905, 204] width 462 height 70
drag, startPoint x: 710, startPoint y: 188, endPoint x: 726, endPoint y: 193, distance: 17.0
click at [712, 189] on textarea "**********" at bounding box center [905, 204] width 462 height 70
drag, startPoint x: 714, startPoint y: 190, endPoint x: 721, endPoint y: 192, distance: 7.8
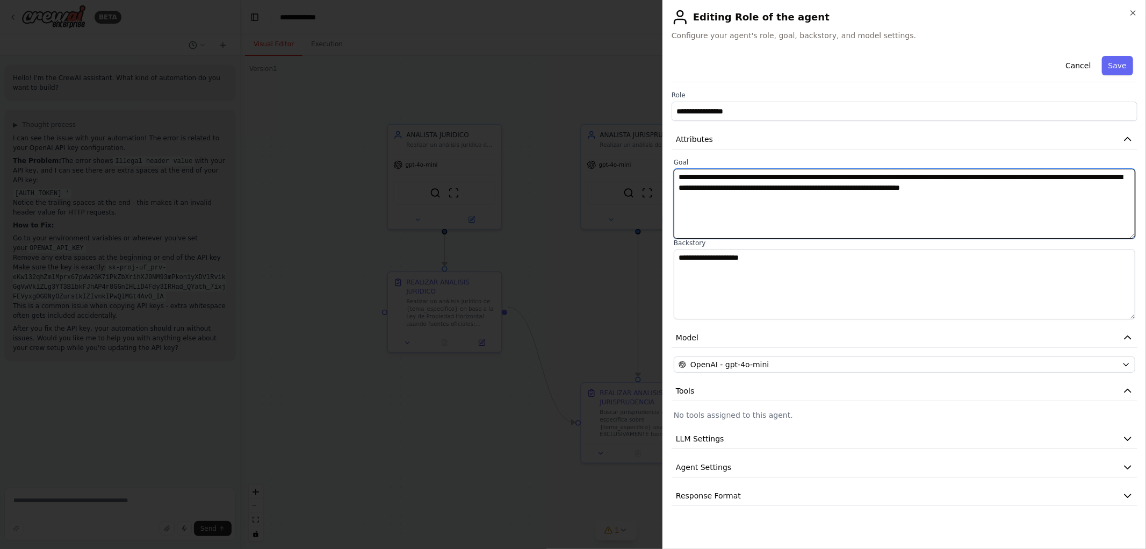
click at [715, 191] on textarea "**********" at bounding box center [905, 204] width 462 height 70
drag, startPoint x: 798, startPoint y: 186, endPoint x: 943, endPoint y: 183, distance: 145.6
click at [943, 183] on textarea "**********" at bounding box center [905, 204] width 462 height 70
click at [966, 191] on textarea "**********" at bounding box center [905, 204] width 462 height 70
click at [960, 189] on textarea "**********" at bounding box center [905, 204] width 462 height 70
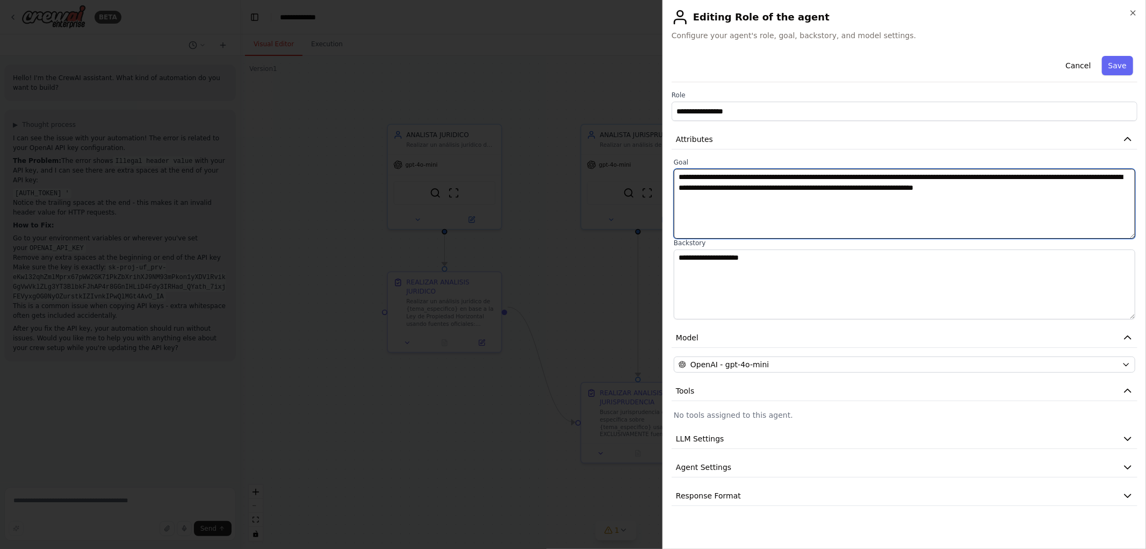
click at [953, 186] on textarea "**********" at bounding box center [905, 204] width 462 height 70
click at [1018, 197] on textarea "**********" at bounding box center [905, 204] width 462 height 70
drag, startPoint x: 1027, startPoint y: 187, endPoint x: 1078, endPoint y: 185, distance: 50.5
click at [1078, 185] on textarea "**********" at bounding box center [905, 204] width 462 height 70
click at [690, 198] on textarea "**********" at bounding box center [905, 204] width 462 height 70
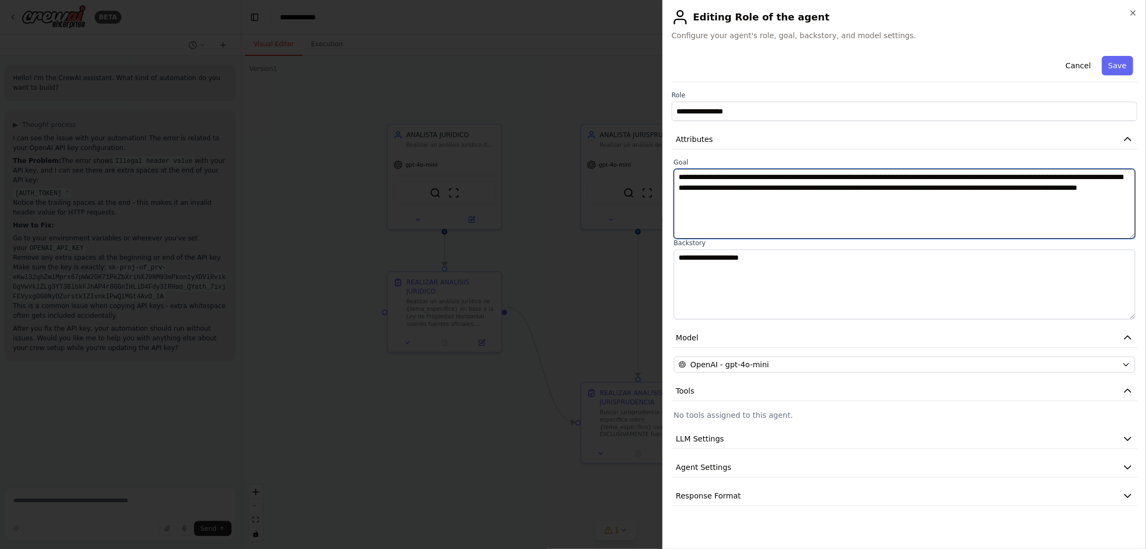
type textarea "**********"
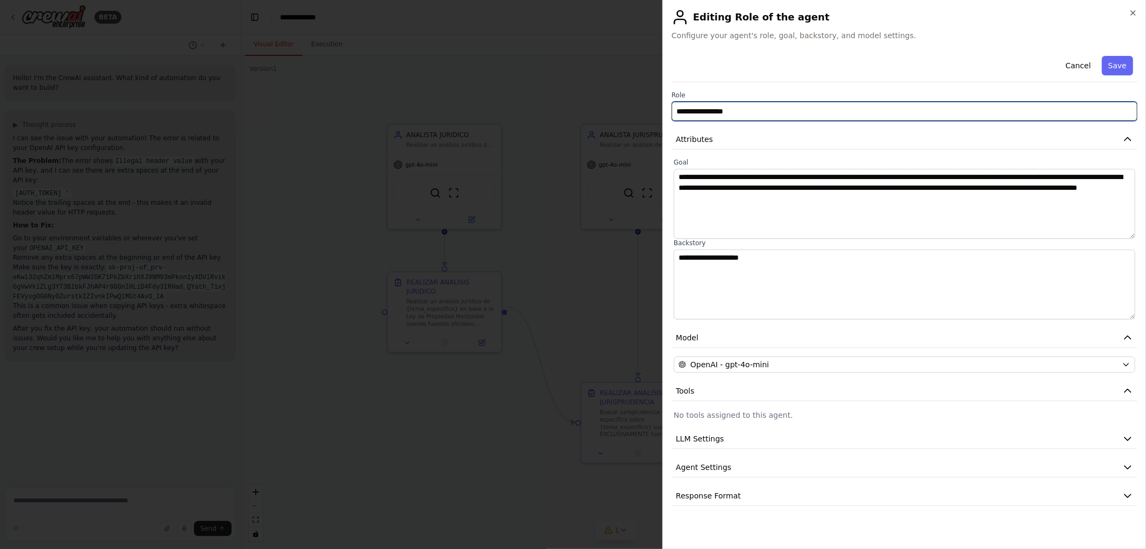
drag, startPoint x: 777, startPoint y: 117, endPoint x: 573, endPoint y: 100, distance: 204.9
click at [573, 100] on body "BETA Hello! I'm the CrewAI assistant. What kind of automation do you want to bu…" at bounding box center [573, 274] width 1146 height 549
type input "**********"
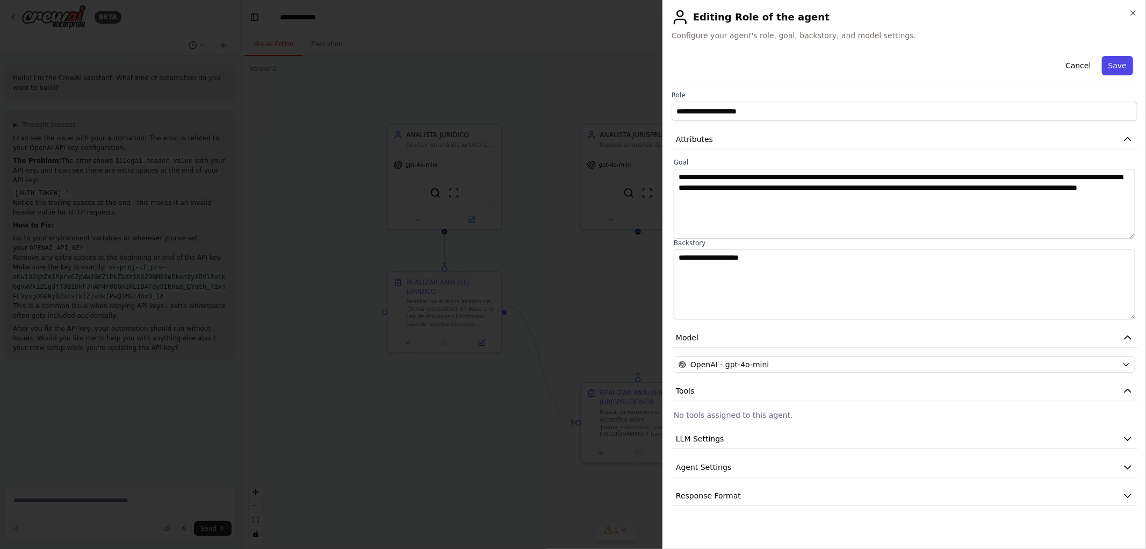
click at [1114, 63] on button "Save" at bounding box center [1117, 65] width 31 height 19
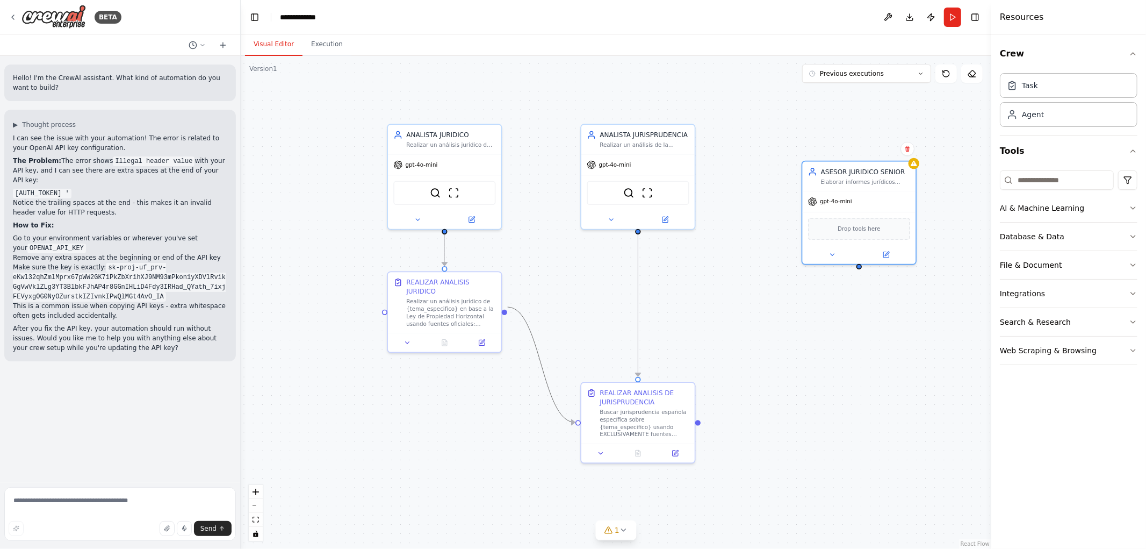
click at [543, 369] on icon "Edge from c76fb646-3dda-4b9d-8a02-16635aafb64f to aec40d73-87a5-4d48-b5d4-ed3fd…" at bounding box center [541, 364] width 67 height 115
click at [544, 364] on icon at bounding box center [541, 365] width 7 height 8
drag, startPoint x: 503, startPoint y: 308, endPoint x: 579, endPoint y: 168, distance: 158.9
click at [579, 168] on div ".deletable-edge-delete-btn { width: 20px; height: 20px; border: 0px solid #ffff…" at bounding box center [616, 302] width 751 height 493
drag, startPoint x: 504, startPoint y: 306, endPoint x: 581, endPoint y: 164, distance: 161.6
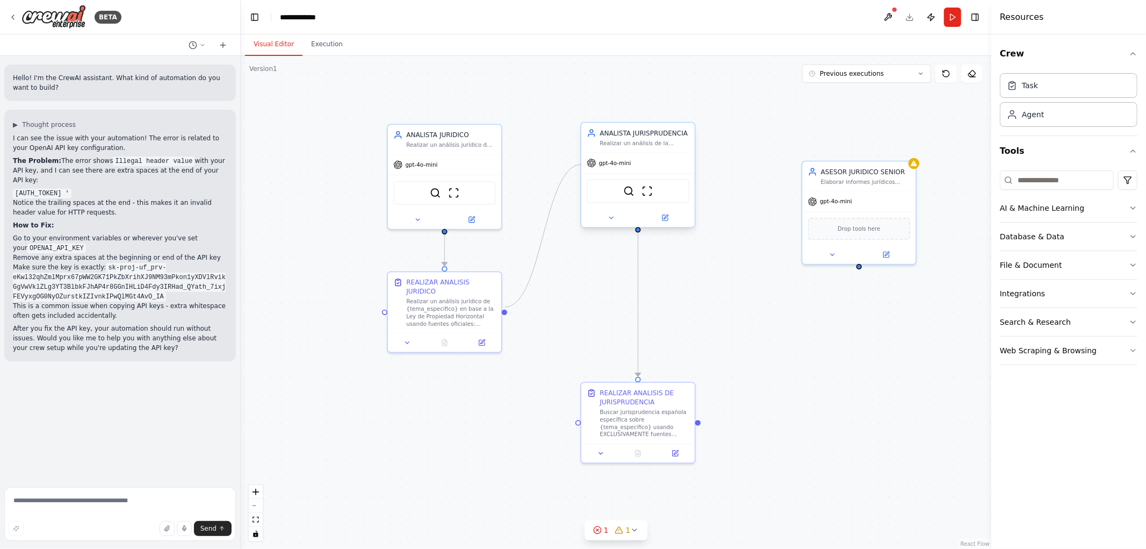
click at [581, 164] on div "REALIZAR ANALISIS JURIDICO Realizar un análisis jurídico de {tema_especifico} e…" at bounding box center [644, 298] width 644 height 422
drag, startPoint x: 504, startPoint y: 307, endPoint x: 579, endPoint y: 422, distance: 137.6
click at [579, 422] on div "REALIZAR ANALISIS JURIDICO Realizar un análisis jurídico de {tema_especifico} e…" at bounding box center [644, 298] width 644 height 422
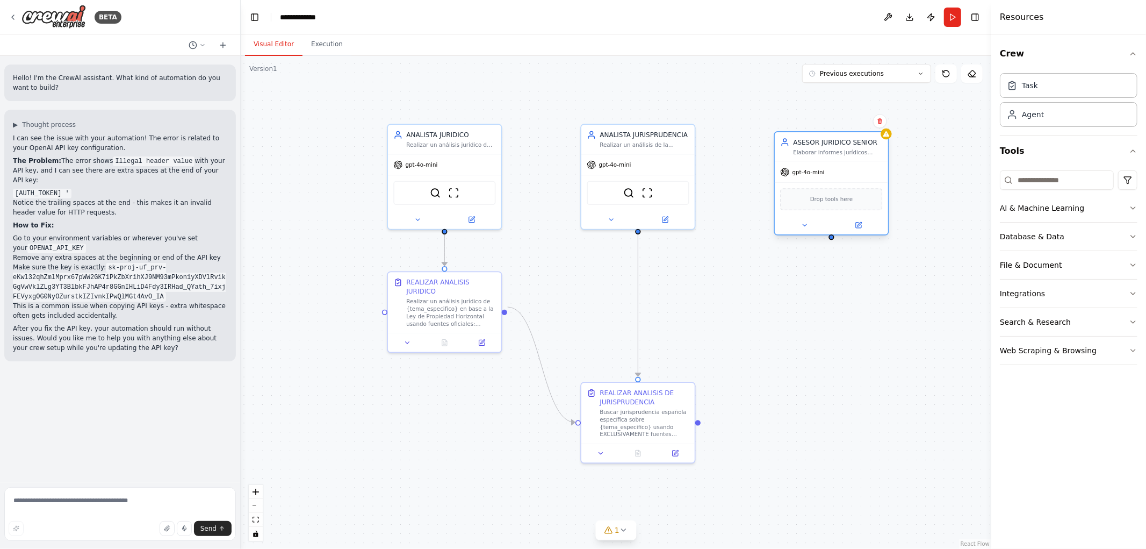
drag, startPoint x: 845, startPoint y: 178, endPoint x: 810, endPoint y: 148, distance: 46.0
click at [810, 149] on div "Elaborar informes jurídicos ejecutivos de alto valor en el contexto de la Ley d…" at bounding box center [837, 153] width 89 height 8
click at [11, 14] on icon at bounding box center [13, 17] width 9 height 9
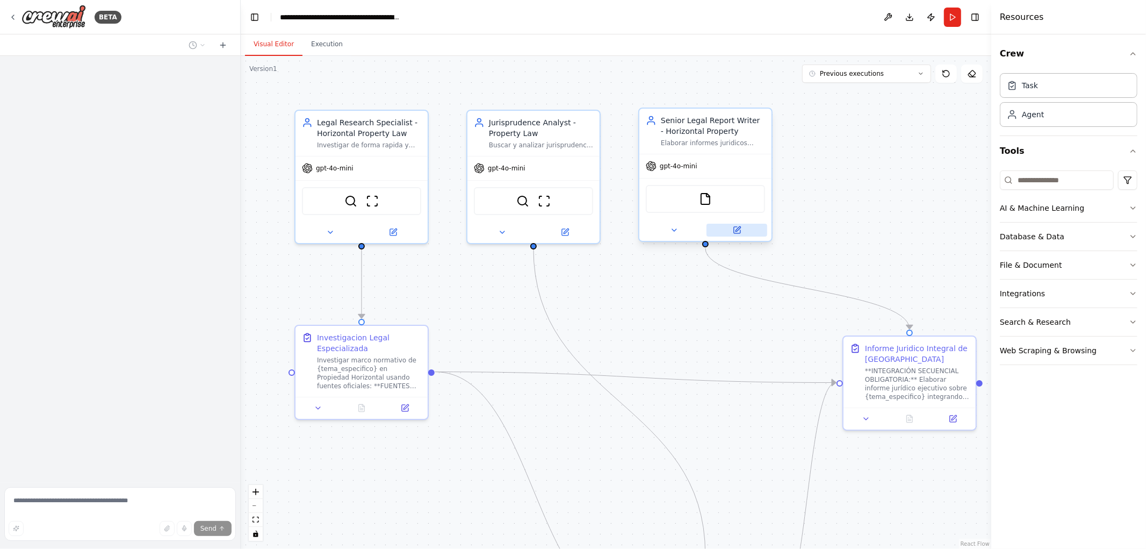
click at [743, 234] on button at bounding box center [737, 230] width 61 height 13
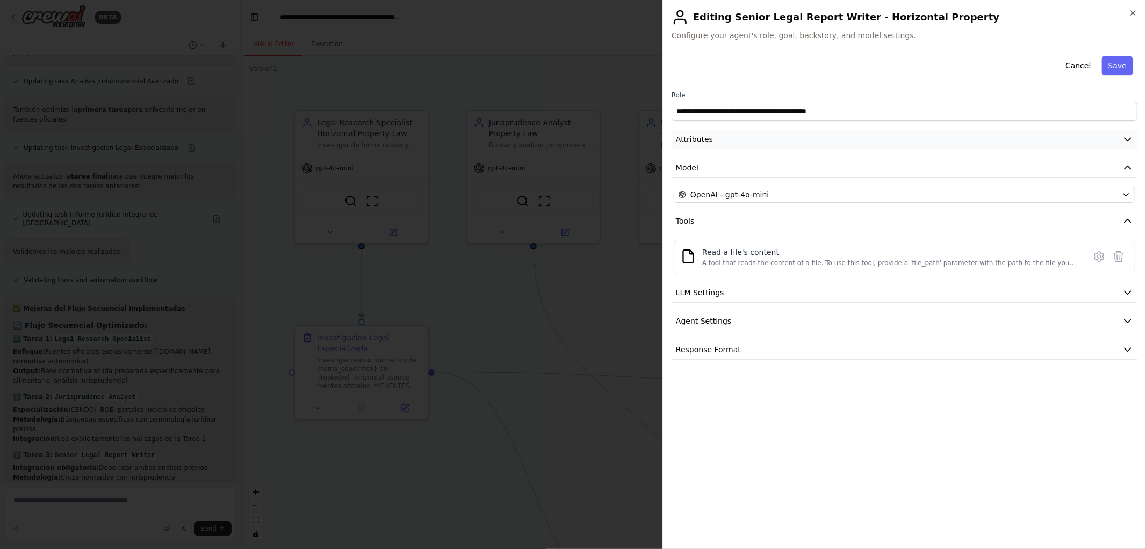
click at [1125, 148] on button "Attributes" at bounding box center [905, 139] width 466 height 20
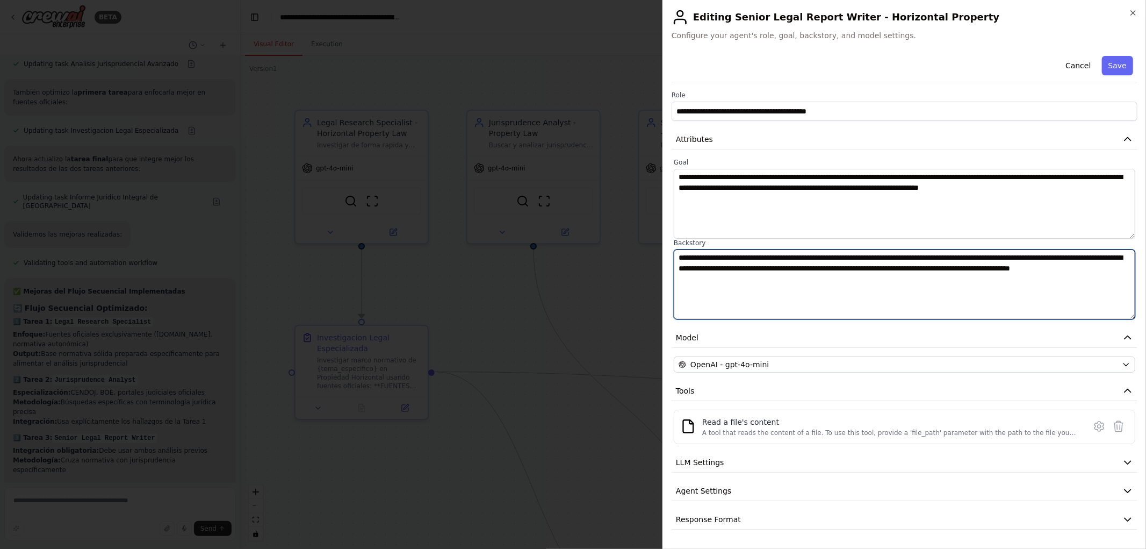
drag, startPoint x: 841, startPoint y: 297, endPoint x: 599, endPoint y: 251, distance: 246.1
click at [599, 251] on body "BETA Quiero crear una crew para analisis juridicos de alto valor especializados…" at bounding box center [573, 274] width 1146 height 549
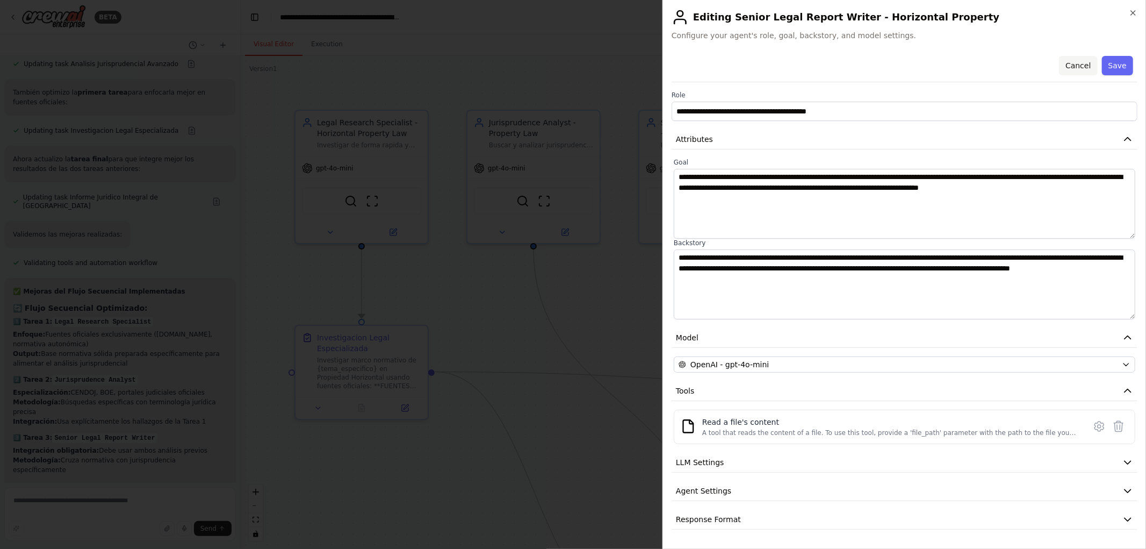
click at [1081, 67] on button "Cancel" at bounding box center [1078, 65] width 38 height 19
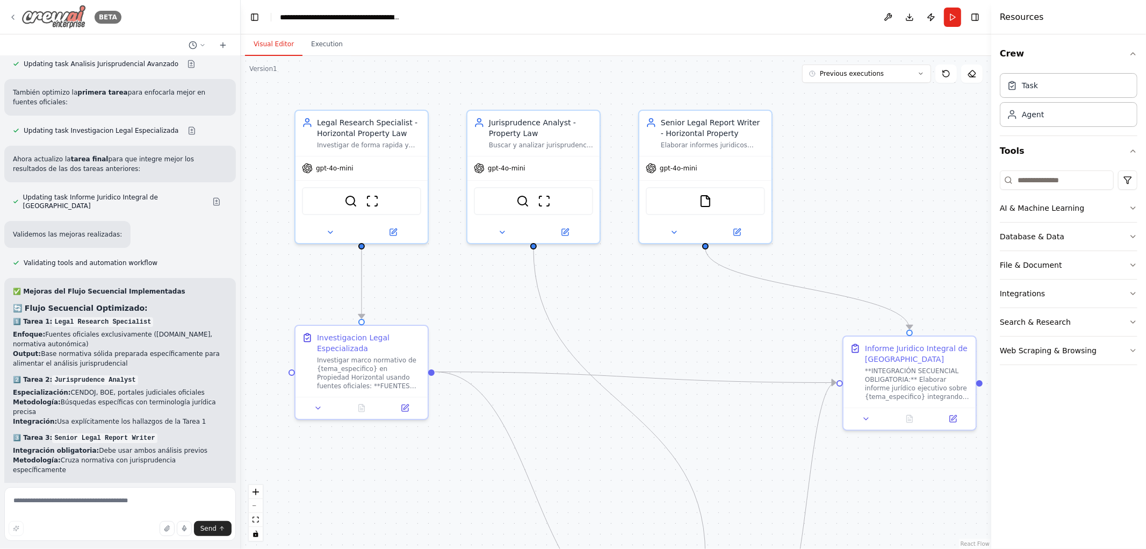
click at [13, 15] on icon at bounding box center [13, 17] width 2 height 4
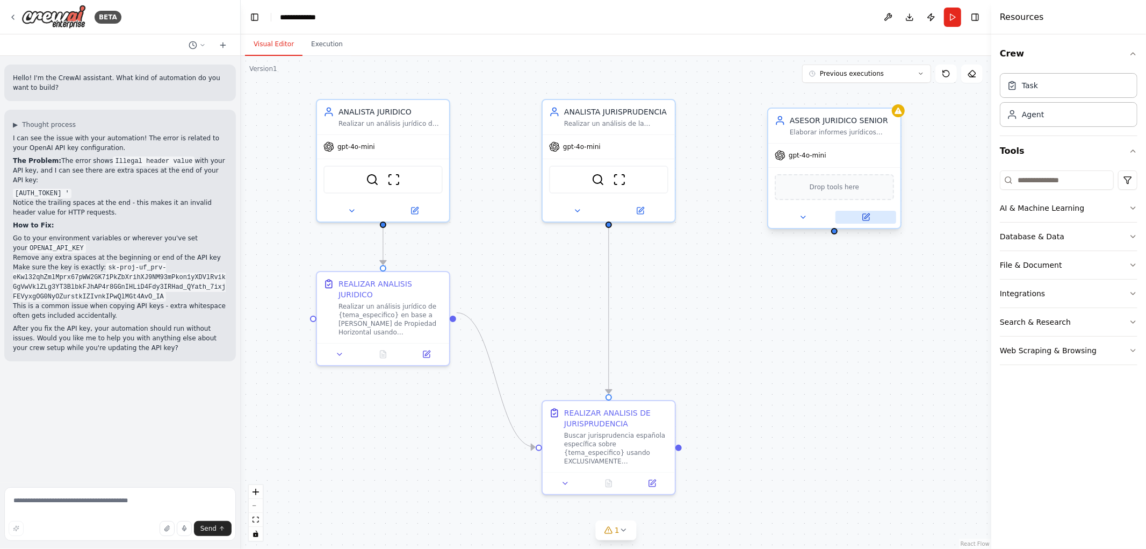
click at [866, 213] on icon at bounding box center [866, 217] width 9 height 9
click at [863, 221] on button at bounding box center [865, 217] width 61 height 13
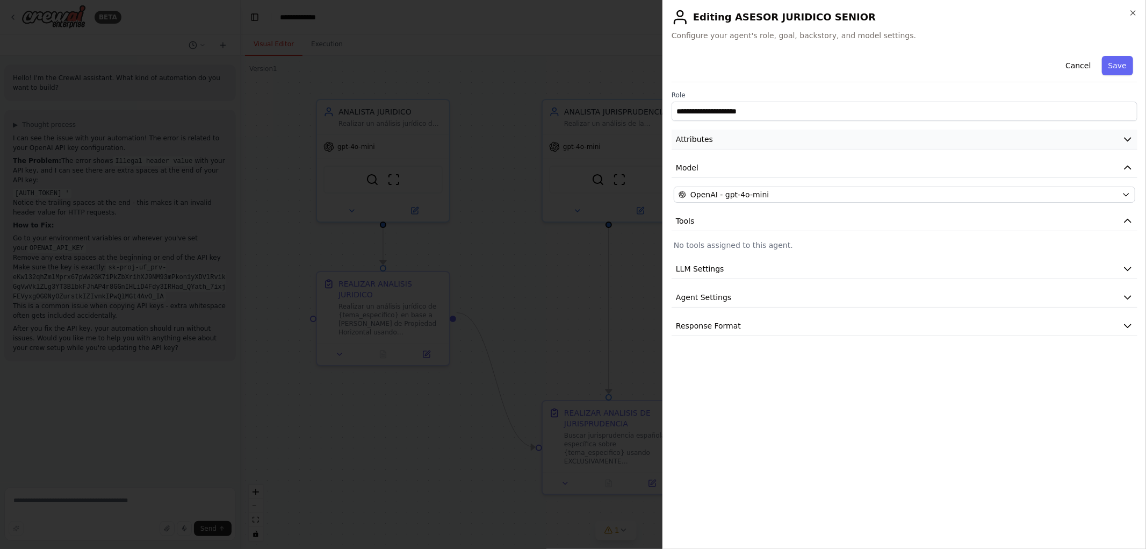
click at [1127, 137] on icon "button" at bounding box center [1127, 139] width 11 height 11
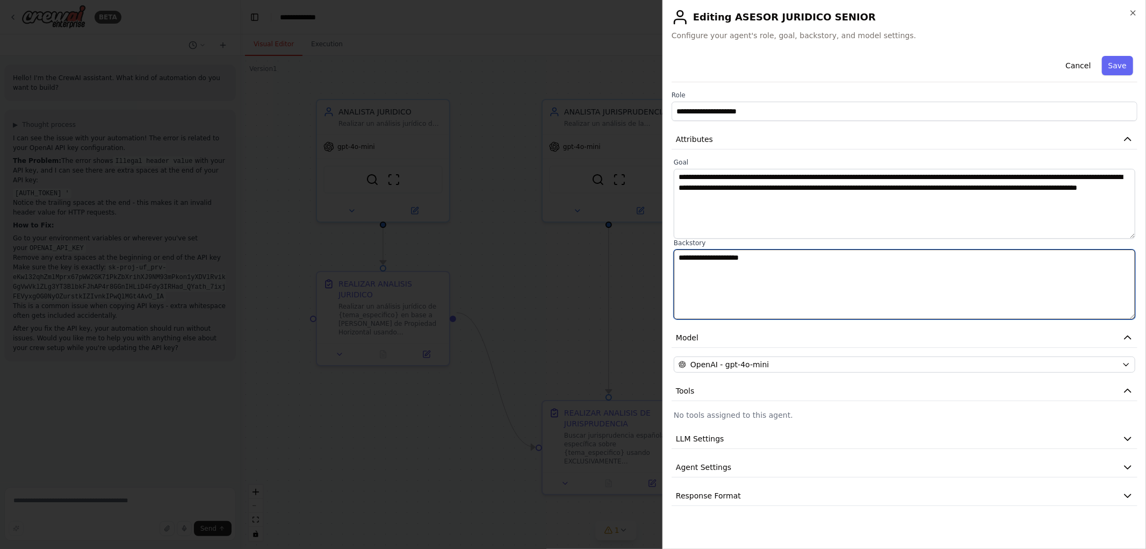
drag, startPoint x: 850, startPoint y: 270, endPoint x: 472, endPoint y: 235, distance: 379.9
click at [486, 236] on body "BETA Hello! I'm the CrewAI assistant. What kind of automation do you want to bu…" at bounding box center [573, 274] width 1146 height 549
paste textarea "**********"
click at [842, 258] on textarea "**********" at bounding box center [905, 284] width 462 height 70
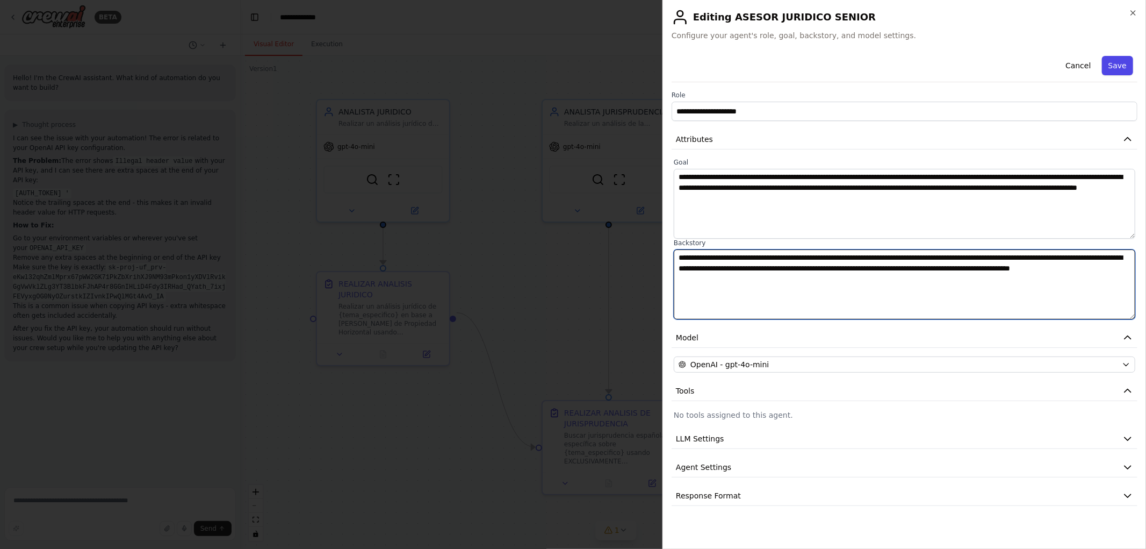
type textarea "**********"
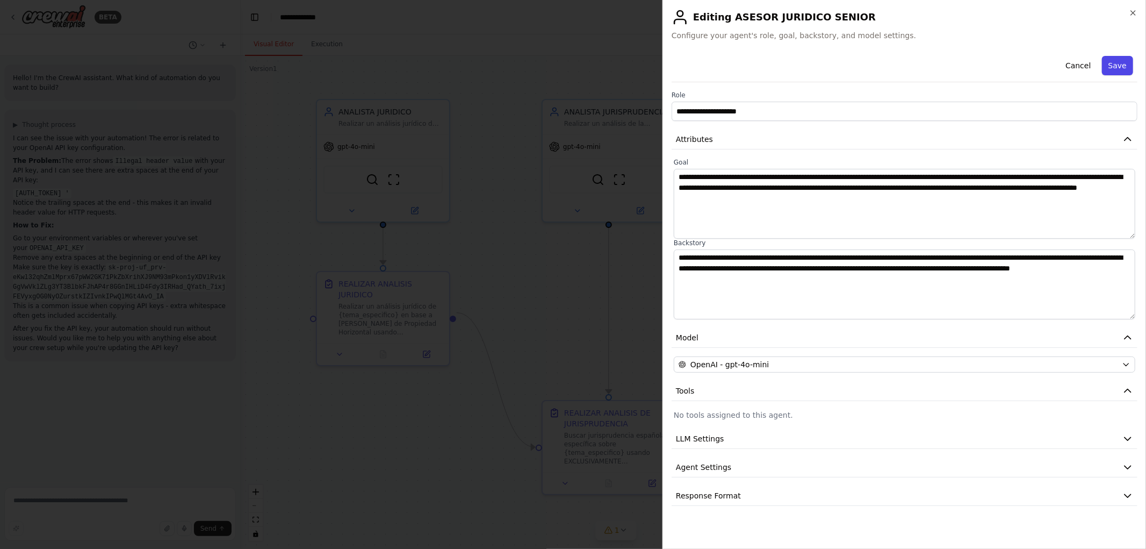
click at [1115, 61] on button "Save" at bounding box center [1117, 65] width 31 height 19
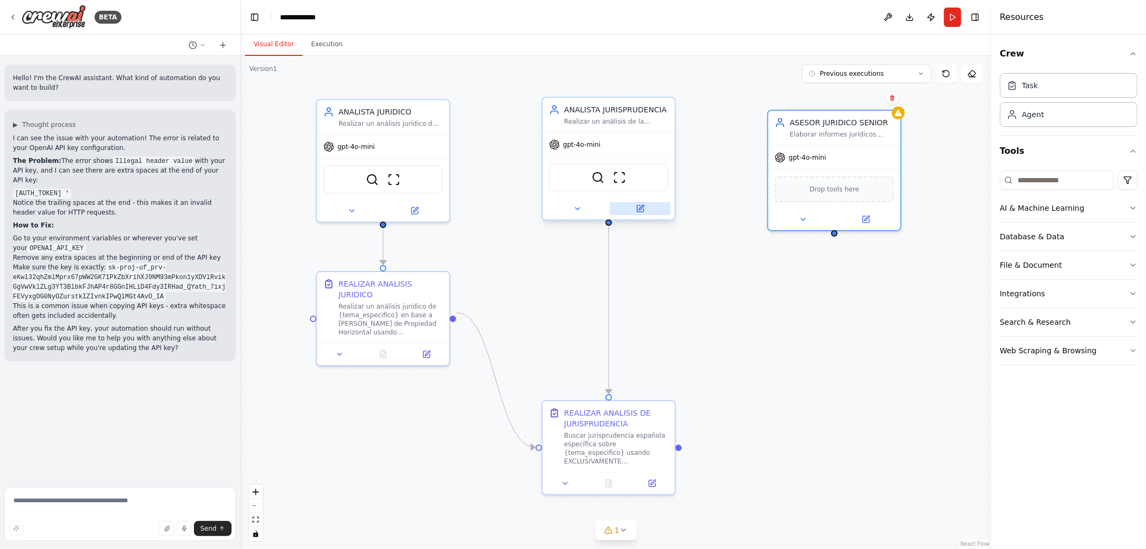
click at [640, 212] on button at bounding box center [640, 208] width 61 height 13
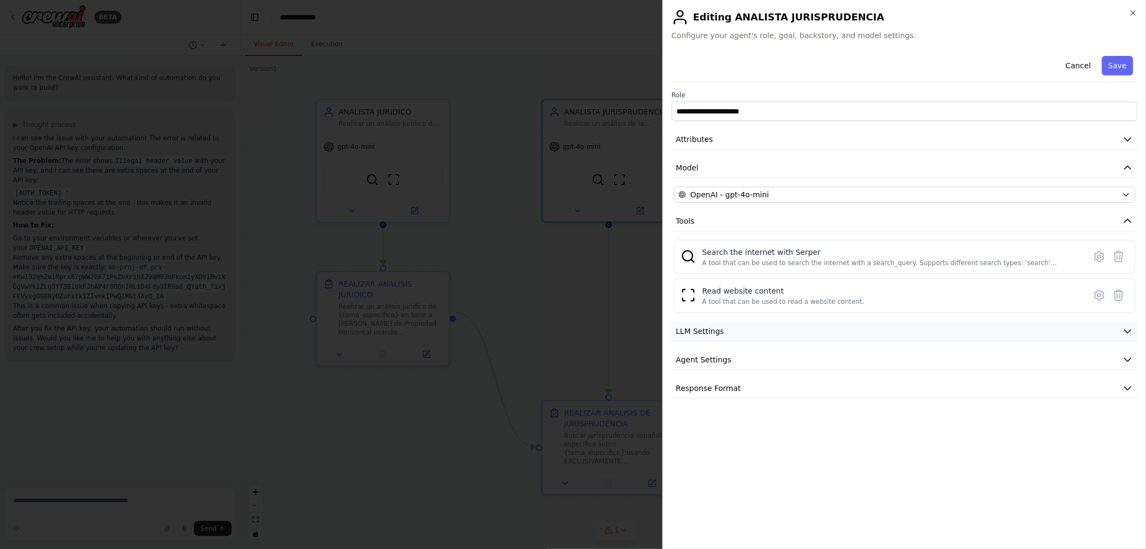
click at [1032, 330] on button "LLM Settings" at bounding box center [905, 331] width 466 height 20
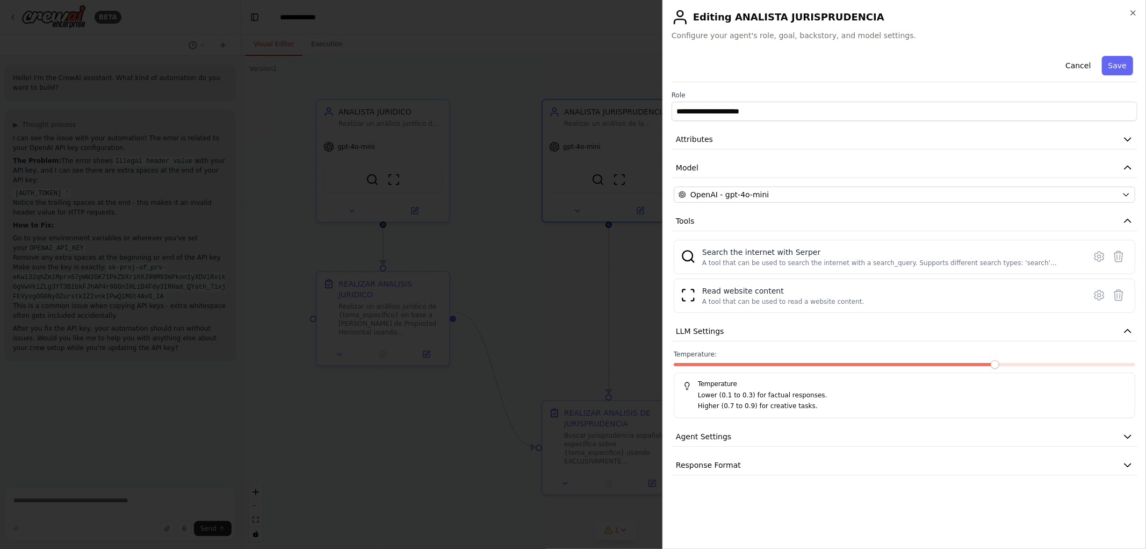
click at [999, 362] on span at bounding box center [995, 364] width 9 height 9
click at [999, 368] on span at bounding box center [995, 364] width 9 height 9
drag, startPoint x: 957, startPoint y: 368, endPoint x: 930, endPoint y: 364, distance: 28.3
click at [954, 368] on div at bounding box center [905, 367] width 462 height 8
click at [873, 363] on span at bounding box center [835, 364] width 323 height 3
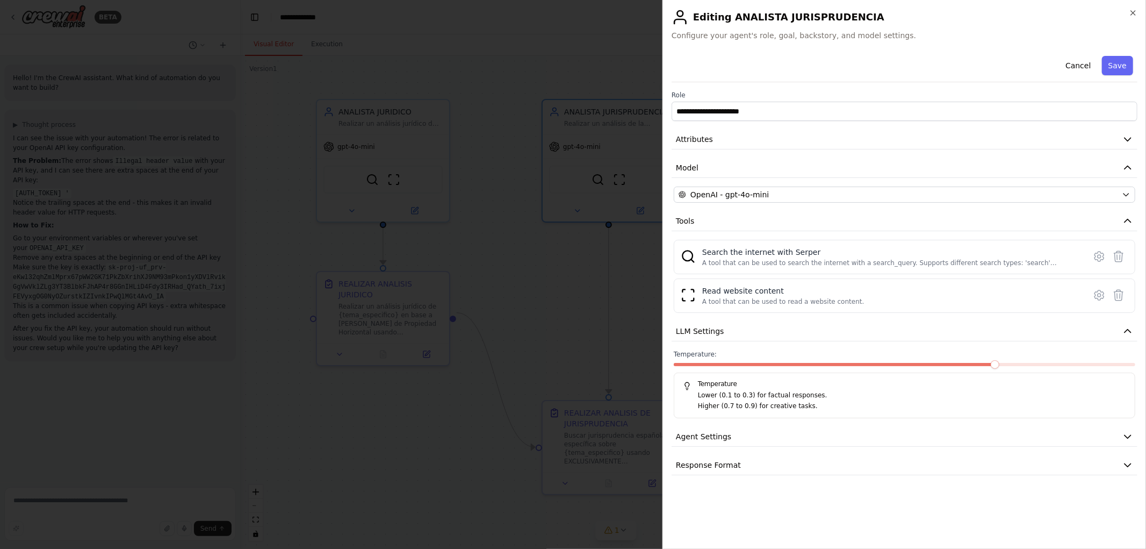
click at [855, 366] on span at bounding box center [905, 364] width 462 height 3
click at [855, 366] on span at bounding box center [859, 364] width 9 height 9
click at [951, 366] on span at bounding box center [905, 364] width 462 height 3
drag, startPoint x: 973, startPoint y: 361, endPoint x: 1011, endPoint y: 363, distance: 38.8
click at [983, 361] on div "Temperature: 0.6 Temperature Lower (0.1 to 0.3) for factual responses. Higher (…" at bounding box center [905, 384] width 462 height 68
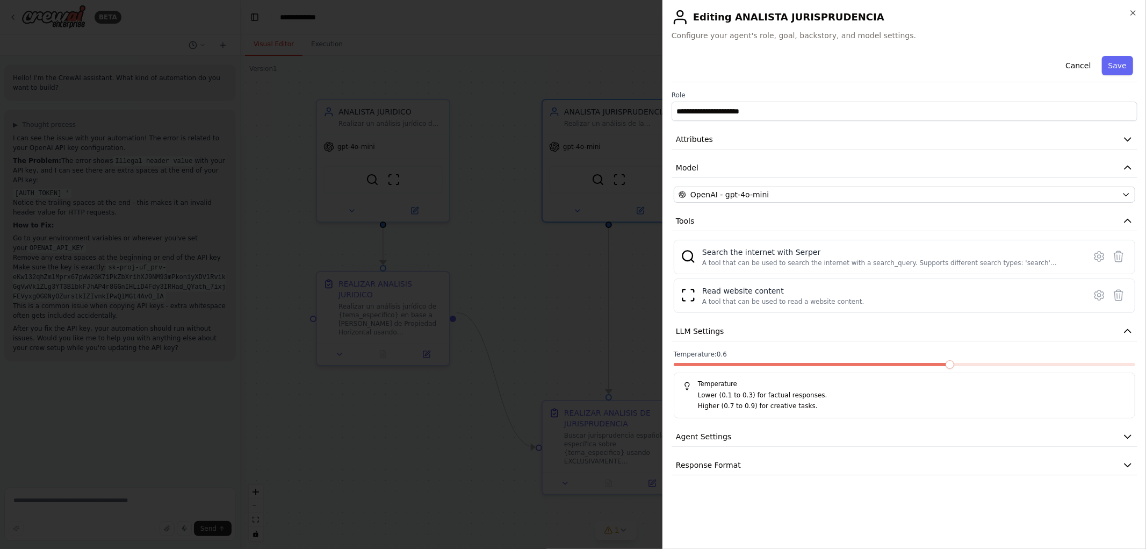
drag, startPoint x: 1038, startPoint y: 370, endPoint x: 1048, endPoint y: 366, distance: 10.2
click at [1044, 369] on div at bounding box center [905, 367] width 462 height 8
click at [1084, 366] on span at bounding box center [905, 364] width 462 height 3
click at [1056, 366] on div at bounding box center [905, 367] width 462 height 8
click at [1050, 363] on span at bounding box center [881, 364] width 415 height 3
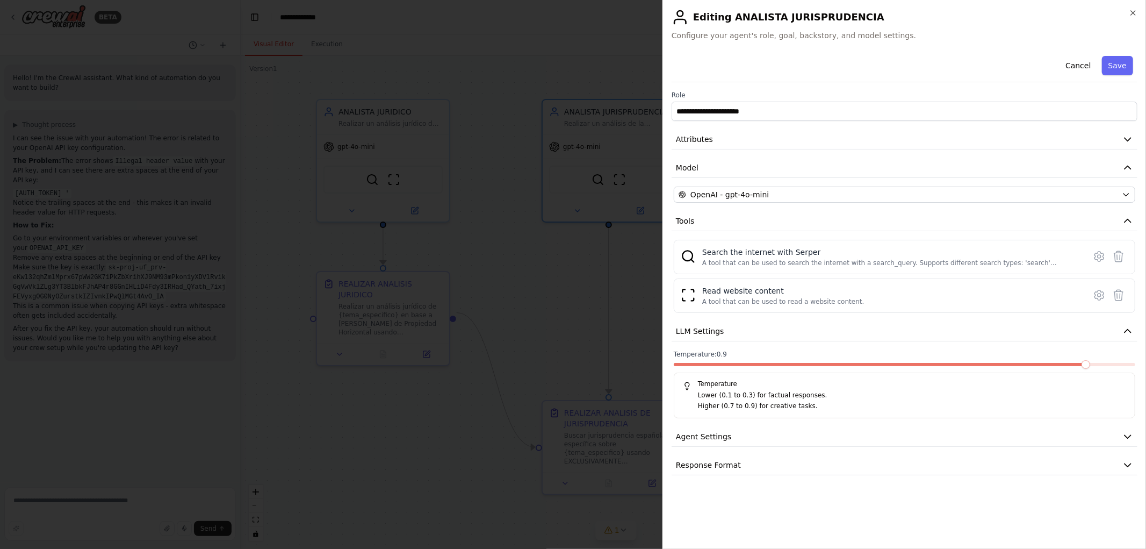
click at [1074, 364] on span at bounding box center [905, 364] width 462 height 3
click at [1119, 67] on button "Save" at bounding box center [1117, 65] width 31 height 19
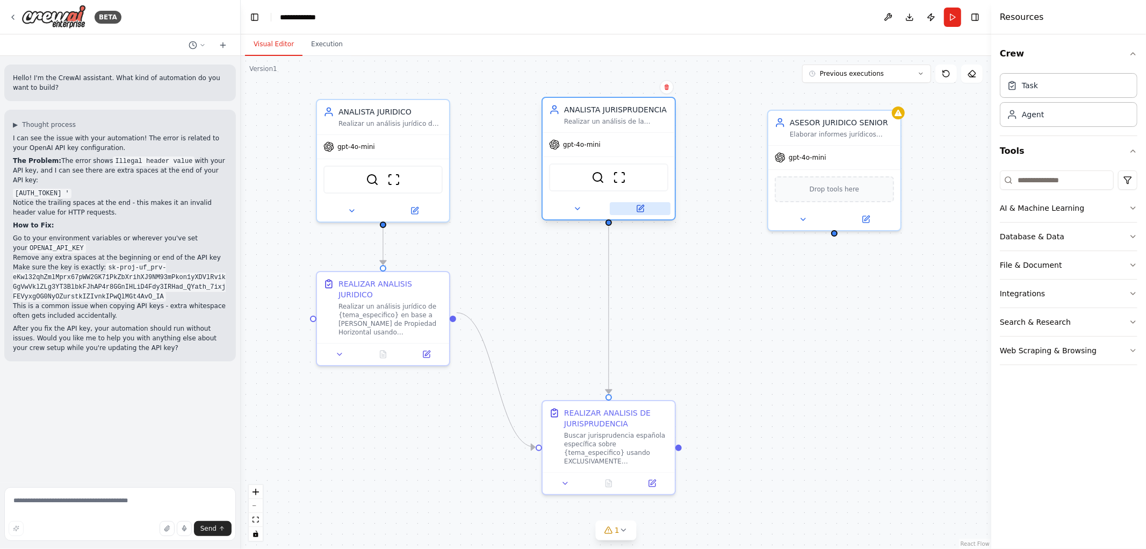
click at [645, 207] on button at bounding box center [640, 208] width 61 height 13
click at [638, 206] on icon at bounding box center [640, 208] width 6 height 6
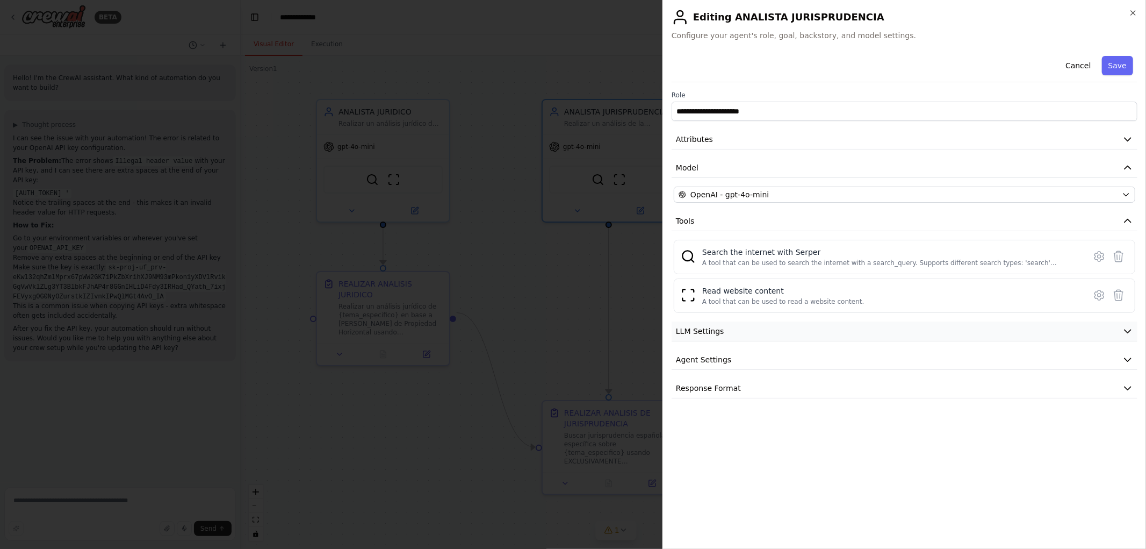
click at [924, 331] on button "LLM Settings" at bounding box center [905, 331] width 466 height 20
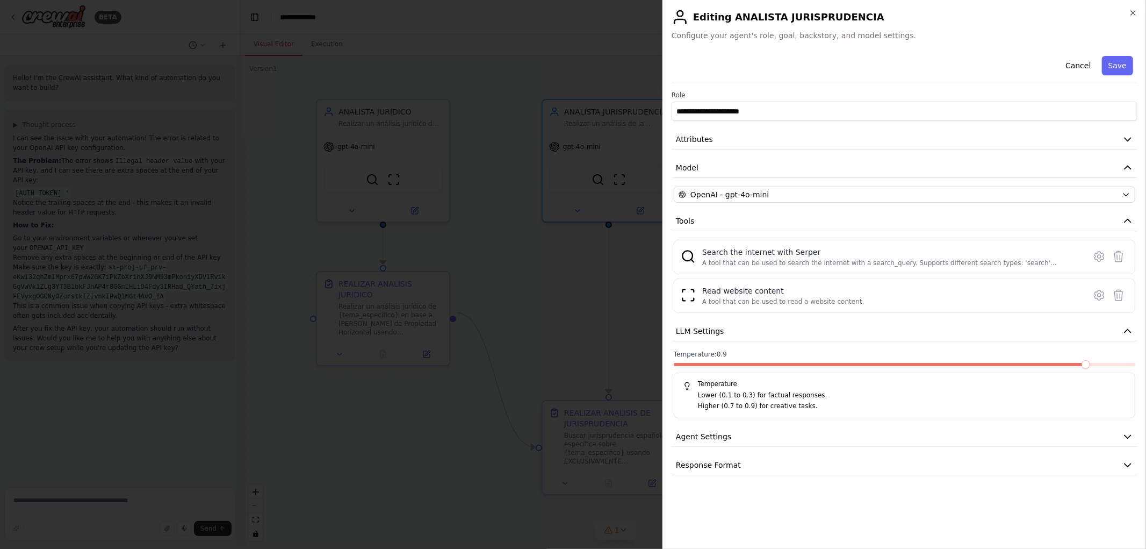
click at [1081, 363] on span at bounding box center [881, 364] width 415 height 3
click at [909, 367] on span at bounding box center [905, 364] width 9 height 9
click at [1119, 70] on button "Save" at bounding box center [1117, 65] width 31 height 19
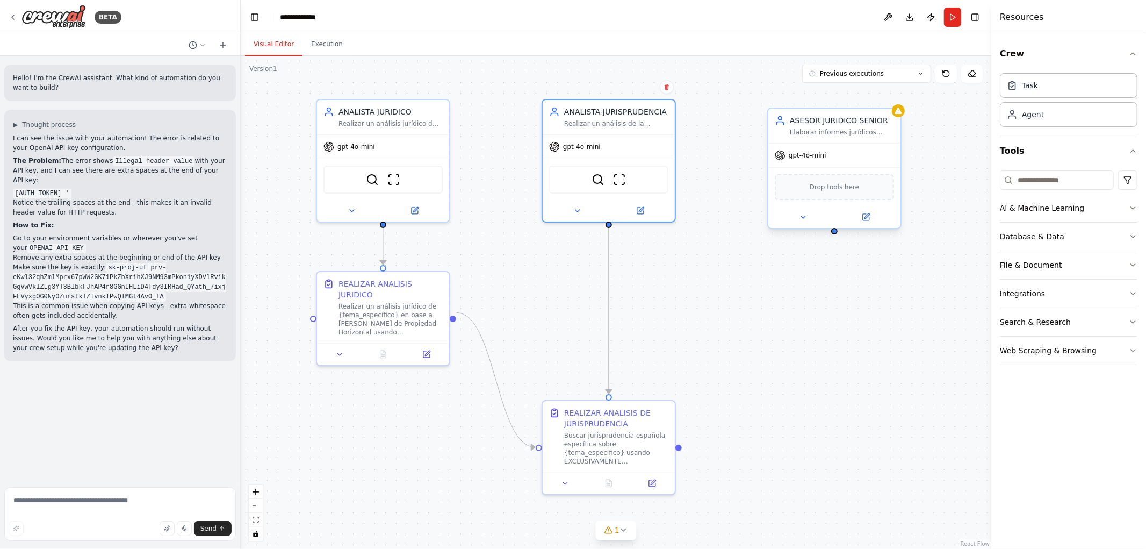
click at [869, 224] on div at bounding box center [834, 216] width 132 height 21
click at [869, 217] on icon at bounding box center [866, 217] width 6 height 6
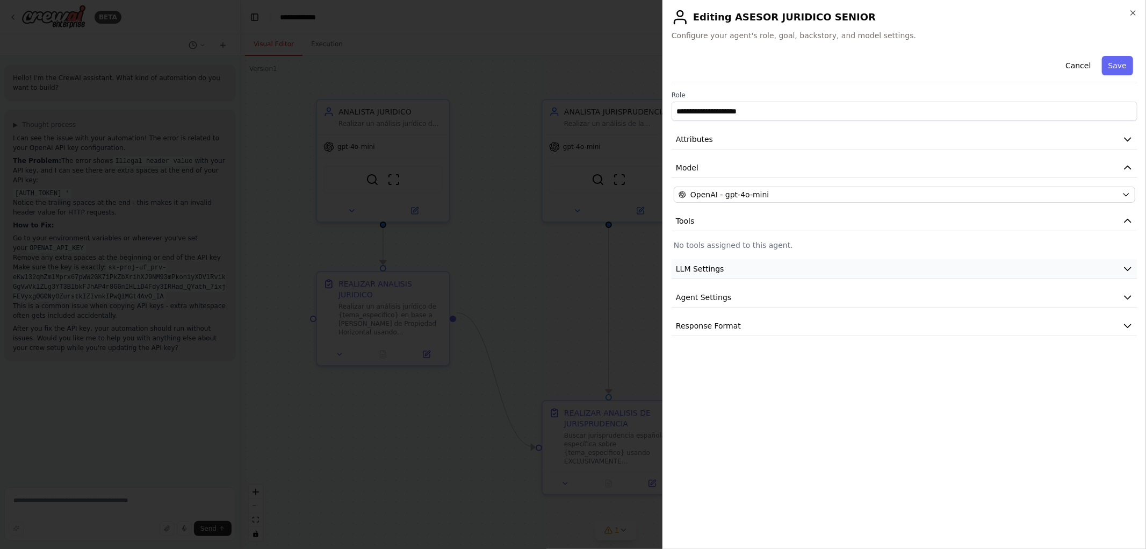
click at [815, 273] on button "LLM Settings" at bounding box center [905, 269] width 466 height 20
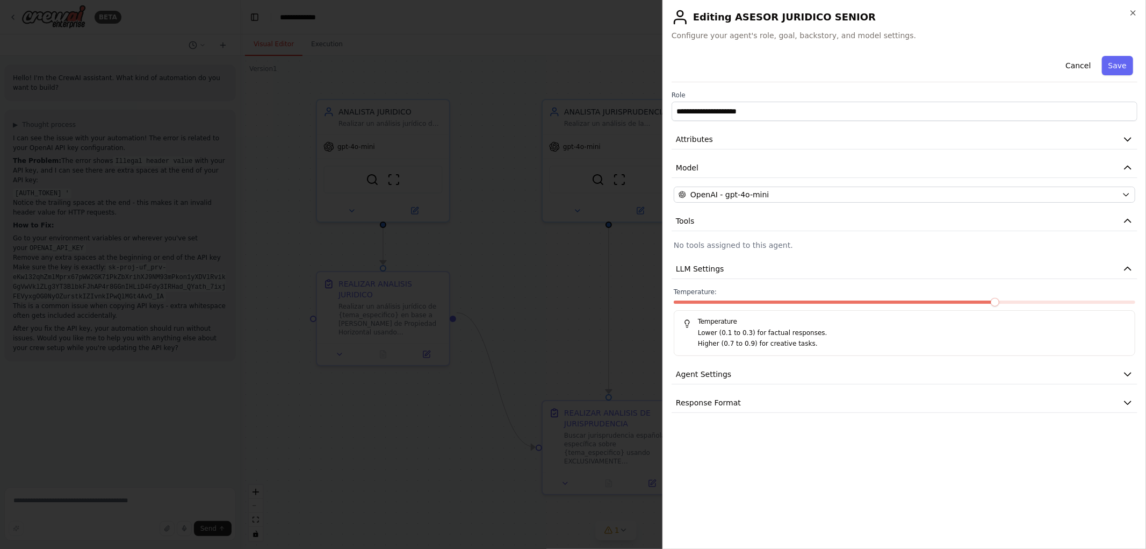
click at [999, 301] on span at bounding box center [995, 302] width 9 height 9
click at [999, 305] on span at bounding box center [995, 302] width 9 height 9
click at [1115, 69] on button "Save" at bounding box center [1117, 65] width 31 height 19
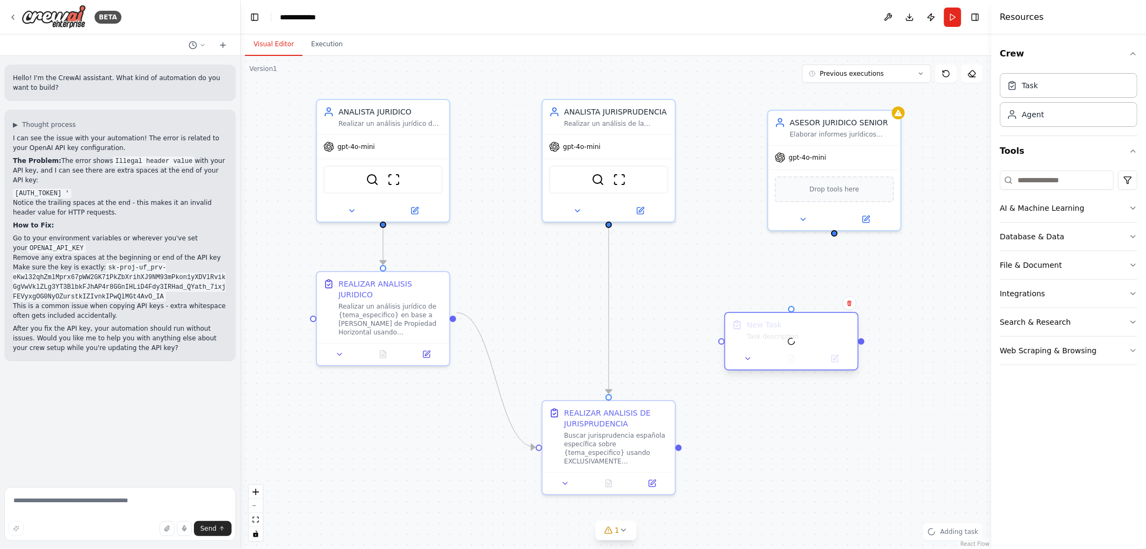
drag, startPoint x: 920, startPoint y: 337, endPoint x: 786, endPoint y: 314, distance: 135.8
click at [780, 321] on div at bounding box center [791, 341] width 132 height 56
drag, startPoint x: 788, startPoint y: 320, endPoint x: 832, endPoint y: 337, distance: 46.8
drag, startPoint x: 834, startPoint y: 232, endPoint x: 835, endPoint y: 321, distance: 89.2
click at [835, 321] on div "REALIZAR ANALISIS JURIDICO Realizar un análisis jurídico de {tema_especifico} e…" at bounding box center [616, 302] width 751 height 493
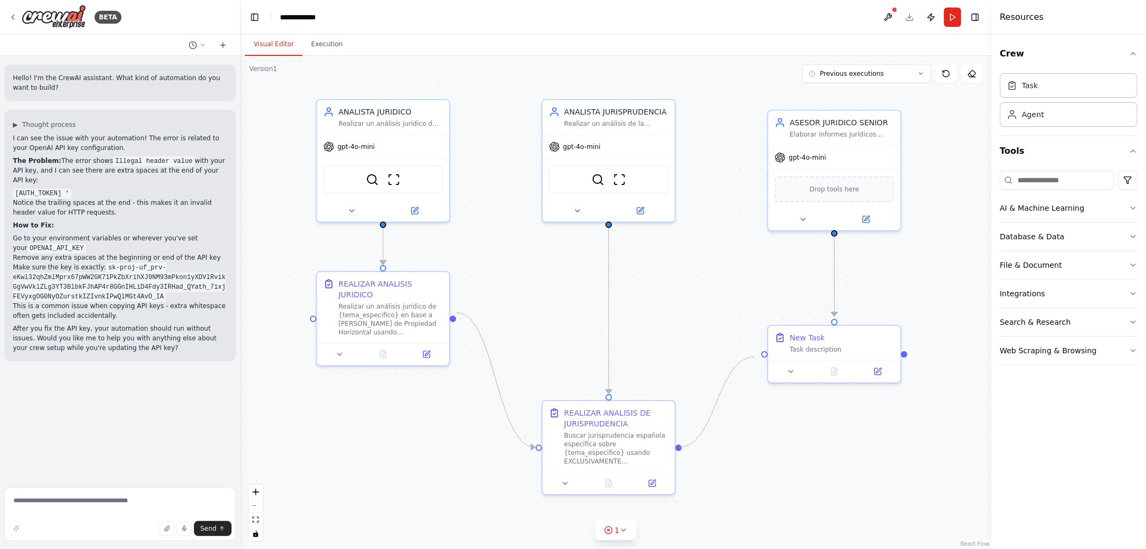
drag, startPoint x: 680, startPoint y: 447, endPoint x: 759, endPoint y: 355, distance: 121.2
click at [758, 355] on div ".deletable-edge-delete-btn { width: 20px; height: 20px; border: 0px solid #ffff…" at bounding box center [616, 302] width 751 height 493
drag, startPoint x: 453, startPoint y: 311, endPoint x: 775, endPoint y: 357, distance: 325.1
click at [775, 357] on div "REALIZAR ANALISIS JURIDICO Realizar un análisis jurídico de {tema_especifico} e…" at bounding box center [616, 302] width 751 height 493
drag, startPoint x: 452, startPoint y: 313, endPoint x: 761, endPoint y: 351, distance: 311.9
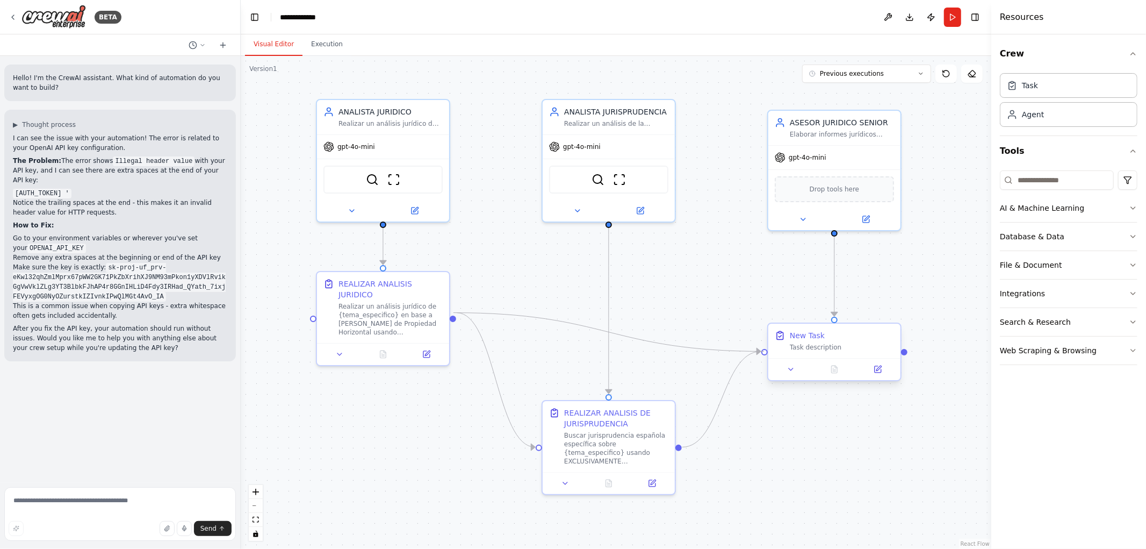
click at [761, 351] on div "REALIZAR ANALISIS JURIDICO Realizar un análisis jurídico de {tema_especifico} e…" at bounding box center [616, 302] width 751 height 493
click at [658, 486] on button at bounding box center [651, 480] width 37 height 13
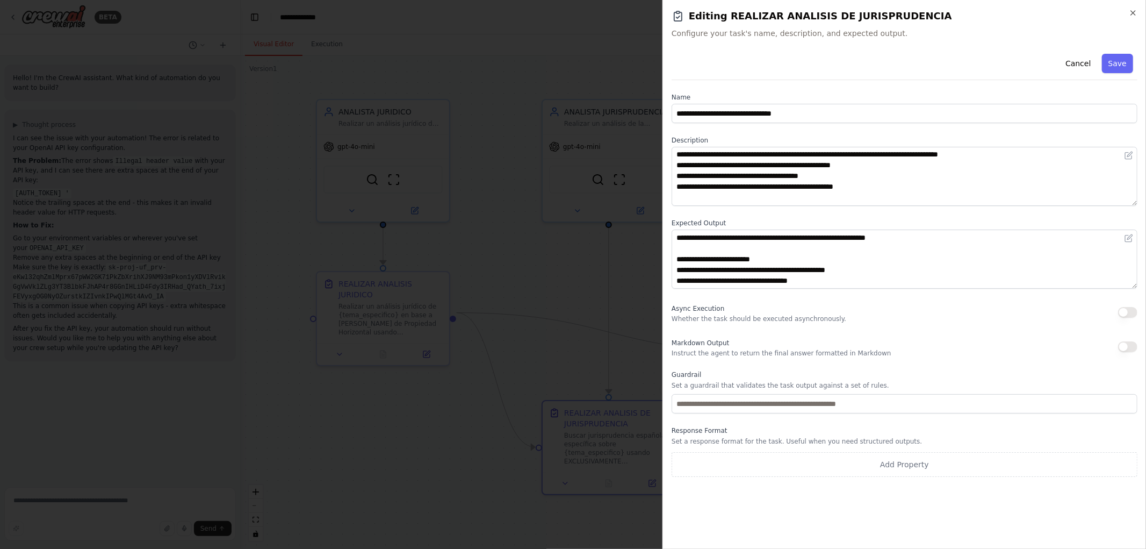
scroll to position [97, 0]
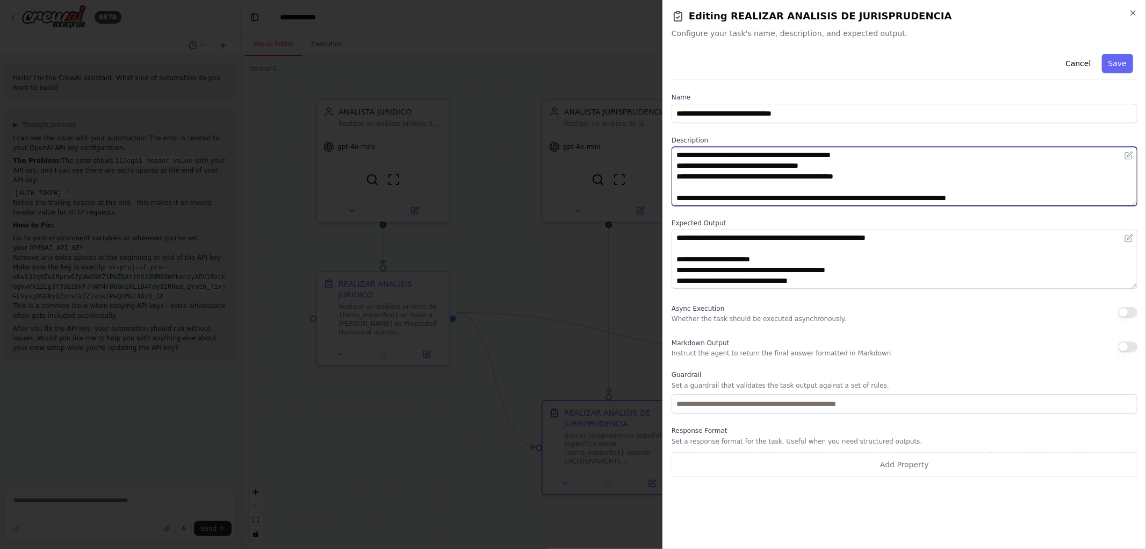
drag, startPoint x: 1026, startPoint y: 199, endPoint x: 658, endPoint y: 186, distance: 368.3
click at [658, 186] on body "BETA Hello! I'm the CrewAI assistant. What kind of automation do you want to bu…" at bounding box center [573, 274] width 1146 height 549
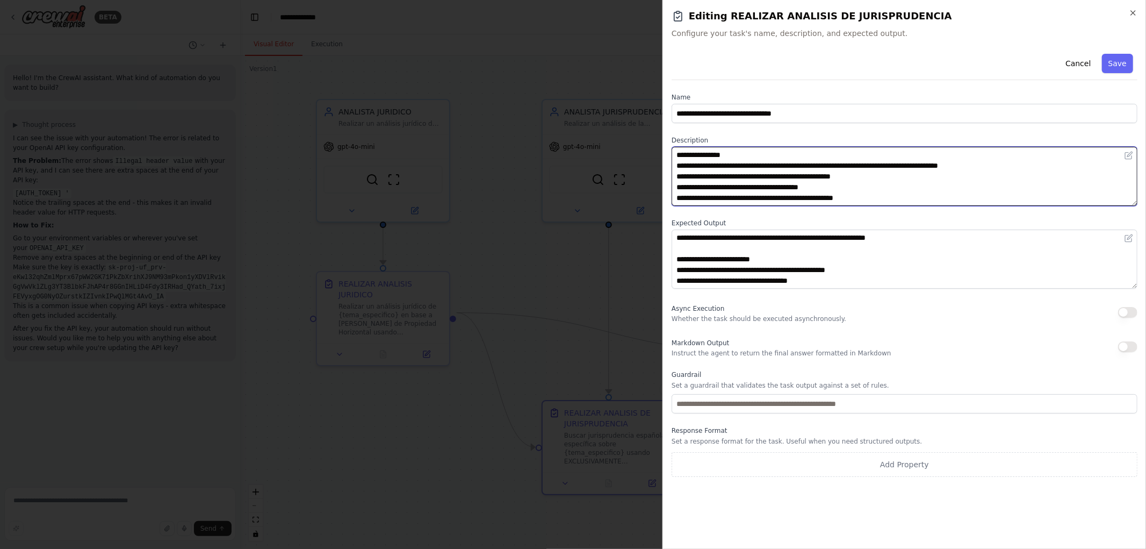
scroll to position [75, 0]
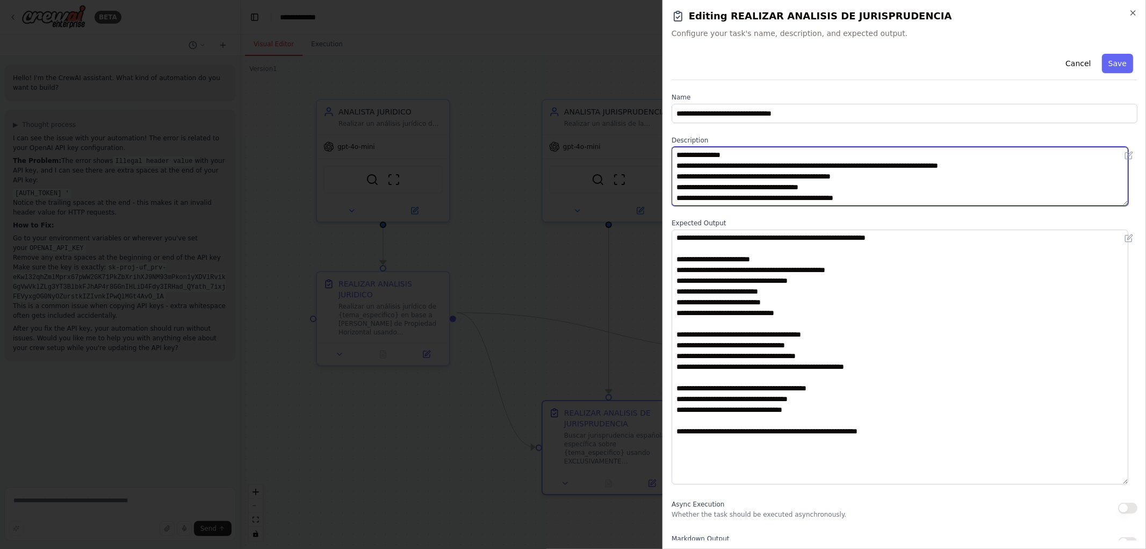
drag, startPoint x: 1131, startPoint y: 283, endPoint x: 1120, endPoint y: 479, distance: 196.9
click at [1120, 479] on textarea "**********" at bounding box center [900, 356] width 457 height 255
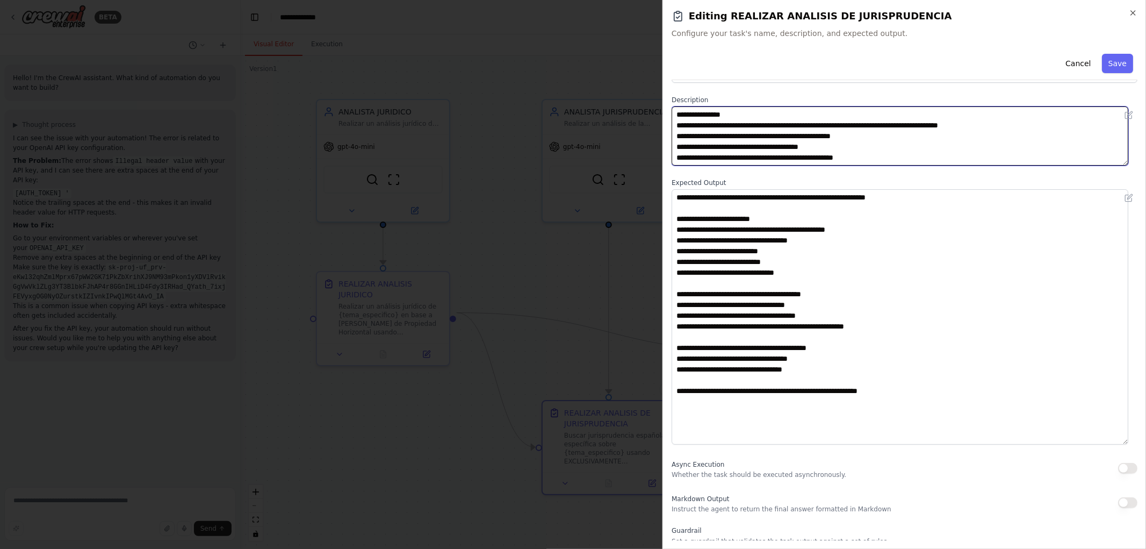
scroll to position [60, 0]
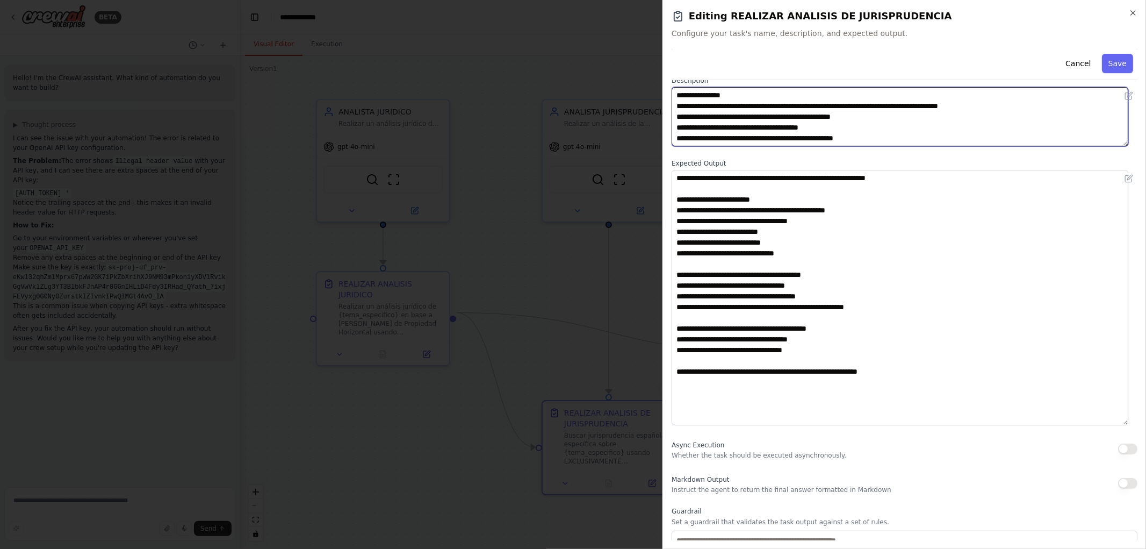
type textarea "**********"
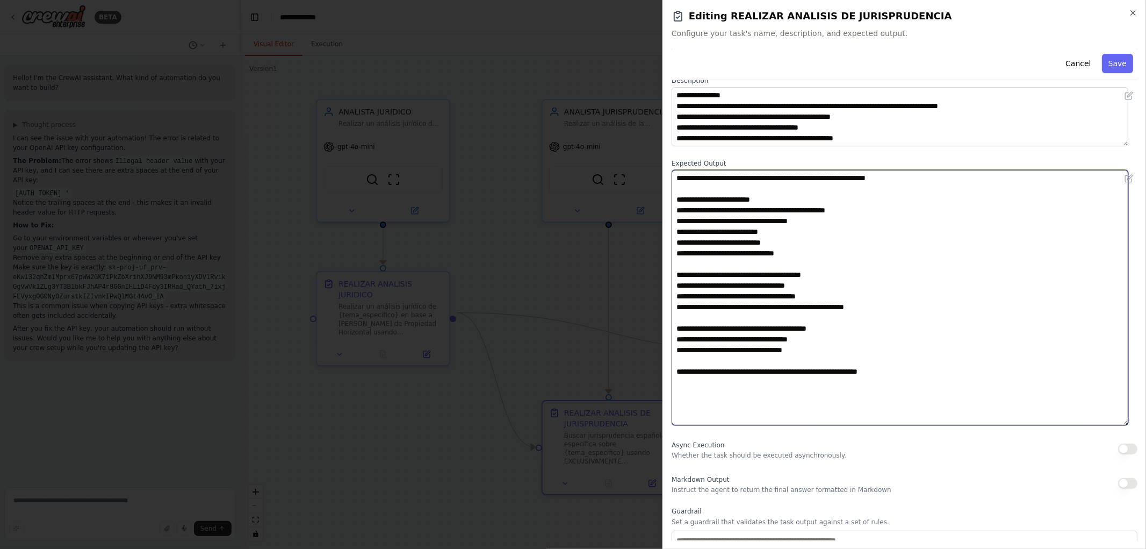
click at [794, 297] on textarea "**********" at bounding box center [900, 297] width 457 height 255
drag, startPoint x: 883, startPoint y: 306, endPoint x: 641, endPoint y: 307, distance: 241.8
click at [641, 307] on body "BETA Hello! I'm the CrewAI assistant. What kind of automation do you want to bu…" at bounding box center [573, 274] width 1146 height 549
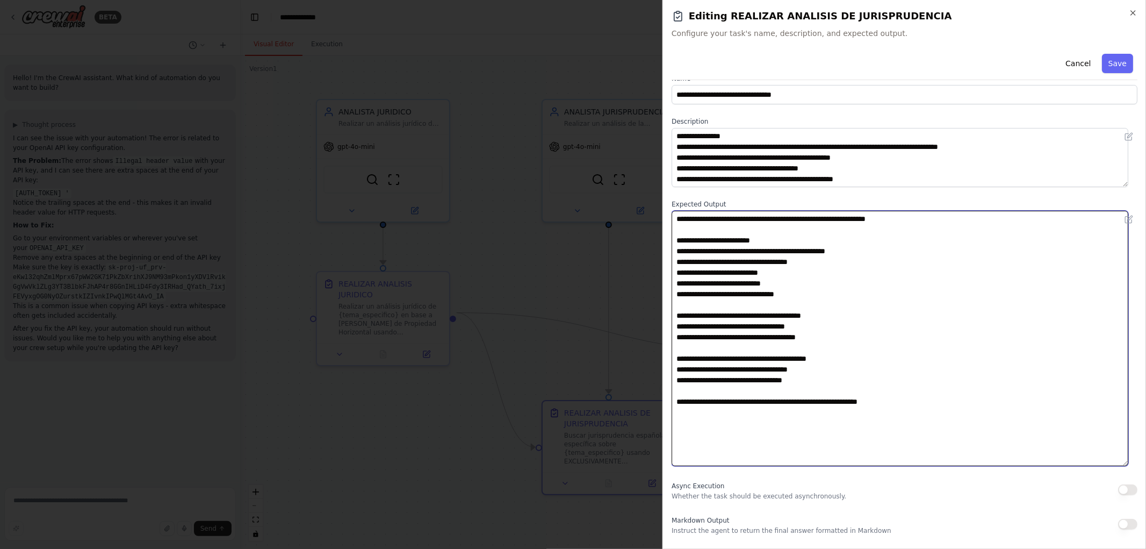
scroll to position [0, 0]
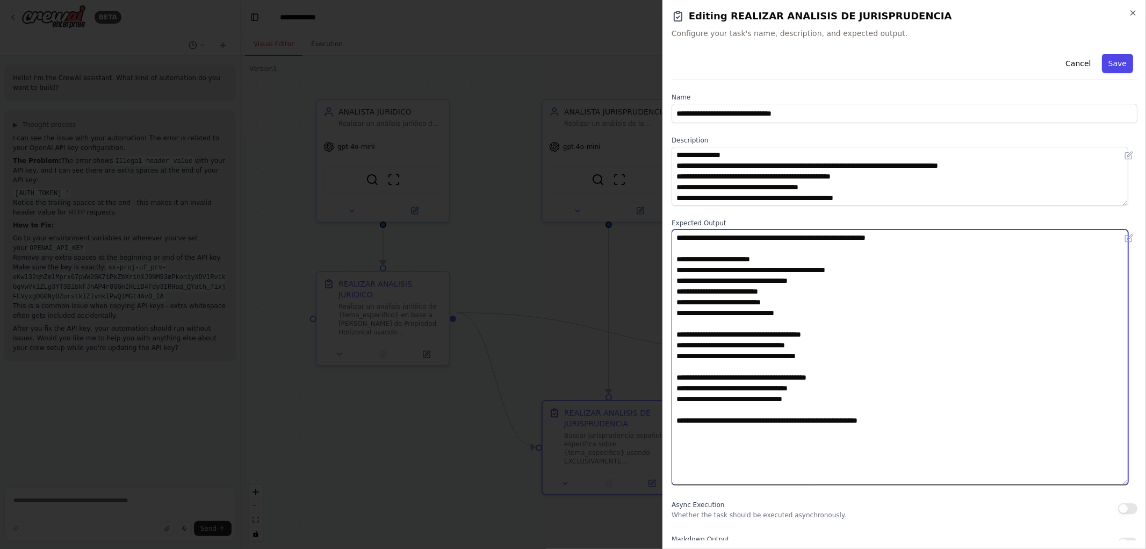
type textarea "**********"
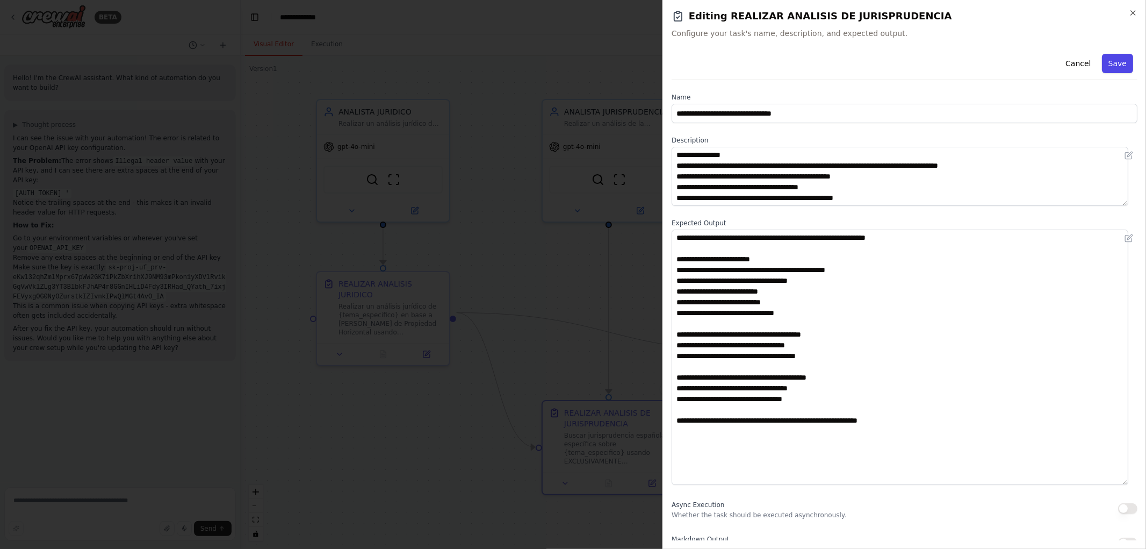
click at [1110, 56] on button "Save" at bounding box center [1117, 63] width 31 height 19
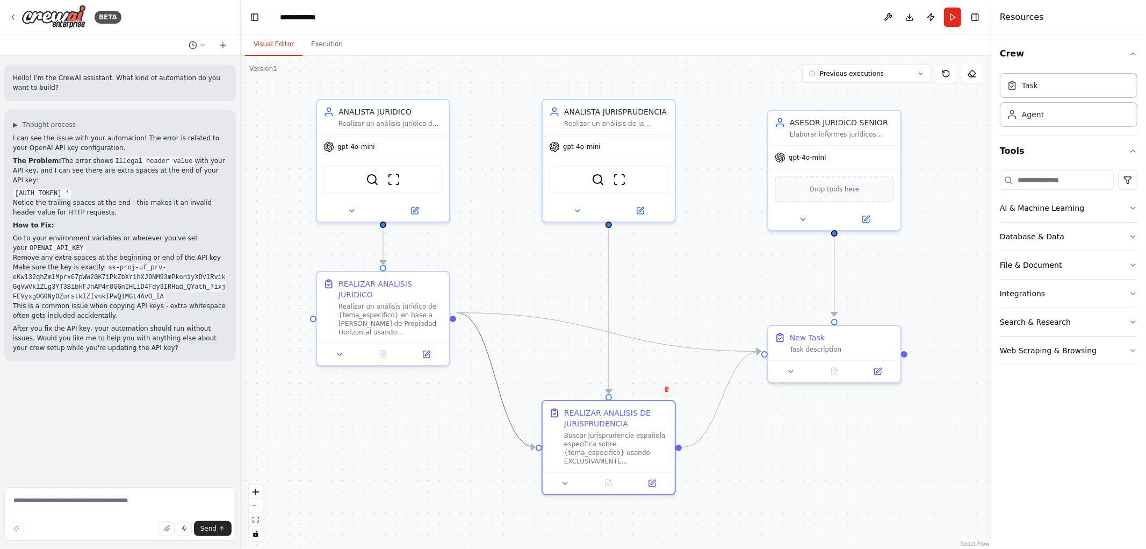
click at [492, 373] on icon "Edge from c76fb646-3dda-4b9d-8a02-16635aafb64f to aec40d73-87a5-4d48-b5d4-ed3fd…" at bounding box center [496, 380] width 78 height 134
click at [495, 378] on icon at bounding box center [496, 380] width 8 height 10
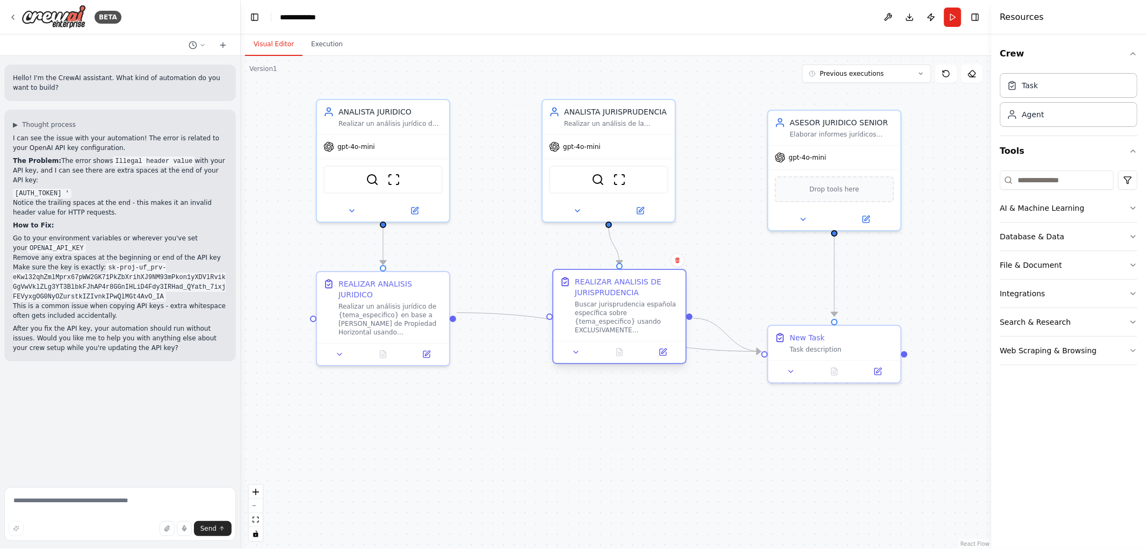
drag, startPoint x: 619, startPoint y: 458, endPoint x: 617, endPoint y: 337, distance: 121.4
click at [617, 334] on div "Buscar jurisprudencia española específica sobre {tema_especifico} usando EXCLUS…" at bounding box center [627, 317] width 104 height 34
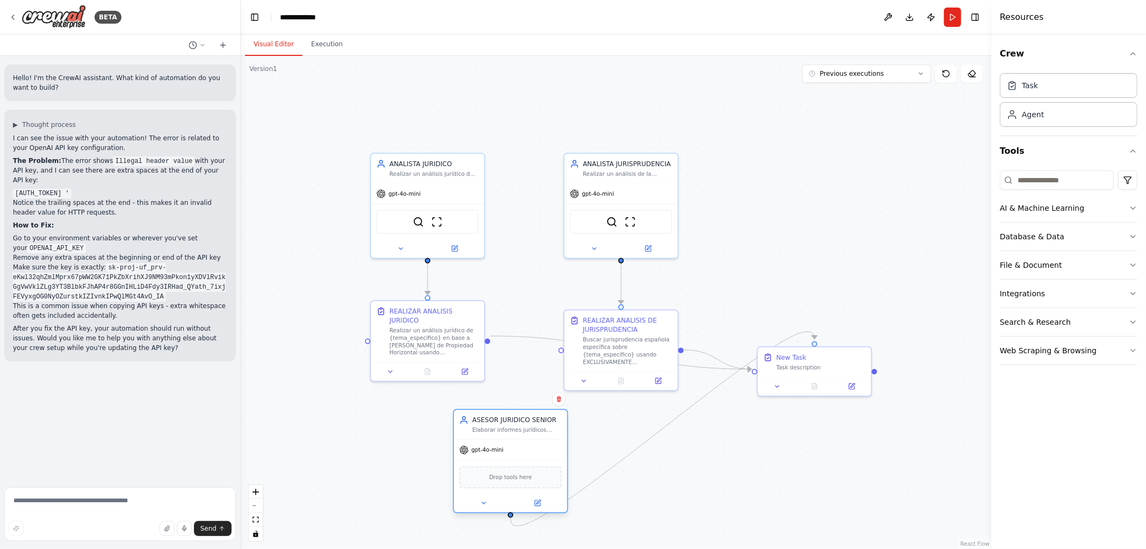
drag, startPoint x: 821, startPoint y: 202, endPoint x: 518, endPoint y: 453, distance: 393.4
click at [518, 453] on div "gpt-4o-mini" at bounding box center [510, 450] width 113 height 20
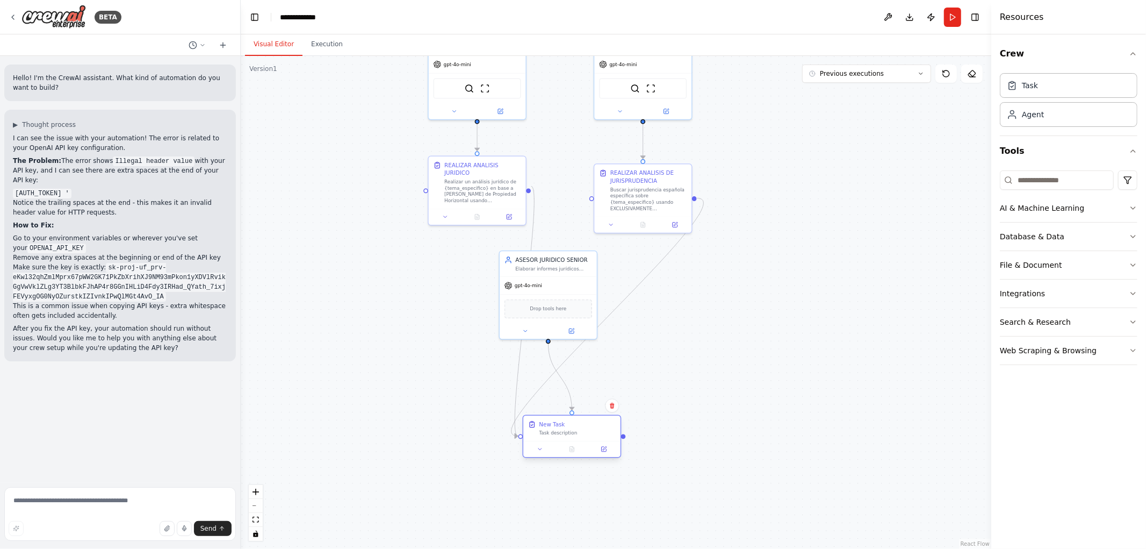
drag, startPoint x: 775, startPoint y: 425, endPoint x: 571, endPoint y: 431, distance: 204.3
click at [568, 439] on div "New Task Task description" at bounding box center [572, 436] width 99 height 43
drag, startPoint x: 551, startPoint y: 281, endPoint x: 860, endPoint y: 335, distance: 313.6
click at [860, 335] on div "gpt-4o-mini" at bounding box center [856, 338] width 97 height 17
drag, startPoint x: 572, startPoint y: 431, endPoint x: 861, endPoint y: 172, distance: 387.7
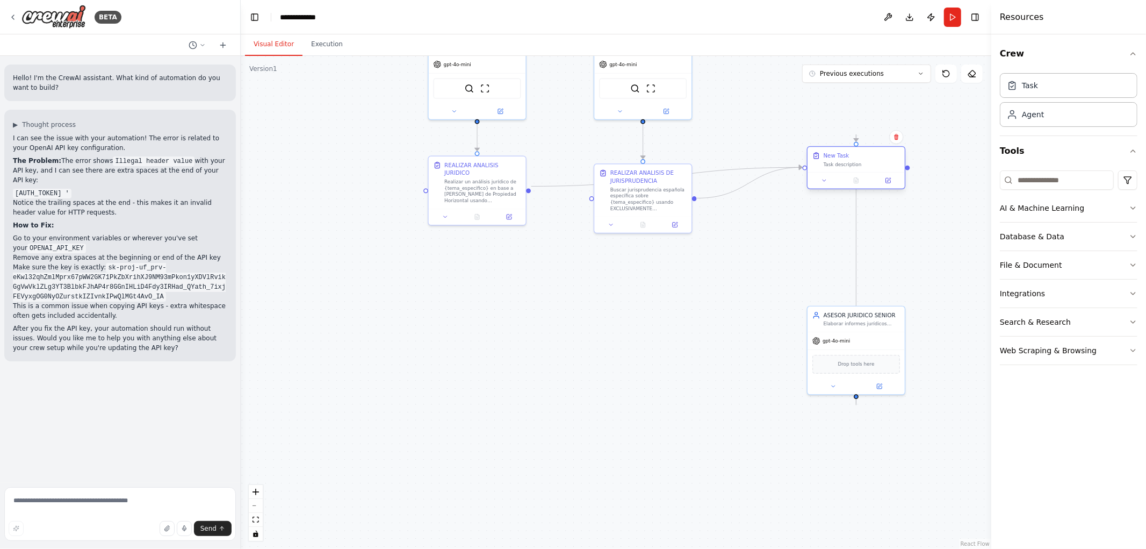
click at [861, 172] on div "New Task Task description" at bounding box center [856, 167] width 99 height 43
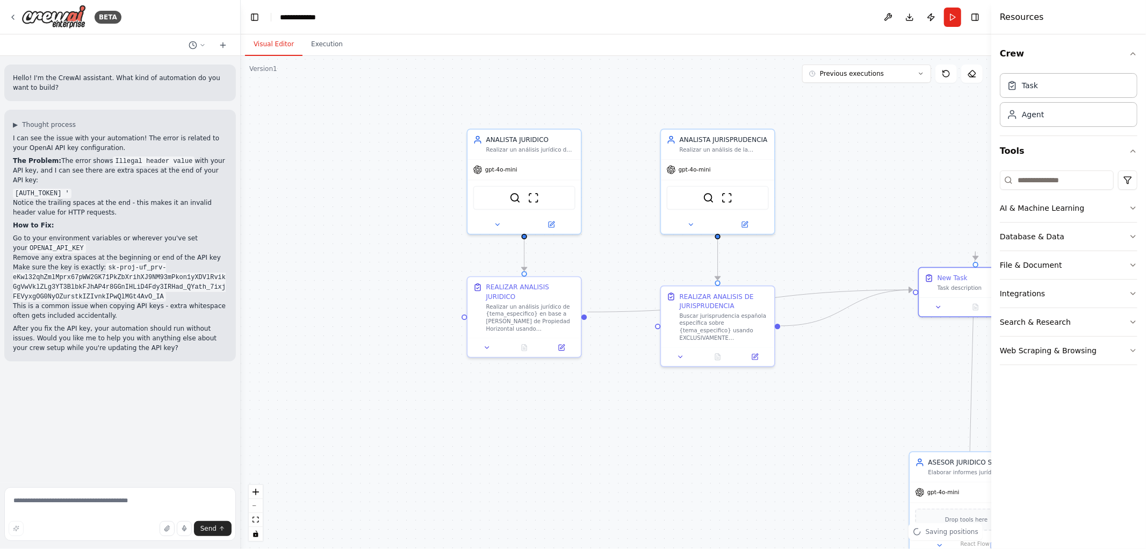
drag, startPoint x: 630, startPoint y: 311, endPoint x: 719, endPoint y: 445, distance: 161.2
click at [719, 445] on div ".deletable-edge-delete-btn { width: 20px; height: 20px; border: 0px solid #ffff…" at bounding box center [616, 302] width 751 height 493
drag, startPoint x: 509, startPoint y: 162, endPoint x: 387, endPoint y: 213, distance: 131.9
click at [366, 206] on div "gpt-4o-mini" at bounding box center [376, 214] width 113 height 20
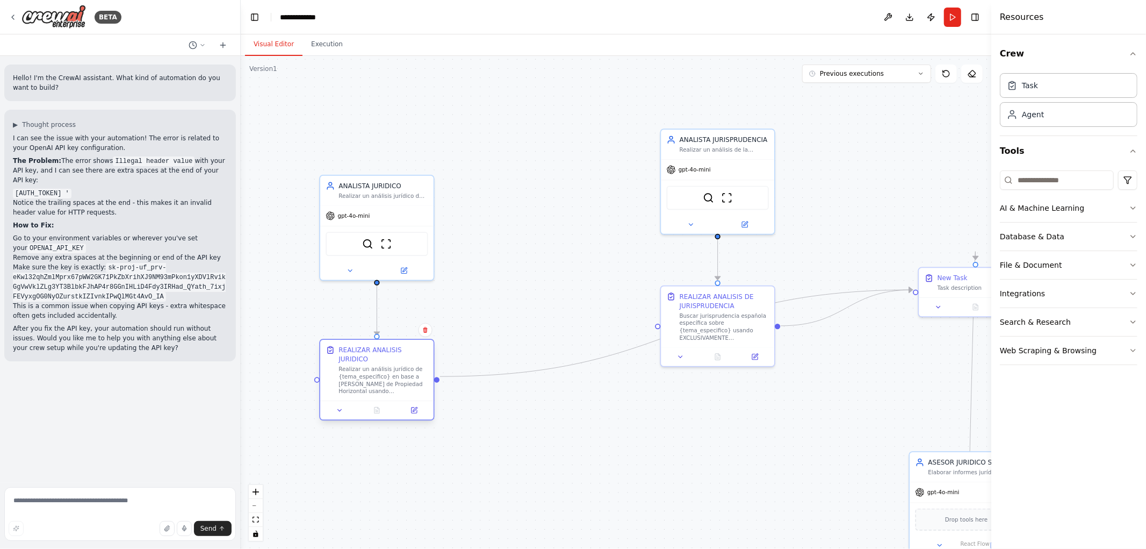
drag, startPoint x: 534, startPoint y: 309, endPoint x: 383, endPoint y: 377, distance: 165.5
click at [383, 377] on div "Realizar un análisis jurídico de {tema_especifico} en base a la Ley de Propieda…" at bounding box center [382, 380] width 89 height 30
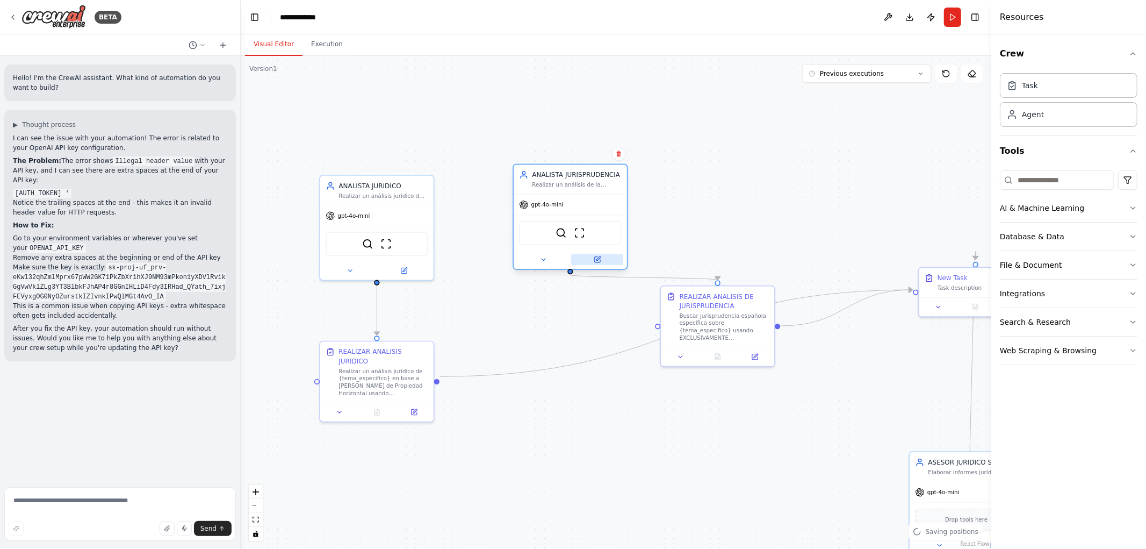
drag, startPoint x: 651, startPoint y: 203, endPoint x: 616, endPoint y: 255, distance: 62.4
click at [580, 197] on div "gpt-4o-mini" at bounding box center [570, 205] width 113 height 20
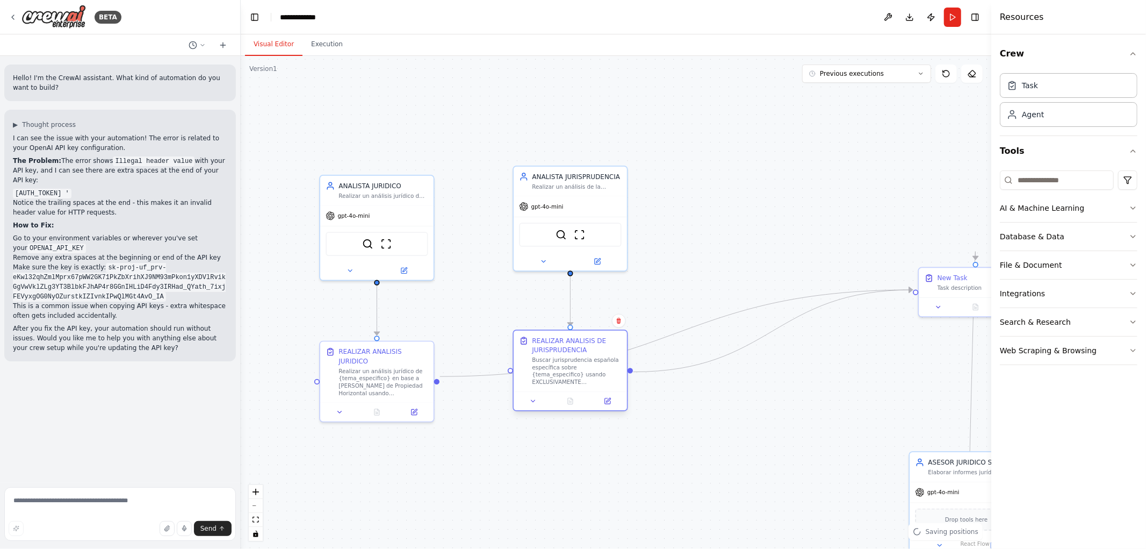
drag, startPoint x: 717, startPoint y: 321, endPoint x: 571, endPoint y: 366, distance: 153.3
click at [571, 366] on div "Buscar jurisprudencia española específica sobre {tema_especifico} usando EXCLUS…" at bounding box center [576, 371] width 89 height 30
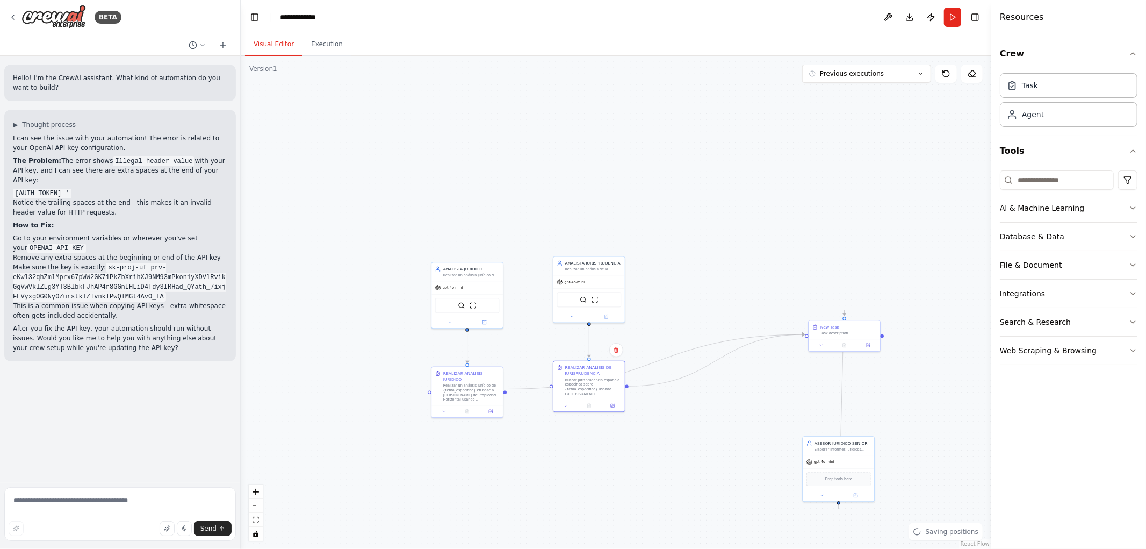
click at [528, 509] on div ".deletable-edge-delete-btn { width: 20px; height: 20px; border: 0px solid #ffff…" at bounding box center [616, 302] width 751 height 493
drag, startPoint x: 813, startPoint y: 363, endPoint x: 522, endPoint y: 528, distance: 334.7
click at [522, 528] on div "New Task Task description" at bounding box center [525, 519] width 73 height 32
drag, startPoint x: 629, startPoint y: 469, endPoint x: 677, endPoint y: 238, distance: 235.4
click at [677, 238] on div ".deletable-edge-delete-btn { width: 20px; height: 20px; border: 0px solid #ffff…" at bounding box center [616, 302] width 751 height 493
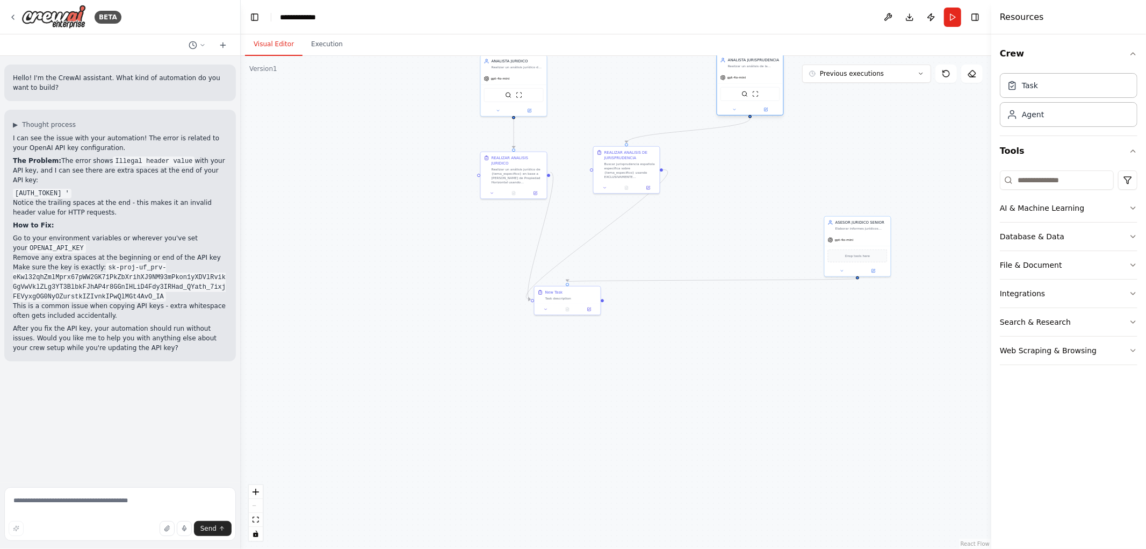
drag, startPoint x: 622, startPoint y: 88, endPoint x: 748, endPoint y: 92, distance: 126.3
click at [748, 92] on div "SerperDevTool ScrapeWebsiteTool" at bounding box center [751, 94] width 60 height 14
drag, startPoint x: 664, startPoint y: 179, endPoint x: 742, endPoint y: 179, distance: 77.9
click at [742, 179] on div "Buscar jurisprudencia española específica sobre {tema_especifico} usando EXCLUS…" at bounding box center [749, 174] width 52 height 17
drag, startPoint x: 557, startPoint y: 313, endPoint x: 642, endPoint y: 302, distance: 85.0
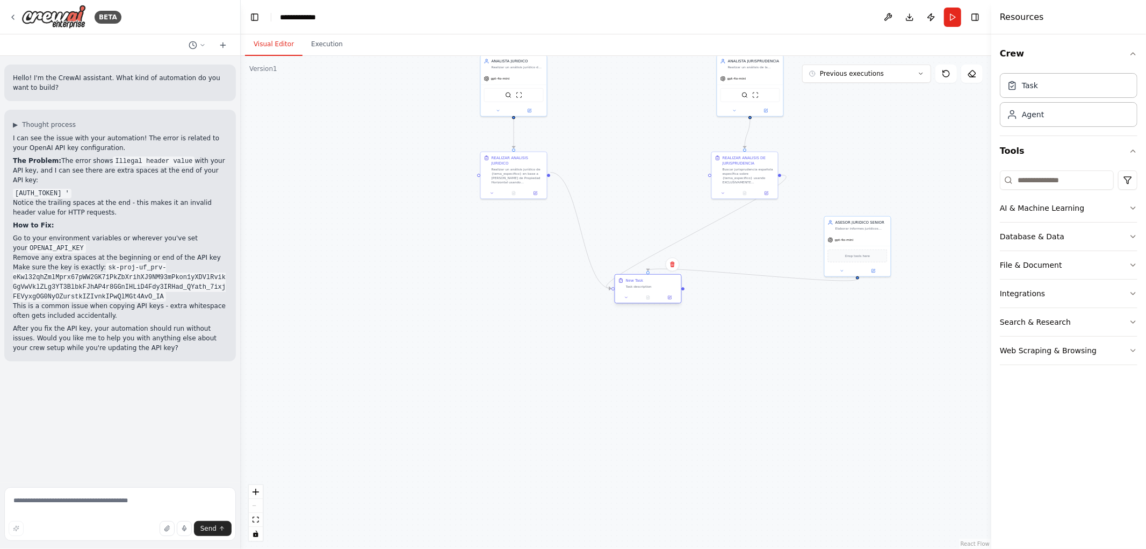
click at [642, 302] on div "New Task Task description" at bounding box center [648, 289] width 67 height 30
drag, startPoint x: 845, startPoint y: 244, endPoint x: 624, endPoint y: 93, distance: 267.2
click at [624, 93] on div "Drop tools here" at bounding box center [637, 102] width 66 height 20
drag, startPoint x: 472, startPoint y: 91, endPoint x: 491, endPoint y: 110, distance: 26.6
click at [491, 110] on span "gpt-4o-mini" at bounding box center [500, 108] width 19 height 4
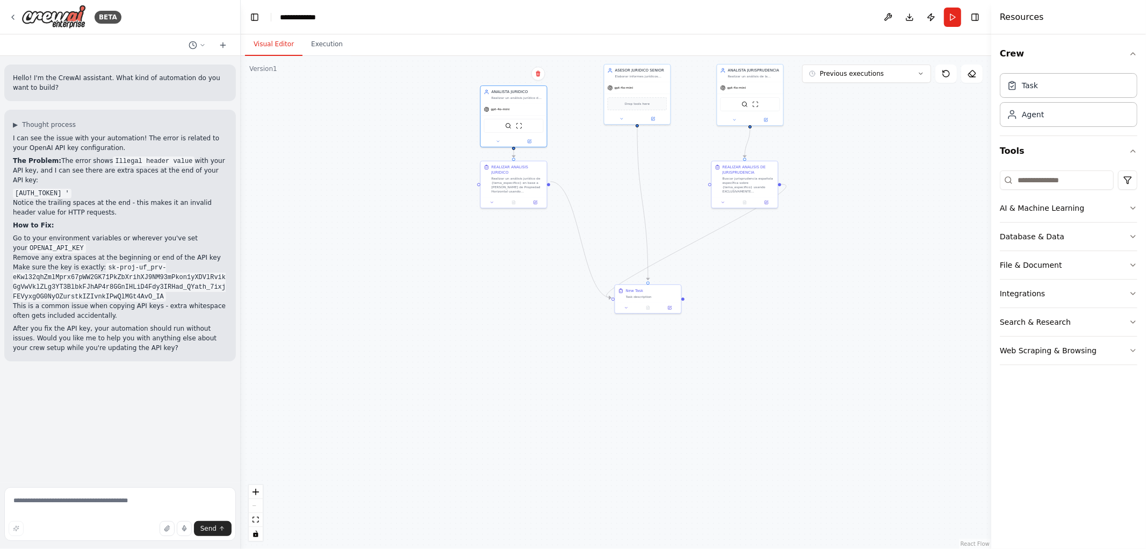
click at [625, 180] on div ".deletable-edge-delete-btn { width: 20px; height: 20px; border: 0px solid #ffff…" at bounding box center [616, 302] width 751 height 493
drag, startPoint x: 753, startPoint y: 94, endPoint x: 513, endPoint y: 242, distance: 282.7
click at [512, 243] on div "SerperDevTool ScrapeWebsiteTool" at bounding box center [509, 253] width 66 height 21
drag, startPoint x: 755, startPoint y: 181, endPoint x: 527, endPoint y: 328, distance: 272.0
click at [527, 328] on div "Buscar jurisprudencia española específica sobre {tema_especifico} usando EXCLUS…" at bounding box center [523, 328] width 52 height 17
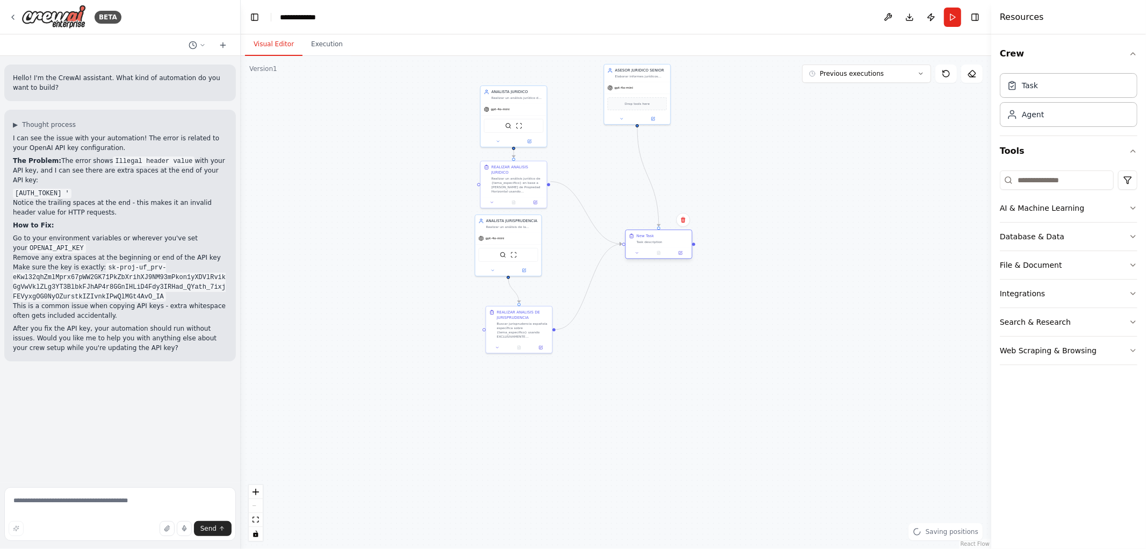
drag, startPoint x: 635, startPoint y: 299, endPoint x: 644, endPoint y: 243, distance: 56.6
click at [644, 248] on div "New Task Task description" at bounding box center [658, 244] width 67 height 30
drag, startPoint x: 637, startPoint y: 84, endPoint x: 614, endPoint y: 174, distance: 92.5
click at [653, 120] on div "gpt-4o-mini" at bounding box center [654, 125] width 66 height 12
drag, startPoint x: 517, startPoint y: 242, endPoint x: 522, endPoint y: 244, distance: 5.8
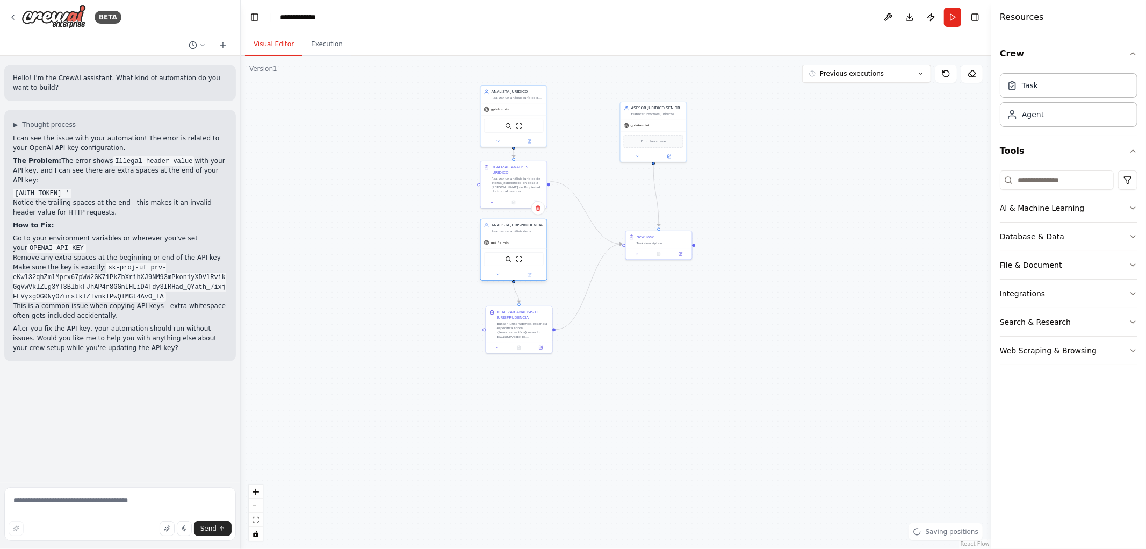
click at [522, 244] on div "gpt-4o-mini" at bounding box center [514, 242] width 66 height 12
click at [508, 189] on div "Realizar un análisis jurídico de {tema_especifico} en base a la Ley de Propieda…" at bounding box center [518, 189] width 52 height 17
drag, startPoint x: 521, startPoint y: 325, endPoint x: 515, endPoint y: 317, distance: 10.3
click at [515, 317] on div "Buscar jurisprudencia española específica sobre {tema_especifico} usando EXCLUS…" at bounding box center [518, 323] width 52 height 17
drag, startPoint x: 648, startPoint y: 126, endPoint x: 653, endPoint y: 178, distance: 52.4
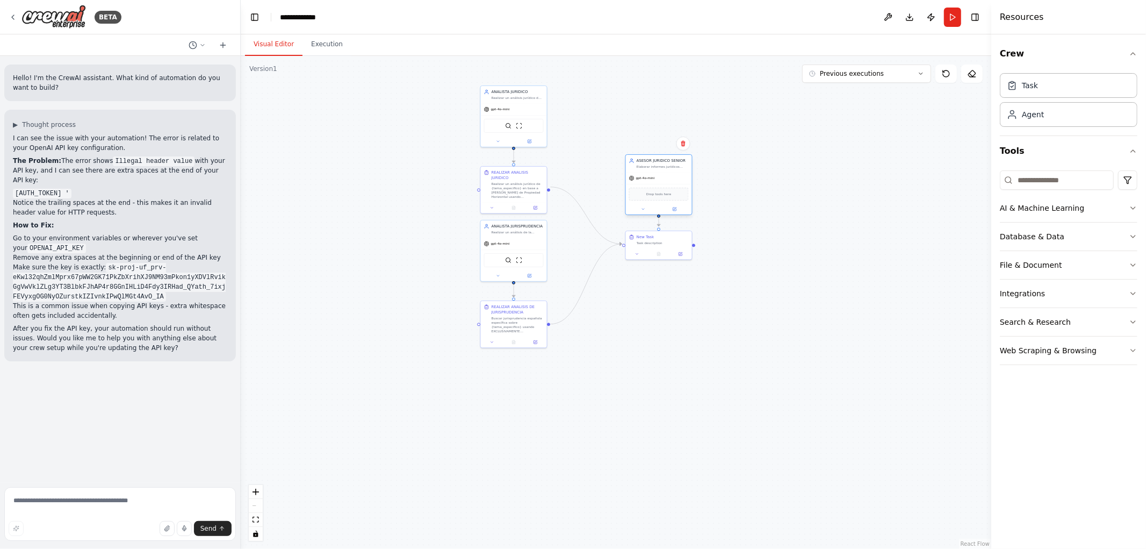
click at [653, 178] on div "gpt-4o-mini" at bounding box center [659, 178] width 66 height 12
click at [722, 179] on div ".deletable-edge-delete-btn { width: 20px; height: 20px; border: 0px solid #ffff…" at bounding box center [616, 302] width 751 height 493
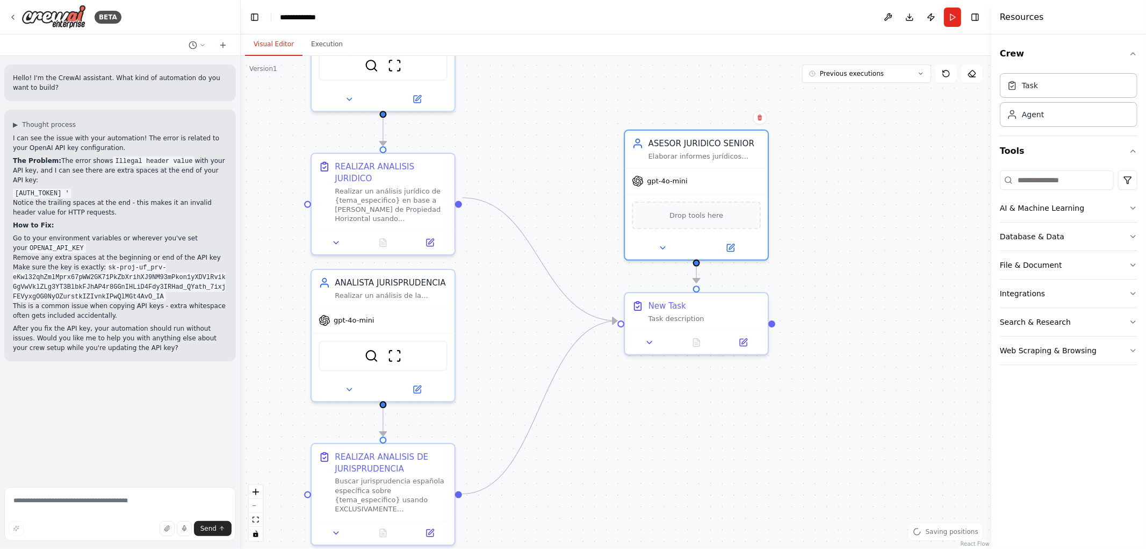
drag, startPoint x: 724, startPoint y: 330, endPoint x: 828, endPoint y: 502, distance: 200.8
click at [821, 529] on div ".deletable-edge-delete-btn { width: 20px; height: 20px; border: 0px solid #ffff…" at bounding box center [616, 302] width 751 height 493
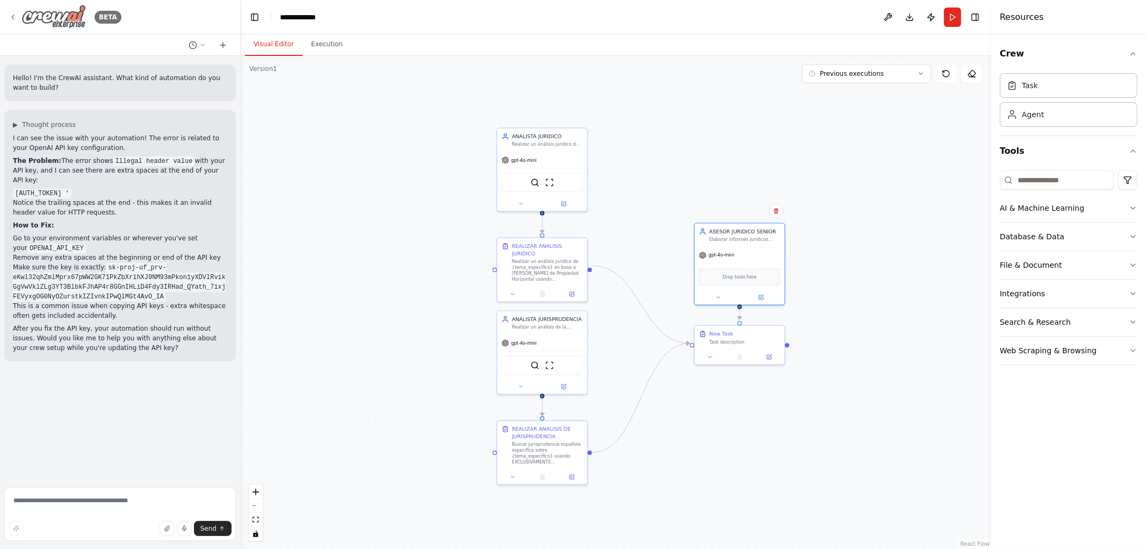
click at [11, 18] on icon at bounding box center [13, 17] width 9 height 9
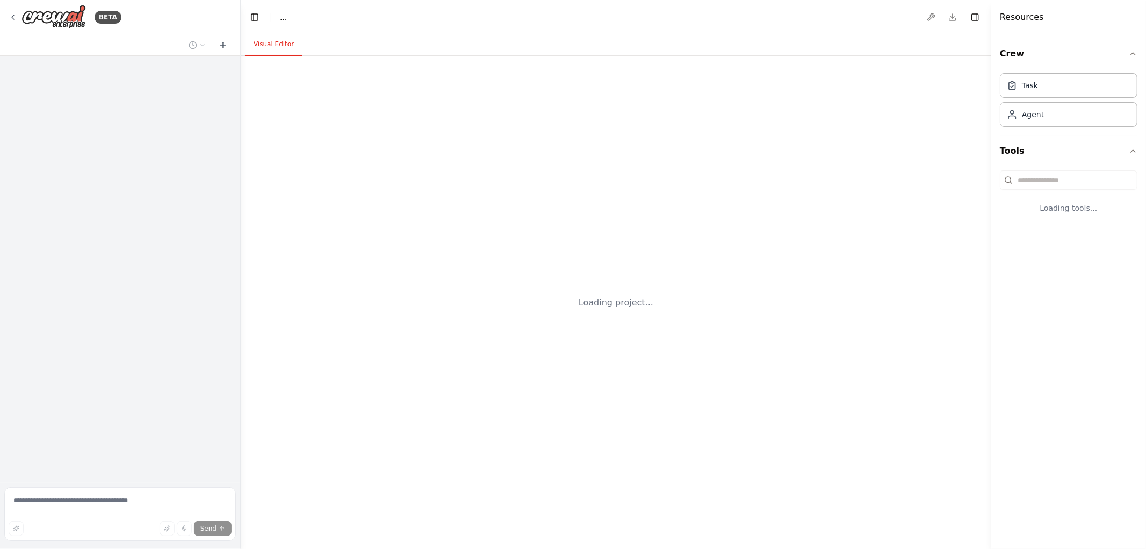
click at [705, 460] on div "Loading project..." at bounding box center [616, 302] width 751 height 493
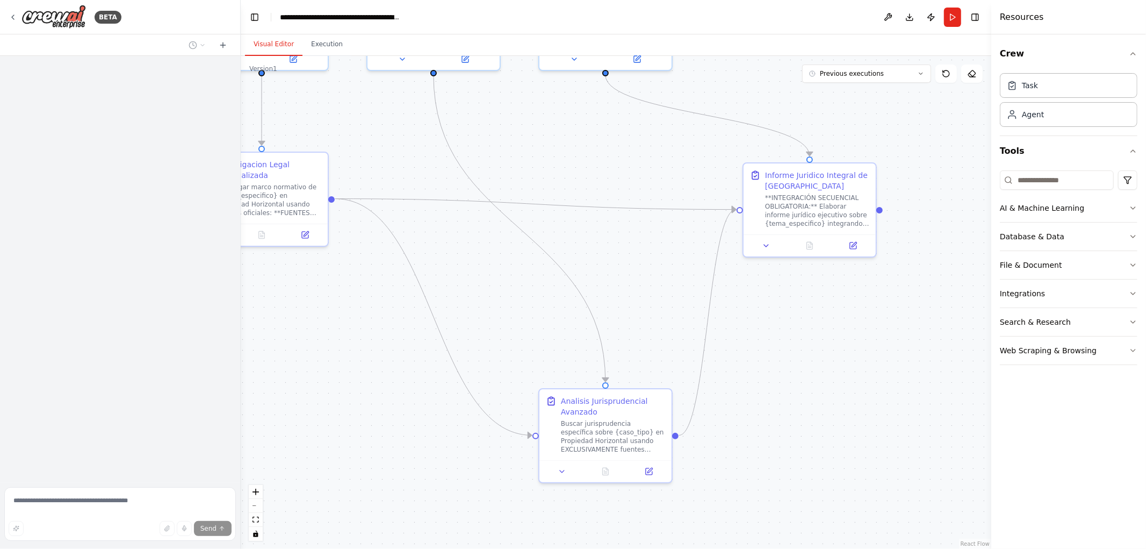
drag, startPoint x: 899, startPoint y: 496, endPoint x: 802, endPoint y: 248, distance: 267.1
click at [802, 248] on div ".deletable-edge-delete-btn { width: 20px; height: 20px; border: 0px solid #ffff…" at bounding box center [616, 302] width 751 height 493
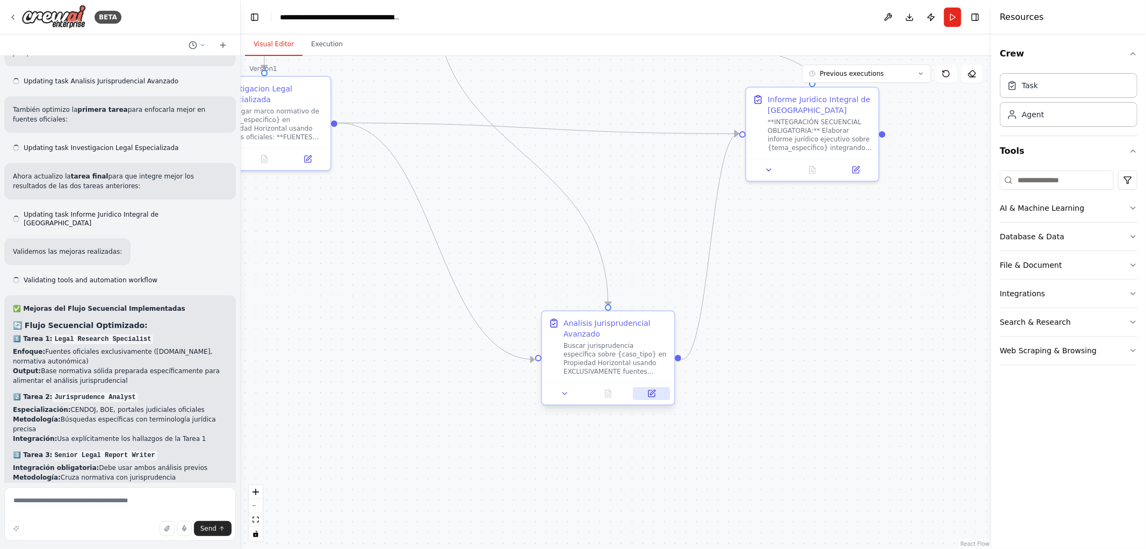
click at [652, 399] on button at bounding box center [651, 393] width 37 height 13
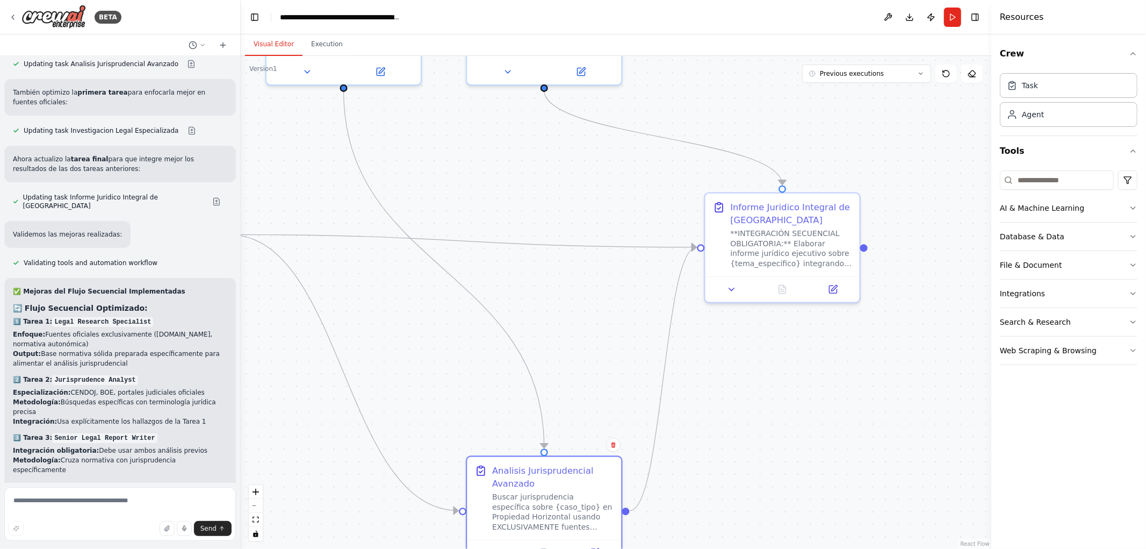
drag, startPoint x: 842, startPoint y: 315, endPoint x: 827, endPoint y: 336, distance: 25.4
click at [830, 412] on div ".deletable-edge-delete-btn { width: 20px; height: 20px; border: 0px solid #ffff…" at bounding box center [616, 302] width 751 height 493
click at [840, 288] on button at bounding box center [832, 284] width 43 height 15
click at [828, 277] on button at bounding box center [832, 284] width 43 height 15
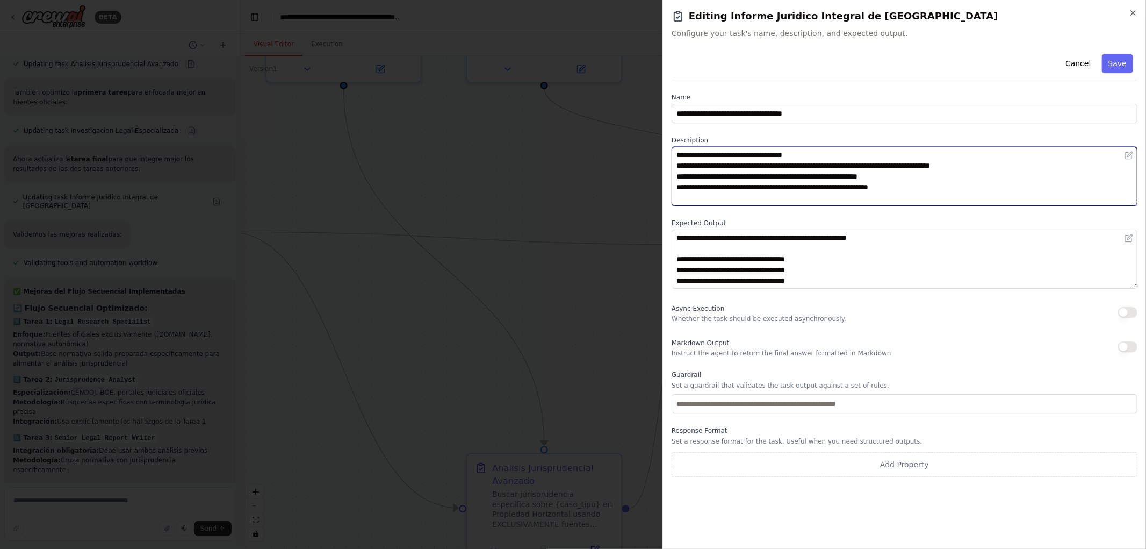
drag, startPoint x: 710, startPoint y: 162, endPoint x: 888, endPoint y: 168, distance: 177.4
click at [885, 169] on textarea "**********" at bounding box center [905, 176] width 466 height 59
click at [888, 168] on textarea "**********" at bounding box center [905, 176] width 466 height 59
drag, startPoint x: 944, startPoint y: 191, endPoint x: 545, endPoint y: 119, distance: 405.7
click at [545, 119] on body "BETA Quiero crear una crew para analisis juridicos de alto valor especializados…" at bounding box center [573, 274] width 1146 height 549
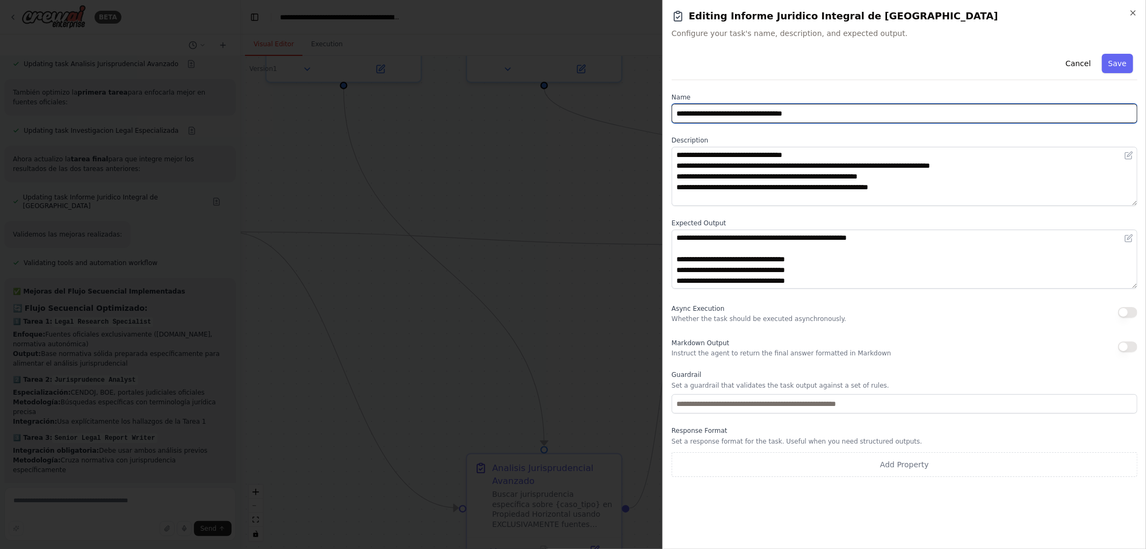
drag, startPoint x: 851, startPoint y: 112, endPoint x: 459, endPoint y: 68, distance: 394.1
click at [459, 68] on body "BETA Quiero crear una crew para analisis juridicos de alto valor especializados…" at bounding box center [573, 274] width 1146 height 549
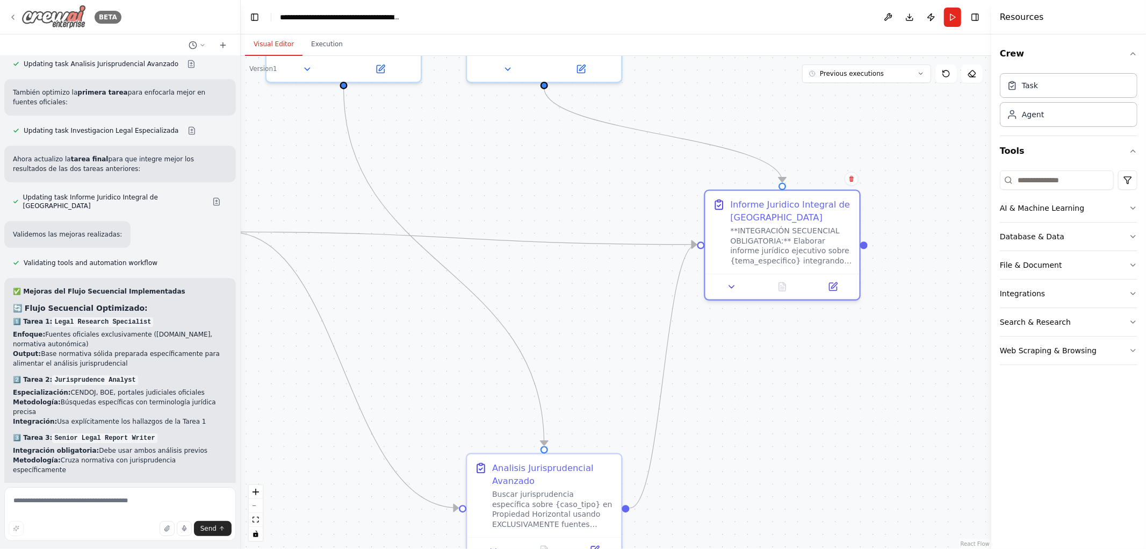
click at [12, 12] on div "BETA" at bounding box center [65, 17] width 113 height 24
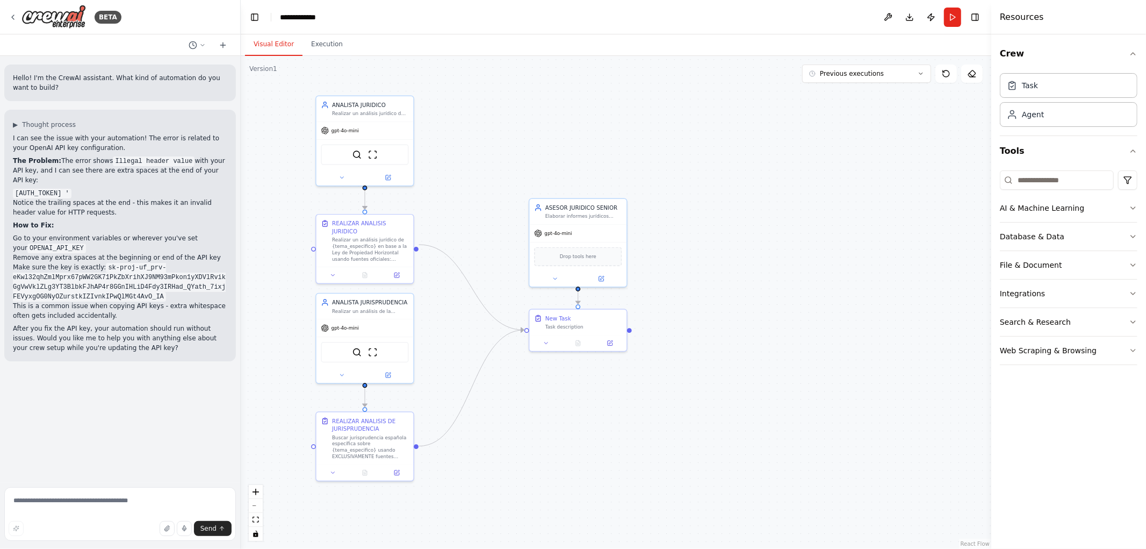
drag, startPoint x: 697, startPoint y: 385, endPoint x: 712, endPoint y: 233, distance: 152.7
click at [712, 233] on div ".deletable-edge-delete-btn { width: 20px; height: 20px; border: 0px solid #ffff…" at bounding box center [616, 302] width 751 height 493
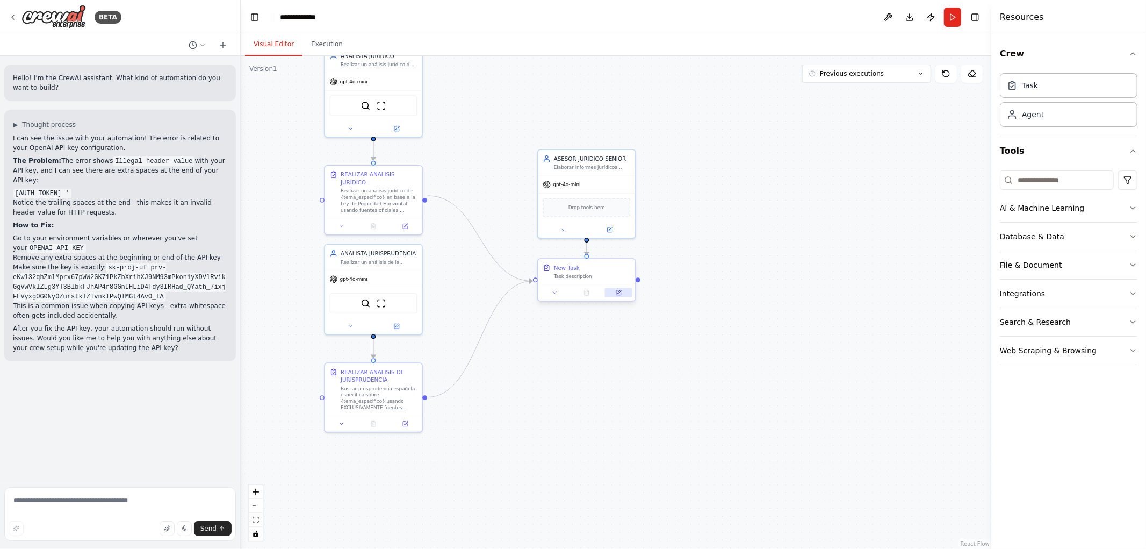
click at [621, 294] on icon at bounding box center [618, 292] width 6 height 6
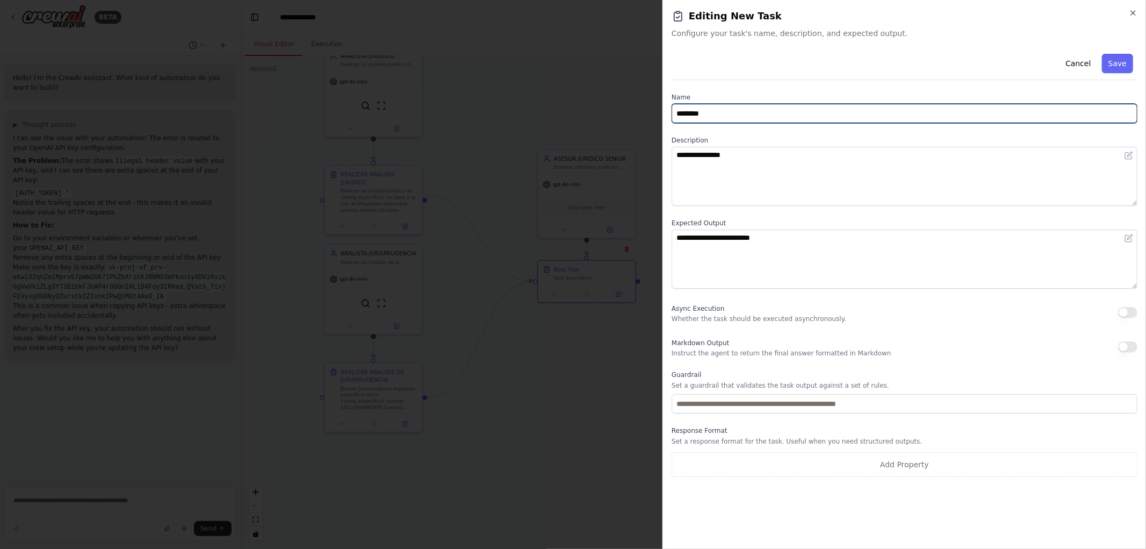
drag, startPoint x: 745, startPoint y: 113, endPoint x: 524, endPoint y: 97, distance: 221.4
click at [524, 97] on body "BETA Hello! I'm the CrewAI assistant. What kind of automation do you want to bu…" at bounding box center [573, 274] width 1146 height 549
paste input "**********"
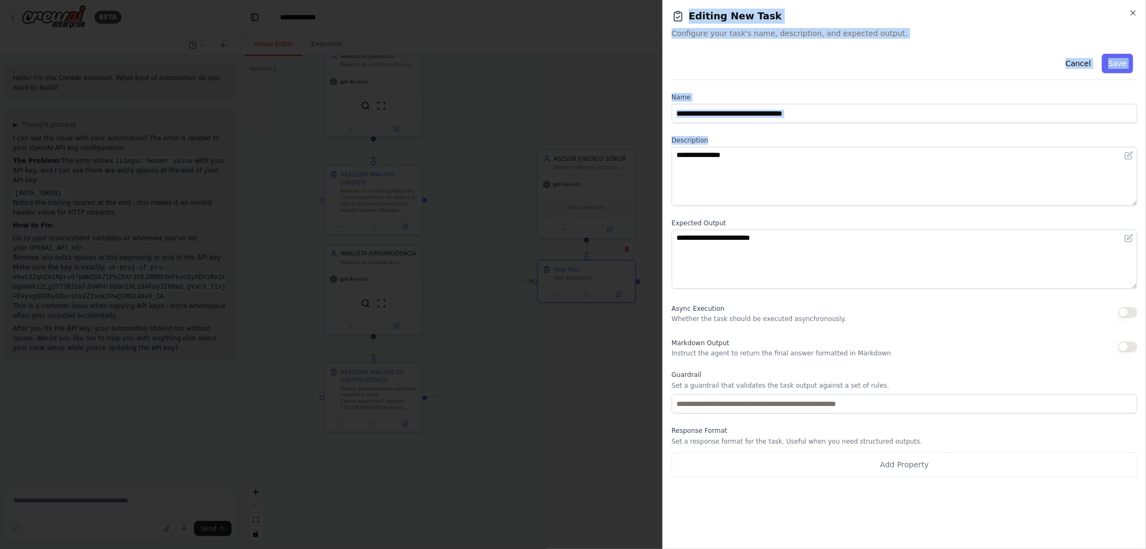
drag, startPoint x: 852, startPoint y: 124, endPoint x: 603, endPoint y: 97, distance: 249.6
click at [603, 97] on body "BETA Hello! I'm the CrewAI assistant. What kind of automation do you want to bu…" at bounding box center [573, 274] width 1146 height 549
click at [837, 106] on input "**********" at bounding box center [905, 113] width 466 height 19
click at [848, 114] on input "**********" at bounding box center [905, 113] width 466 height 19
click at [738, 116] on input "**********" at bounding box center [905, 113] width 466 height 19
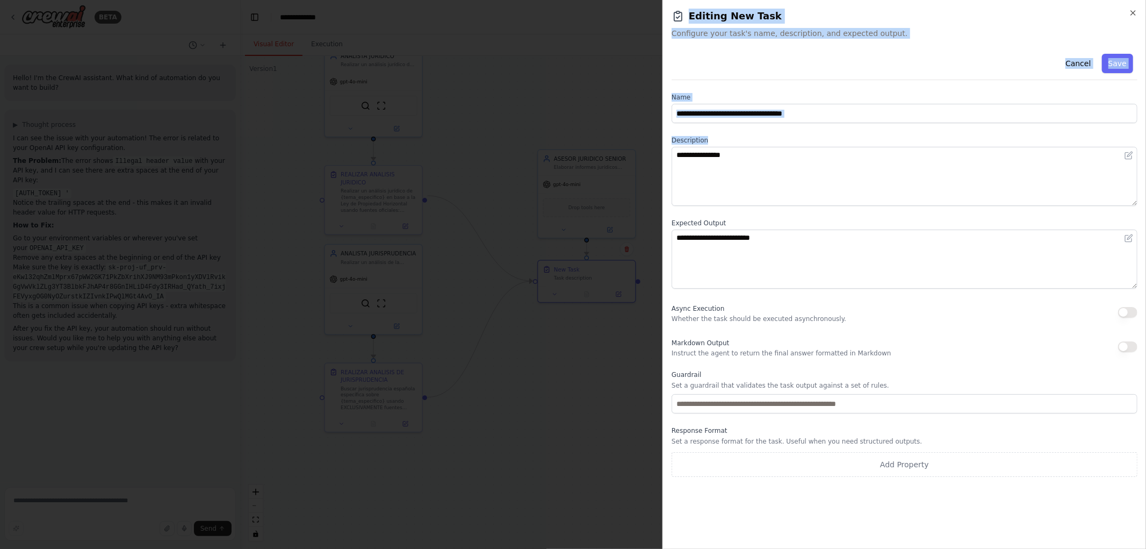
click at [777, 115] on input "**********" at bounding box center [905, 113] width 466 height 19
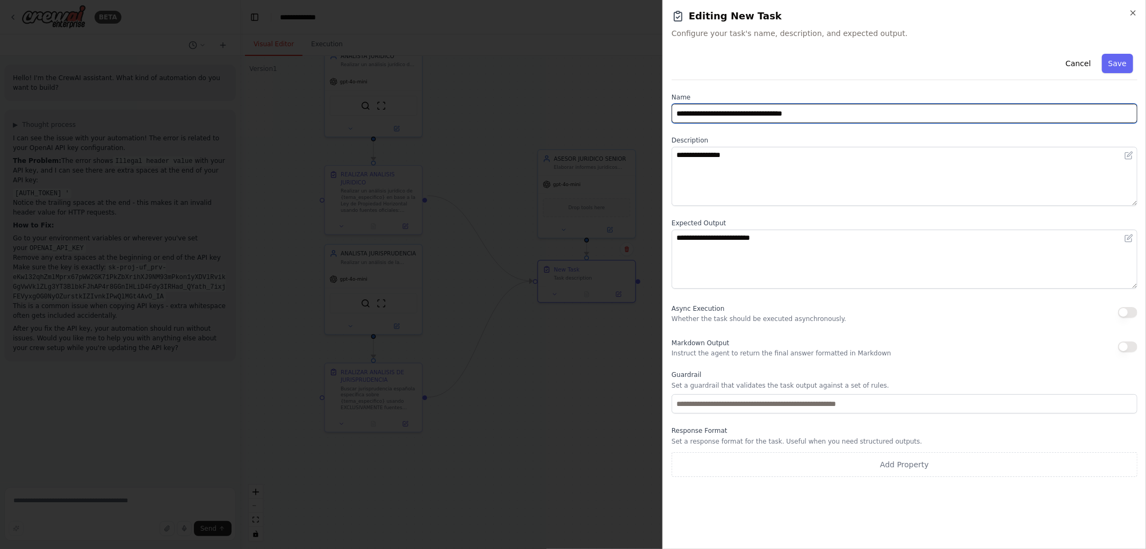
click at [777, 114] on input "**********" at bounding box center [905, 113] width 466 height 19
drag, startPoint x: 839, startPoint y: 116, endPoint x: 550, endPoint y: 104, distance: 288.8
click at [550, 104] on body "BETA Hello! I'm the CrewAI assistant. What kind of automation do you want to bu…" at bounding box center [573, 274] width 1146 height 549
type input "*"
type input "**********"
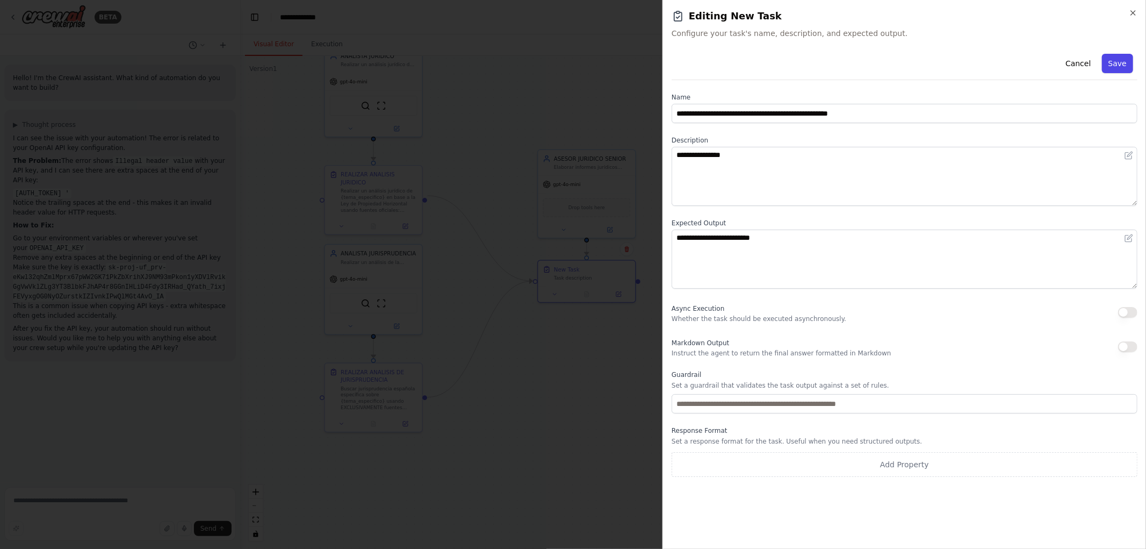
click at [1116, 65] on button "Save" at bounding box center [1117, 63] width 31 height 19
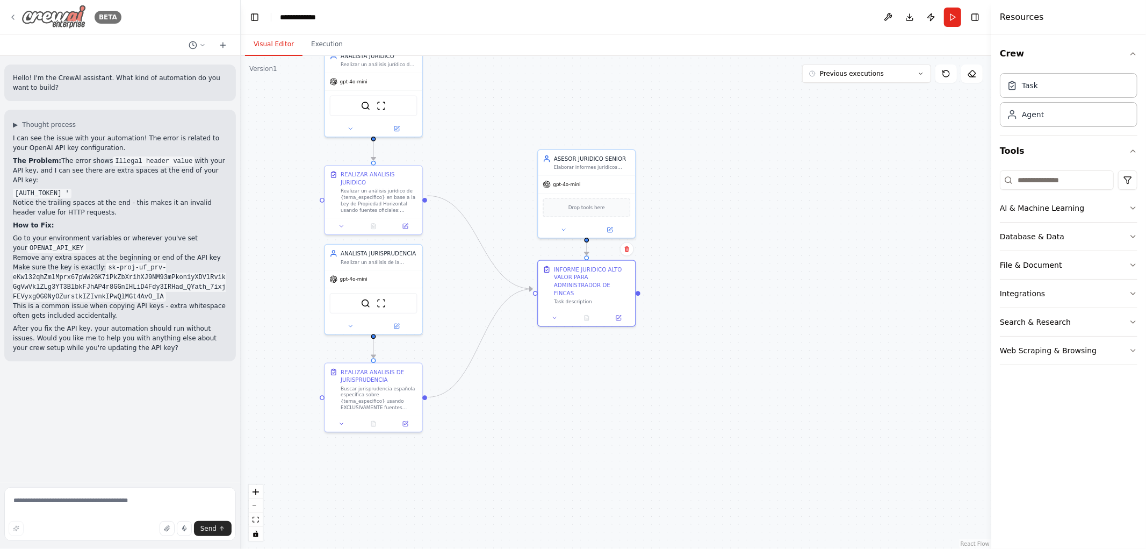
click at [9, 16] on icon at bounding box center [13, 17] width 9 height 9
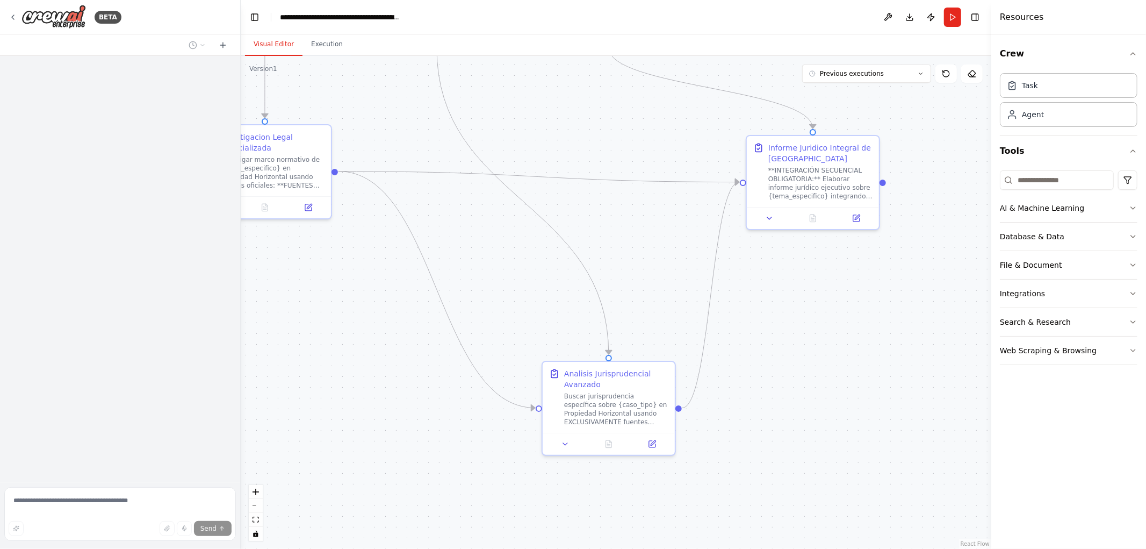
drag, startPoint x: 779, startPoint y: 390, endPoint x: 684, endPoint y: 190, distance: 221.8
click at [681, 188] on div ".deletable-edge-delete-btn { width: 20px; height: 20px; border: 0px solid #ffff…" at bounding box center [616, 302] width 751 height 493
click at [856, 220] on button at bounding box center [854, 214] width 37 height 13
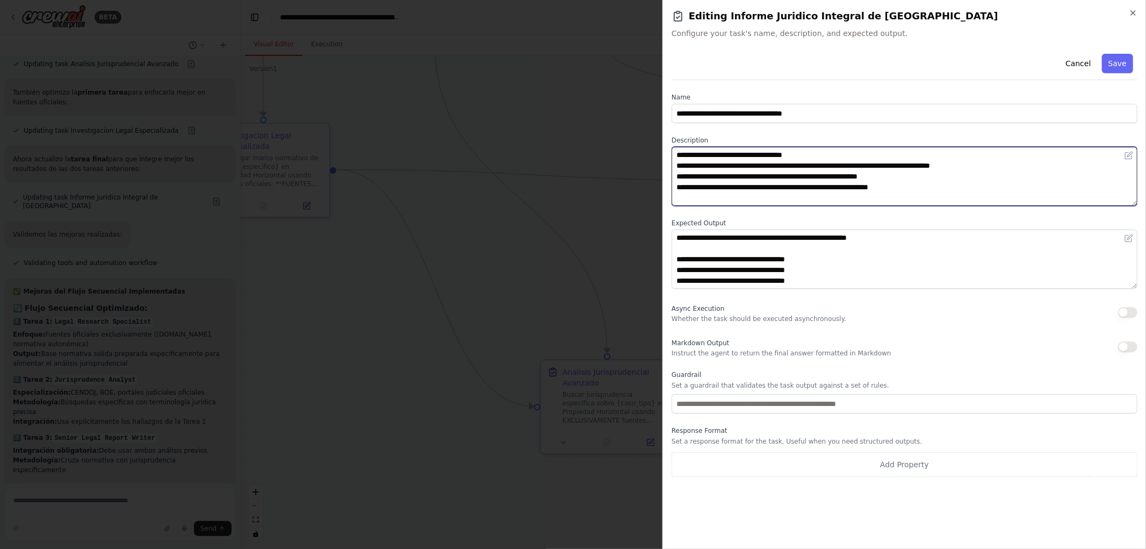
drag, startPoint x: 947, startPoint y: 199, endPoint x: 577, endPoint y: 116, distance: 379.4
click at [577, 116] on body "BETA Quiero crear una crew para analisis juridicos de alto valor especializados…" at bounding box center [573, 274] width 1146 height 549
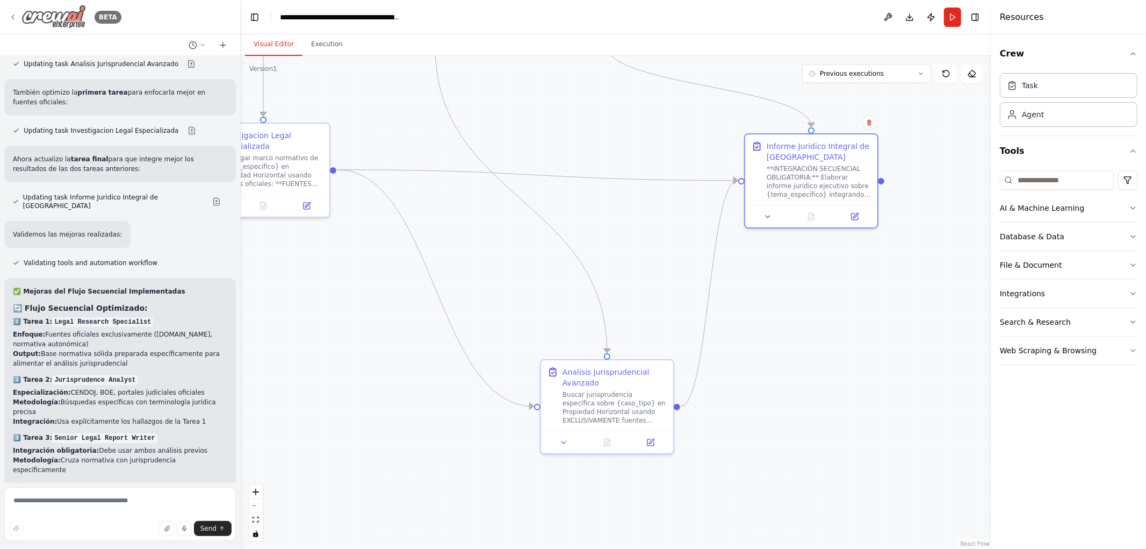
click at [11, 18] on icon at bounding box center [13, 17] width 9 height 9
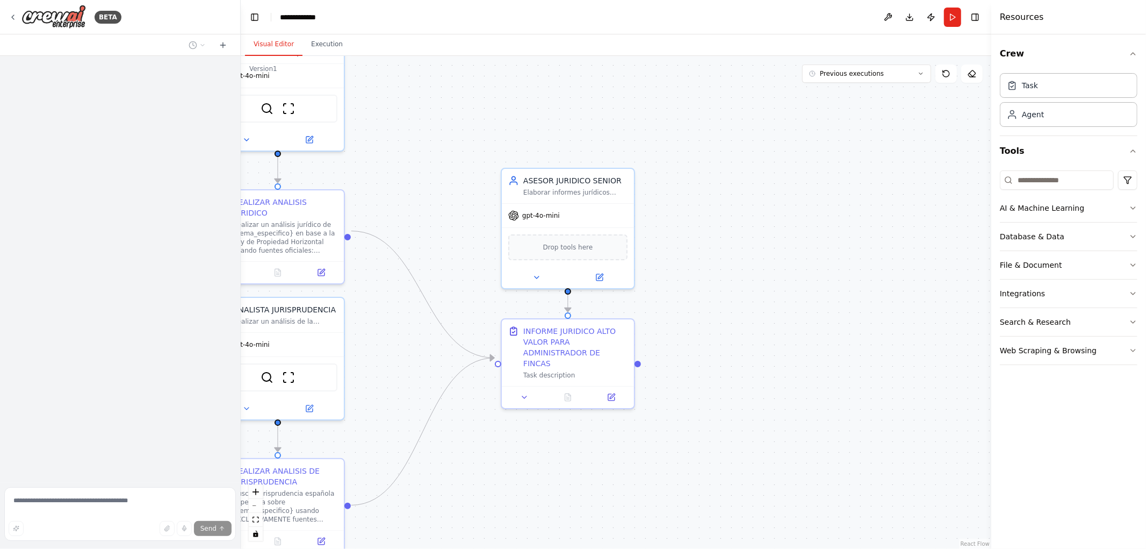
drag, startPoint x: 703, startPoint y: 436, endPoint x: 783, endPoint y: 241, distance: 211.3
click at [786, 241] on div ".deletable-edge-delete-btn { width: 20px; height: 20px; border: 0px solid #ffff…" at bounding box center [616, 302] width 751 height 493
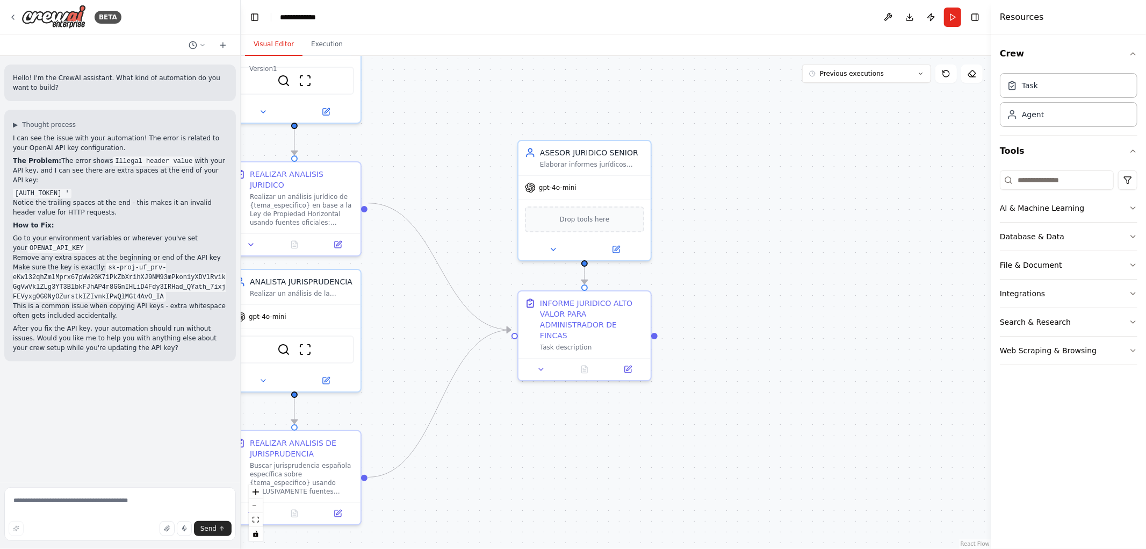
drag, startPoint x: 514, startPoint y: 452, endPoint x: 630, endPoint y: 452, distance: 116.1
click at [624, 452] on div ".deletable-edge-delete-btn { width: 20px; height: 20px; border: 0px solid #ffff…" at bounding box center [616, 302] width 751 height 493
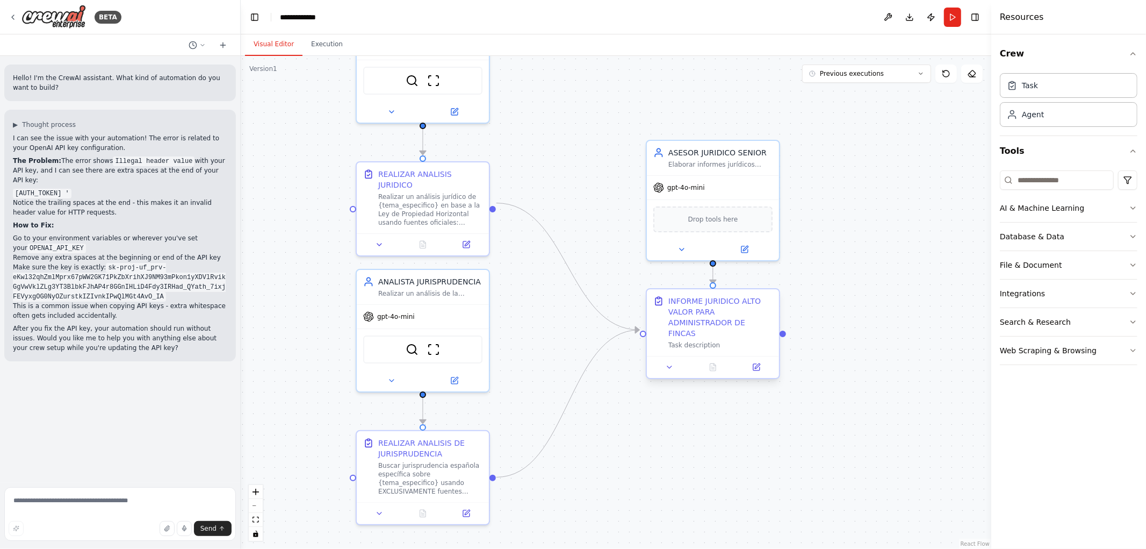
click at [758, 364] on div at bounding box center [713, 367] width 132 height 22
click at [758, 364] on icon at bounding box center [756, 367] width 6 height 6
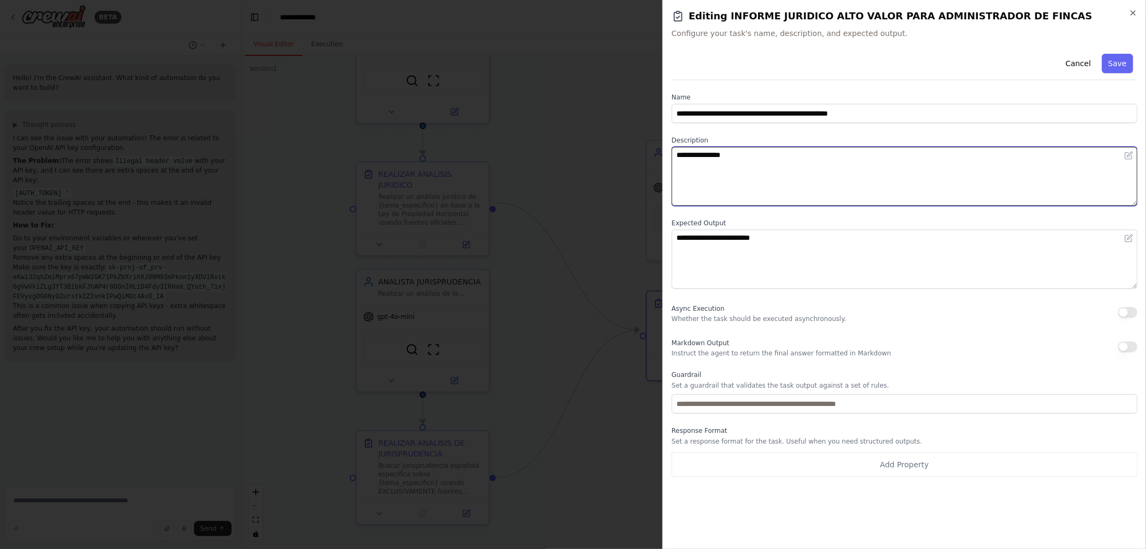
drag, startPoint x: 782, startPoint y: 165, endPoint x: 522, endPoint y: 142, distance: 260.5
click at [538, 145] on body "BETA Hello! I'm the CrewAI assistant. What kind of automation do you want to bu…" at bounding box center [573, 274] width 1146 height 549
paste textarea "**********"
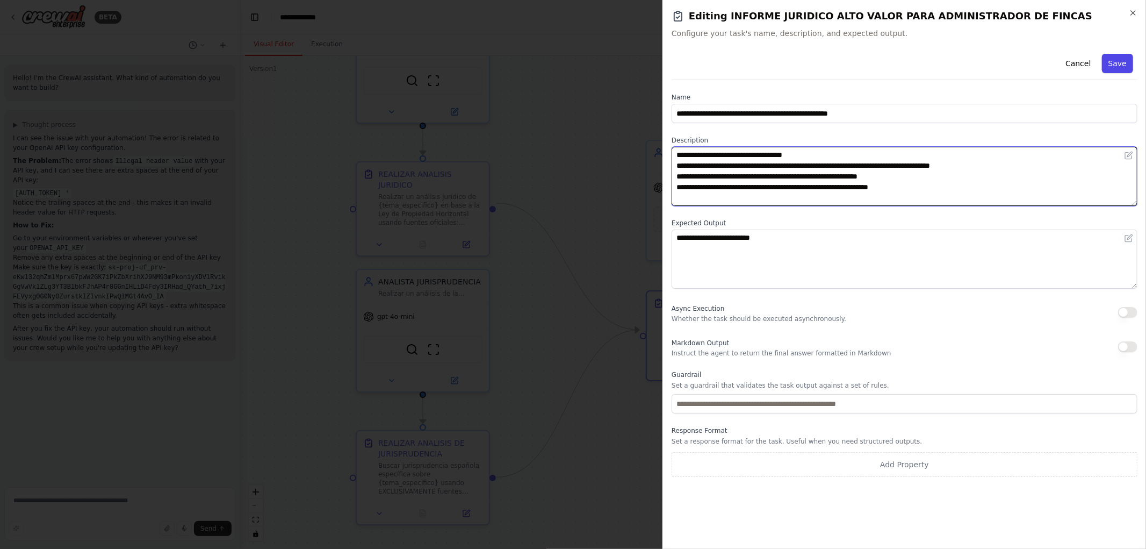
type textarea "**********"
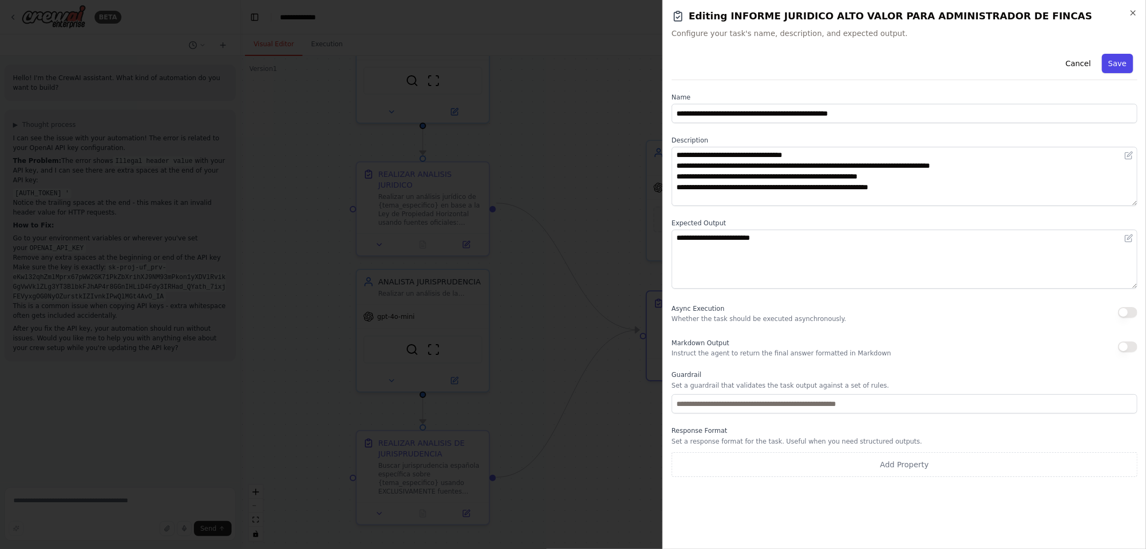
click at [1115, 68] on button "Save" at bounding box center [1117, 63] width 31 height 19
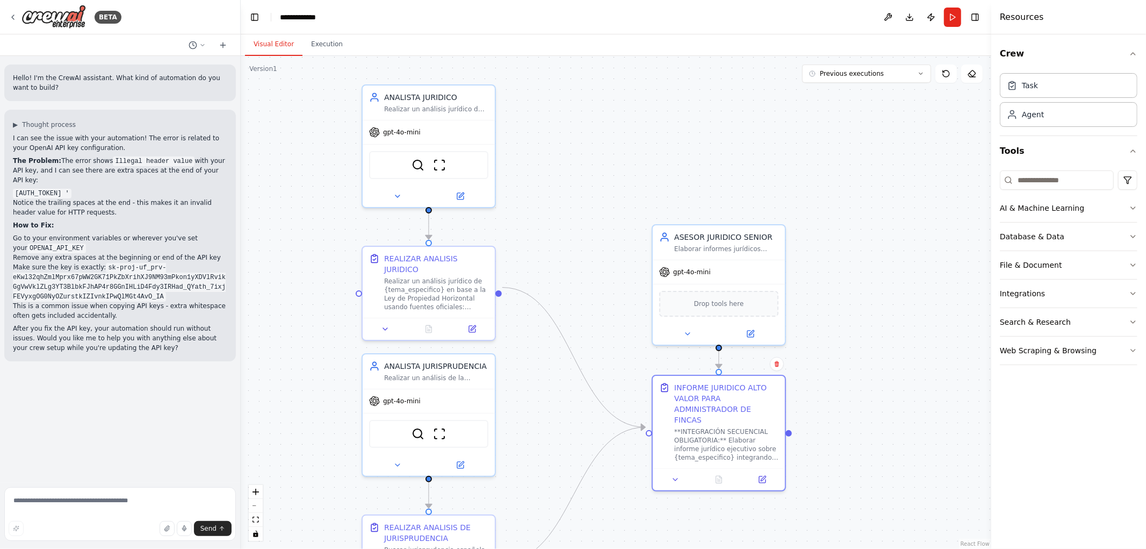
drag, startPoint x: 869, startPoint y: 339, endPoint x: 868, endPoint y: 416, distance: 76.8
click at [872, 423] on div ".deletable-edge-delete-btn { width: 20px; height: 20px; border: 0px solid #ffff…" at bounding box center [616, 302] width 751 height 493
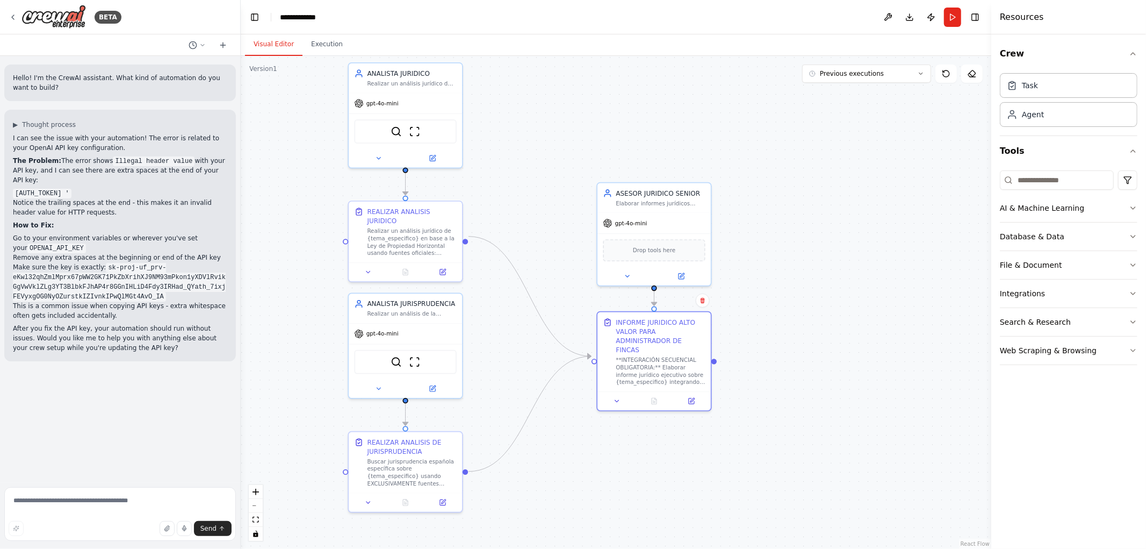
drag, startPoint x: 720, startPoint y: 473, endPoint x: 647, endPoint y: 458, distance: 74.5
click at [647, 460] on div ".deletable-edge-delete-btn { width: 20px; height: 20px; border: 0px solid #ffff…" at bounding box center [616, 302] width 751 height 493
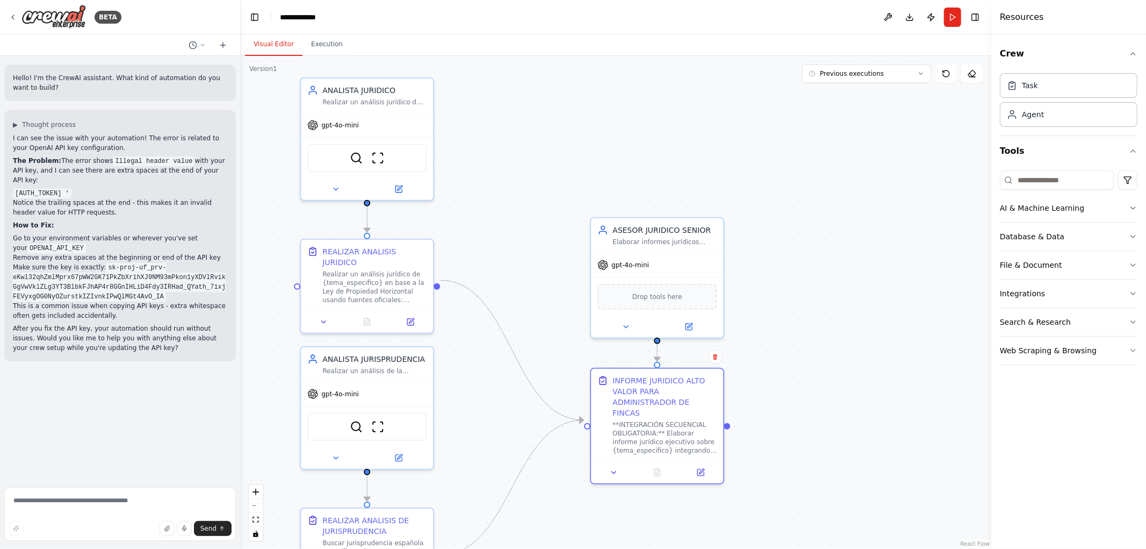
drag, startPoint x: 798, startPoint y: 276, endPoint x: 795, endPoint y: 251, distance: 25.5
click at [795, 253] on div ".deletable-edge-delete-btn { width: 20px; height: 20px; border: 0px solid #ffff…" at bounding box center [616, 302] width 751 height 493
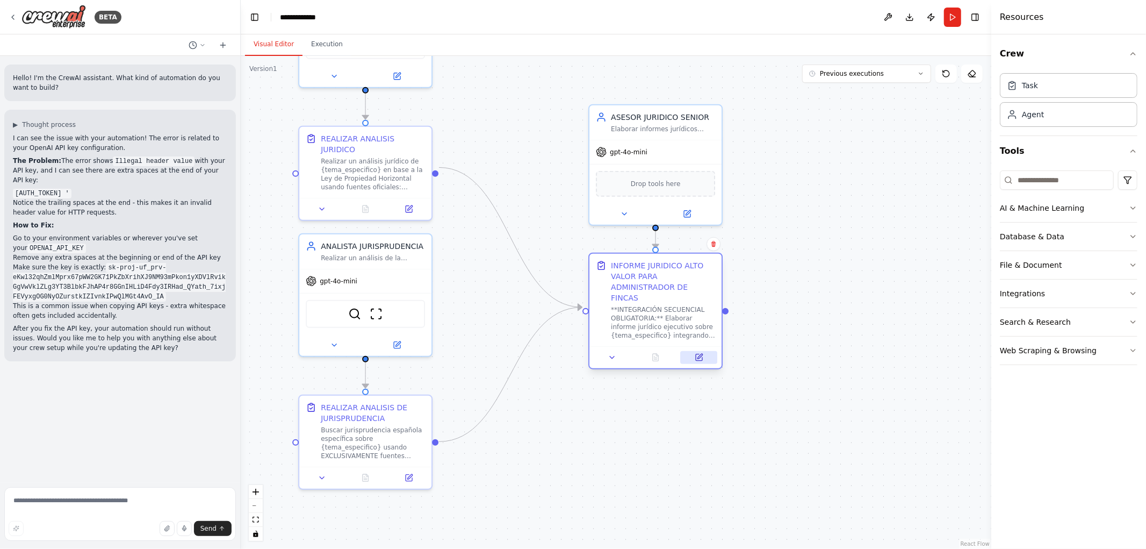
click at [706, 351] on button at bounding box center [699, 357] width 37 height 13
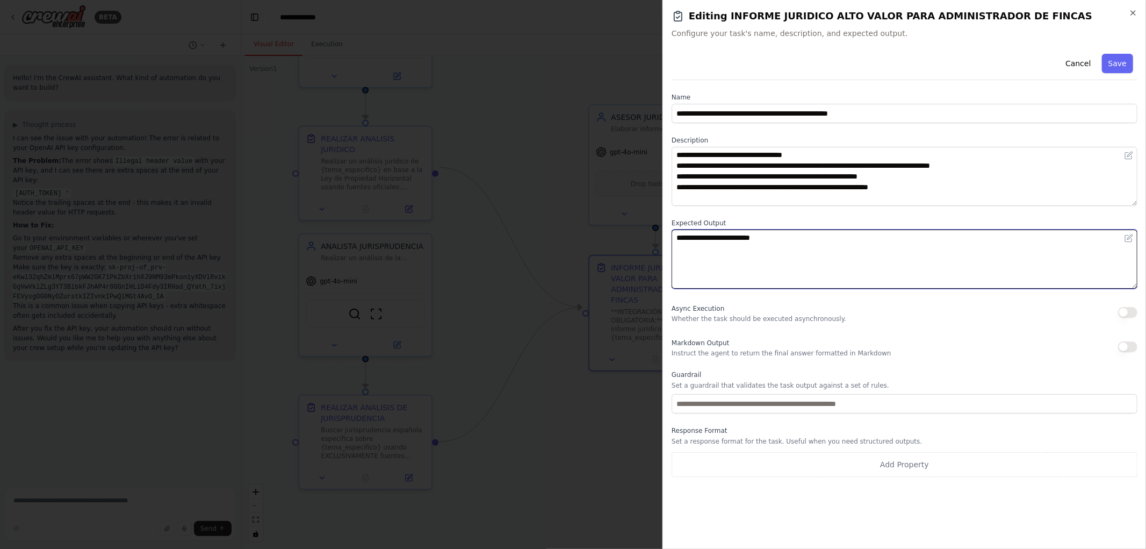
drag, startPoint x: 705, startPoint y: 227, endPoint x: 630, endPoint y: 222, distance: 75.4
click at [630, 222] on body "BETA Hello! I'm the CrewAI assistant. What kind of automation do you want to bu…" at bounding box center [573, 274] width 1146 height 549
paste textarea "**********"
type textarea "**********"
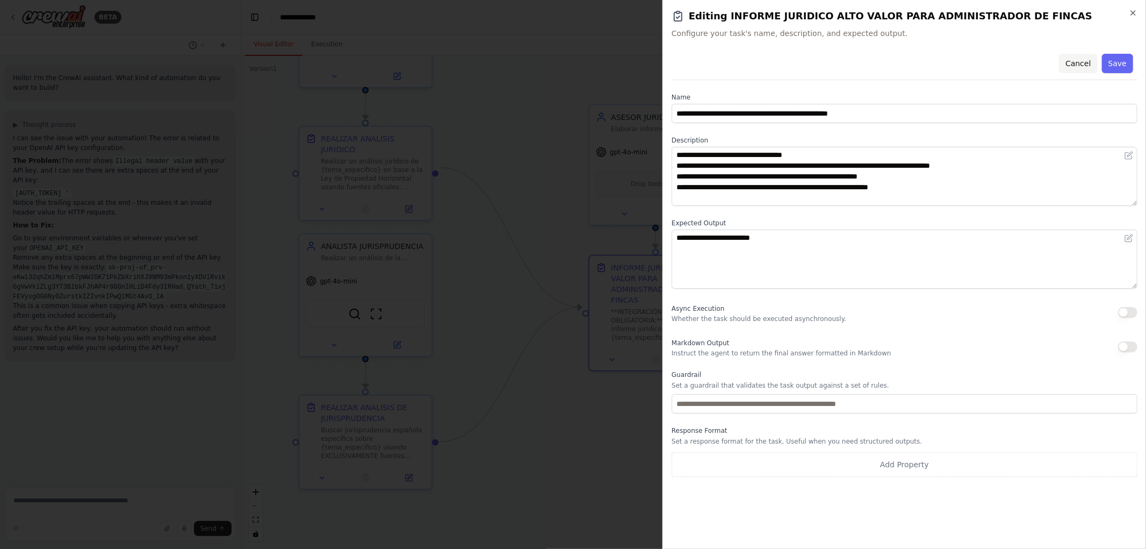
click at [1086, 63] on button "Cancel" at bounding box center [1078, 63] width 38 height 19
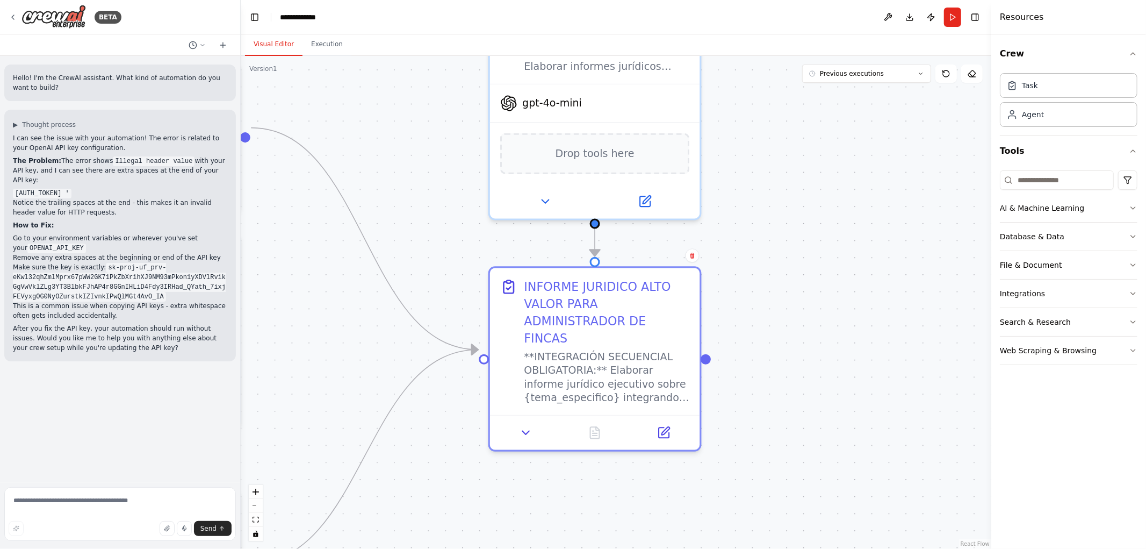
drag, startPoint x: 819, startPoint y: 210, endPoint x: 810, endPoint y: 253, distance: 43.9
click at [824, 254] on div ".deletable-edge-delete-btn { width: 20px; height: 20px; border: 0px solid #ffff…" at bounding box center [616, 302] width 751 height 493
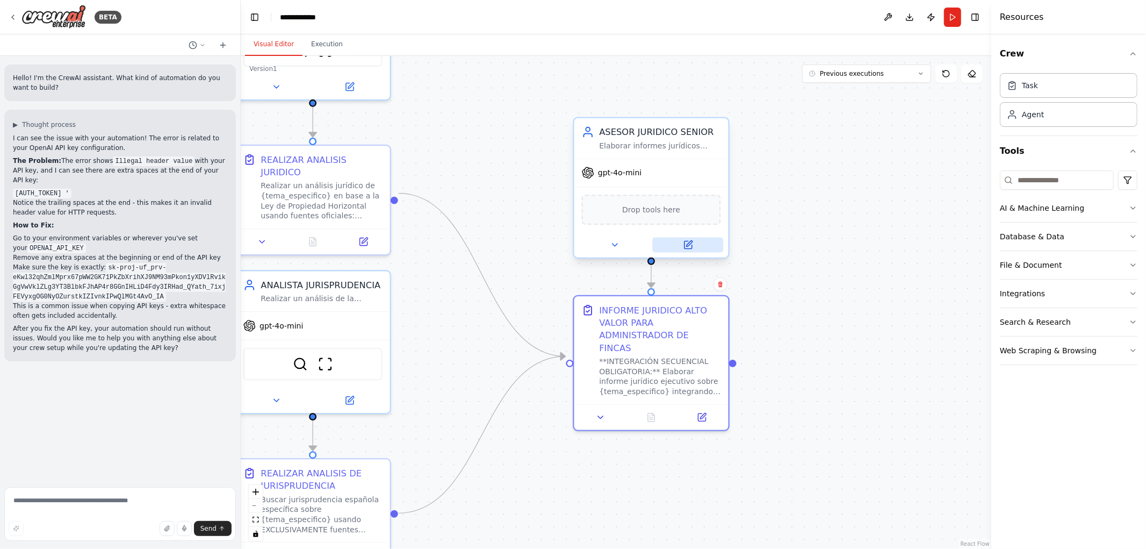
click at [689, 243] on icon at bounding box center [689, 244] width 6 height 6
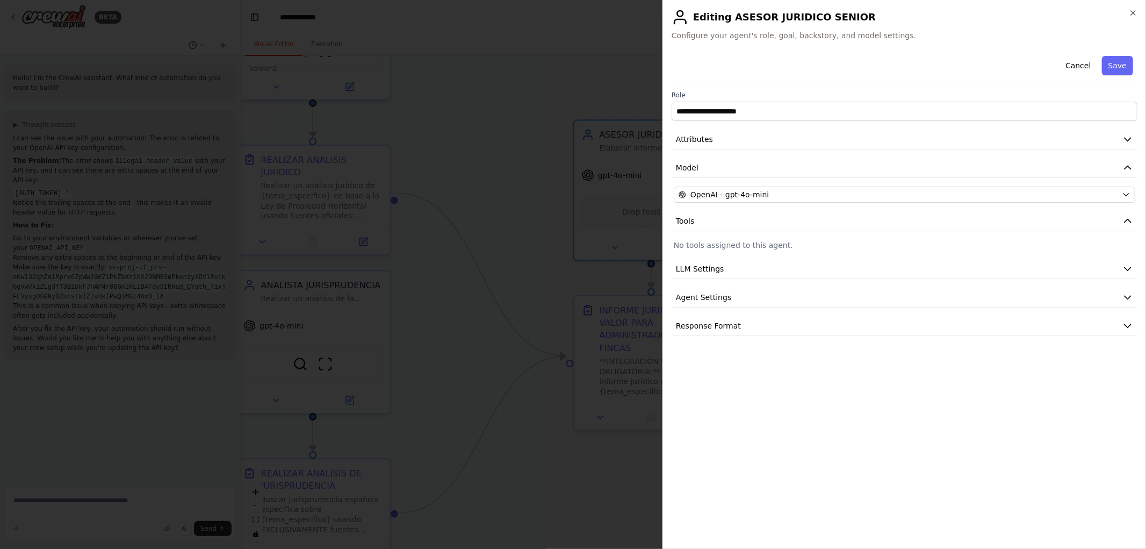
drag, startPoint x: 491, startPoint y: 268, endPoint x: 496, endPoint y: 270, distance: 6.0
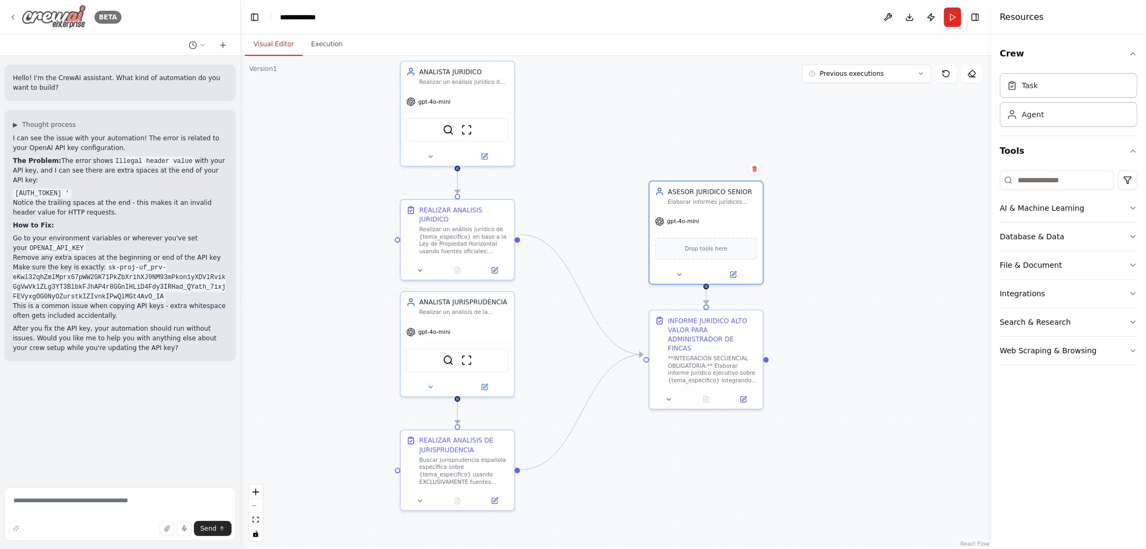
click at [11, 16] on icon at bounding box center [13, 17] width 9 height 9
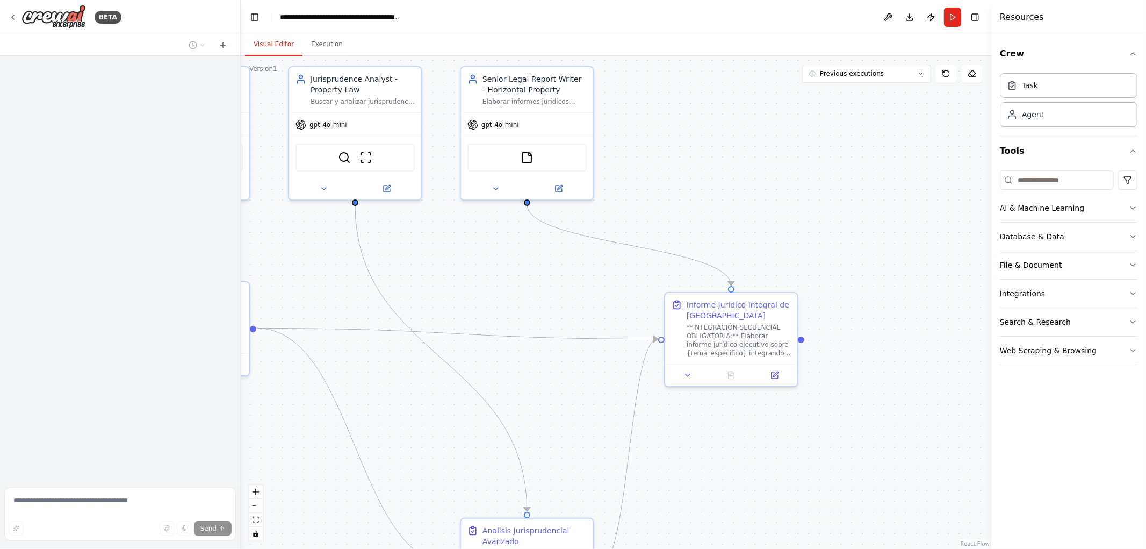
drag, startPoint x: 712, startPoint y: 352, endPoint x: 528, endPoint y: 301, distance: 190.7
click at [530, 306] on div ".deletable-edge-delete-btn { width: 20px; height: 20px; border: 0px solid #ffff…" at bounding box center [616, 302] width 751 height 493
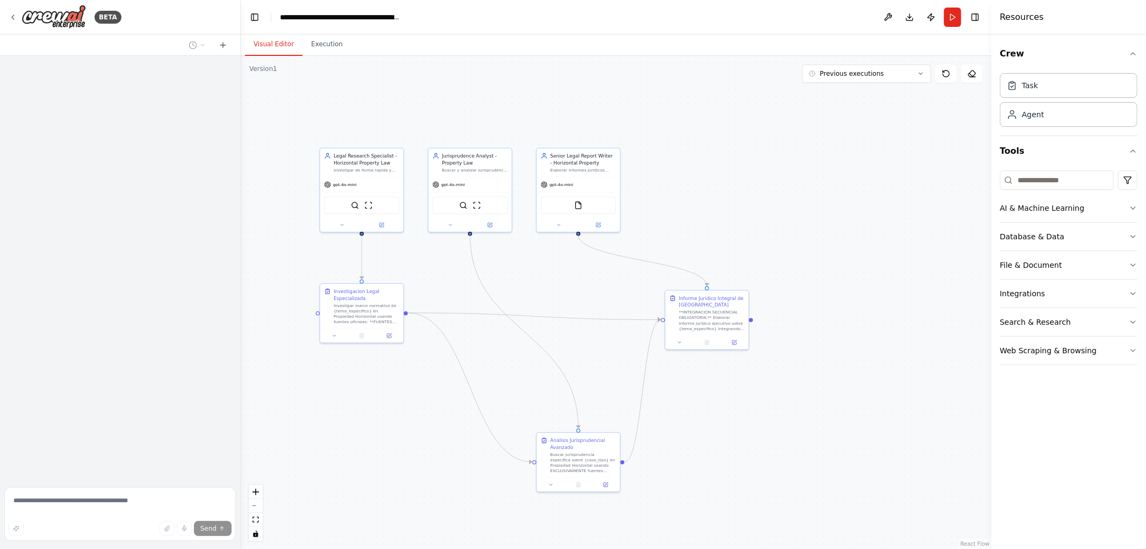
drag, startPoint x: 495, startPoint y: 298, endPoint x: 582, endPoint y: 292, distance: 87.2
click at [590, 286] on div ".deletable-edge-delete-btn { width: 20px; height: 20px; border: 0px solid #ffff…" at bounding box center [616, 302] width 751 height 493
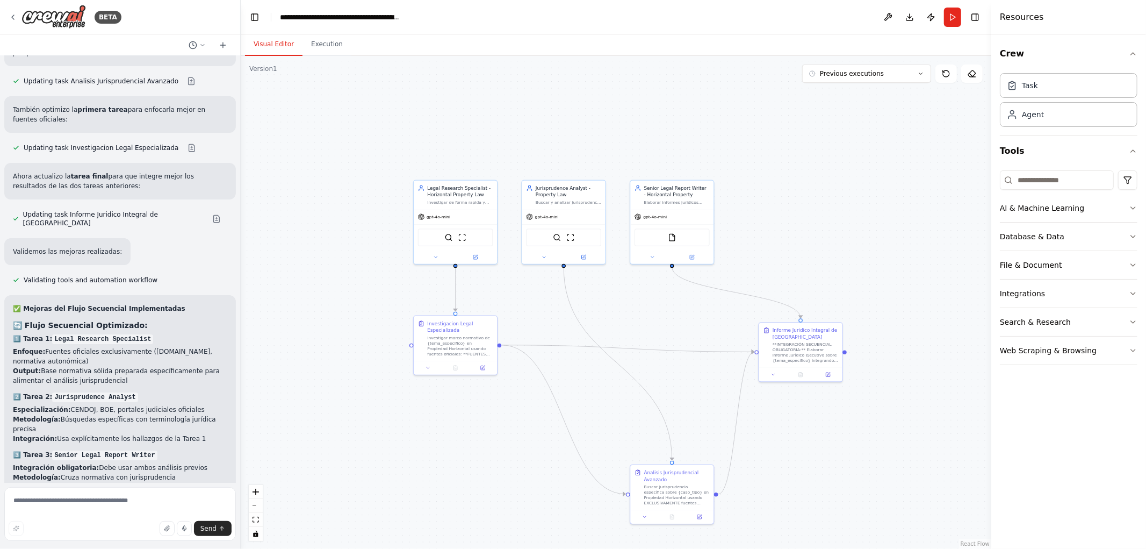
scroll to position [3355, 0]
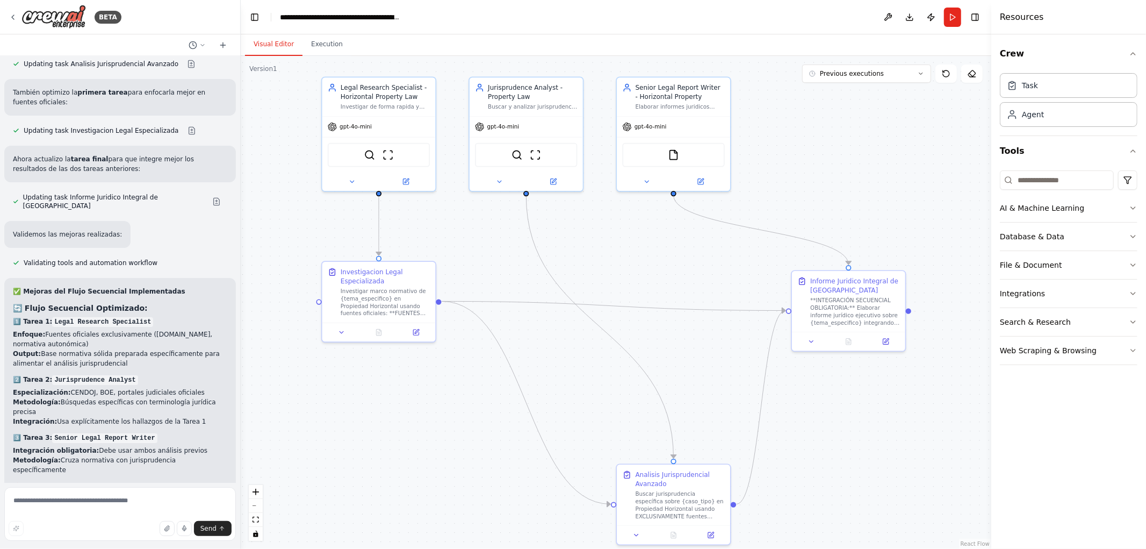
drag, startPoint x: 686, startPoint y: 392, endPoint x: 680, endPoint y: 326, distance: 66.4
click at [680, 329] on div ".deletable-edge-delete-btn { width: 20px; height: 20px; border: 0px solid #ffff…" at bounding box center [616, 302] width 751 height 493
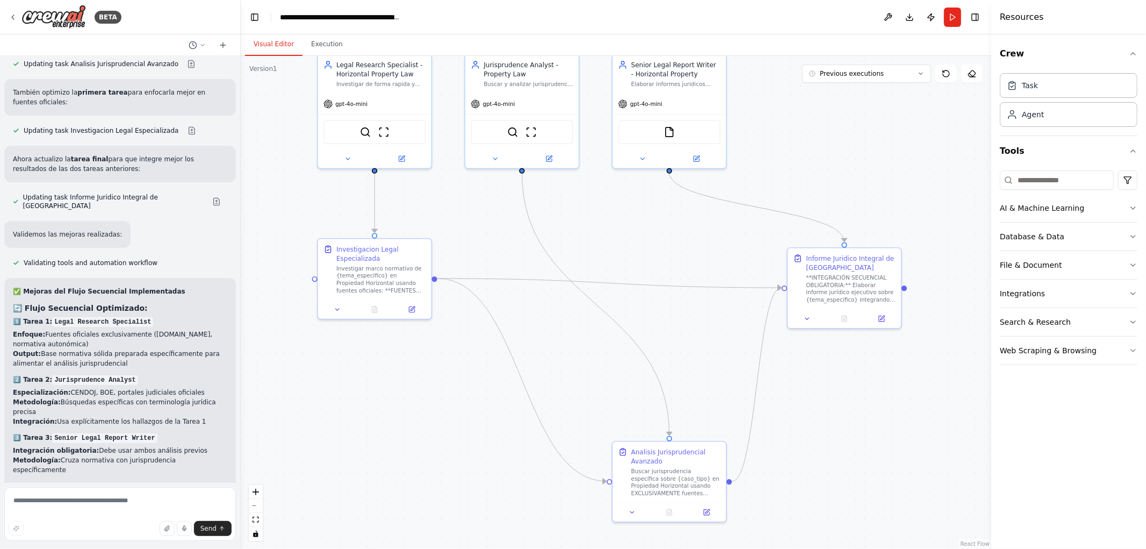
drag, startPoint x: 695, startPoint y: 342, endPoint x: 695, endPoint y: 351, distance: 9.7
click at [695, 351] on div ".deletable-edge-delete-btn { width: 20px; height: 20px; border: 0px solid #ffff…" at bounding box center [616, 302] width 751 height 493
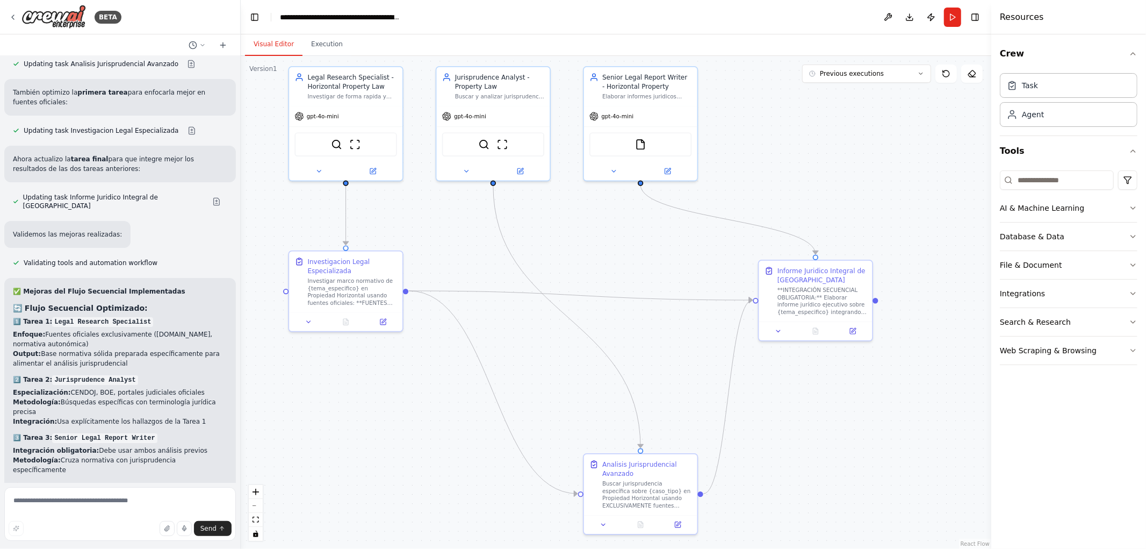
drag, startPoint x: 847, startPoint y: 407, endPoint x: 832, endPoint y: 399, distance: 17.3
click at [832, 399] on div ".deletable-edge-delete-btn { width: 20px; height: 20px; border: 0px solid #ffff…" at bounding box center [616, 302] width 751 height 493
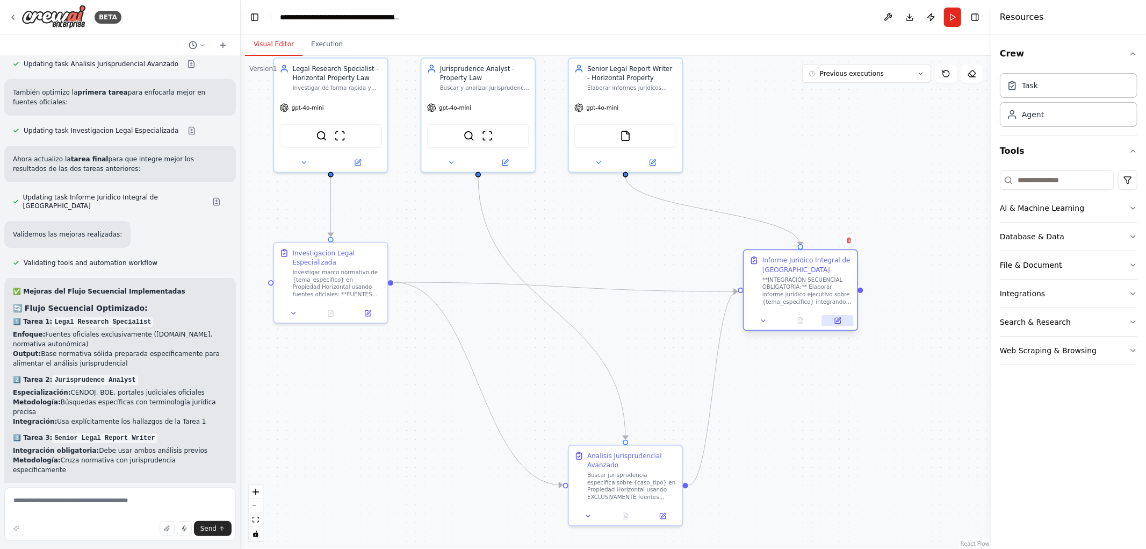
click at [835, 320] on icon at bounding box center [837, 320] width 5 height 5
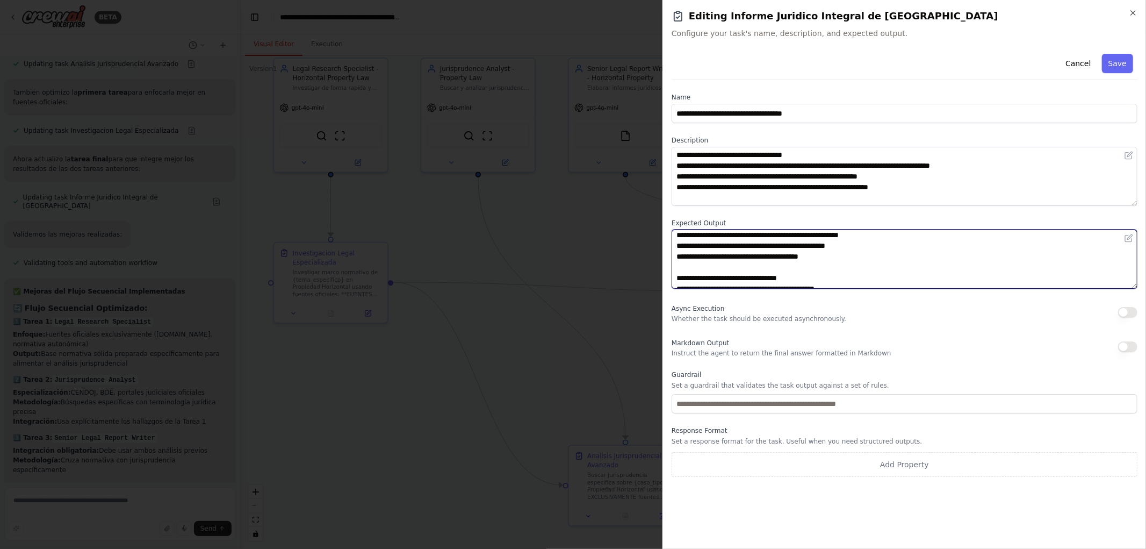
scroll to position [0, 0]
drag, startPoint x: 963, startPoint y: 286, endPoint x: 491, endPoint y: 133, distance: 496.5
click at [491, 133] on body "BETA Quiero crear una crew para analisis juridicos de alto valor especializados…" at bounding box center [573, 274] width 1146 height 549
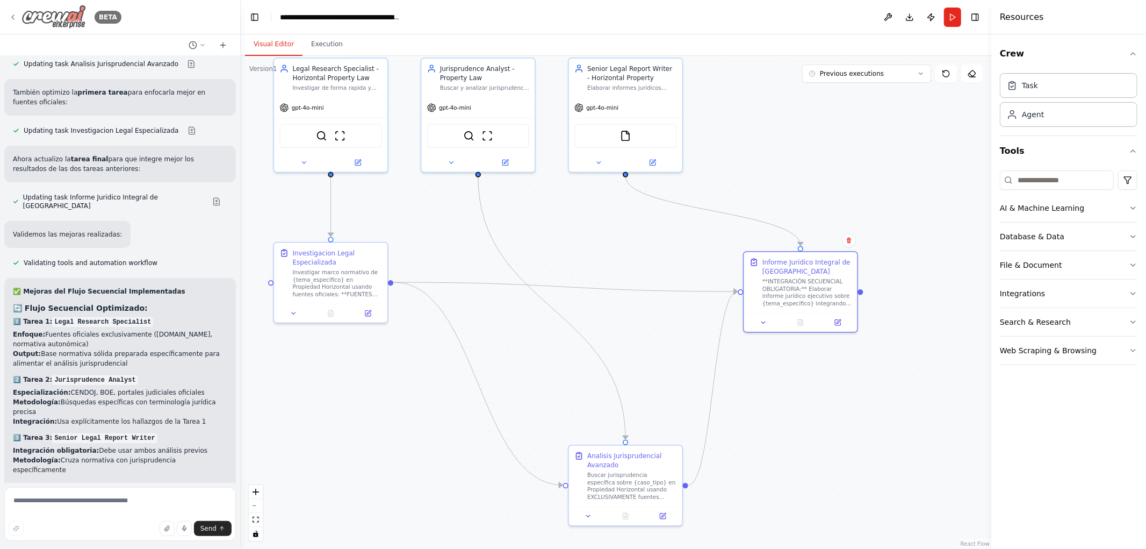
click at [12, 18] on icon at bounding box center [13, 17] width 9 height 9
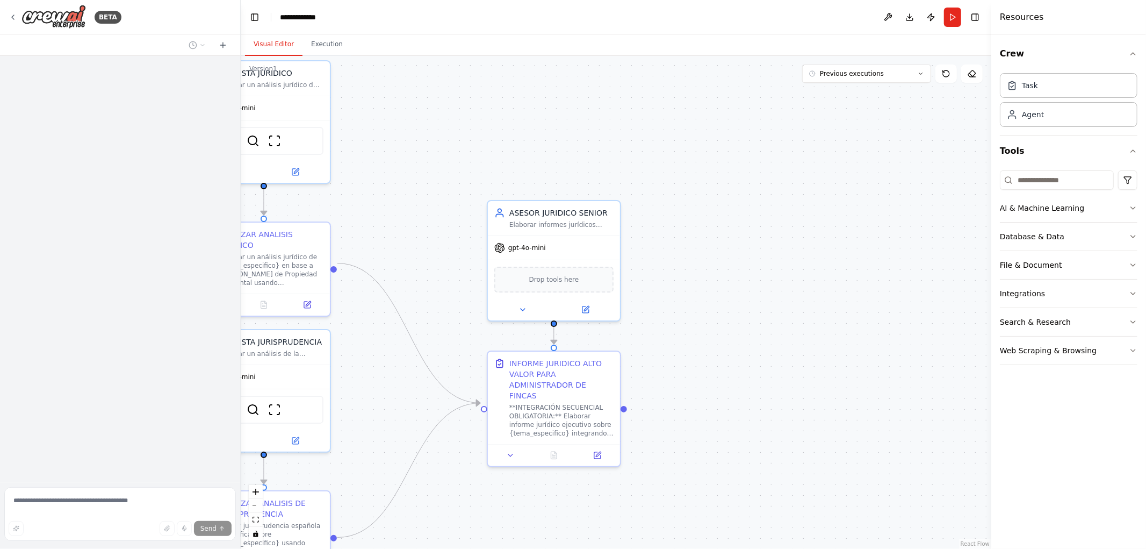
drag, startPoint x: 690, startPoint y: 420, endPoint x: 725, endPoint y: 266, distance: 157.7
click at [772, 210] on div ".deletable-edge-delete-btn { width: 20px; height: 20px; border: 0px solid #ffff…" at bounding box center [616, 302] width 751 height 493
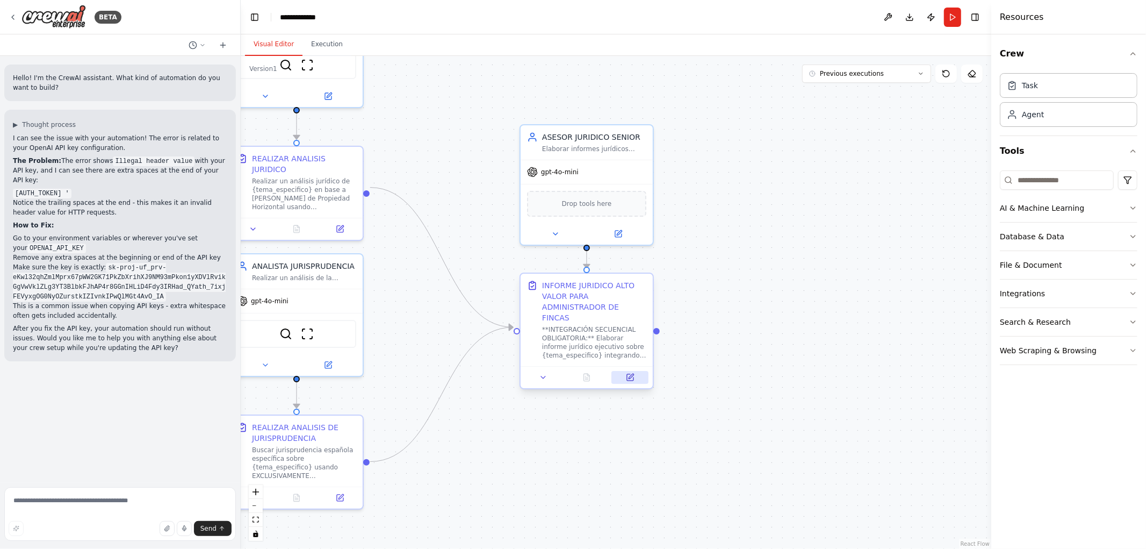
click at [626, 371] on button at bounding box center [629, 377] width 37 height 13
click at [627, 374] on icon at bounding box center [630, 377] width 6 height 6
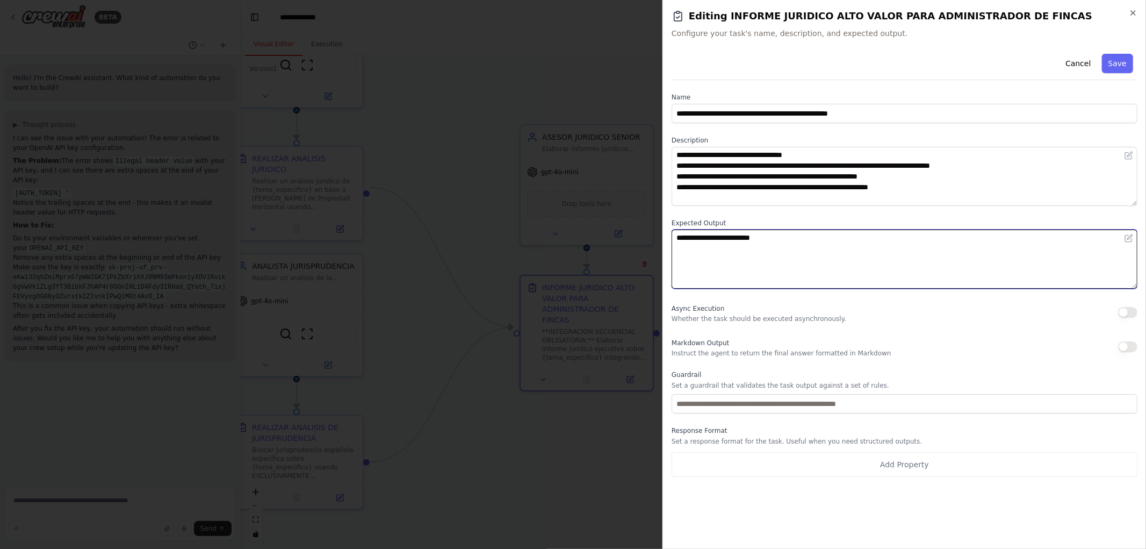
drag, startPoint x: 814, startPoint y: 249, endPoint x: 437, endPoint y: 207, distance: 379.5
click at [440, 207] on body "BETA Hello! I'm the CrewAI assistant. What kind of automation do you want to bu…" at bounding box center [573, 274] width 1146 height 549
paste textarea "**********"
type textarea "**********"
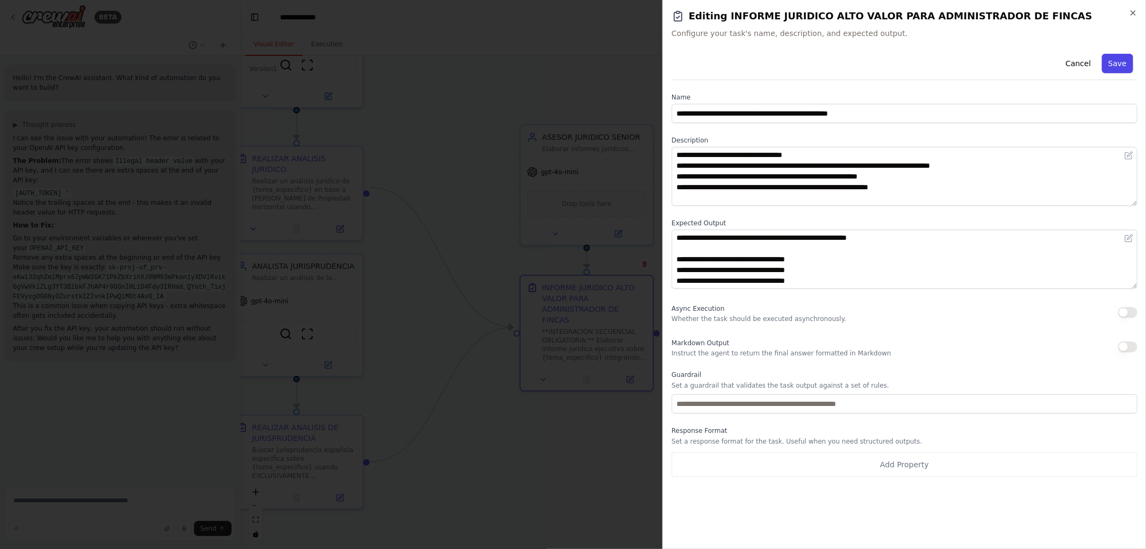
click at [1115, 69] on button "Save" at bounding box center [1117, 63] width 31 height 19
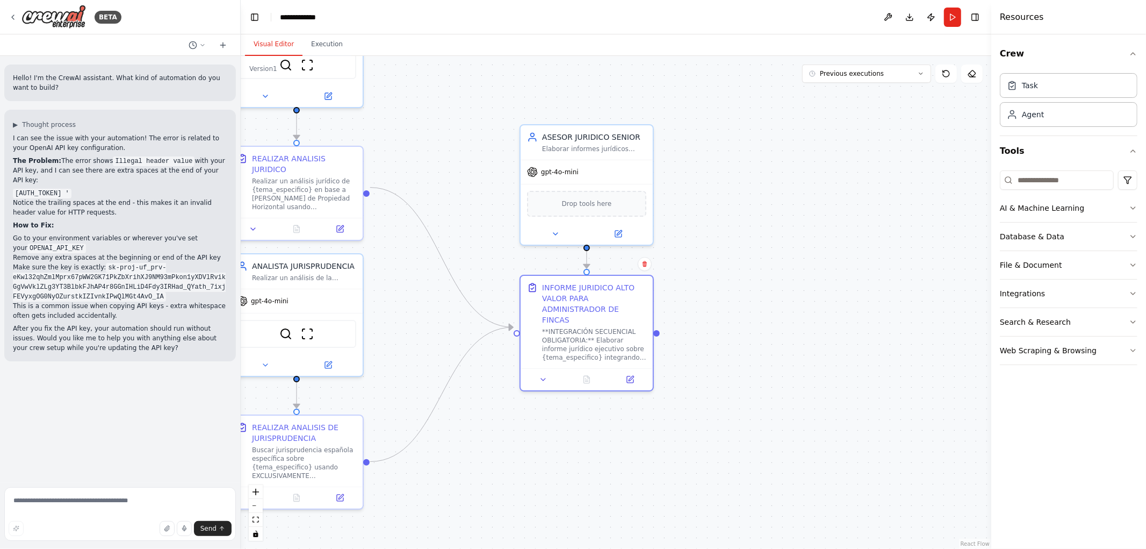
drag, startPoint x: 418, startPoint y: 304, endPoint x: 493, endPoint y: 319, distance: 76.6
click at [492, 321] on div ".deletable-edge-delete-btn { width: 20px; height: 20px; border: 0px solid #ffff…" at bounding box center [616, 302] width 751 height 493
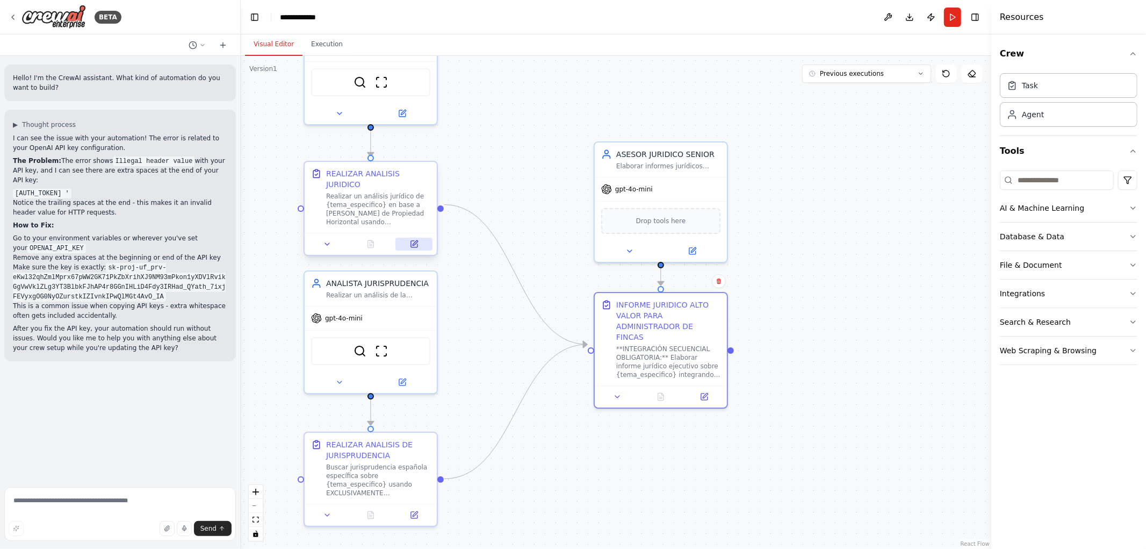
click at [419, 237] on button at bounding box center [413, 243] width 37 height 13
click at [404, 378] on icon at bounding box center [403, 378] width 5 height 5
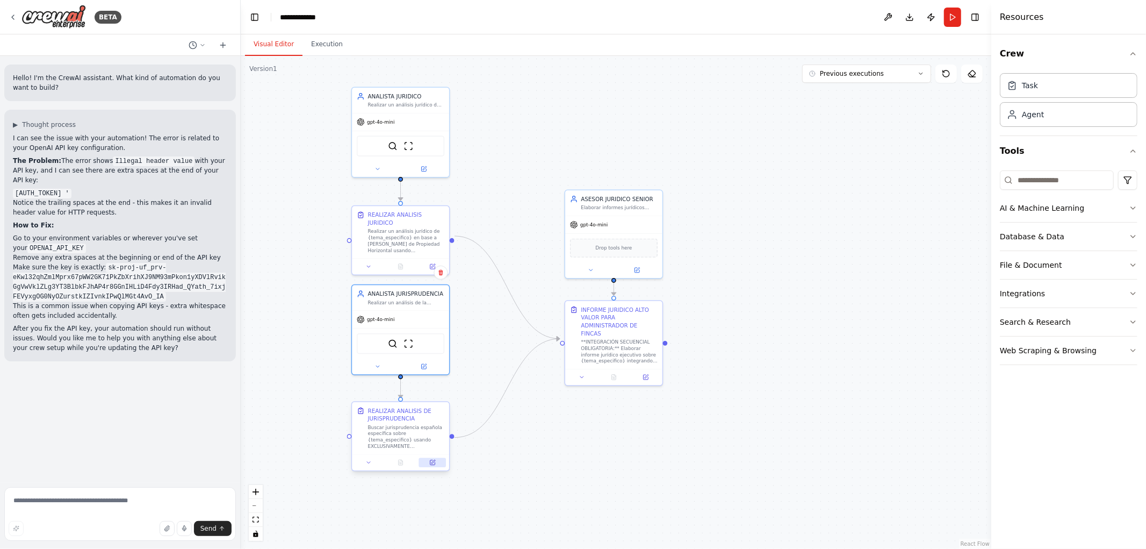
click at [432, 463] on icon at bounding box center [433, 461] width 4 height 4
click at [648, 371] on button at bounding box center [645, 376] width 27 height 10
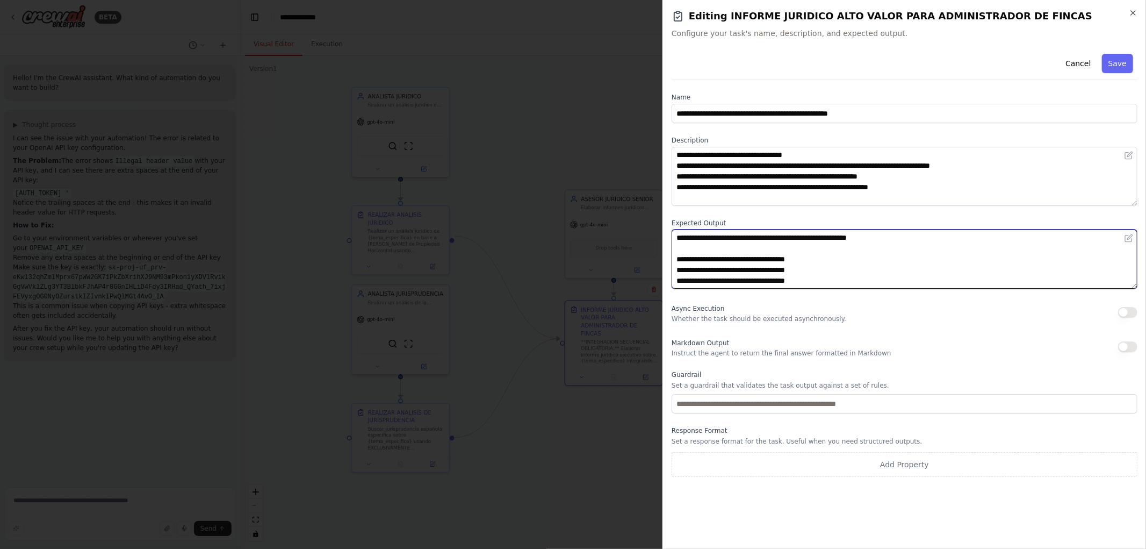
click at [766, 238] on textarea "**********" at bounding box center [905, 258] width 466 height 59
drag, startPoint x: 772, startPoint y: 258, endPoint x: 840, endPoint y: 258, distance: 68.8
click at [840, 258] on textarea "**********" at bounding box center [905, 258] width 466 height 59
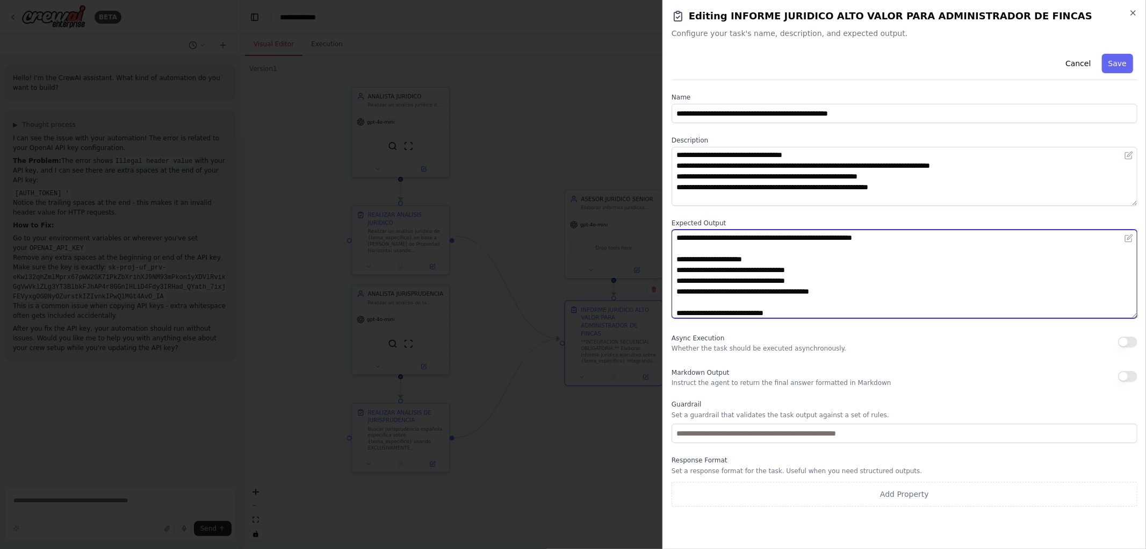
drag, startPoint x: 1132, startPoint y: 285, endPoint x: 1119, endPoint y: 383, distance: 98.6
click at [1119, 318] on textarea "**********" at bounding box center [905, 273] width 466 height 89
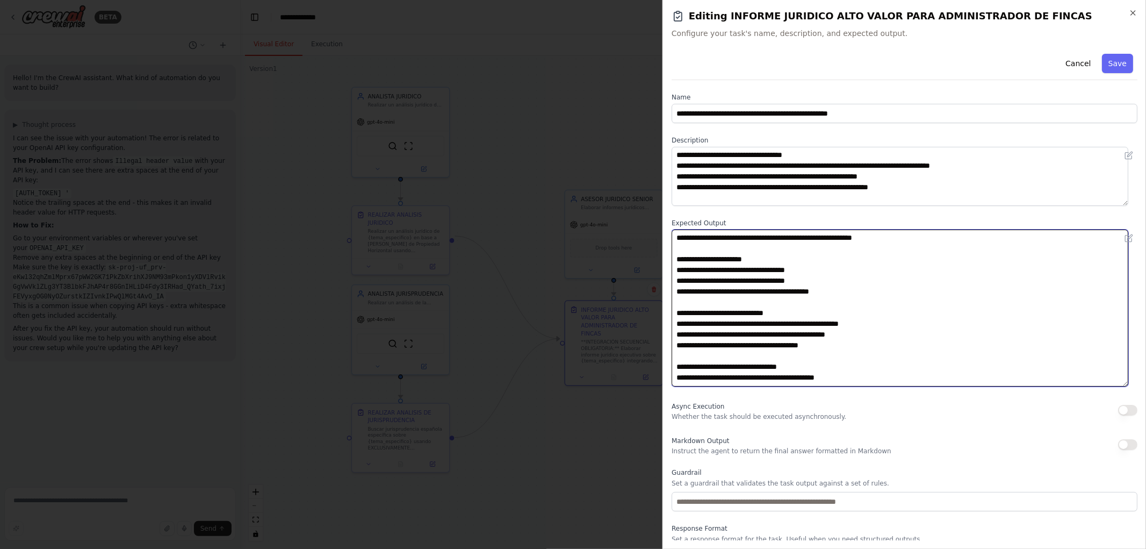
drag, startPoint x: 785, startPoint y: 291, endPoint x: 798, endPoint y: 291, distance: 12.9
click at [798, 291] on textarea "**********" at bounding box center [900, 307] width 457 height 157
drag, startPoint x: 782, startPoint y: 290, endPoint x: 860, endPoint y: 290, distance: 78.4
click at [860, 290] on textarea "**********" at bounding box center [900, 307] width 457 height 157
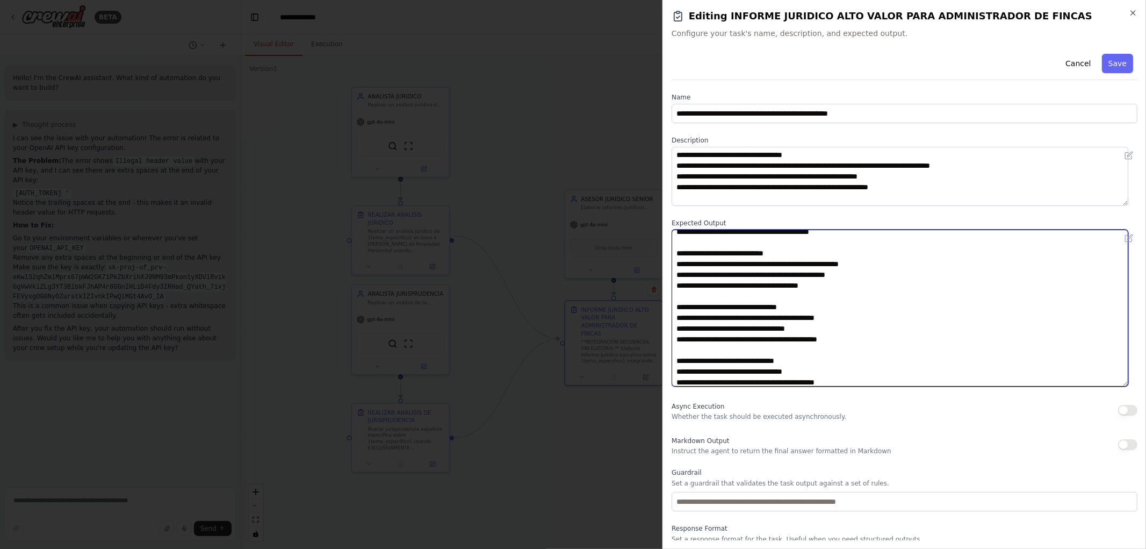
scroll to position [119, 0]
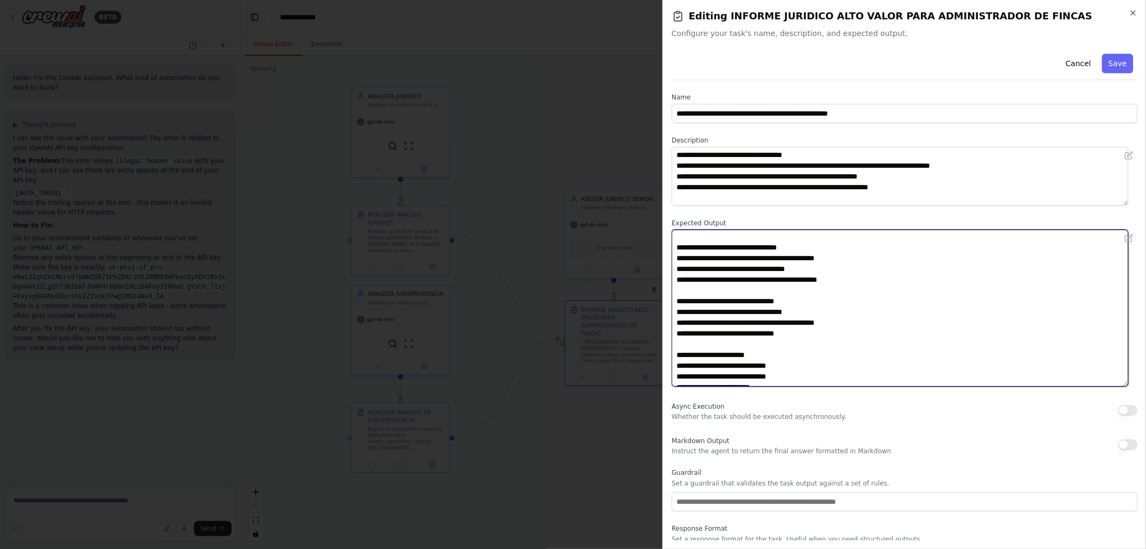
drag, startPoint x: 736, startPoint y: 334, endPoint x: 815, endPoint y: 334, distance: 79.0
click at [815, 334] on textarea "**********" at bounding box center [900, 307] width 457 height 157
paste textarea
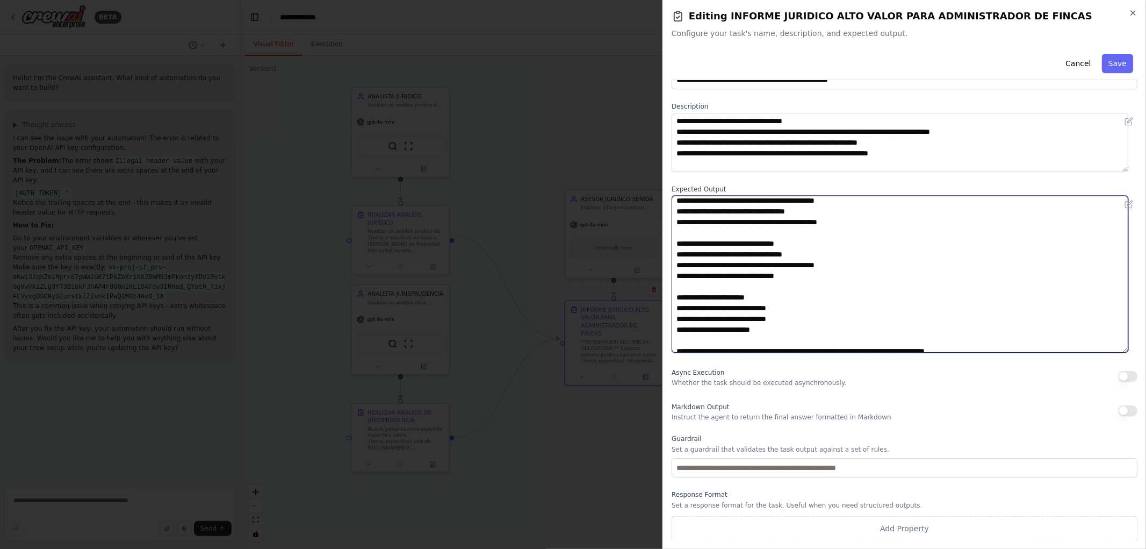
scroll to position [149, 0]
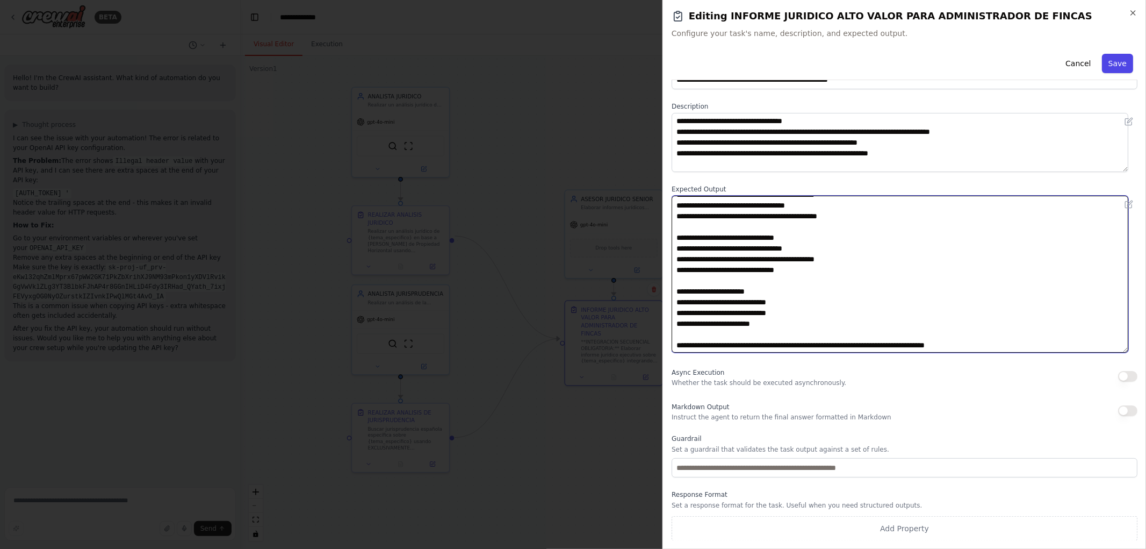
type textarea "**********"
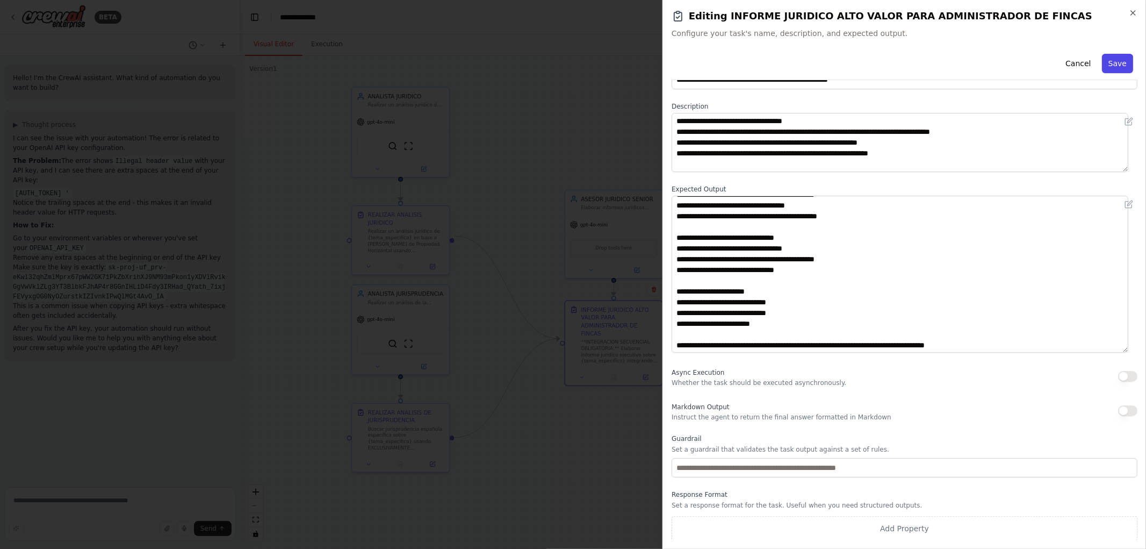
click at [1110, 68] on button "Save" at bounding box center [1117, 63] width 31 height 19
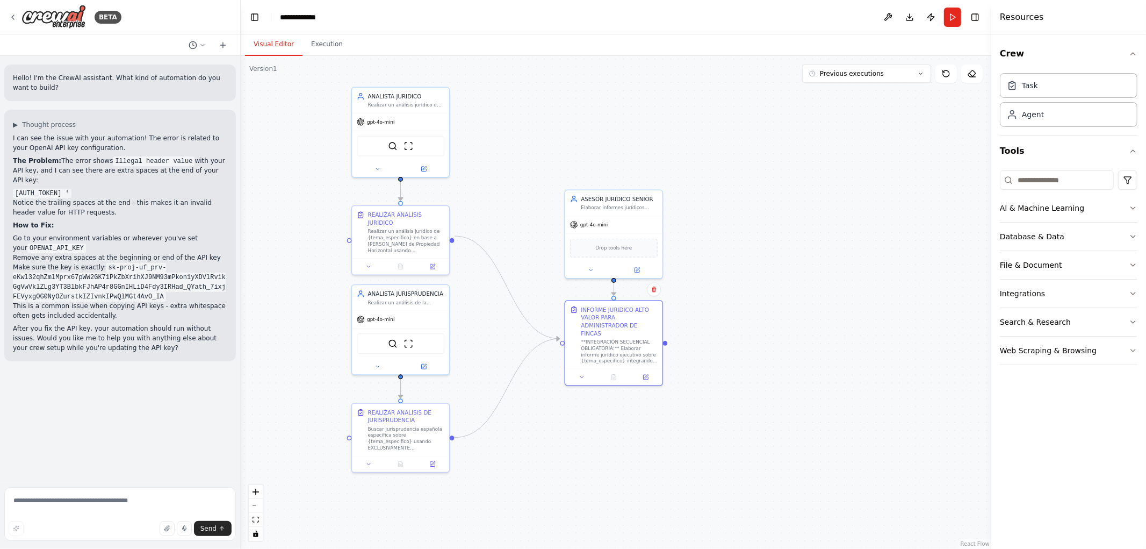
click at [760, 315] on div ".deletable-edge-delete-btn { width: 20px; height: 20px; border: 0px solid #ffff…" at bounding box center [616, 302] width 751 height 493
click at [957, 19] on button "Run" at bounding box center [952, 17] width 17 height 19
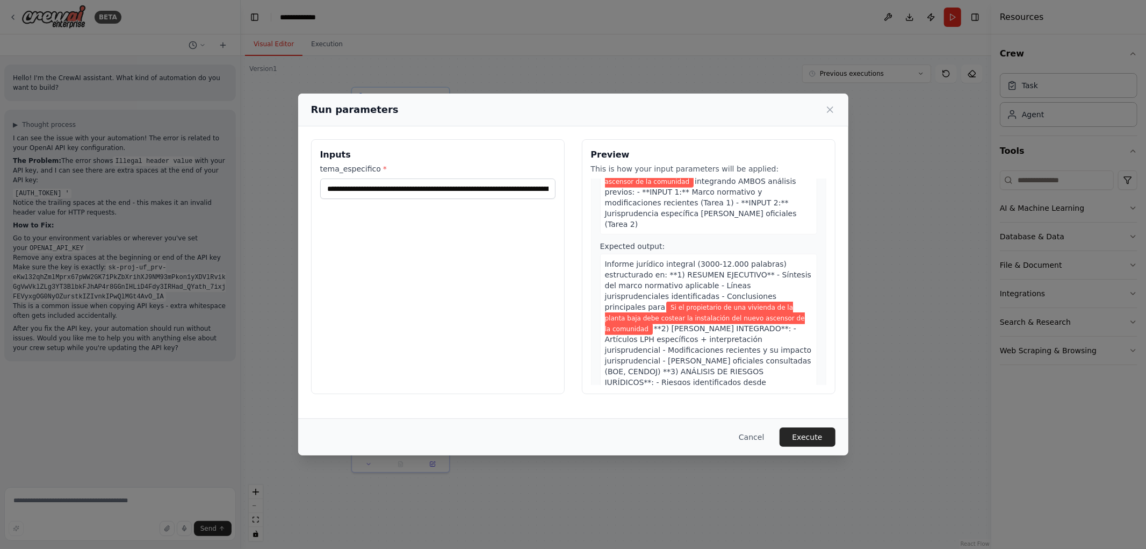
scroll to position [1044, 0]
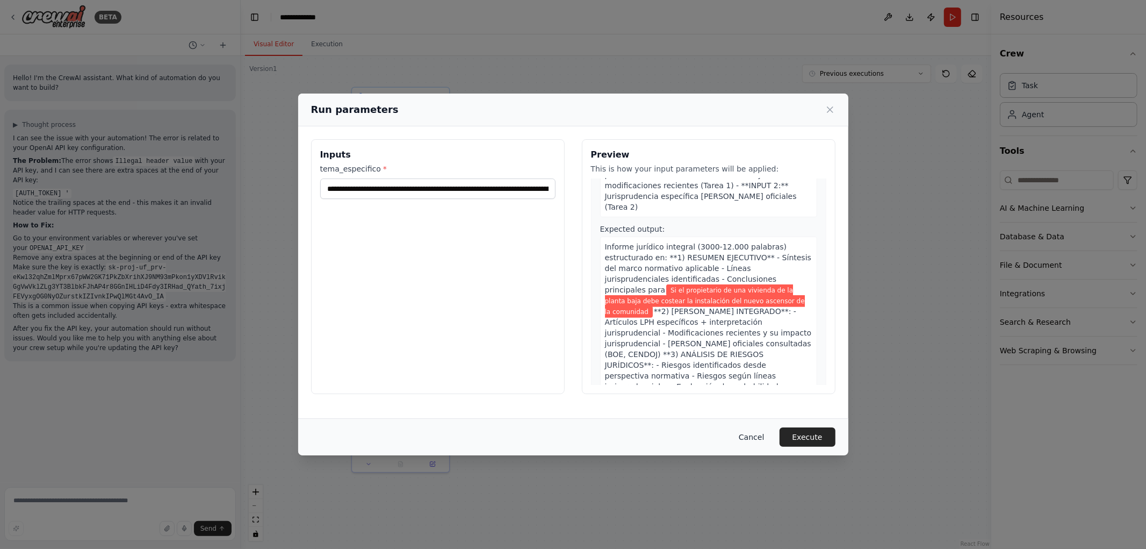
click at [760, 438] on button "Cancel" at bounding box center [751, 436] width 42 height 19
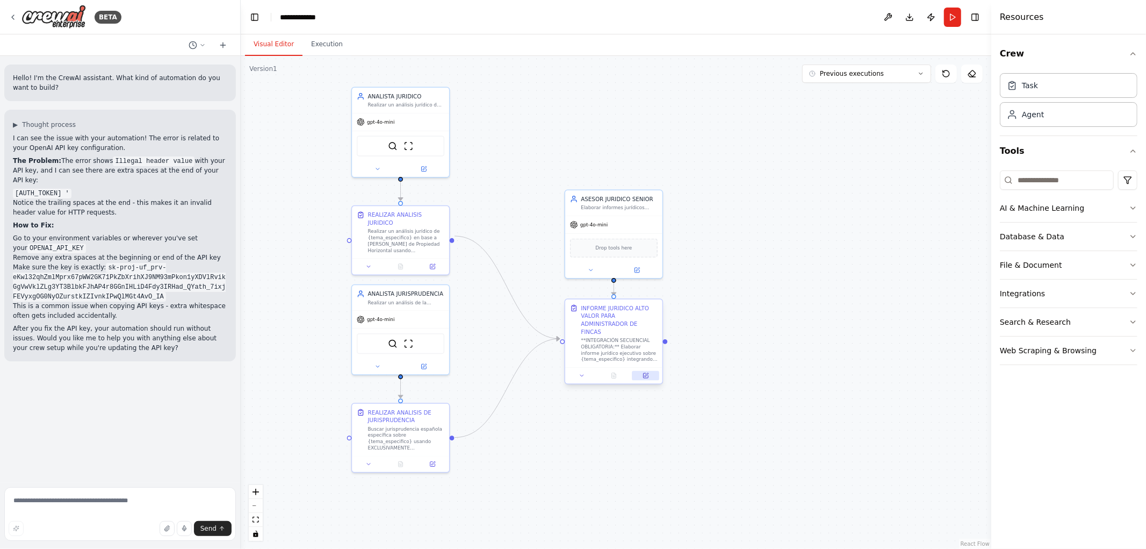
click at [645, 373] on icon at bounding box center [645, 375] width 5 height 5
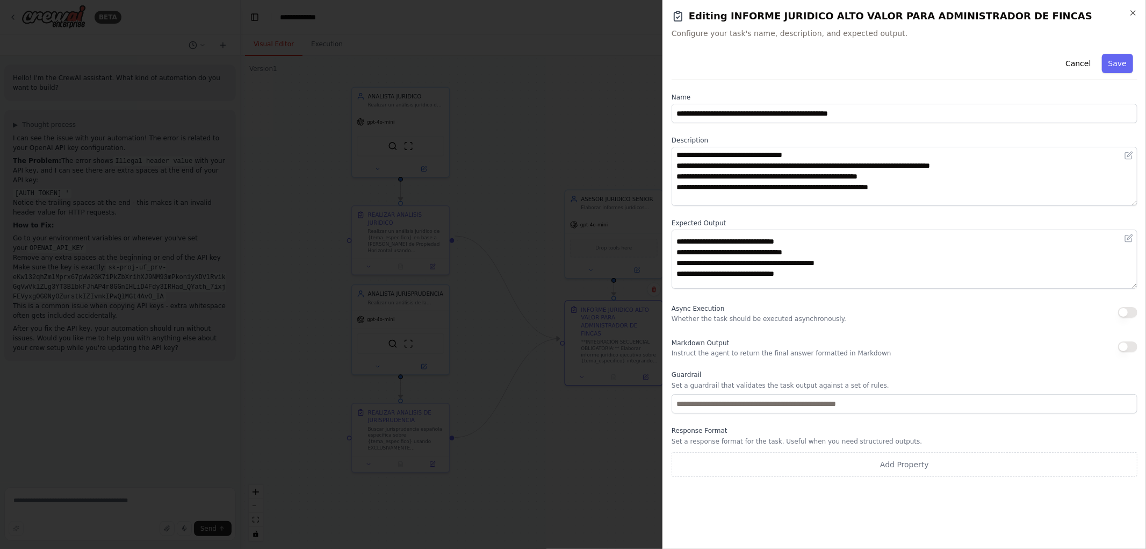
scroll to position [60, 0]
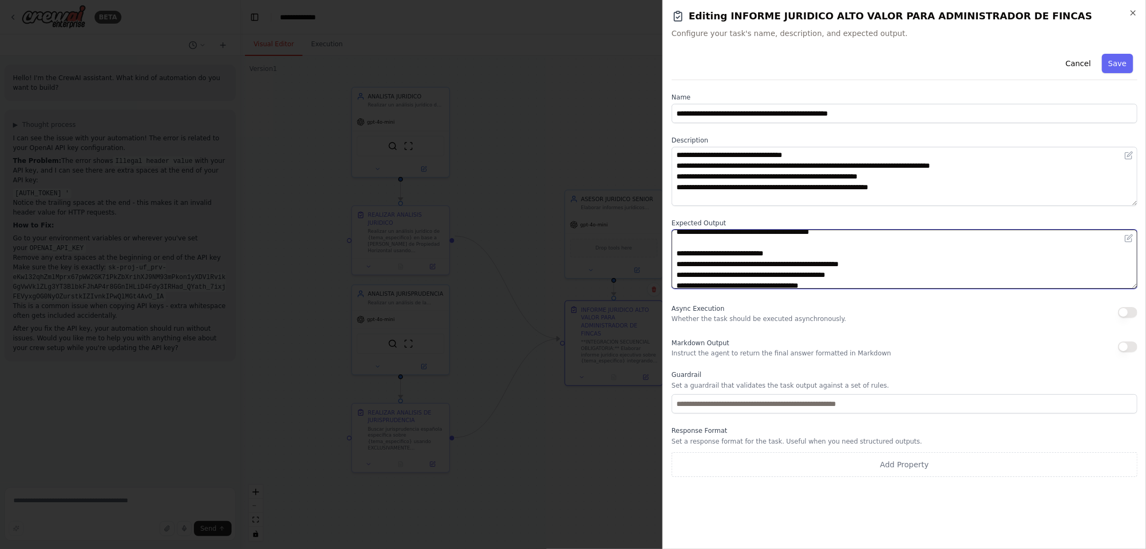
click at [781, 235] on textarea "**********" at bounding box center [905, 258] width 466 height 59
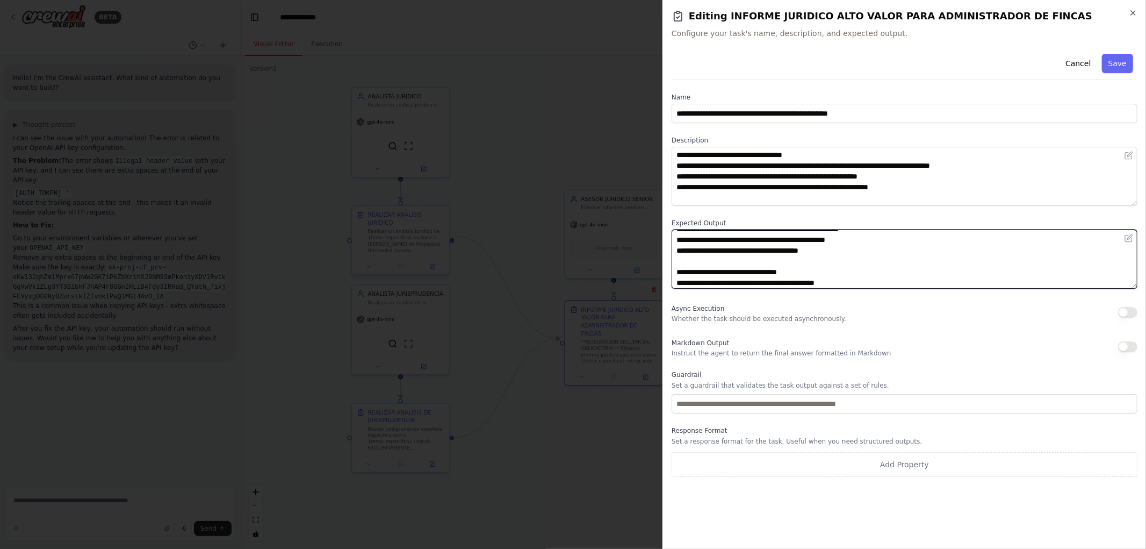
scroll to position [116, 0]
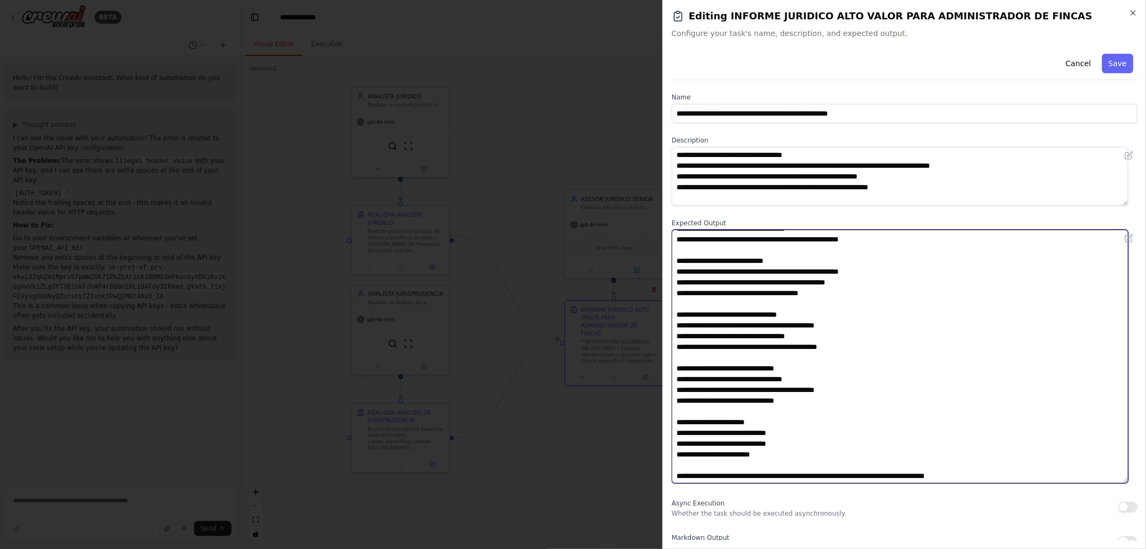
drag, startPoint x: 1136, startPoint y: 285, endPoint x: 1144, endPoint y: 480, distance: 194.7
click at [1144, 480] on div "**********" at bounding box center [904, 274] width 484 height 549
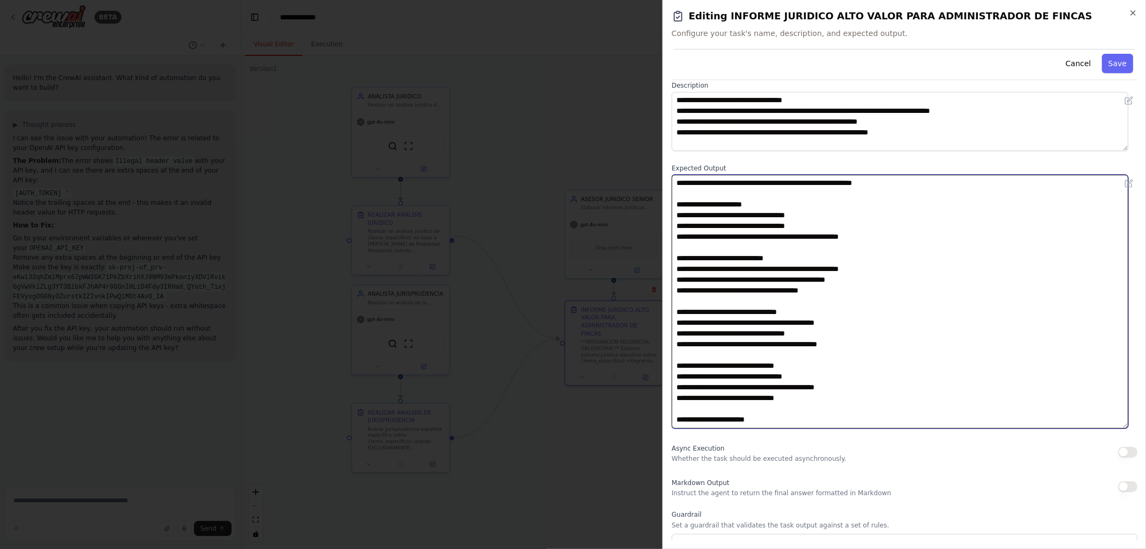
scroll to position [0, 0]
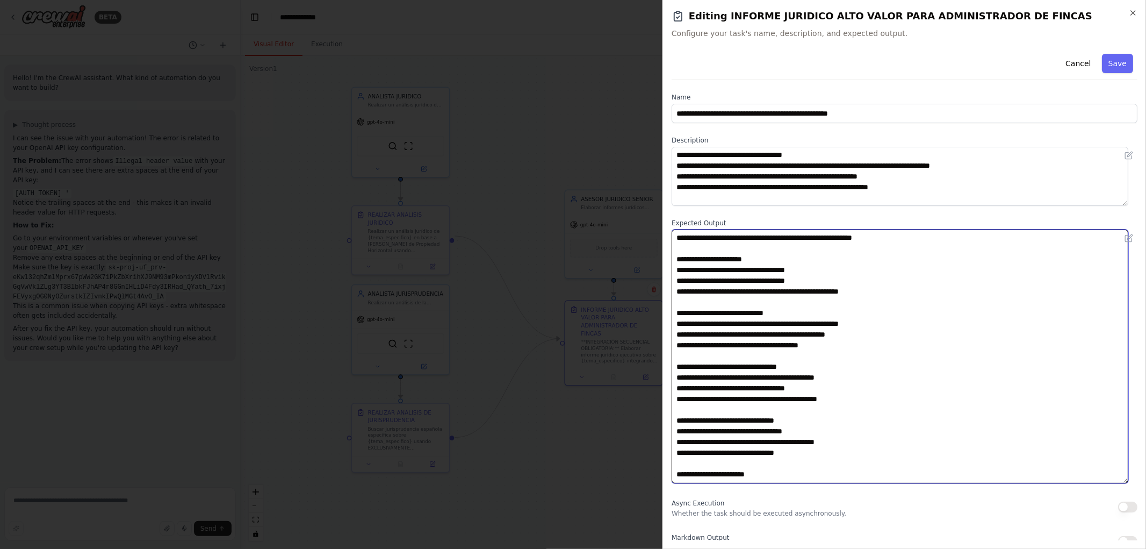
click at [830, 341] on textarea "**********" at bounding box center [900, 356] width 457 height 254
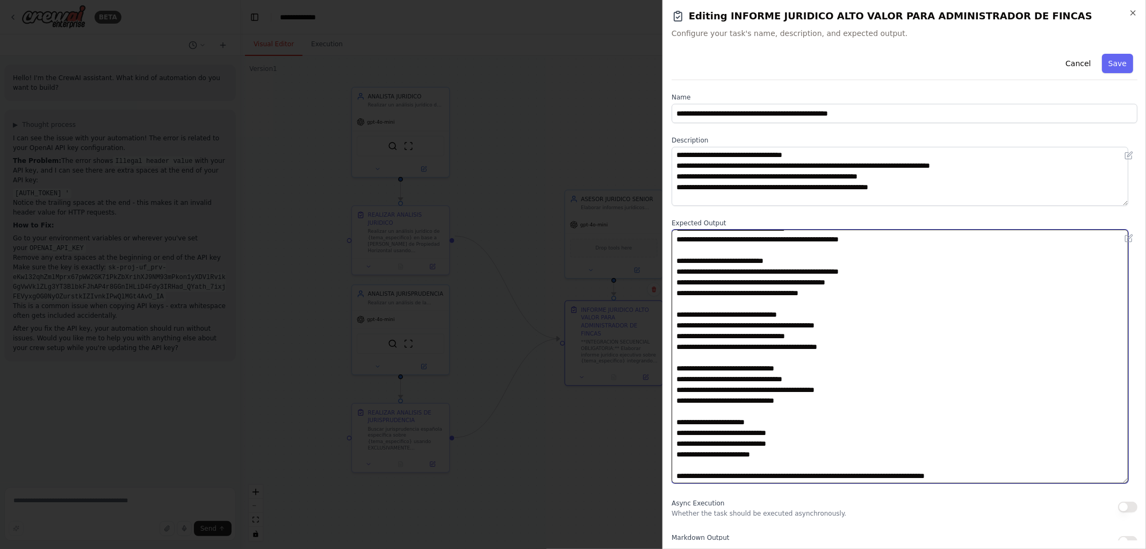
click at [842, 346] on textarea "**********" at bounding box center [900, 356] width 457 height 254
click at [819, 400] on textarea "**********" at bounding box center [900, 356] width 457 height 254
click at [737, 401] on textarea "**********" at bounding box center [900, 356] width 457 height 254
click at [856, 402] on textarea "**********" at bounding box center [900, 356] width 457 height 254
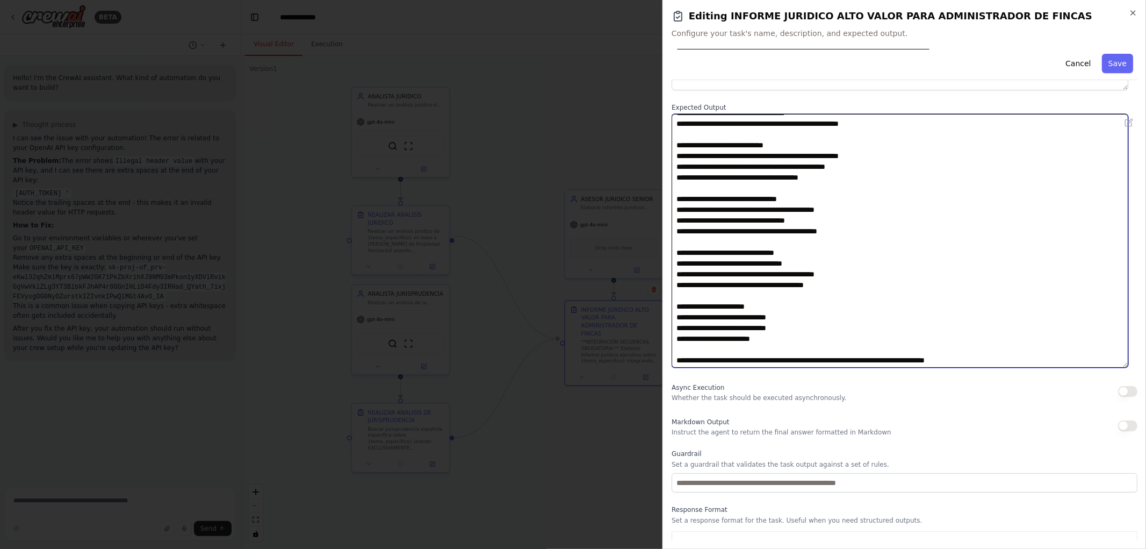
scroll to position [131, 0]
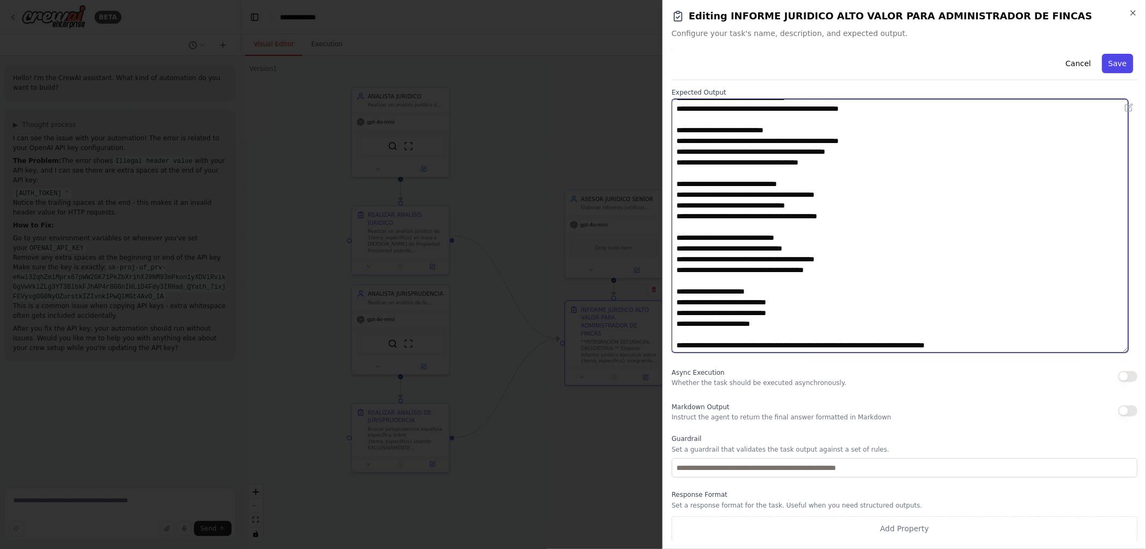
type textarea "**********"
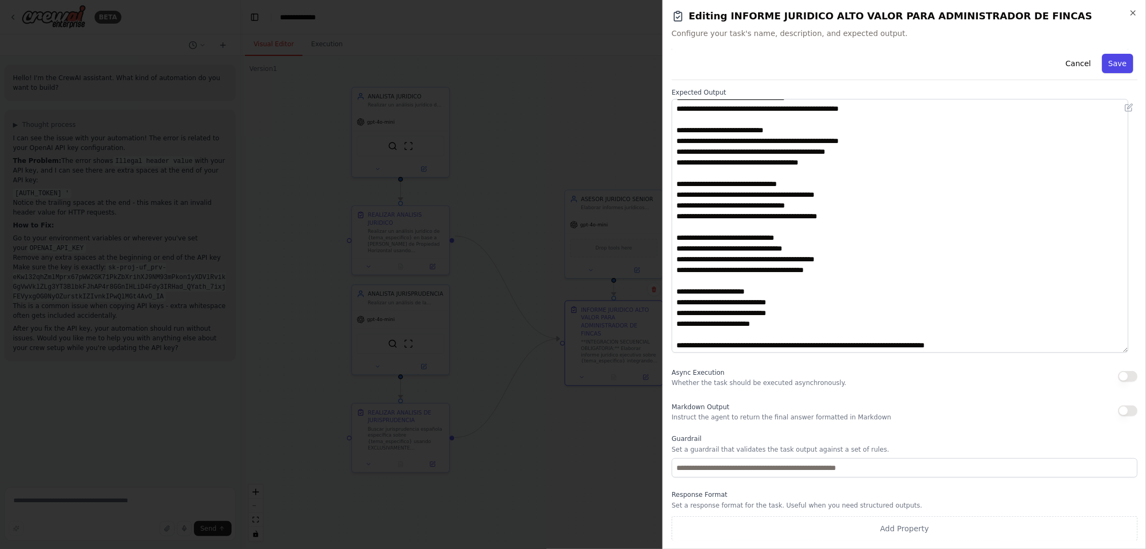
click at [1108, 65] on button "Save" at bounding box center [1117, 63] width 31 height 19
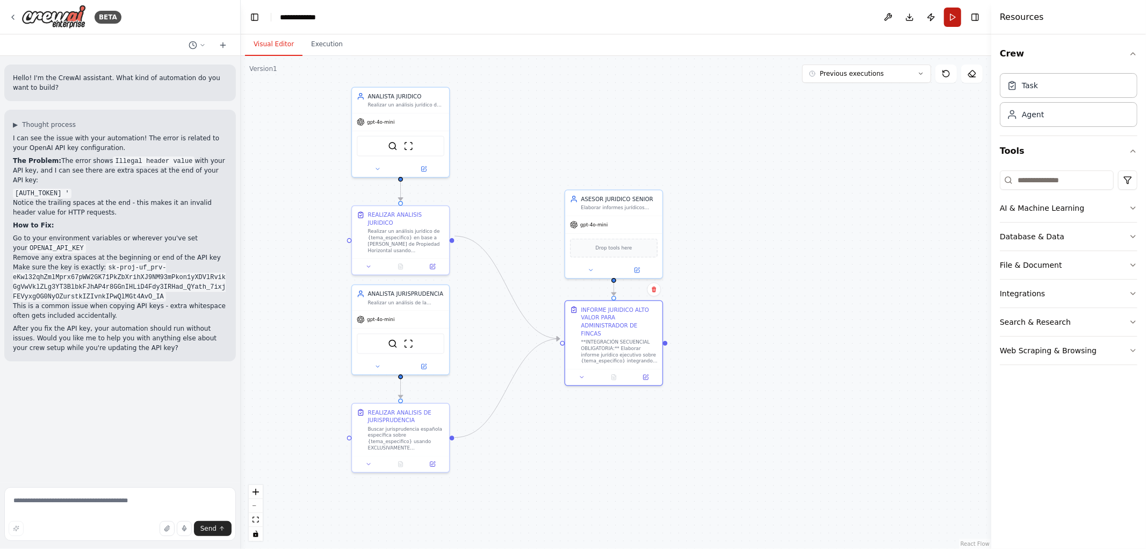
click at [949, 12] on button "Run" at bounding box center [952, 17] width 17 height 19
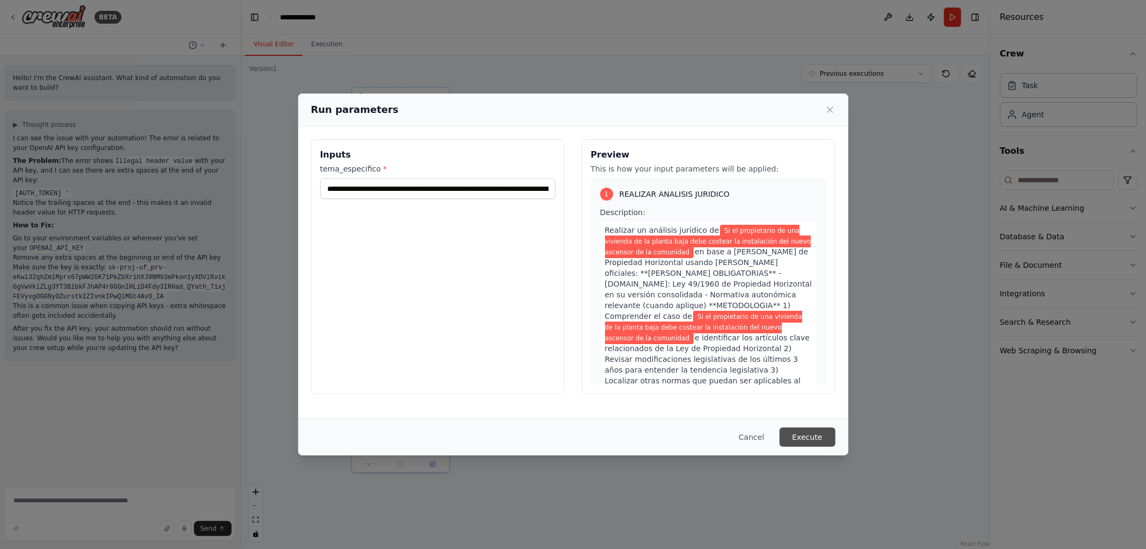
click at [815, 439] on button "Execute" at bounding box center [808, 436] width 56 height 19
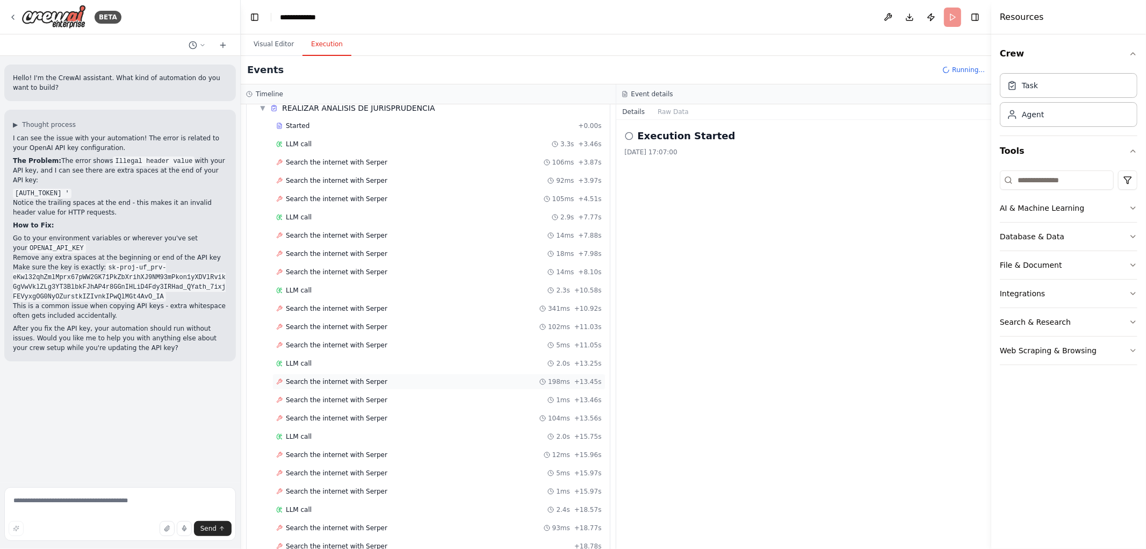
scroll to position [0, 0]
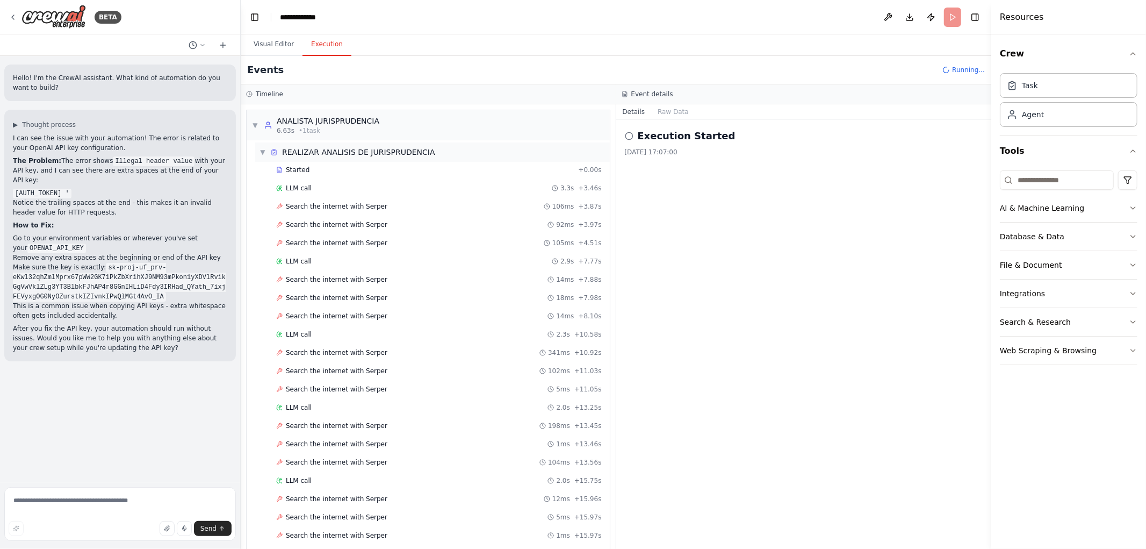
click at [258, 153] on div "▼ REALIZAR ANALISIS DE JURISPRUDENCIA" at bounding box center [432, 151] width 355 height 19
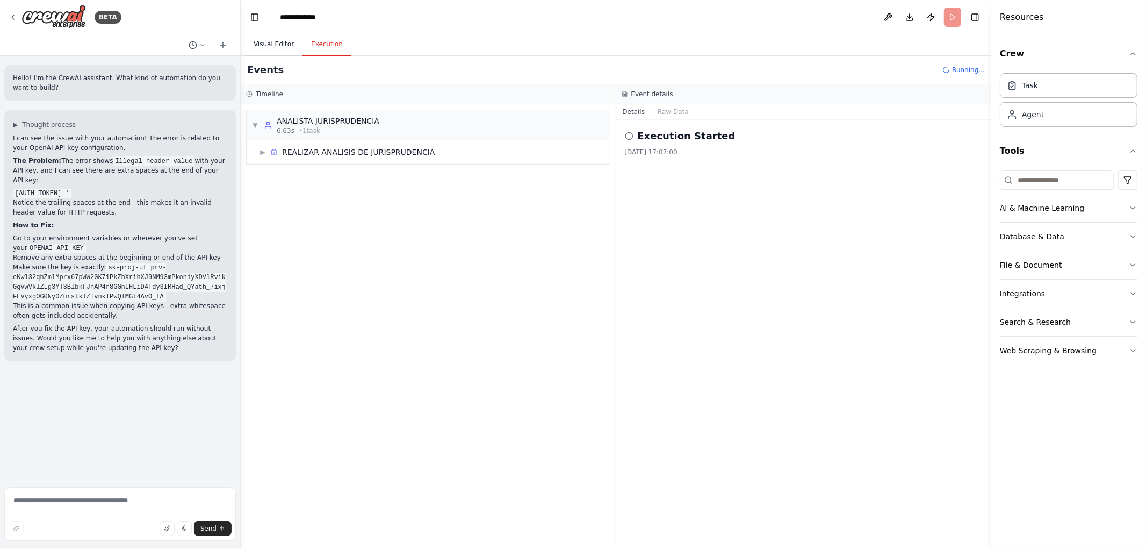
click at [274, 45] on button "Visual Editor" at bounding box center [273, 44] width 57 height 23
click at [320, 46] on button "Execution" at bounding box center [326, 44] width 49 height 23
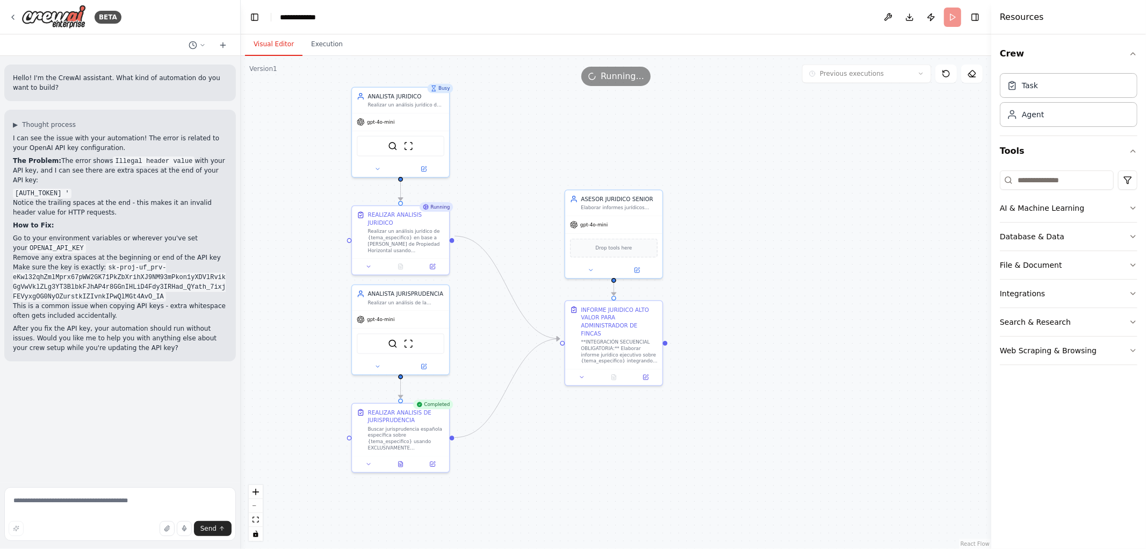
click at [263, 46] on button "Visual Editor" at bounding box center [273, 44] width 57 height 23
click at [634, 270] on icon at bounding box center [637, 268] width 6 height 6
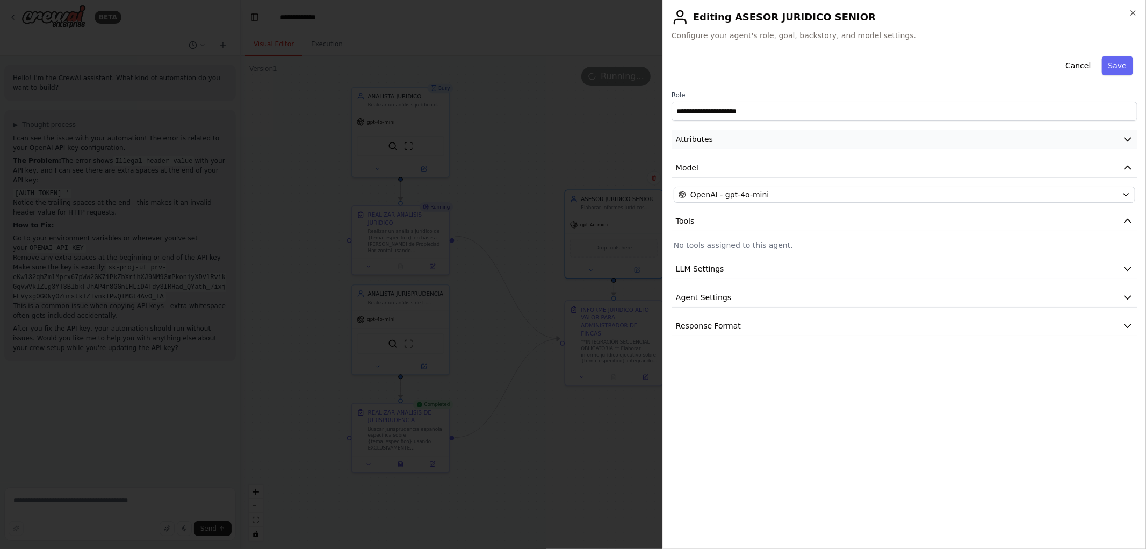
click at [1097, 134] on button "Attributes" at bounding box center [905, 139] width 466 height 20
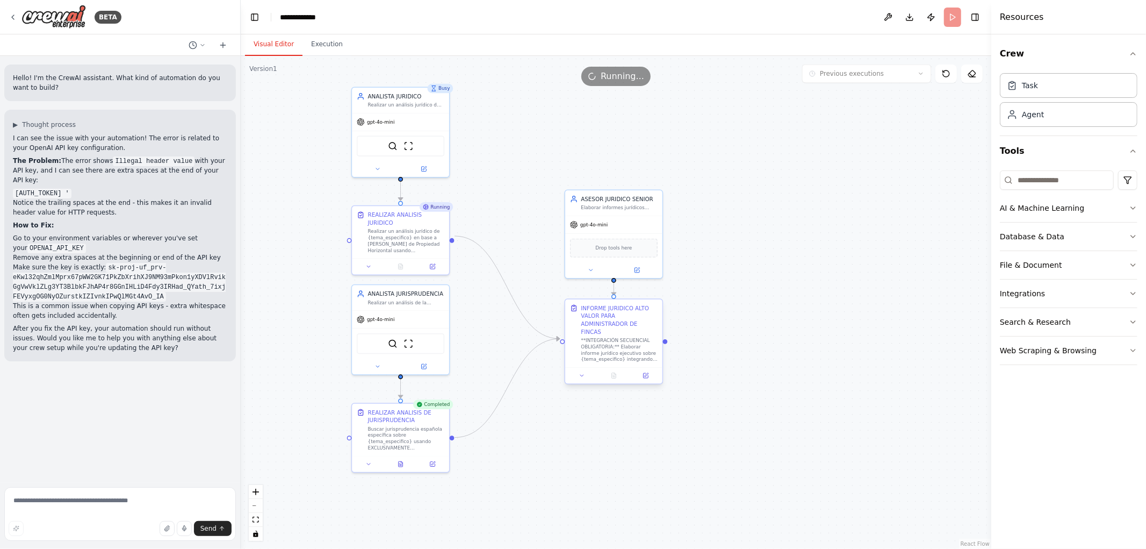
click at [648, 373] on div at bounding box center [613, 375] width 97 height 16
click at [648, 371] on button at bounding box center [645, 376] width 27 height 10
click at [781, 291] on div ".deletable-edge-delete-btn { width: 20px; height: 20px; border: 0px solid #ffff…" at bounding box center [616, 302] width 751 height 493
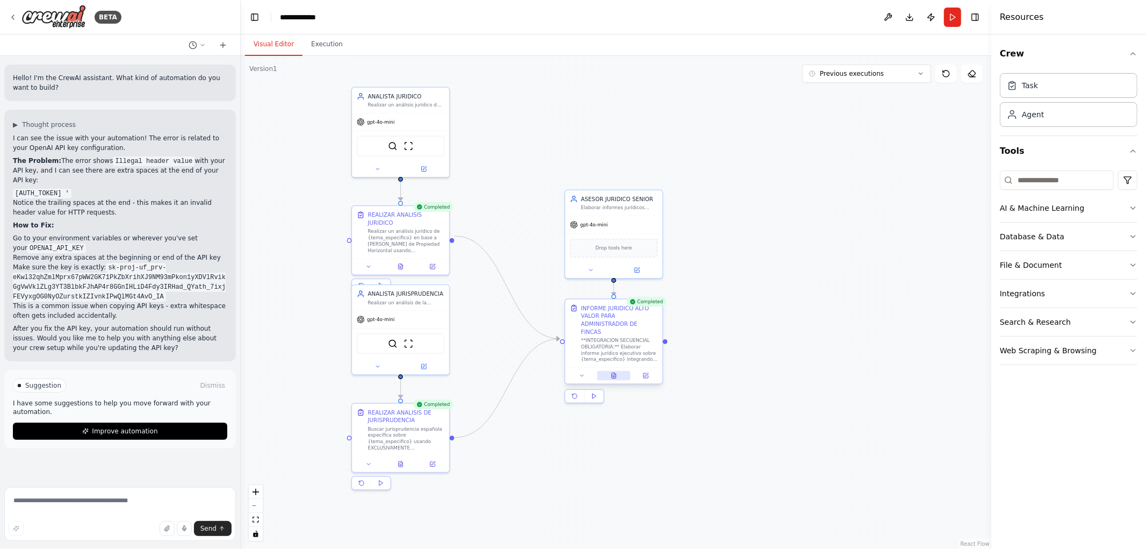
click at [616, 371] on button at bounding box center [613, 376] width 33 height 10
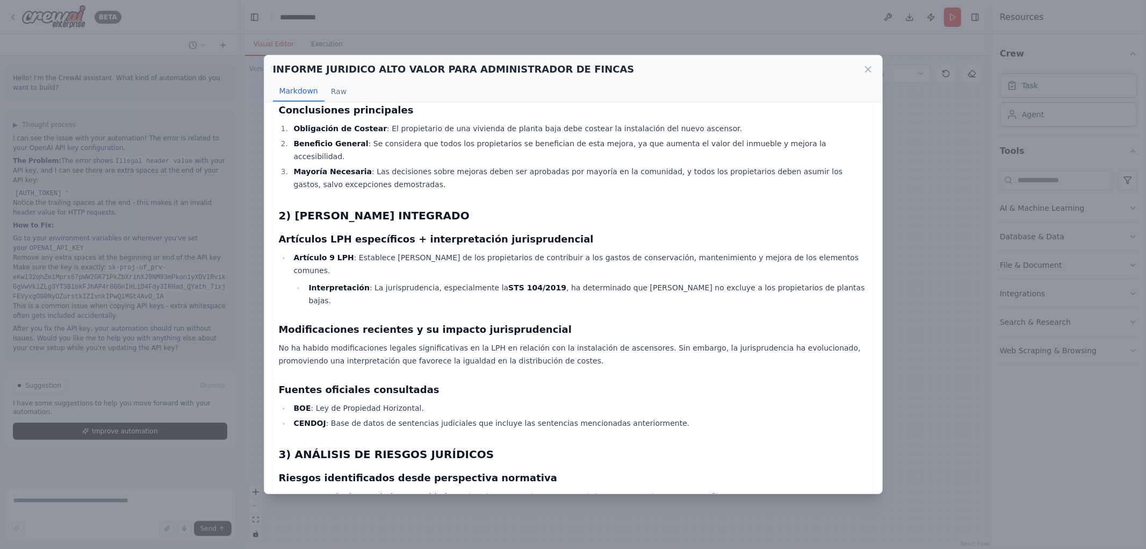
scroll to position [239, 0]
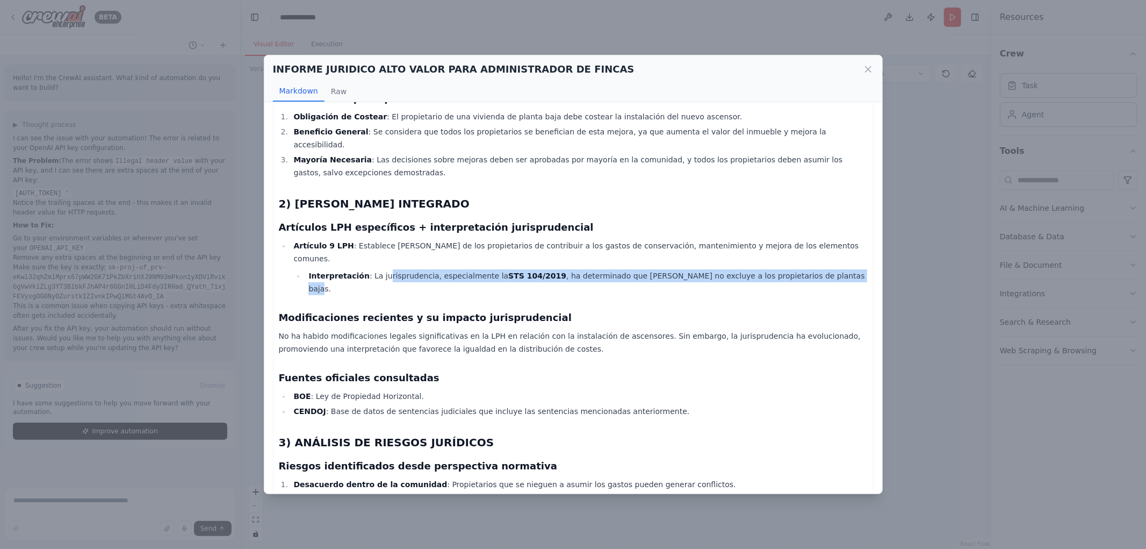
drag, startPoint x: 431, startPoint y: 253, endPoint x: 788, endPoint y: 253, distance: 356.8
click at [788, 269] on li "Interpretación : La jurisprudencia, especialmente la STS 104/2019 , ha determin…" at bounding box center [586, 282] width 562 height 26
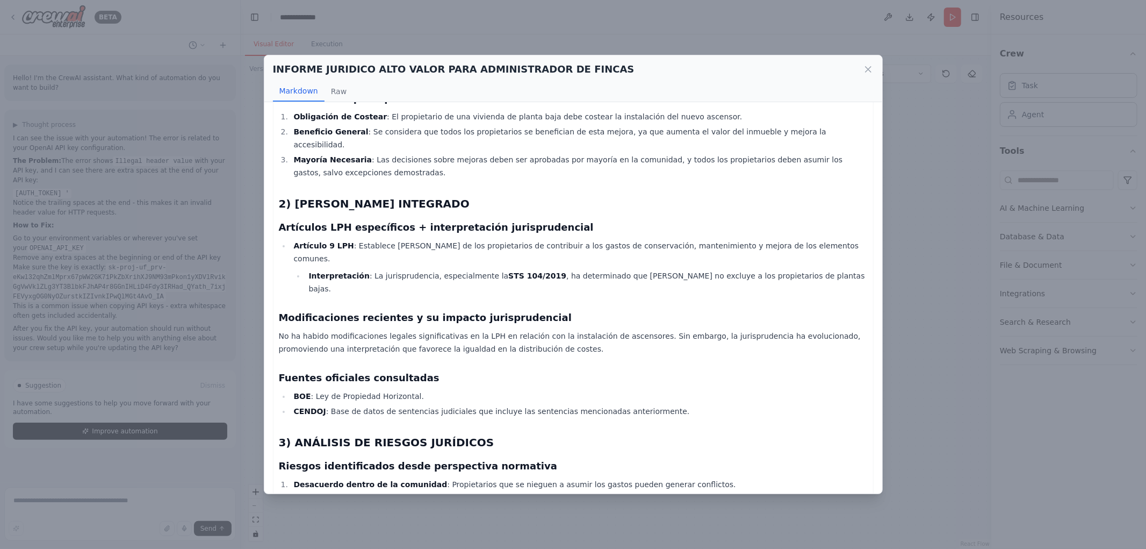
click at [697, 265] on div "Informe Jurídico sobre [PERSON_NAME] de Costear la Instalación de un Ascensor e…" at bounding box center [573, 474] width 589 height 1193
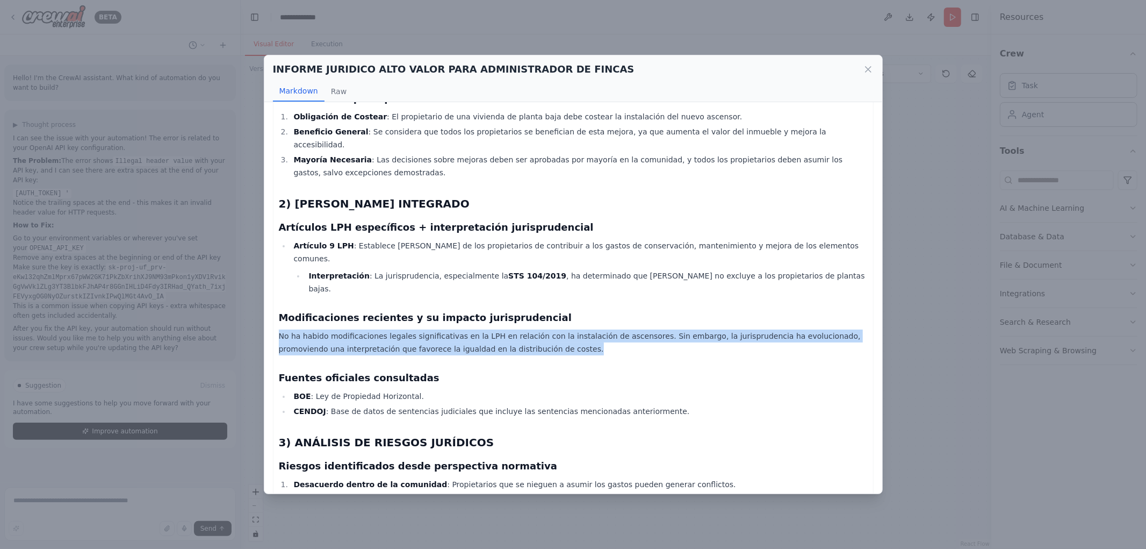
drag, startPoint x: 285, startPoint y: 297, endPoint x: 520, endPoint y: 312, distance: 234.8
click at [520, 312] on div "Informe Jurídico sobre [PERSON_NAME] de Costear la Instalación de un Ascensor e…" at bounding box center [573, 474] width 601 height 1205
click at [520, 329] on p "No ha habido modificaciones legales significativas en la LPH en relación con la…" at bounding box center [573, 342] width 589 height 26
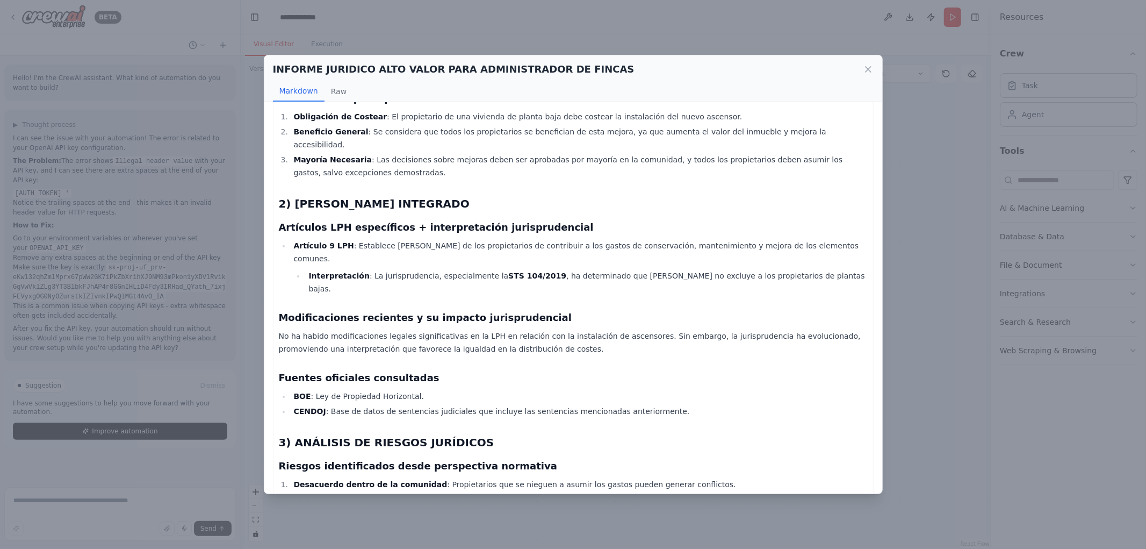
scroll to position [298, 0]
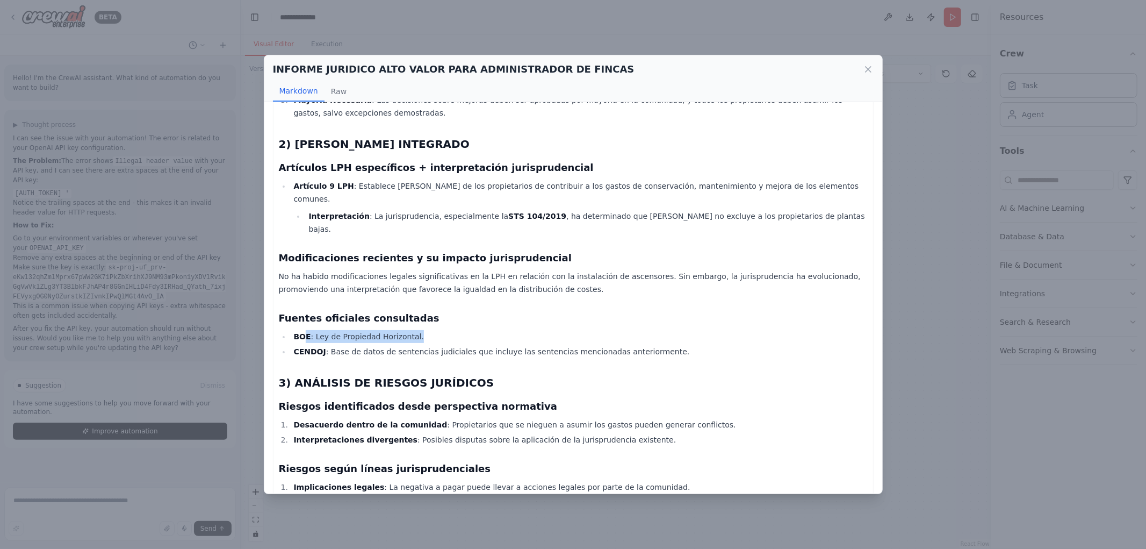
drag, startPoint x: 358, startPoint y: 297, endPoint x: 421, endPoint y: 298, distance: 62.9
click at [421, 330] on li "BOE : Ley de Propiedad Horizontal." at bounding box center [579, 336] width 577 height 13
drag, startPoint x: 354, startPoint y: 315, endPoint x: 403, endPoint y: 313, distance: 49.5
click at [402, 345] on li "CENDOJ : Base de datos de sentencias judiciales que incluye las sentencias menc…" at bounding box center [579, 351] width 577 height 13
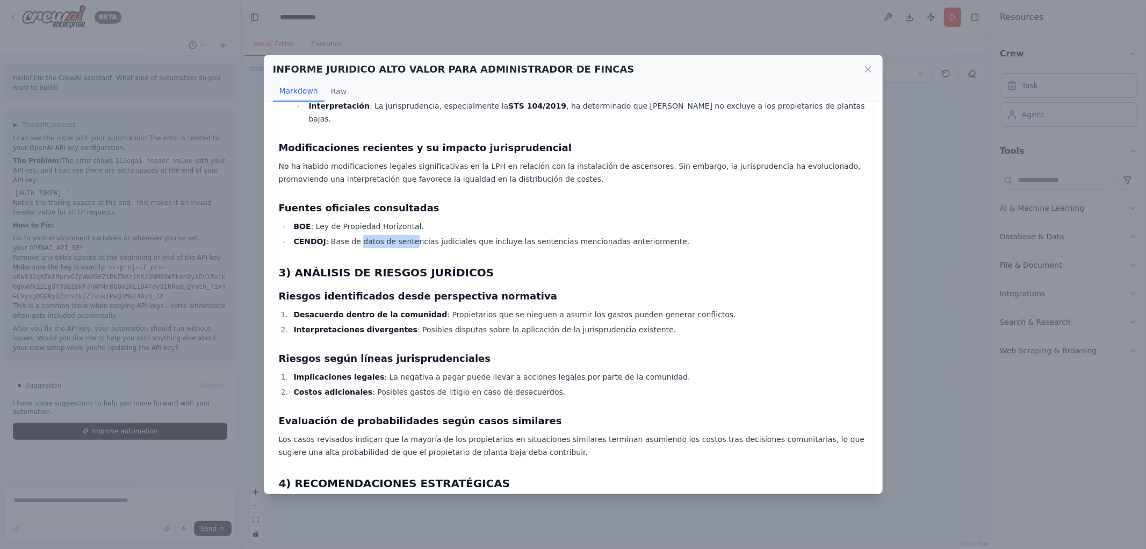
scroll to position [417, 0]
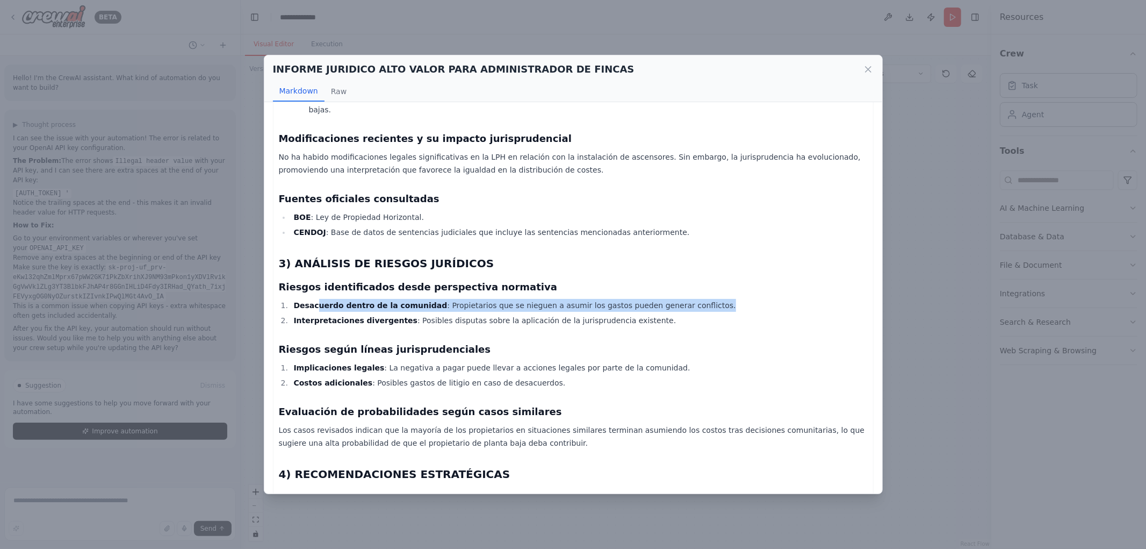
drag, startPoint x: 313, startPoint y: 270, endPoint x: 694, endPoint y: 262, distance: 381.0
click at [694, 299] on li "Desacuerdo dentro de la comunidad : Propietarios que se nieguen a asumir los ga…" at bounding box center [579, 305] width 577 height 13
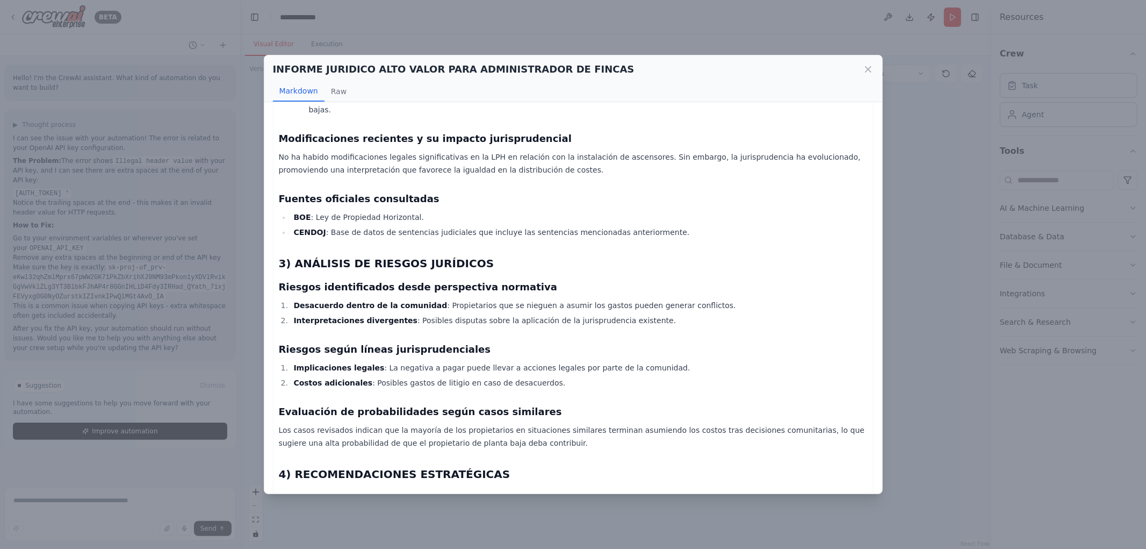
click at [588, 314] on li "Interpretaciones divergentes : Posibles disputas sobre la aplicación de la juri…" at bounding box center [579, 320] width 577 height 13
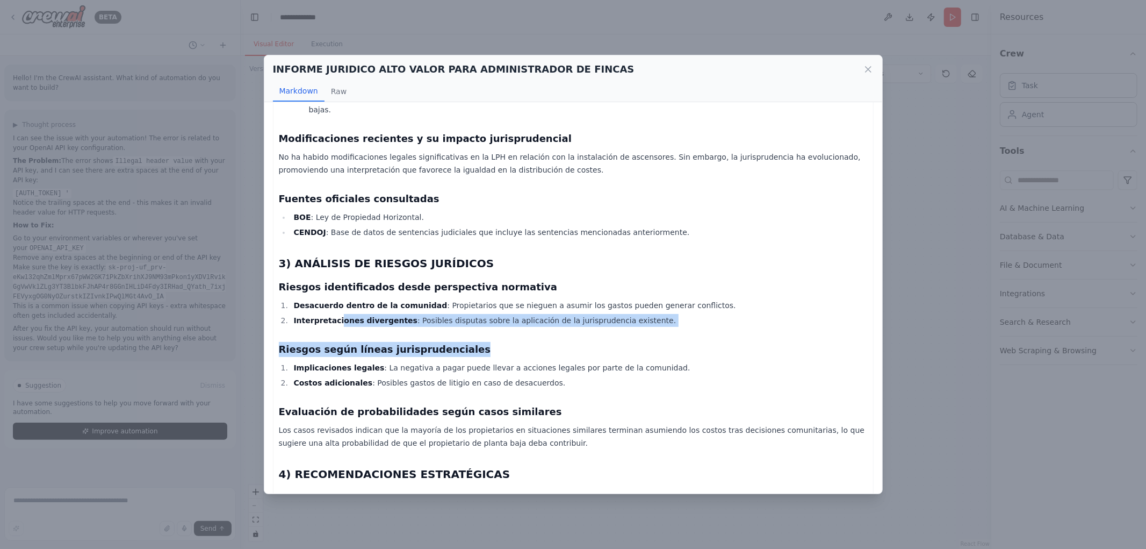
drag, startPoint x: 369, startPoint y: 283, endPoint x: 634, endPoint y: 299, distance: 265.9
click at [632, 301] on div "Informe Jurídico sobre [PERSON_NAME] de Costear la Instalación de un Ascensor e…" at bounding box center [573, 295] width 589 height 1193
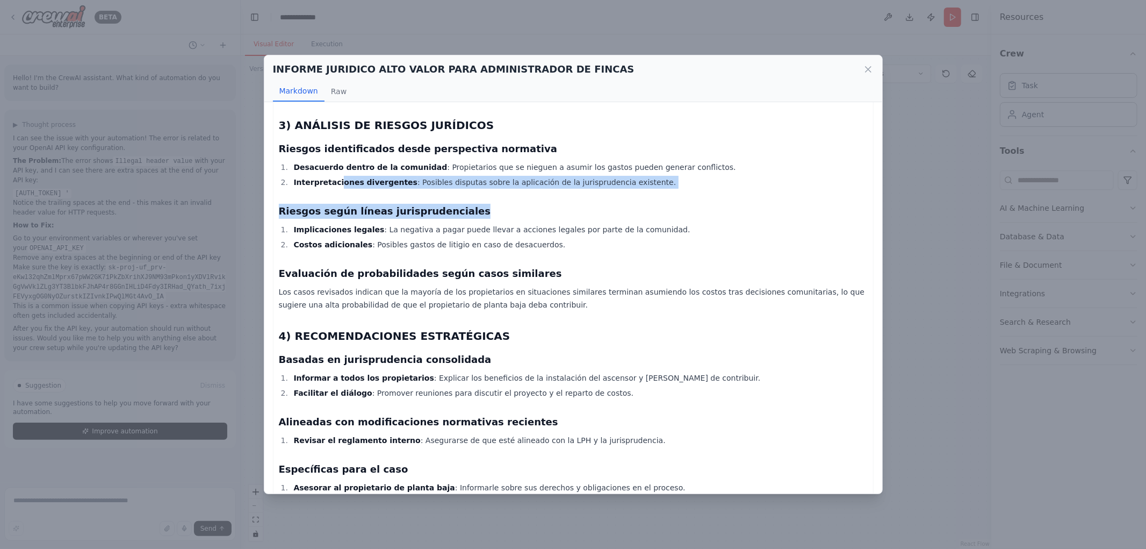
scroll to position [537, 0]
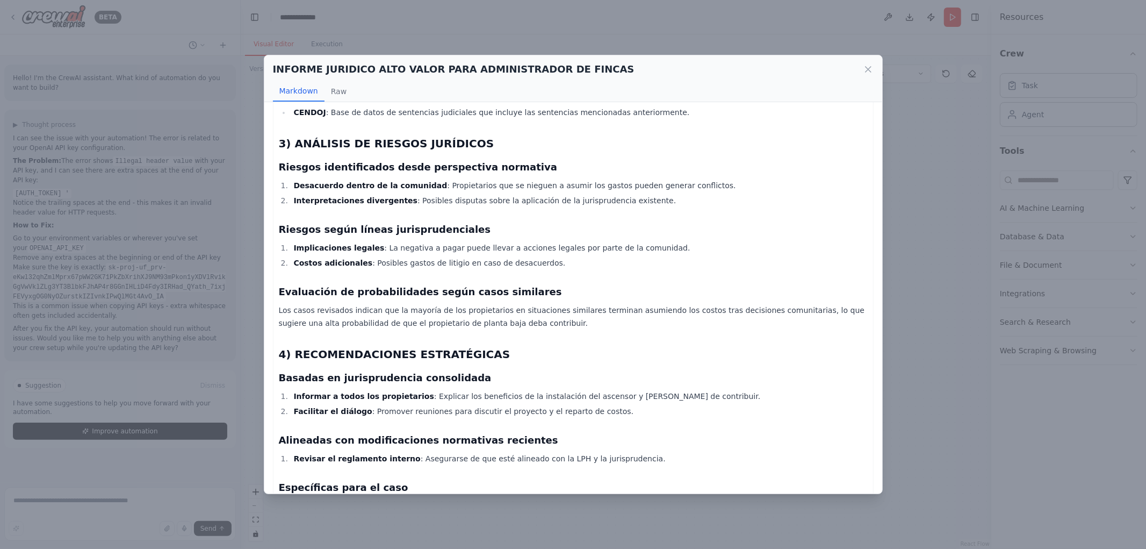
click at [383, 233] on div "Informe Jurídico sobre [PERSON_NAME] de Costear la Instalación de un Ascensor e…" at bounding box center [573, 175] width 589 height 1193
drag, startPoint x: 385, startPoint y: 208, endPoint x: 643, endPoint y: 206, distance: 258.4
click at [645, 241] on li "Implicaciones legales : La negativa a pagar puede llevar a acciones legales por…" at bounding box center [579, 247] width 577 height 13
click at [385, 232] on div "Informe Jurídico sobre [PERSON_NAME] de Costear la Instalación de un Ascensor e…" at bounding box center [573, 175] width 589 height 1193
drag, startPoint x: 421, startPoint y: 225, endPoint x: 531, endPoint y: 226, distance: 109.6
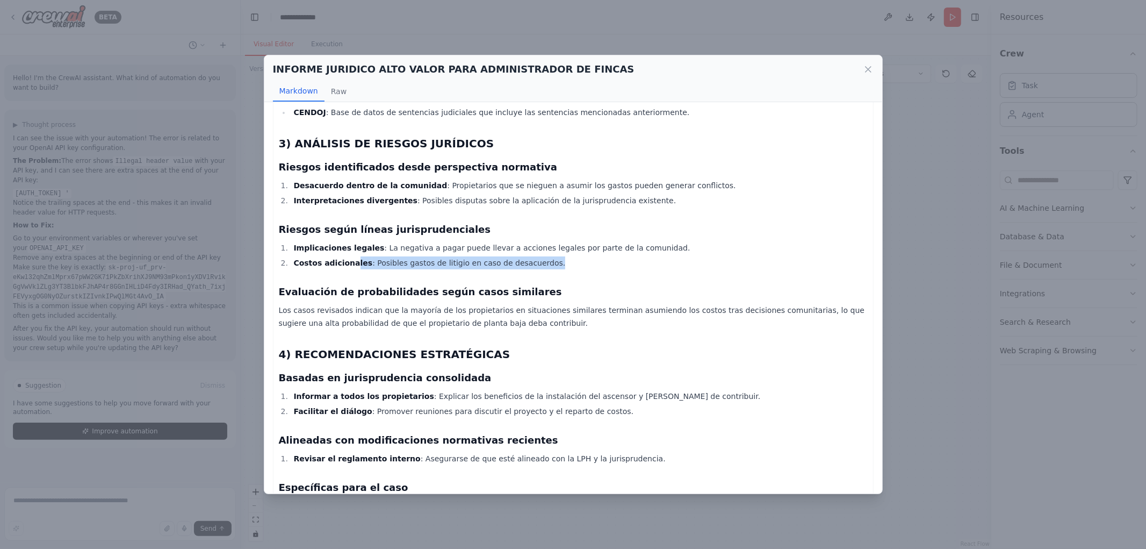
click at [531, 256] on li "Costos adicionales : Posibles gastos de litigio en caso de desacuerdos." at bounding box center [579, 262] width 577 height 13
click at [525, 256] on li "Costos adicionales : Posibles gastos de litigio en caso de desacuerdos." at bounding box center [579, 262] width 577 height 13
click at [489, 241] on div "Informe Jurídico sobre [PERSON_NAME] de Costear la Instalación de un Ascensor e…" at bounding box center [573, 175] width 589 height 1193
click at [289, 304] on p "Los casos revisados indican que la mayoría de los propietarios en situaciones s…" at bounding box center [573, 317] width 589 height 26
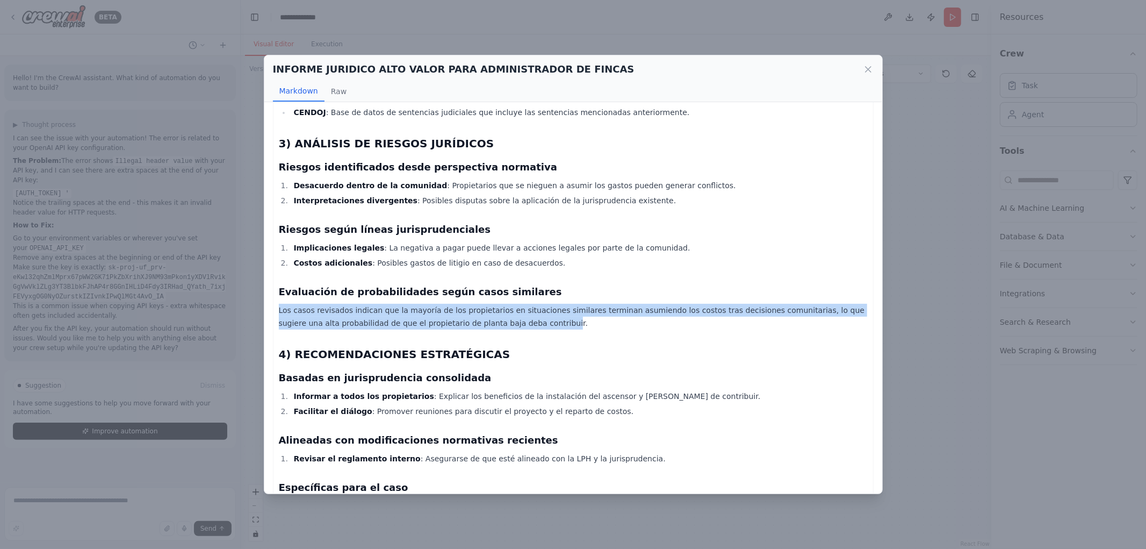
drag, startPoint x: 271, startPoint y: 270, endPoint x: 493, endPoint y: 279, distance: 221.6
click at [493, 279] on div "Informe Jurídico sobre [PERSON_NAME] de Costear la Instalación de un Ascensor e…" at bounding box center [573, 297] width 618 height 391
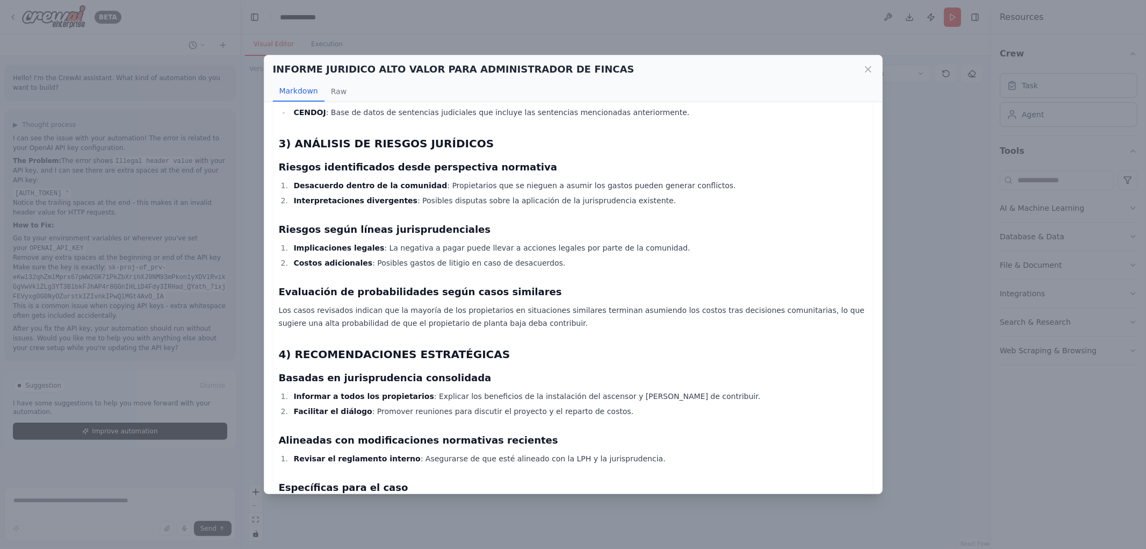
click at [499, 304] on p "Los casos revisados indican que la mayoría de los propietarios en situaciones s…" at bounding box center [573, 317] width 589 height 26
drag, startPoint x: 289, startPoint y: 285, endPoint x: 478, endPoint y: 280, distance: 189.7
click at [477, 304] on p "Los casos revisados indican que la mayoría de los propietarios en situaciones s…" at bounding box center [573, 317] width 589 height 26
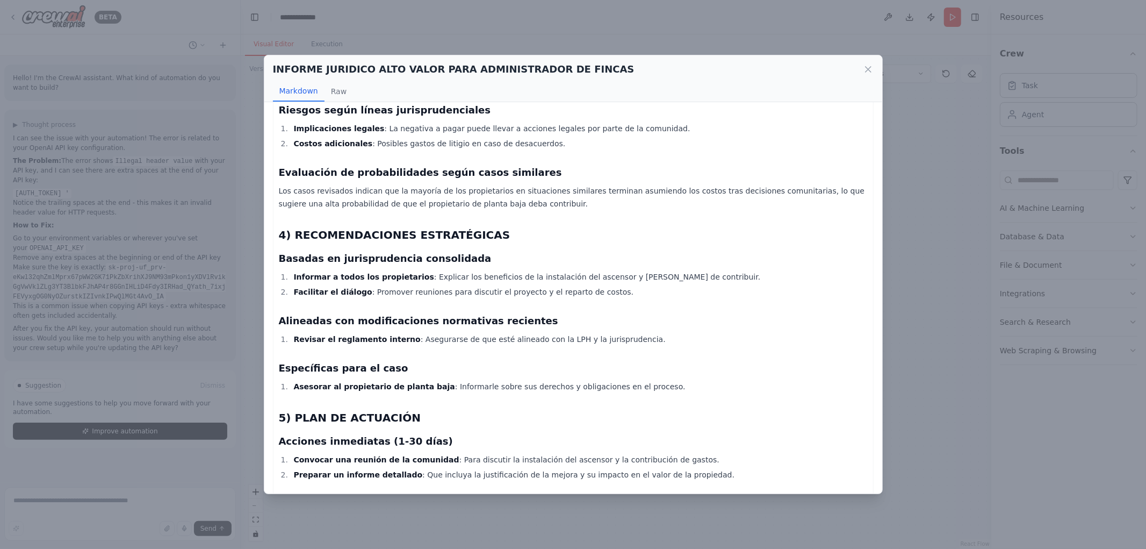
click at [522, 285] on li "Facilitar el diálogo : Promover reuniones para discutir el proyecto y el repart…" at bounding box center [579, 291] width 577 height 13
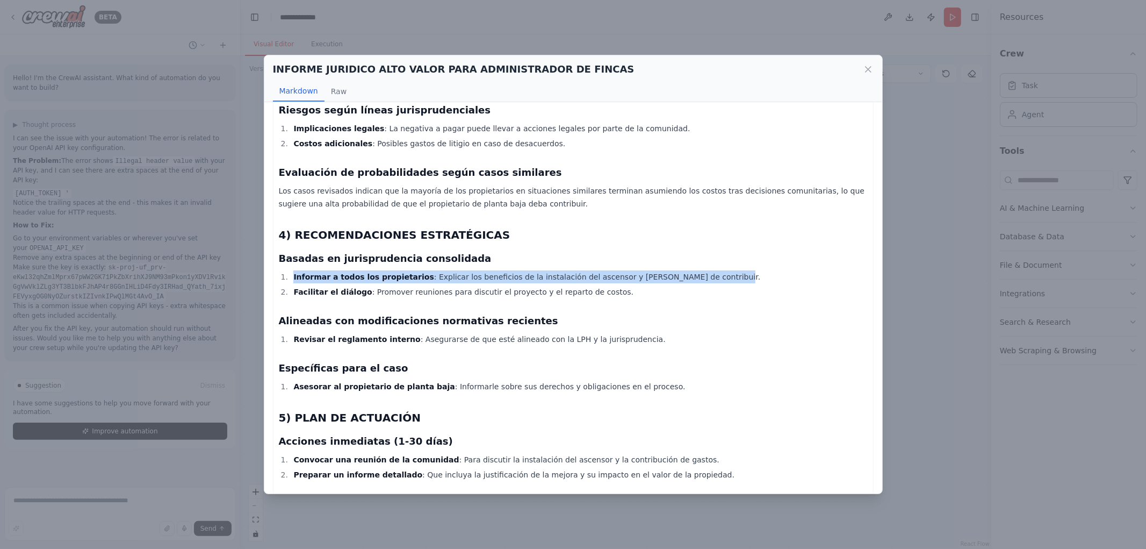
drag, startPoint x: 288, startPoint y: 233, endPoint x: 674, endPoint y: 236, distance: 386.3
click at [674, 270] on li "Informar a todos los propietarios : Explicar los beneficios de la instalación d…" at bounding box center [579, 276] width 577 height 13
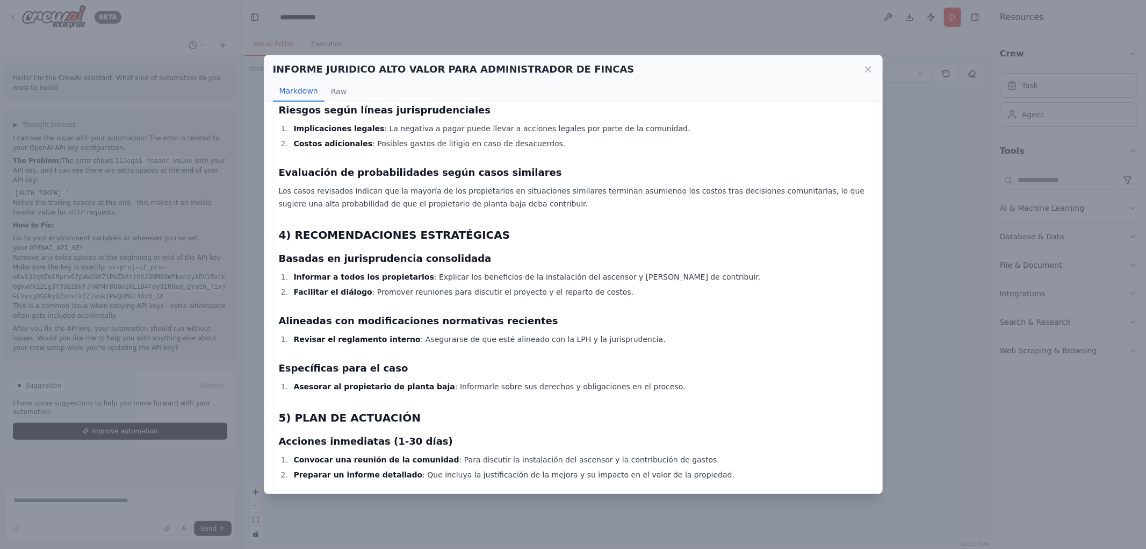
click at [641, 285] on li "Facilitar el diálogo : Promover reuniones para discutir el proyecto y el repart…" at bounding box center [579, 291] width 577 height 13
drag, startPoint x: 310, startPoint y: 253, endPoint x: 632, endPoint y: 256, distance: 322.4
click at [632, 285] on li "Facilitar el diálogo : Promover reuniones para discutir el proyecto y el repart…" at bounding box center [579, 291] width 577 height 13
click at [630, 285] on li "Facilitar el diálogo : Promover reuniones para discutir el proyecto y el repart…" at bounding box center [579, 291] width 577 height 13
drag, startPoint x: 308, startPoint y: 299, endPoint x: 644, endPoint y: 292, distance: 335.4
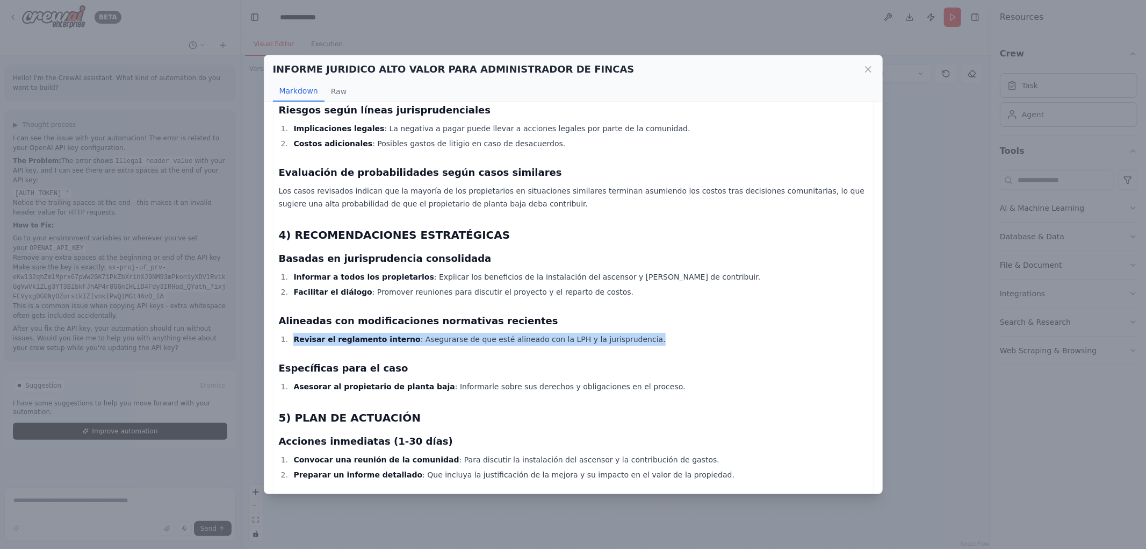
click at [645, 333] on li "Revisar el reglamento interno : Asegurarse de que esté alineado con la LPH y la…" at bounding box center [579, 339] width 577 height 13
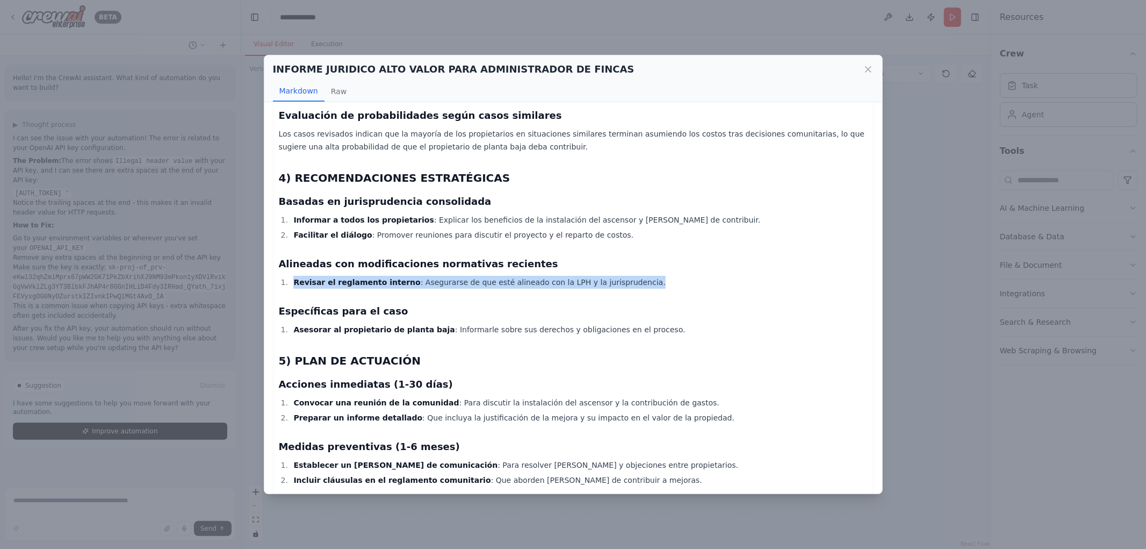
scroll to position [776, 0]
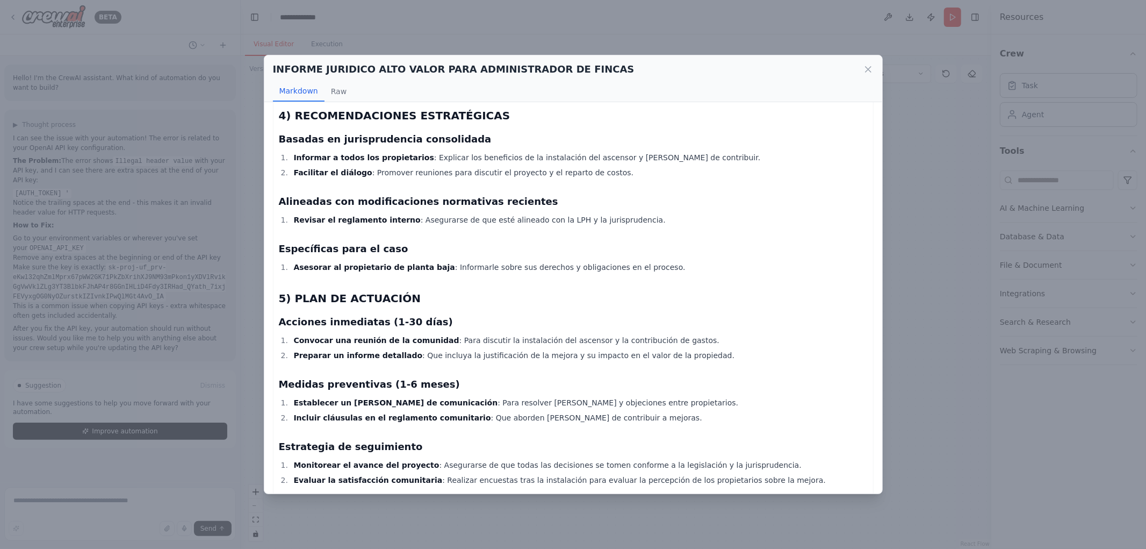
click at [630, 261] on li "Asesorar al propietario de planta baja : Informarle sobre sus derechos y obliga…" at bounding box center [579, 267] width 577 height 13
drag, startPoint x: 289, startPoint y: 226, endPoint x: 644, endPoint y: 227, distance: 355.2
click at [653, 261] on li "Asesorar al propietario de planta baja : Informarle sobre sus derechos y obliga…" at bounding box center [579, 267] width 577 height 13
drag, startPoint x: 627, startPoint y: 232, endPoint x: 615, endPoint y: 232, distance: 11.8
click at [626, 261] on li "Asesorar al propietario de planta baja : Informarle sobre sus derechos y obliga…" at bounding box center [579, 267] width 577 height 13
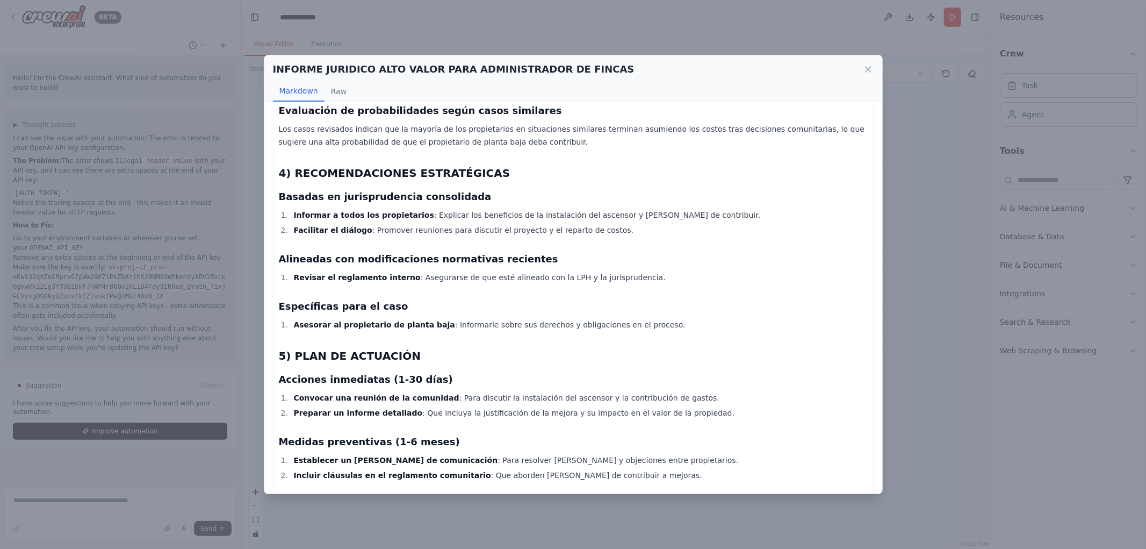
scroll to position [777, 0]
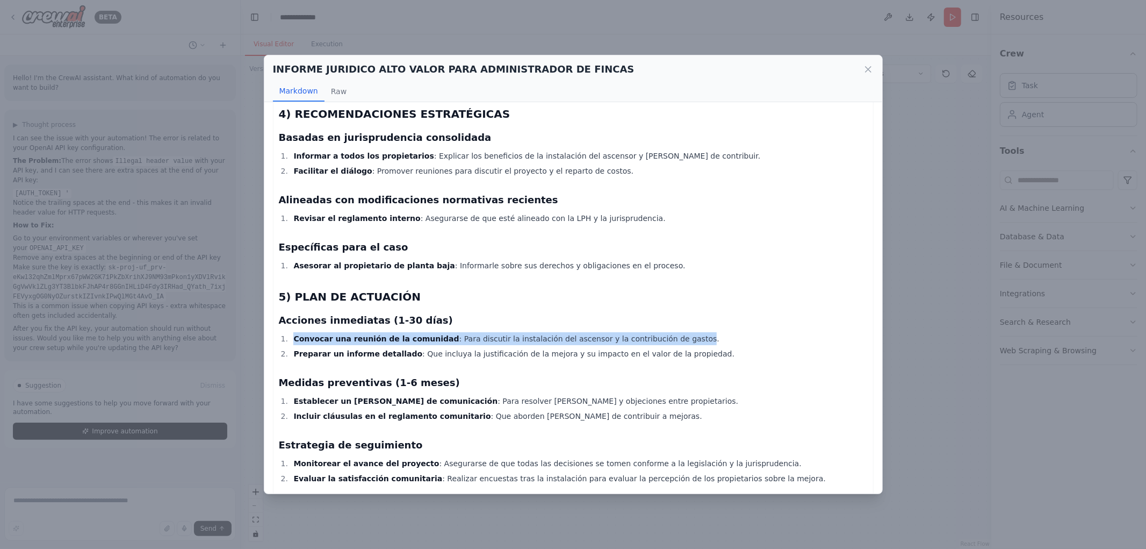
drag, startPoint x: 318, startPoint y: 296, endPoint x: 652, endPoint y: 290, distance: 333.7
click at [606, 332] on li "Convocar una reunión de la comunidad : Para discutir la instalación del ascenso…" at bounding box center [579, 338] width 577 height 13
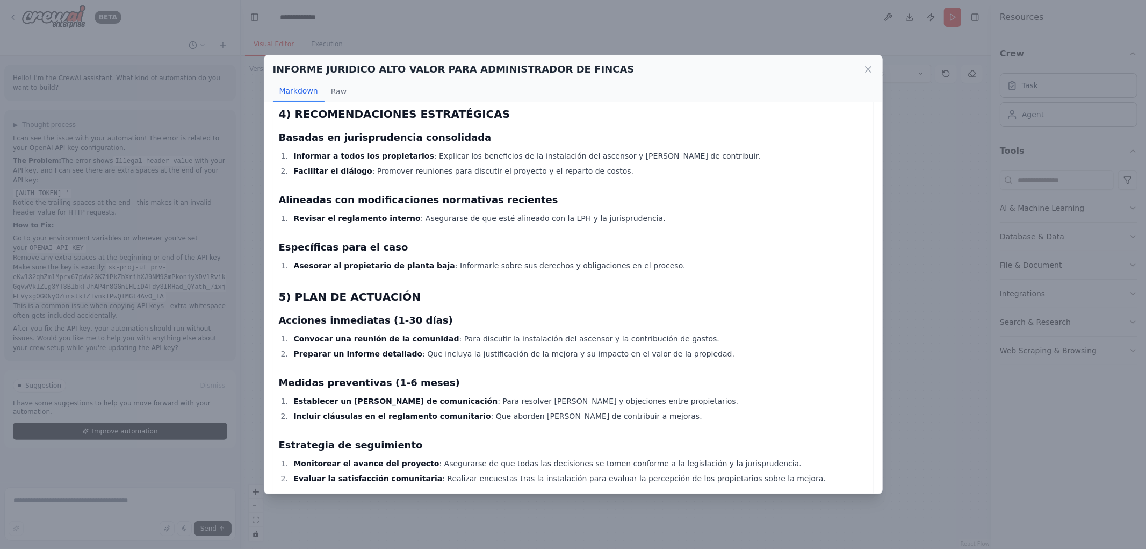
drag, startPoint x: 290, startPoint y: 317, endPoint x: 284, endPoint y: 317, distance: 6.4
click at [296, 347] on li "Preparar un informe detallado : Que incluya la justificación de la mejora y su …" at bounding box center [579, 353] width 577 height 13
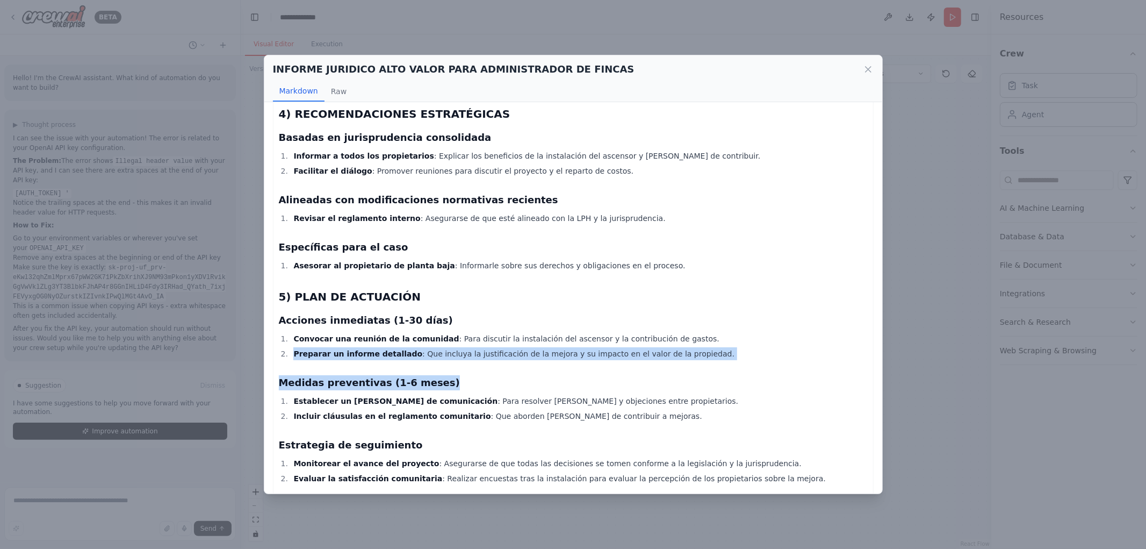
drag, startPoint x: 287, startPoint y: 314, endPoint x: 705, endPoint y: 329, distance: 418.3
click at [705, 329] on div "Informe Jurídico sobre [PERSON_NAME] de Costear la Instalación de un Ascensor e…" at bounding box center [573, 297] width 618 height 391
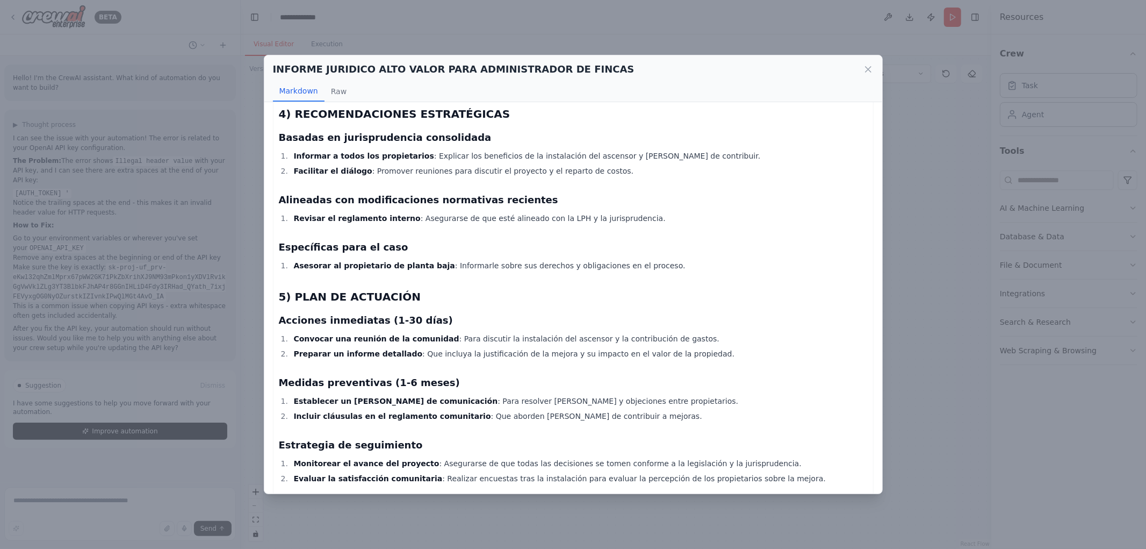
click at [447, 394] on li "Establecer un [PERSON_NAME] de comunicación : Para resolver [PERSON_NAME] y obj…" at bounding box center [579, 400] width 577 height 13
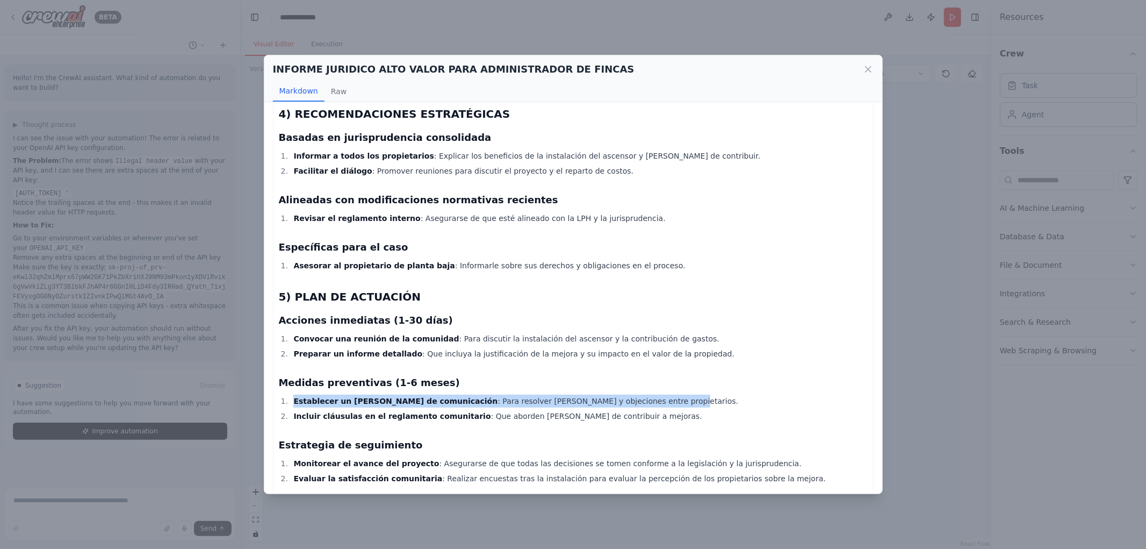
drag, startPoint x: 309, startPoint y: 362, endPoint x: 642, endPoint y: 349, distance: 332.8
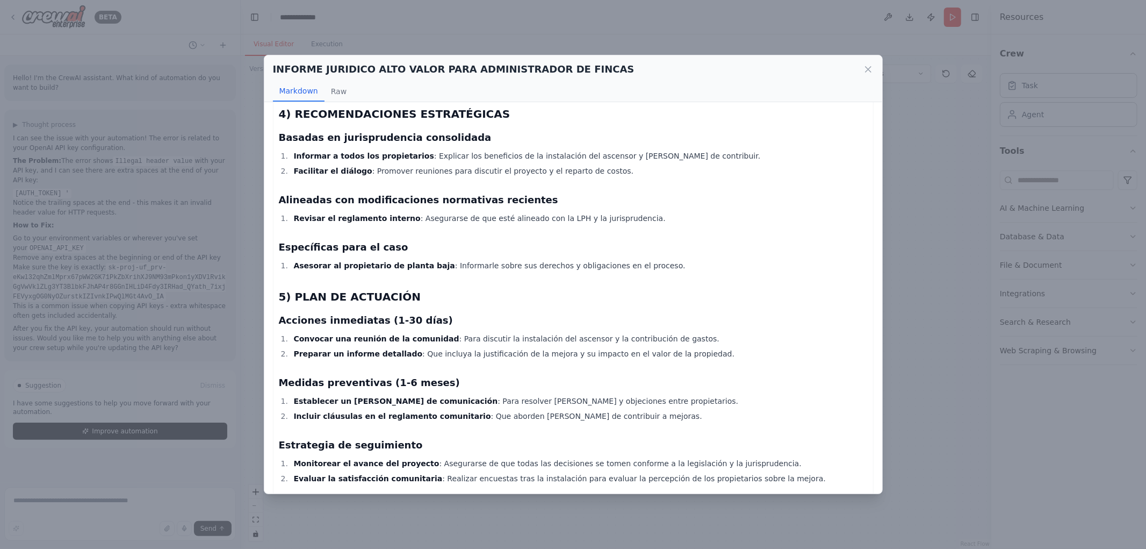
drag, startPoint x: 636, startPoint y: 346, endPoint x: 625, endPoint y: 341, distance: 12.0
click at [634, 375] on h3 "Medidas preventivas (1-6 meses)" at bounding box center [573, 382] width 589 height 15
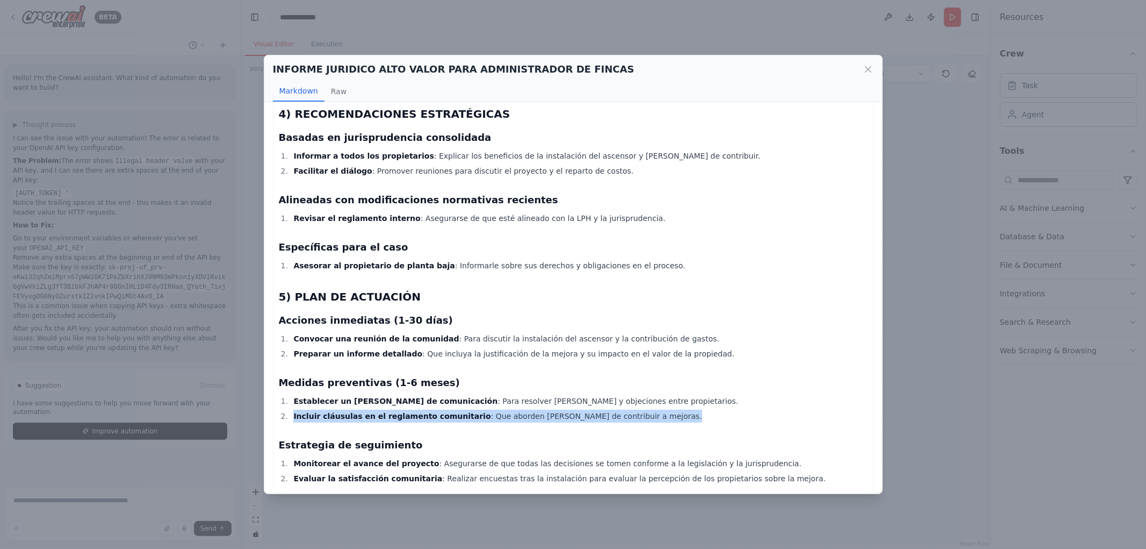
drag, startPoint x: 293, startPoint y: 379, endPoint x: 629, endPoint y: 373, distance: 335.3
click at [629, 409] on li "Incluir cláusulas en el reglamento comunitario : Que aborden [PERSON_NAME] de c…" at bounding box center [579, 415] width 577 height 13
click at [625, 409] on li "Incluir cláusulas en el reglamento comunitario : Que aborden [PERSON_NAME] de c…" at bounding box center [579, 415] width 577 height 13
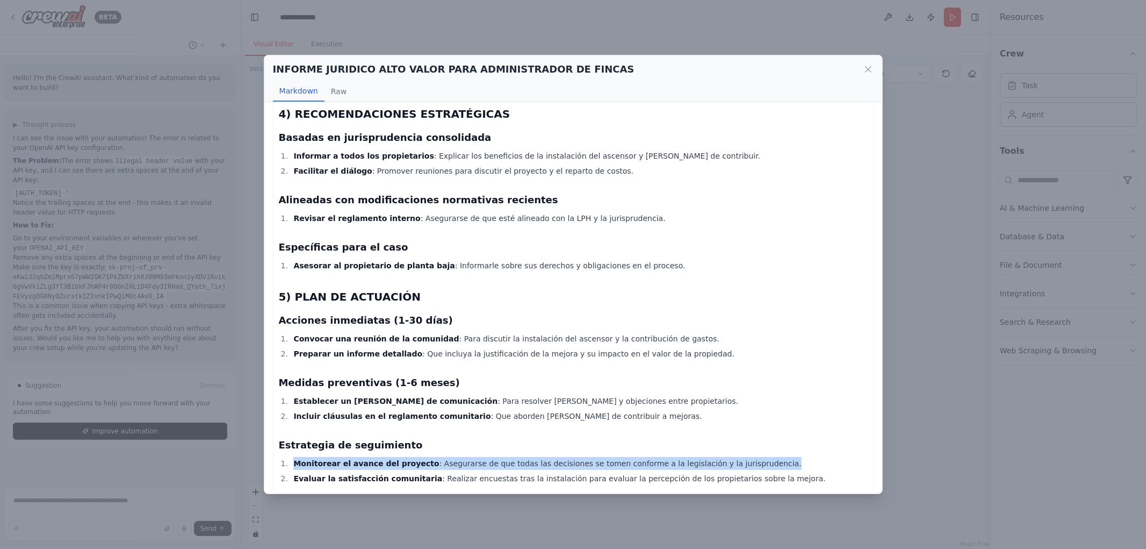
drag, startPoint x: 367, startPoint y: 426, endPoint x: 734, endPoint y: 422, distance: 367.5
click at [734, 457] on li "Monitorear el avance del proyecto : Asegurarse de que todas las decisiones se t…" at bounding box center [579, 463] width 577 height 13
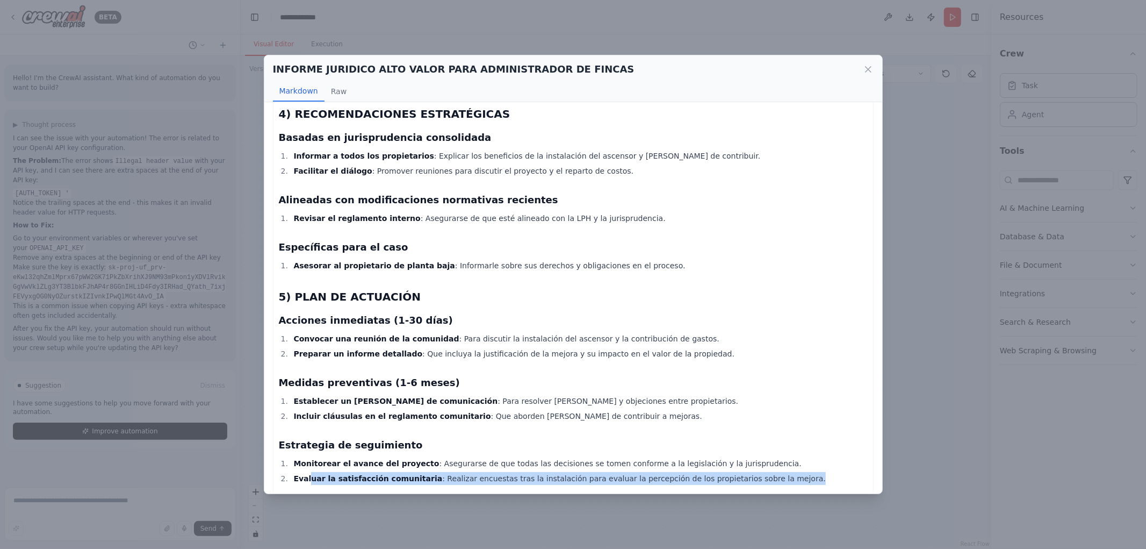
drag, startPoint x: 385, startPoint y: 443, endPoint x: 759, endPoint y: 436, distance: 374.0
click at [759, 472] on li "Evaluar la satisfacción comunitaria : Realizar encuestas tras la instalación pa…" at bounding box center [579, 478] width 577 height 13
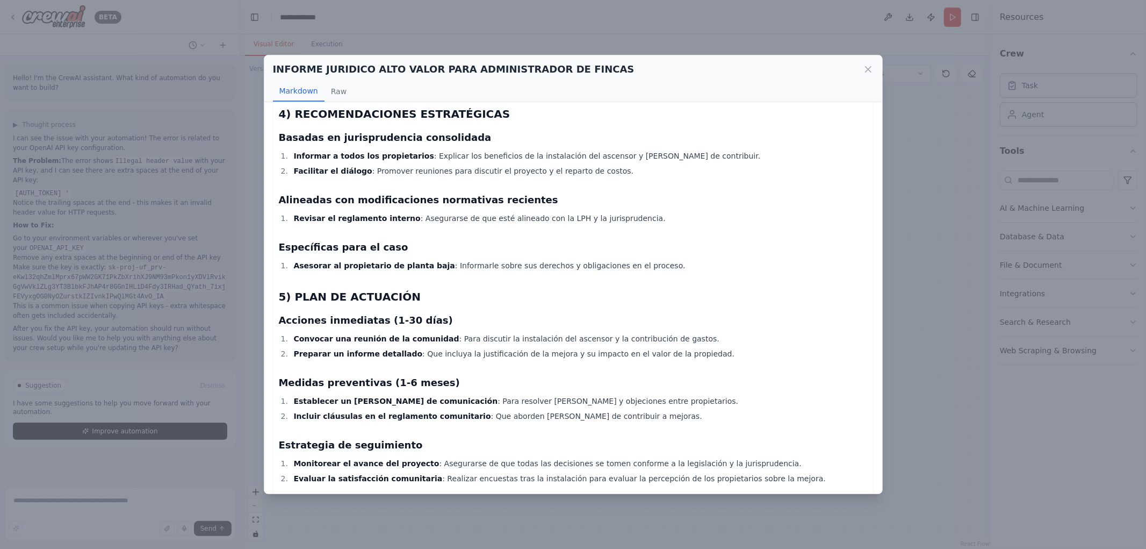
drag, startPoint x: 334, startPoint y: 464, endPoint x: 787, endPoint y: 476, distance: 453.1
click at [787, 493] on p "Este informe proporciona una visión integral sobre [PERSON_NAME] del propietari…" at bounding box center [573, 512] width 589 height 39
drag, startPoint x: 378, startPoint y: 465, endPoint x: 799, endPoint y: 479, distance: 420.9
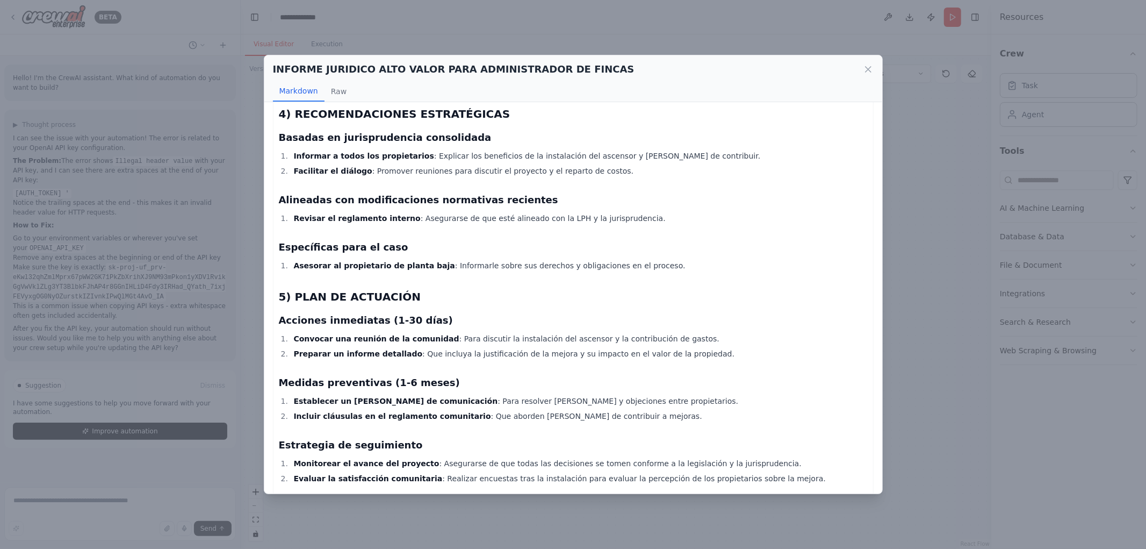
click at [788, 493] on p "Este informe proporciona una visión integral sobre [PERSON_NAME] del propietari…" at bounding box center [573, 512] width 589 height 39
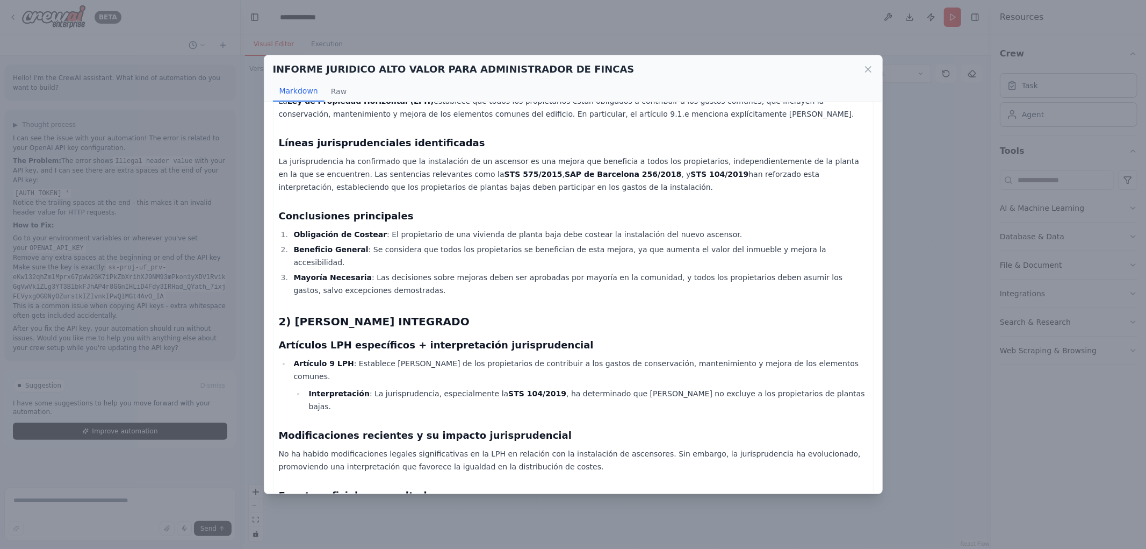
scroll to position [0, 0]
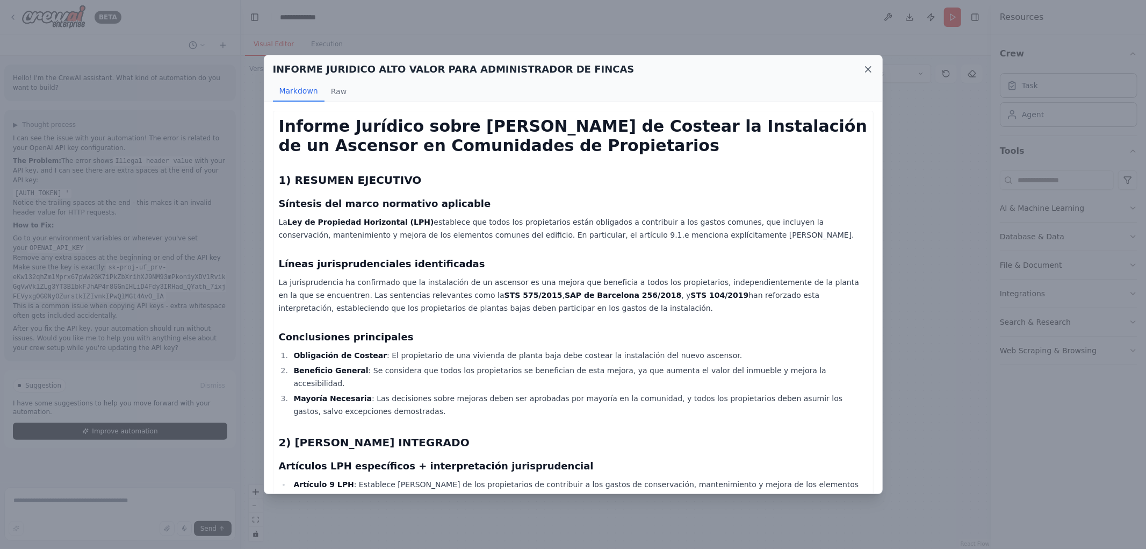
click at [870, 73] on icon at bounding box center [868, 69] width 11 height 11
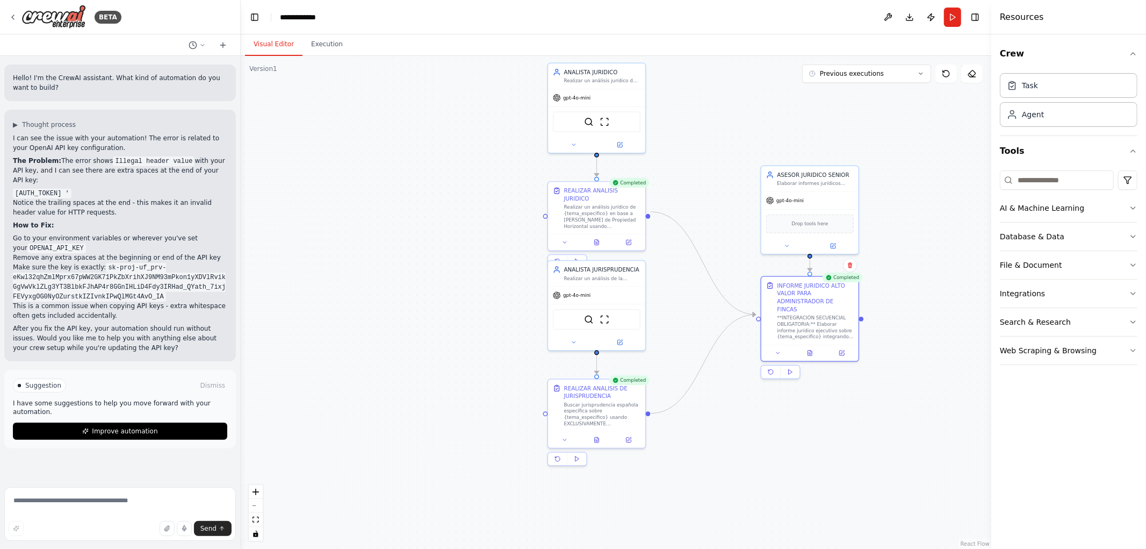
drag, startPoint x: 737, startPoint y: 113, endPoint x: 826, endPoint y: 92, distance: 91.5
click at [826, 92] on div ".deletable-edge-delete-btn { width: 20px; height: 20px; border: 0px solid #ffff…" at bounding box center [616, 302] width 751 height 493
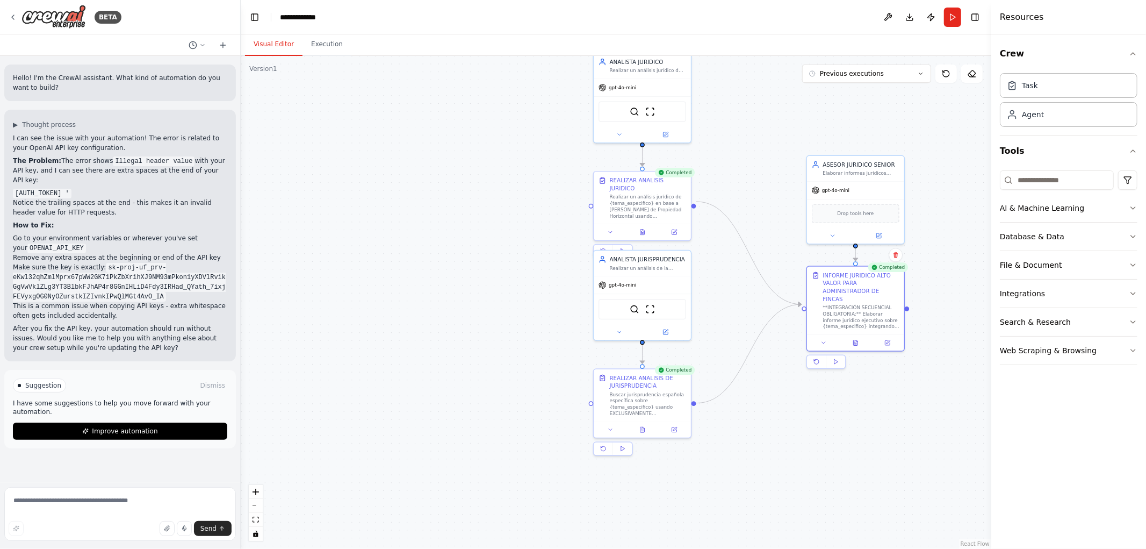
drag, startPoint x: 759, startPoint y: 195, endPoint x: 767, endPoint y: 302, distance: 107.2
click at [776, 304] on div ".deletable-edge-delete-btn { width: 20px; height: 20px; border: 0px solid #ffff…" at bounding box center [616, 302] width 751 height 493
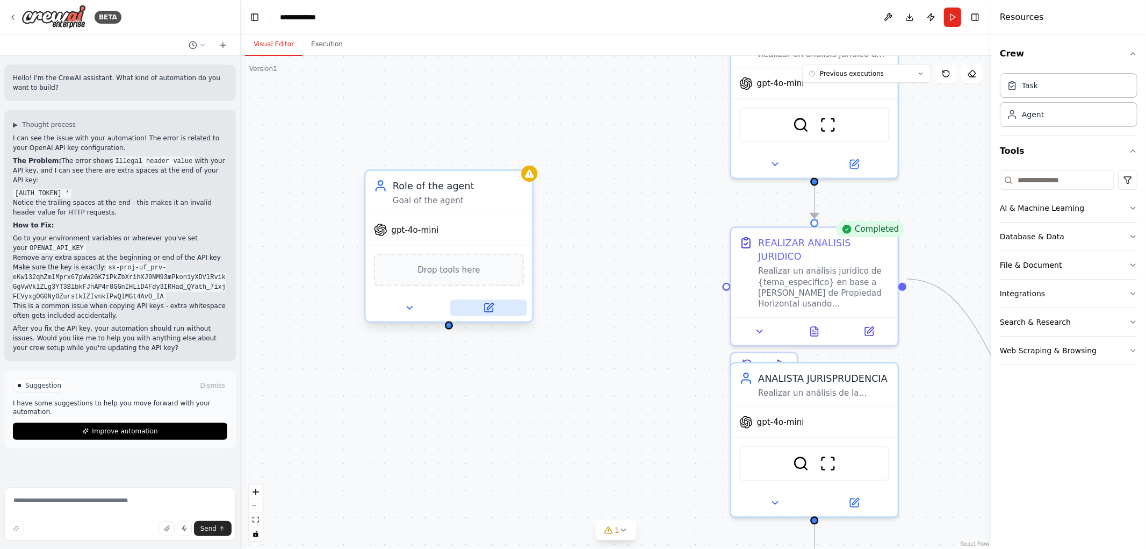
click at [491, 307] on icon at bounding box center [489, 308] width 8 height 8
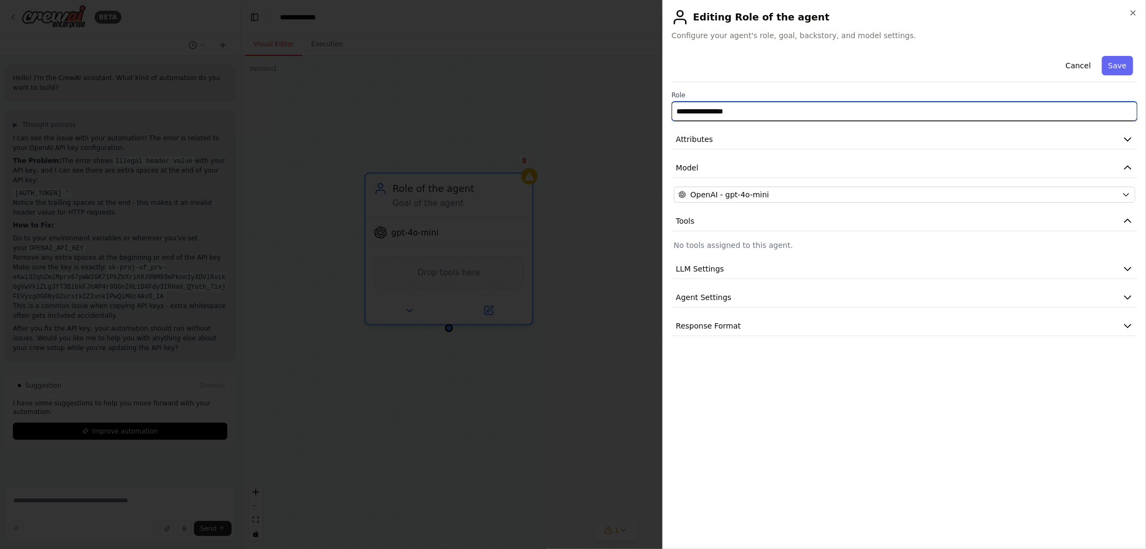
drag, startPoint x: 774, startPoint y: 112, endPoint x: 536, endPoint y: 150, distance: 240.6
click at [583, 131] on body "BETA Hello! I'm the CrewAI assistant. What kind of automation do you want to bu…" at bounding box center [573, 274] width 1146 height 549
type input "**********"
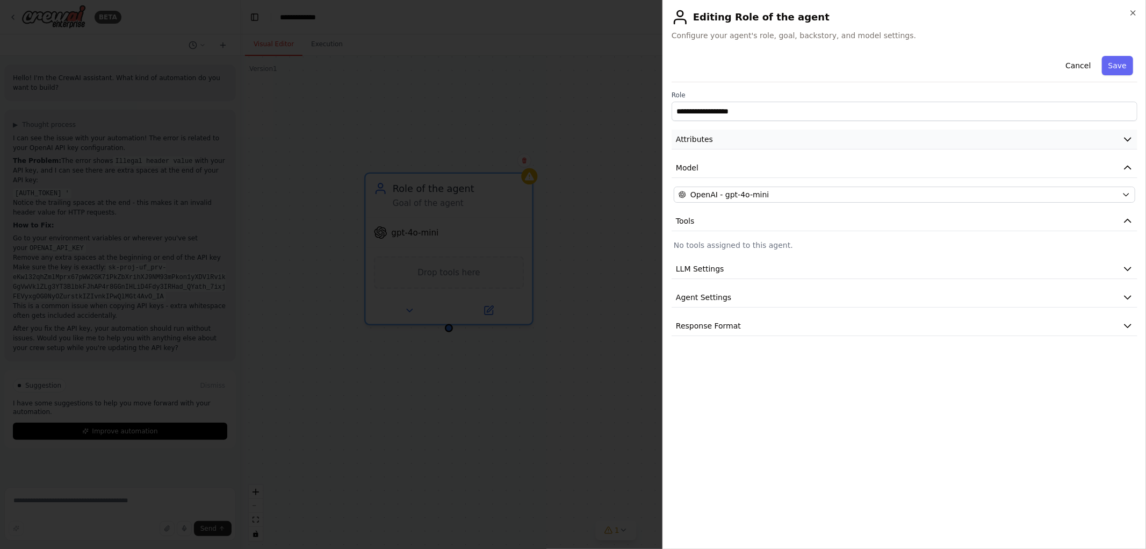
click at [957, 147] on button "Attributes" at bounding box center [905, 139] width 466 height 20
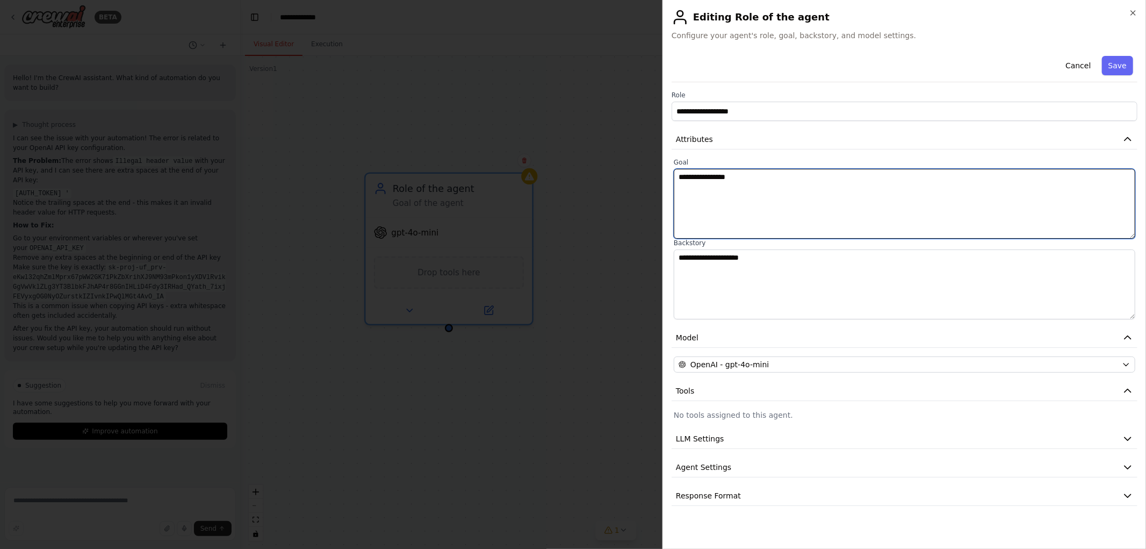
drag, startPoint x: 860, startPoint y: 176, endPoint x: 638, endPoint y: 171, distance: 222.0
click at [638, 171] on body "BETA Hello! I'm the CrewAI assistant. What kind of automation do you want to bu…" at bounding box center [573, 274] width 1146 height 549
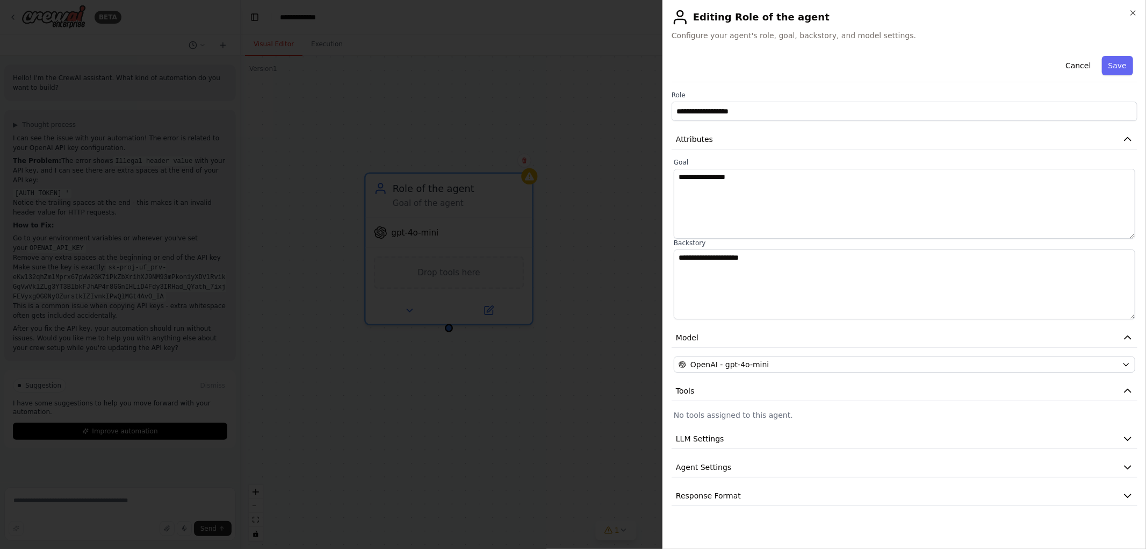
click at [1119, 70] on button "Save" at bounding box center [1117, 65] width 31 height 19
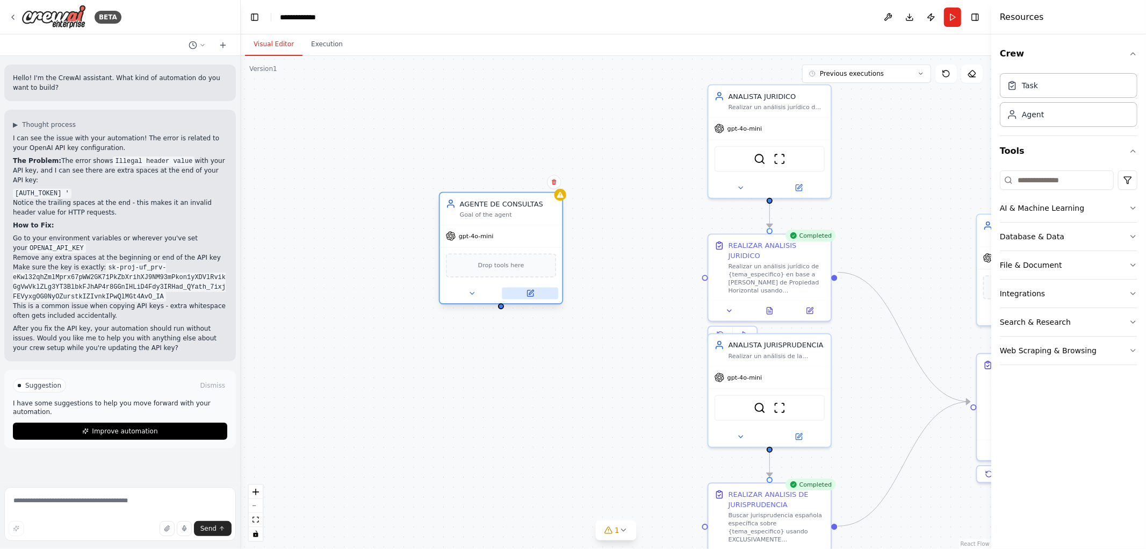
click at [533, 296] on icon at bounding box center [530, 293] width 8 height 8
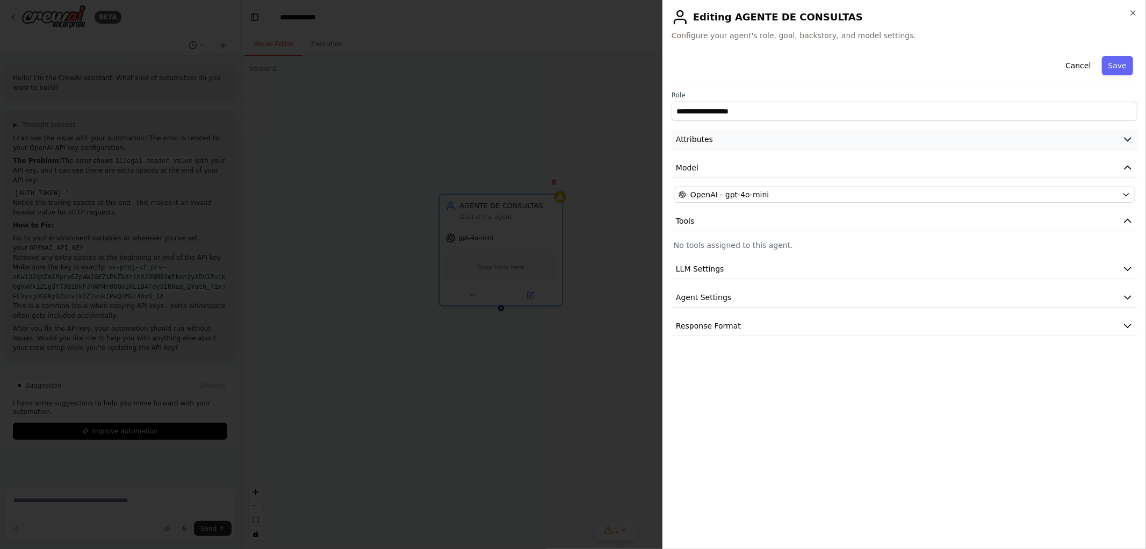
click at [710, 143] on span "Attributes" at bounding box center [694, 139] width 37 height 11
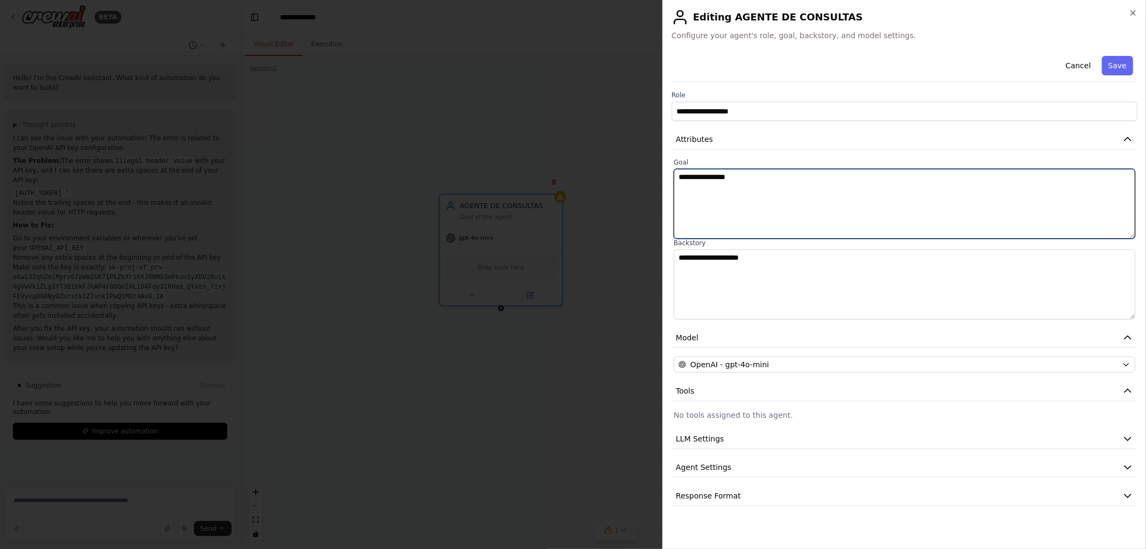
drag, startPoint x: 770, startPoint y: 191, endPoint x: 513, endPoint y: 162, distance: 259.5
click at [520, 164] on body "BETA Hello! I'm the CrewAI assistant. What kind of automation do you want to bu…" at bounding box center [573, 274] width 1146 height 549
type textarea "*"
type textarea "**********"
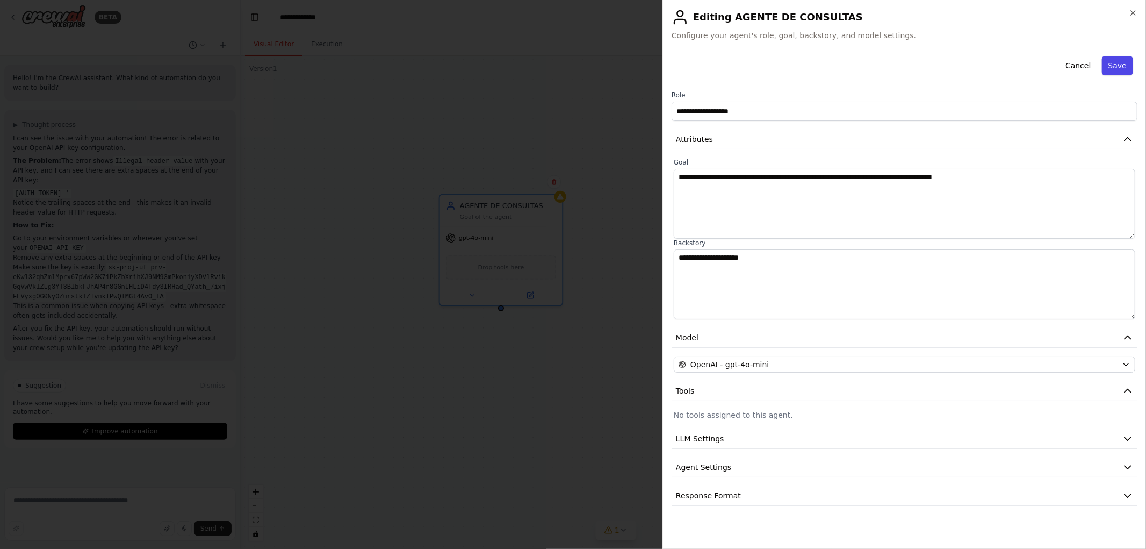
click at [1120, 66] on button "Save" at bounding box center [1117, 65] width 31 height 19
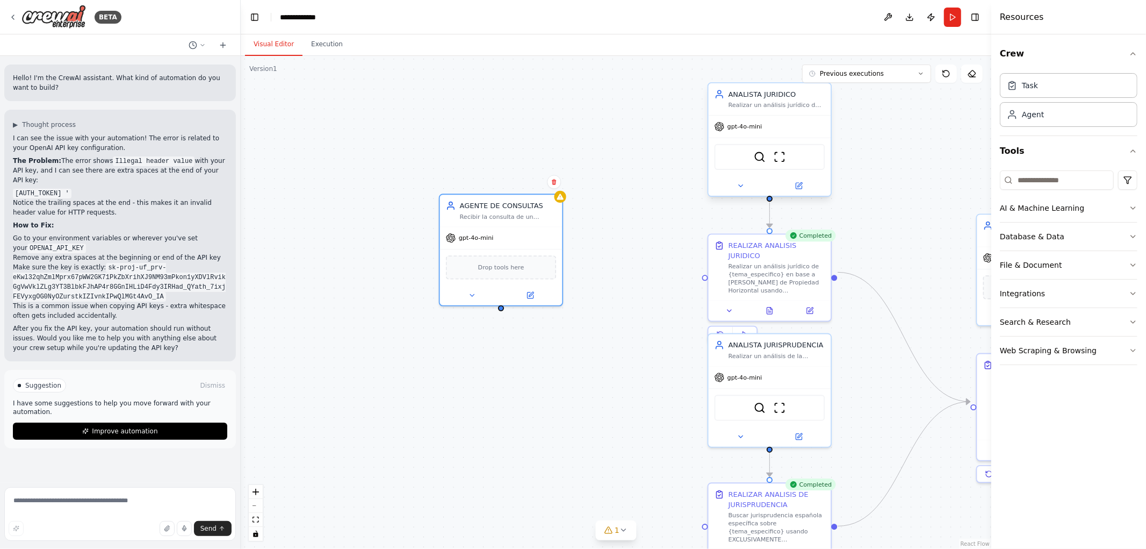
click at [799, 193] on div at bounding box center [770, 186] width 123 height 20
click at [801, 189] on icon at bounding box center [799, 186] width 8 height 8
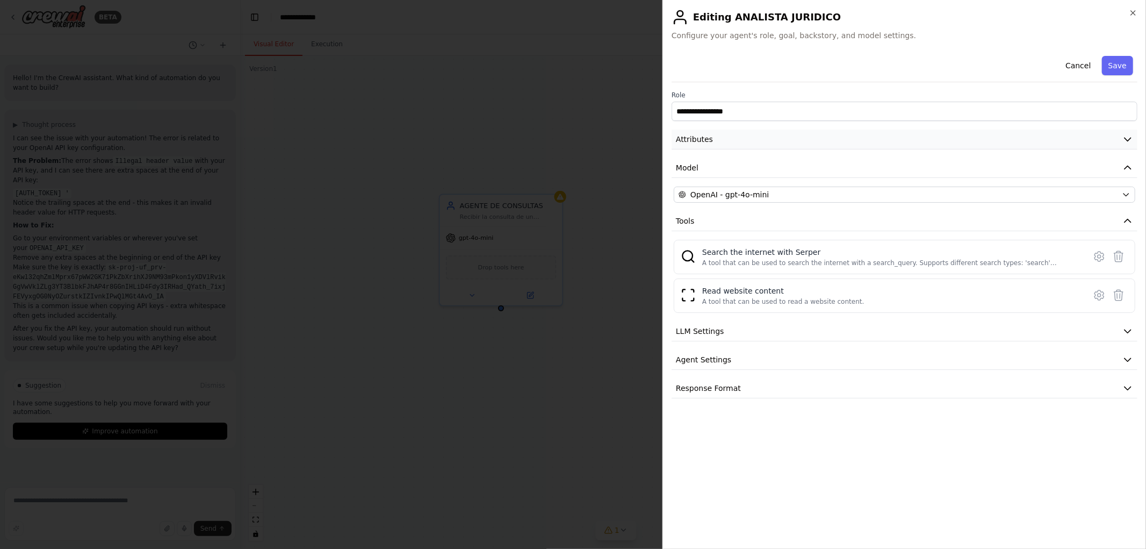
click at [818, 142] on button "Attributes" at bounding box center [905, 139] width 466 height 20
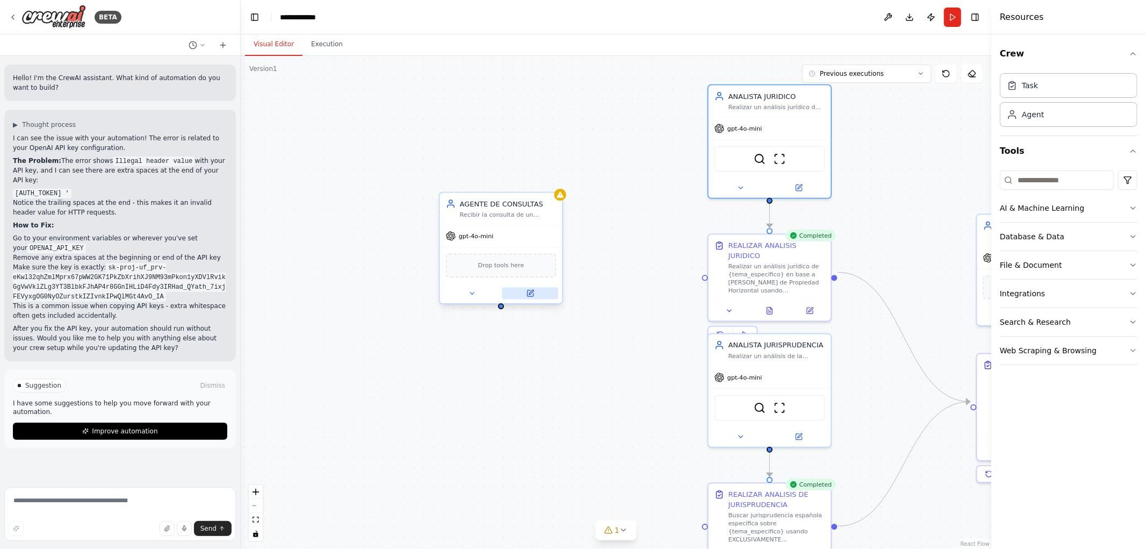
click at [529, 293] on icon at bounding box center [530, 293] width 6 height 6
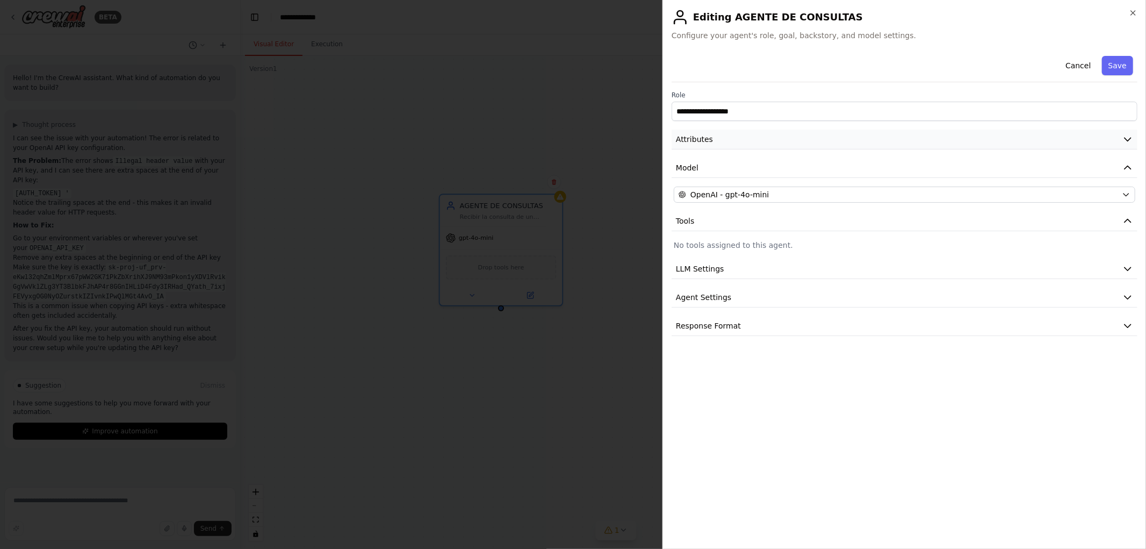
click at [714, 138] on button "Attributes" at bounding box center [905, 139] width 466 height 20
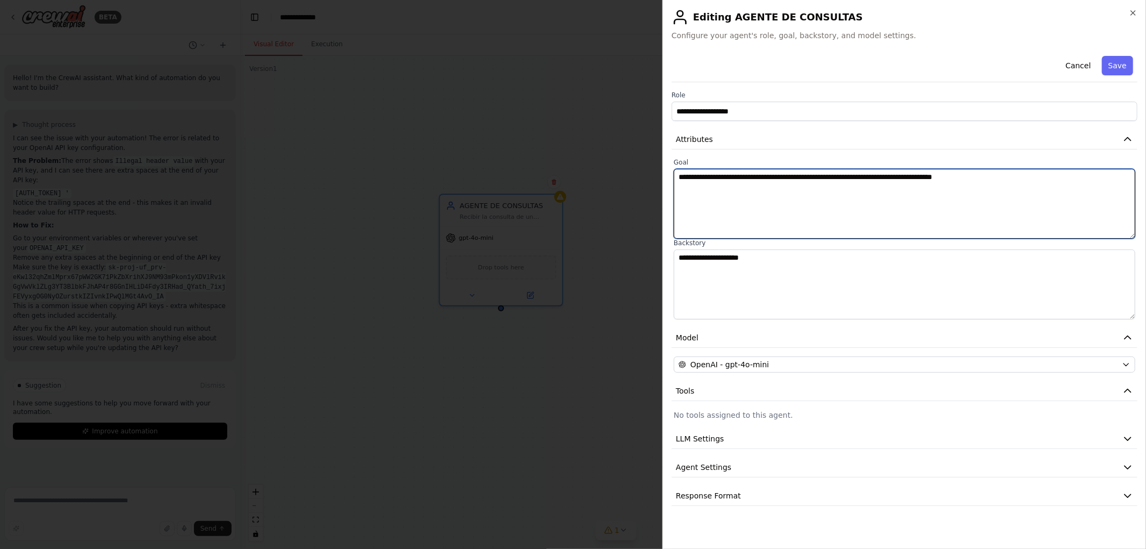
drag, startPoint x: 703, startPoint y: 177, endPoint x: 643, endPoint y: 181, distance: 59.7
click at [642, 181] on body "BETA Hello! I'm the CrewAI assistant. What kind of automation do you want to bu…" at bounding box center [573, 274] width 1146 height 549
type textarea "**********"
